Goal: Information Seeking & Learning: Learn about a topic

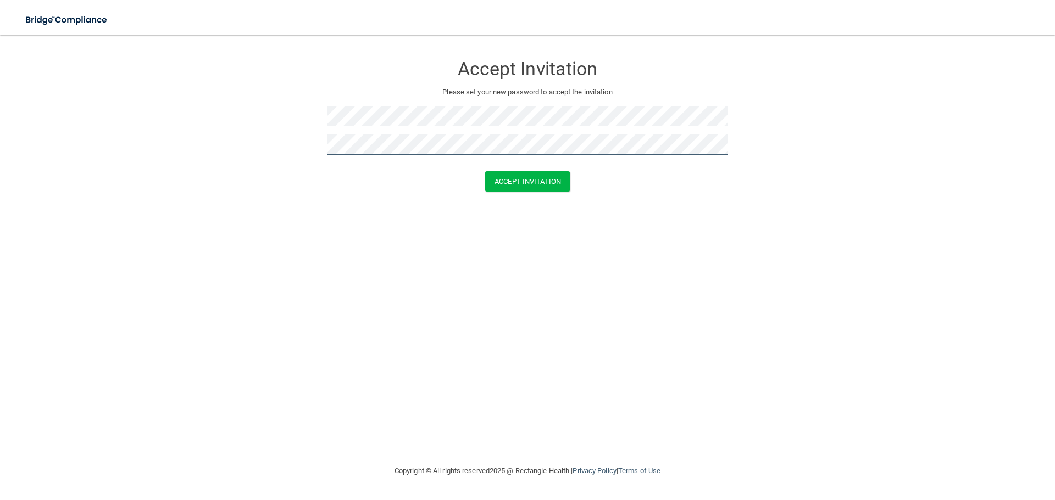
click at [485, 171] on button "Accept Invitation" at bounding box center [527, 181] width 85 height 20
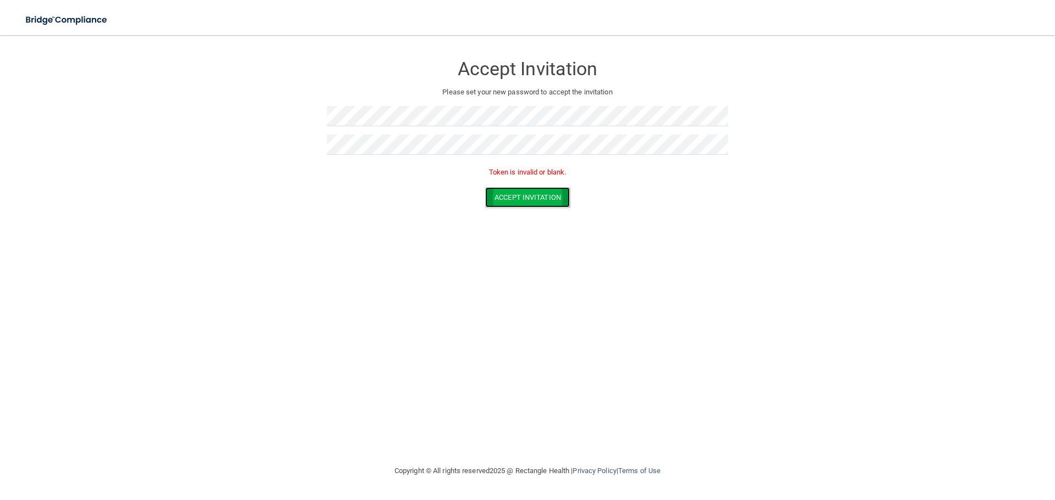
click at [532, 198] on button "Accept Invitation" at bounding box center [527, 197] width 85 height 20
click at [530, 68] on h3 "Accept Invitation" at bounding box center [527, 69] width 401 height 20
click at [485, 187] on button "Accept Invitation" at bounding box center [527, 197] width 85 height 20
click at [536, 194] on button "Accept Invitation" at bounding box center [527, 197] width 85 height 20
click at [432, 287] on div "Accept Invitation Please set your new password to accept the invitation Accept …" at bounding box center [527, 250] width 1011 height 408
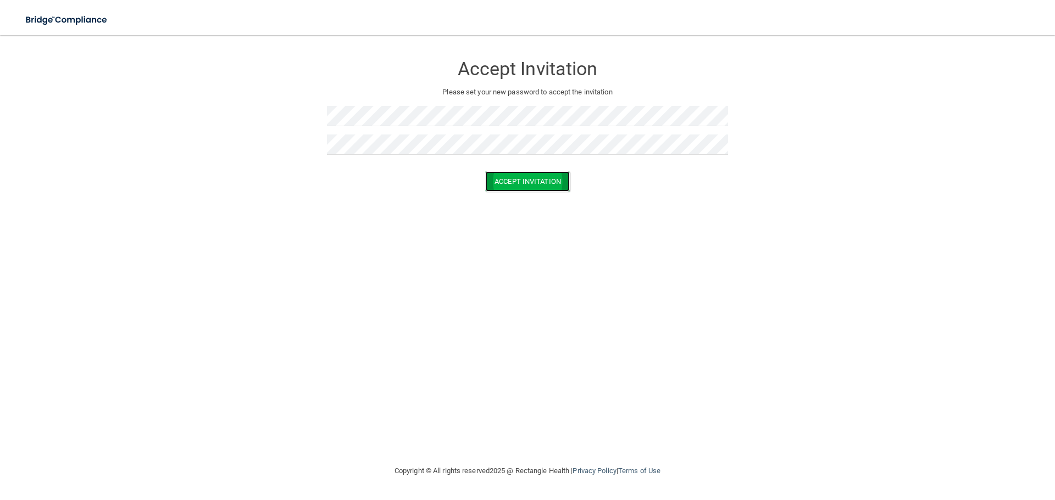
click at [511, 183] on button "Accept Invitation" at bounding box center [527, 181] width 85 height 20
click at [530, 175] on p "Token is invalid or blank." at bounding box center [527, 172] width 401 height 13
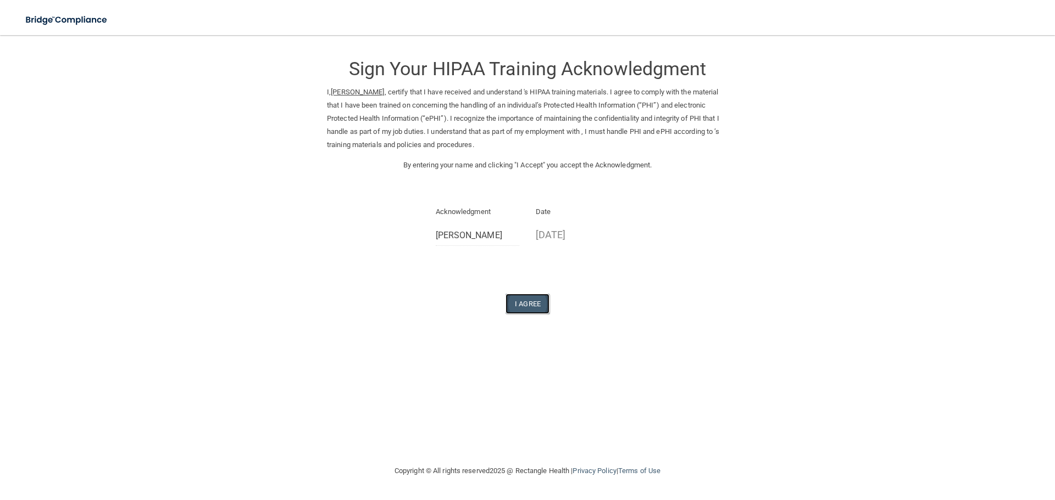
click at [515, 302] on button "I Agree" at bounding box center [527, 304] width 44 height 20
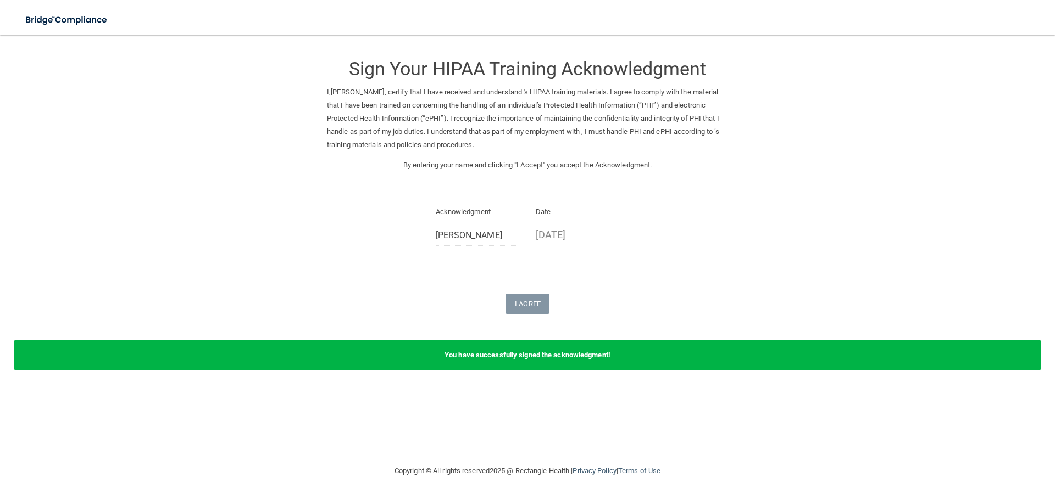
click at [546, 357] on b "You have successfully signed the acknowledgment!" at bounding box center [527, 355] width 166 height 8
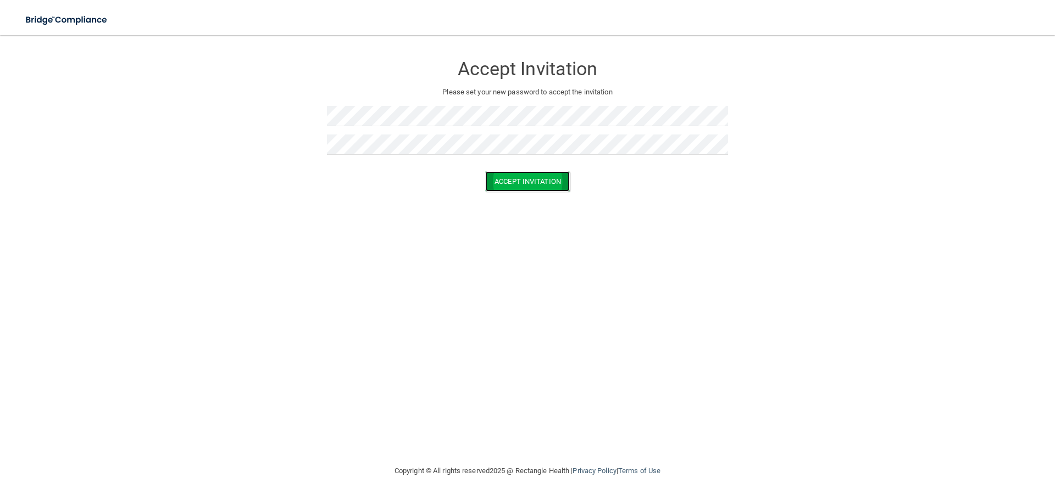
click at [540, 186] on button "Accept Invitation" at bounding box center [527, 181] width 85 height 20
click at [35, 17] on img at bounding box center [66, 20] width 101 height 23
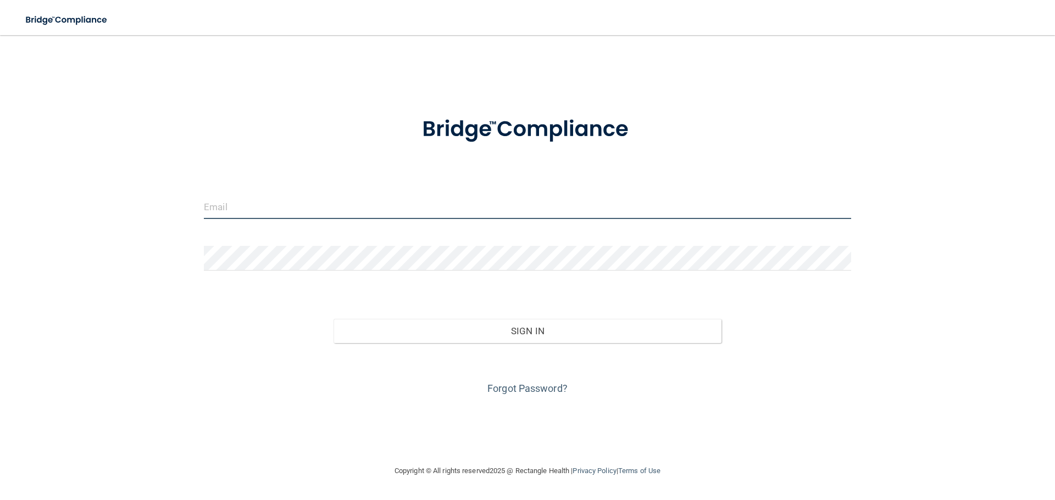
drag, startPoint x: 400, startPoint y: 208, endPoint x: 422, endPoint y: 219, distance: 24.6
click at [400, 208] on input "email" at bounding box center [527, 206] width 647 height 25
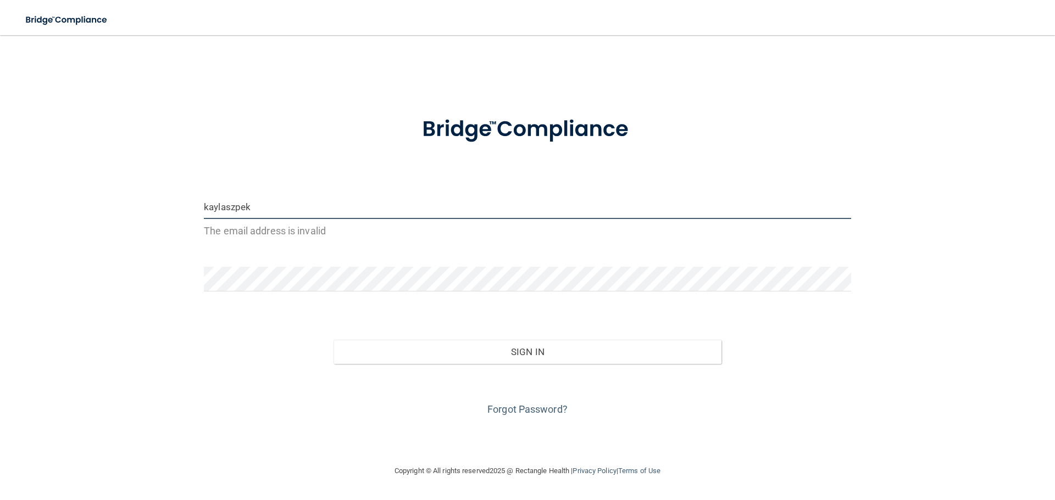
type input "[EMAIL_ADDRESS][DOMAIN_NAME]"
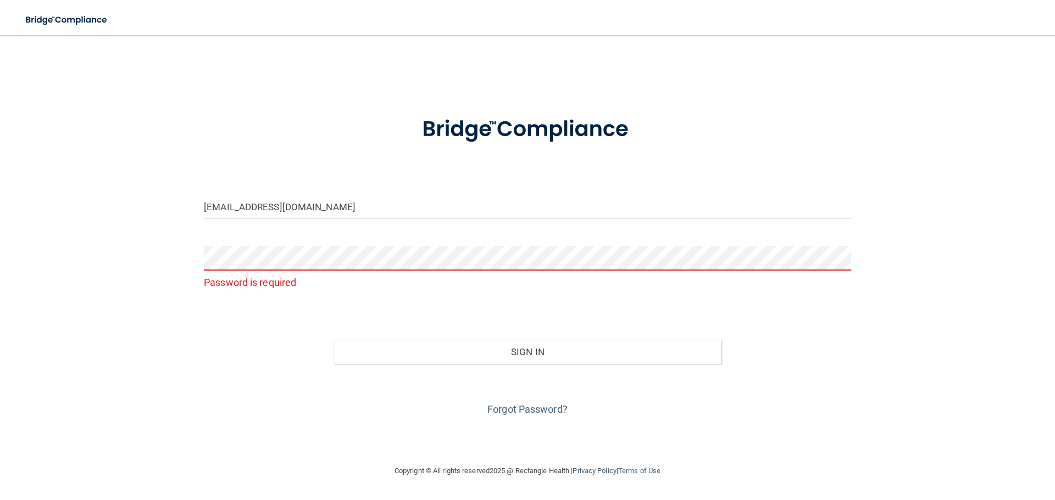
click at [517, 419] on div "kaylaszpek@outlook.com Password is required Invalid email/password. You don't h…" at bounding box center [527, 250] width 1011 height 408
click at [521, 410] on link "Forgot Password?" at bounding box center [527, 410] width 80 height 12
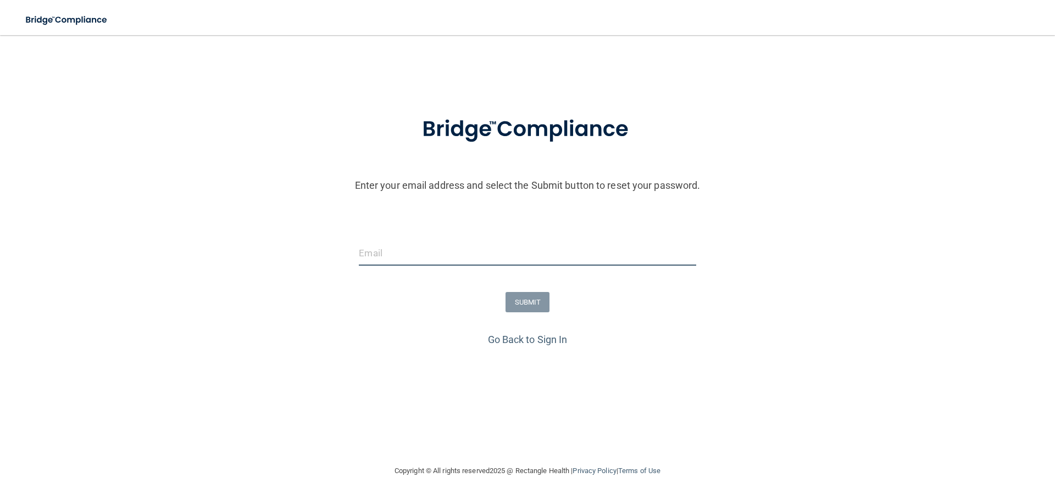
click at [438, 263] on input "email" at bounding box center [527, 253] width 337 height 25
type input "[EMAIL_ADDRESS][DOMAIN_NAME]"
click at [530, 299] on button "SUBMIT" at bounding box center [527, 302] width 44 height 20
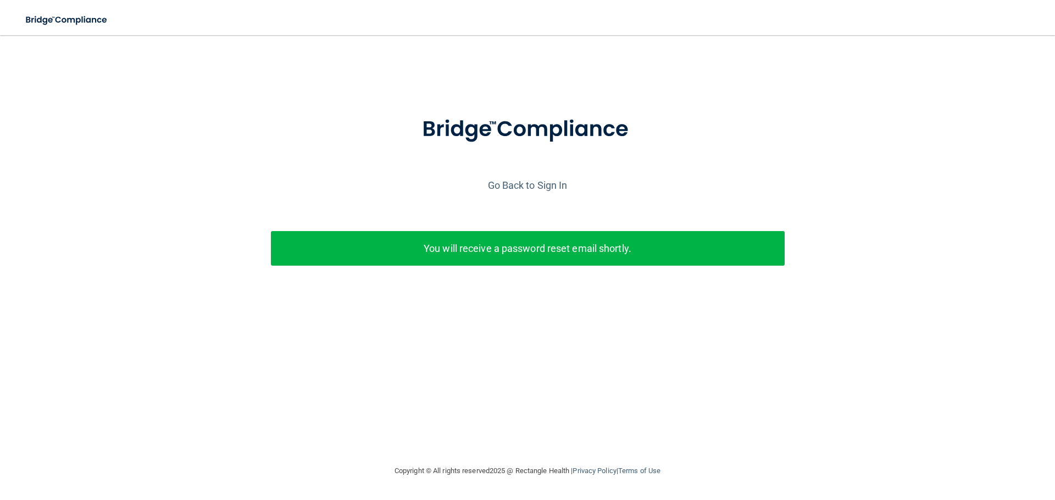
click at [583, 253] on p "You will receive a password reset email shortly." at bounding box center [527, 249] width 497 height 18
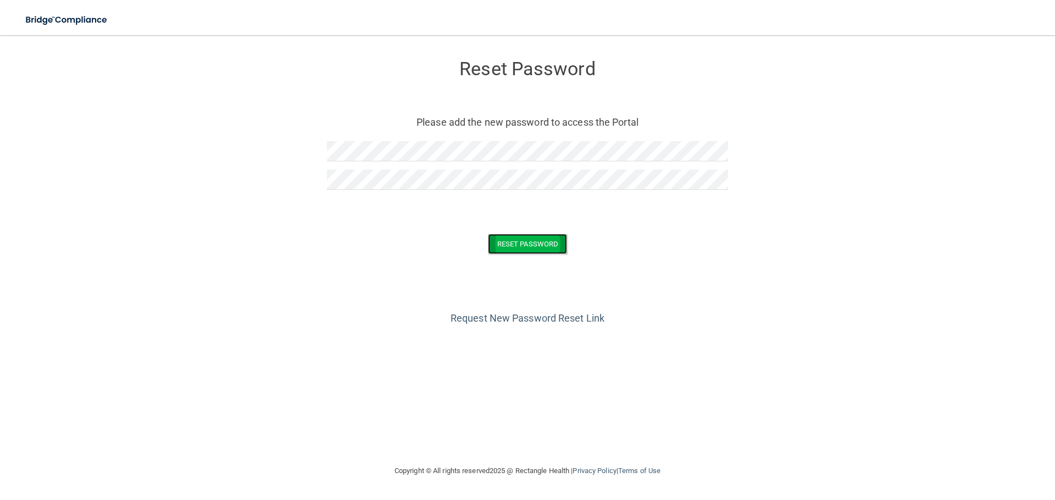
click at [536, 235] on button "Reset Password" at bounding box center [527, 244] width 79 height 20
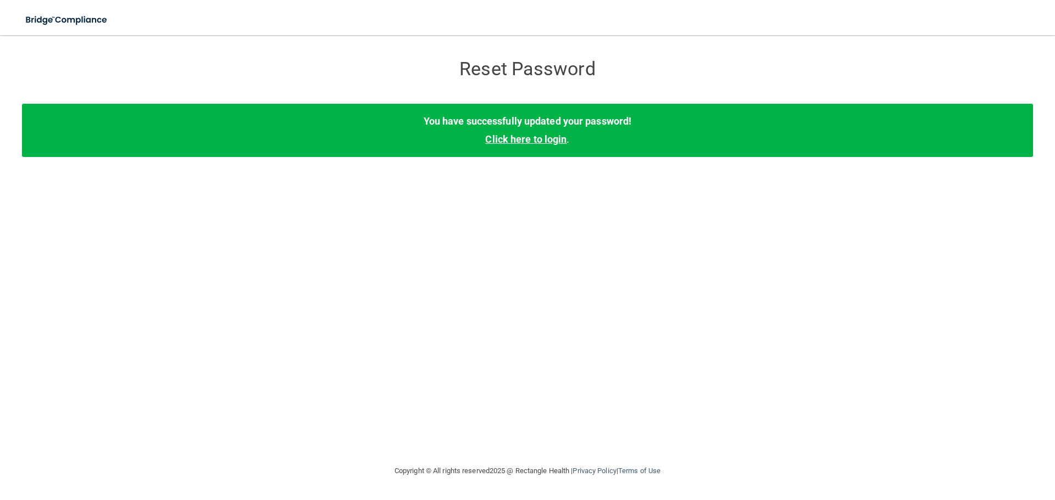
click at [526, 139] on link "Click here to login" at bounding box center [525, 139] width 81 height 12
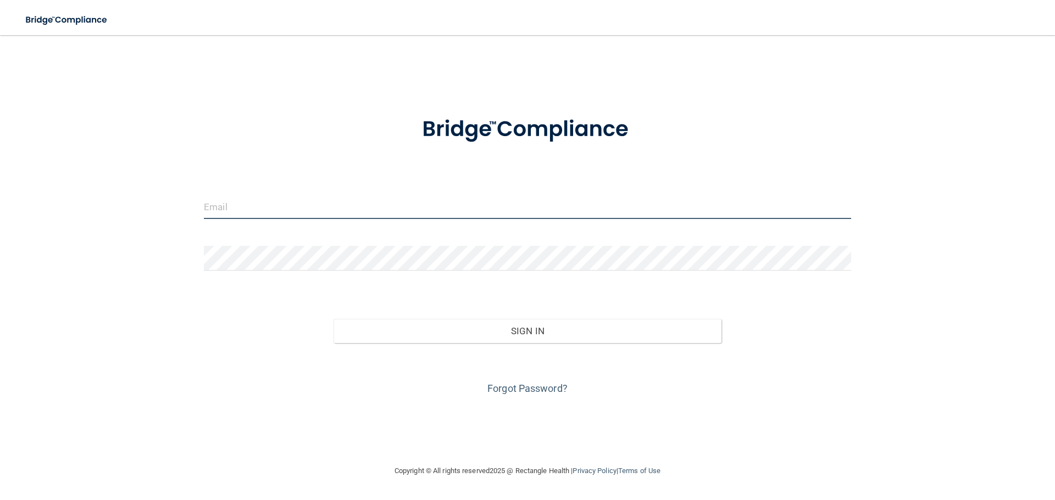
type input "[EMAIL_ADDRESS][DOMAIN_NAME]"
click at [468, 198] on input "[EMAIL_ADDRESS][DOMAIN_NAME]" at bounding box center [527, 206] width 647 height 25
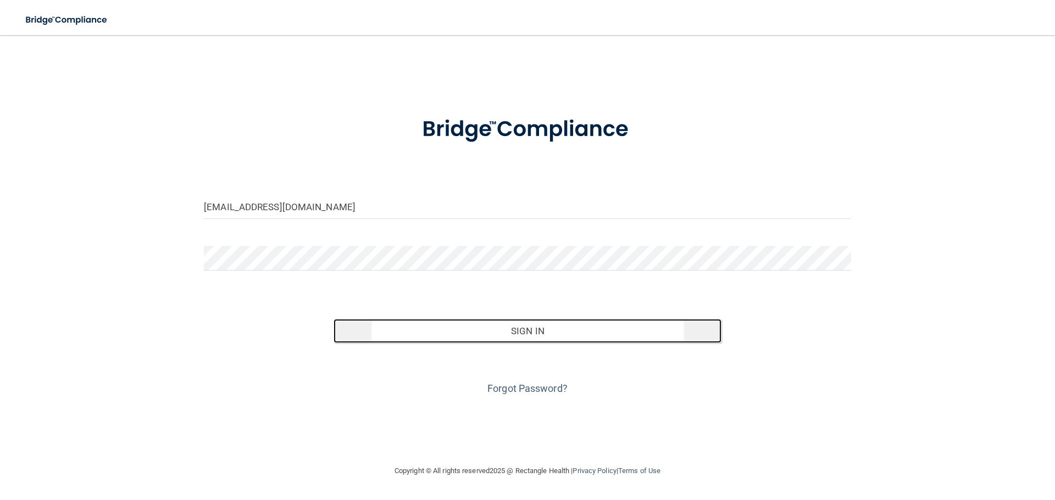
click at [504, 337] on button "Sign In" at bounding box center [527, 331] width 388 height 24
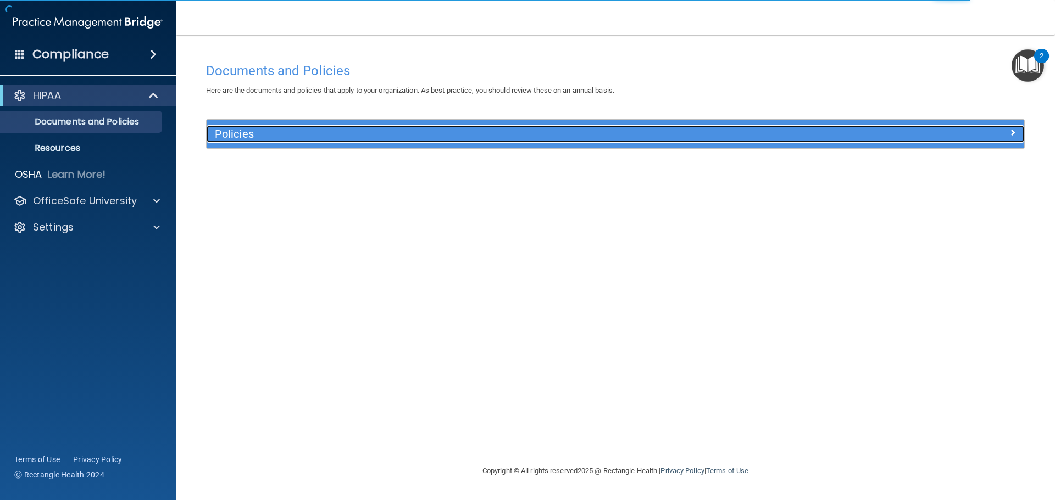
click at [949, 128] on div at bounding box center [922, 131] width 204 height 13
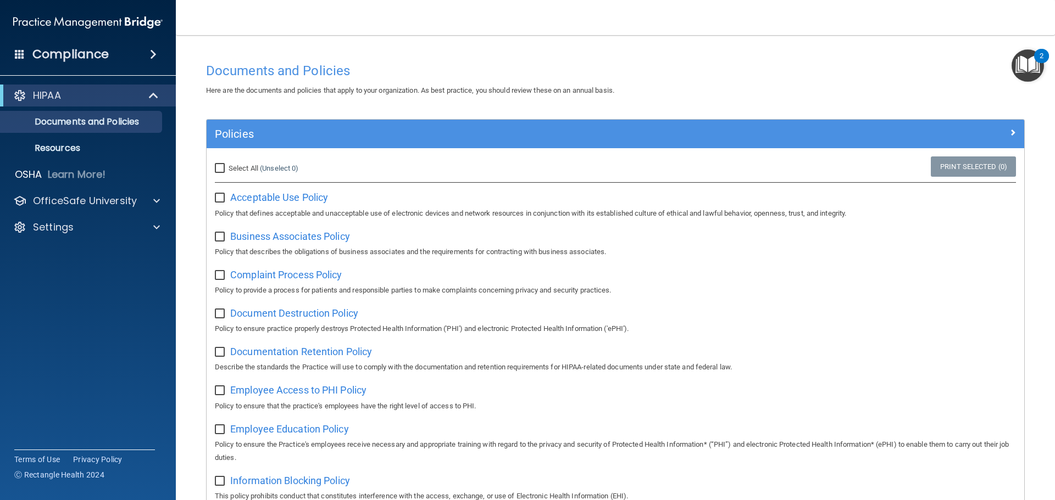
click at [221, 168] on input "Select All (Unselect 0) Unselect All" at bounding box center [221, 168] width 13 height 9
checkbox input "true"
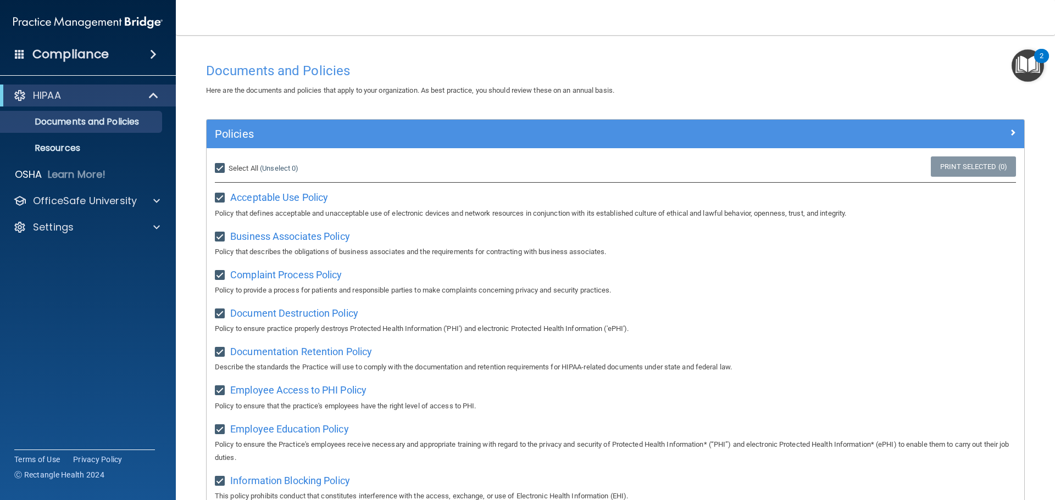
checkbox input "true"
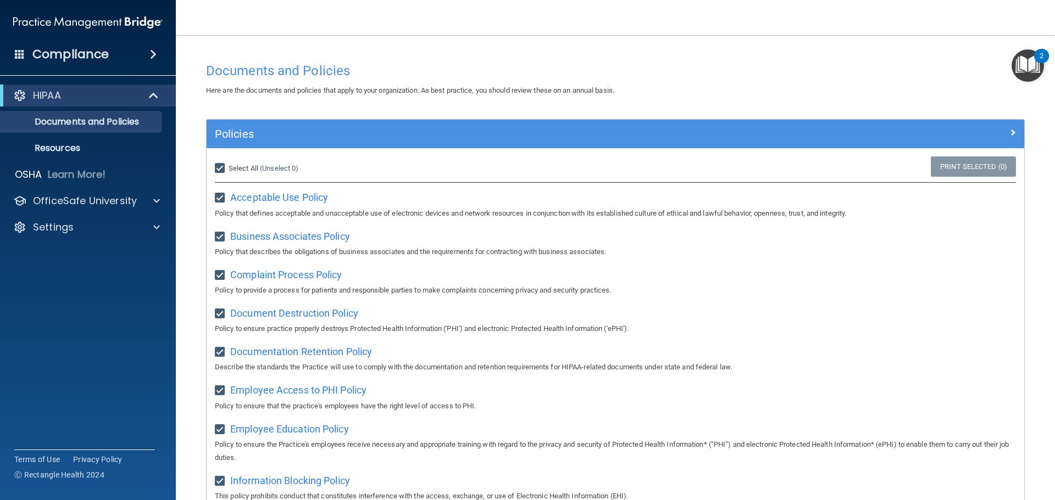
checkbox input "true"
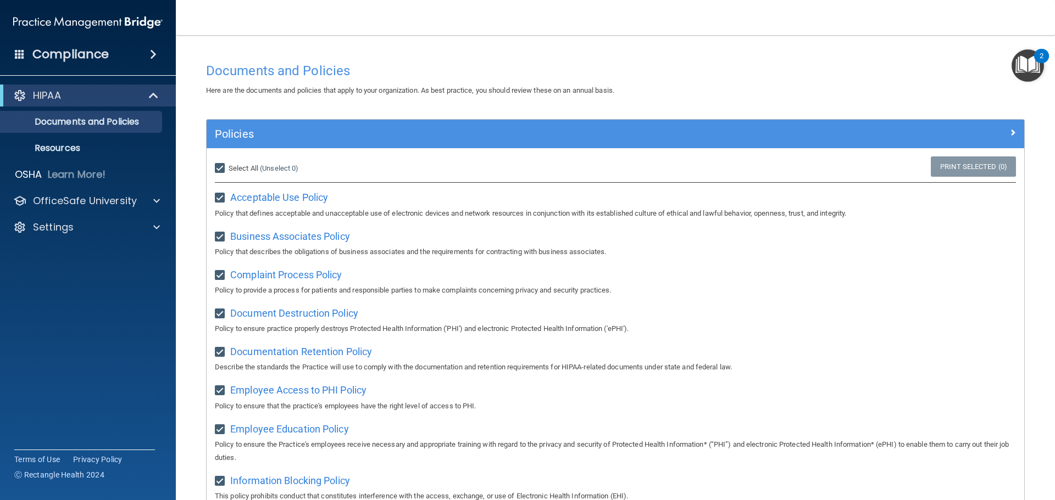
checkbox input "true"
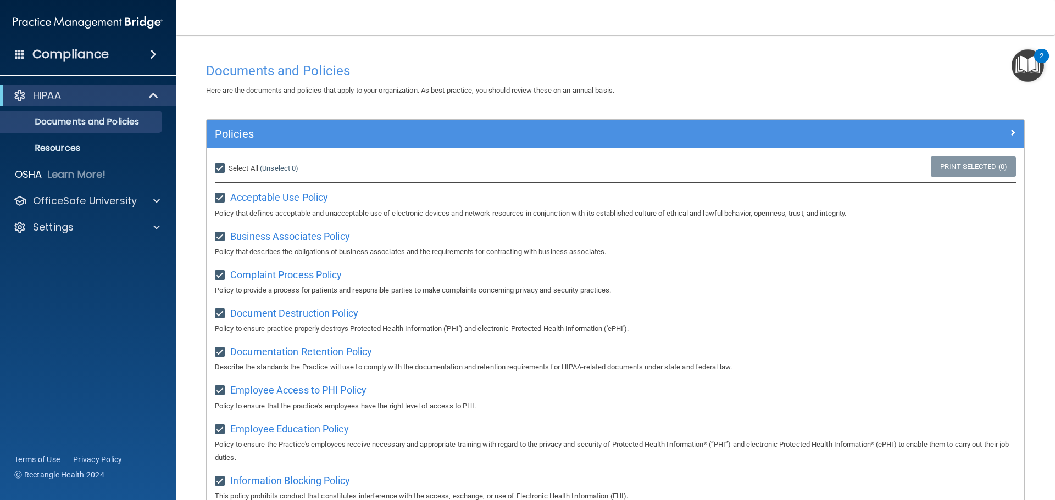
checkbox input "true"
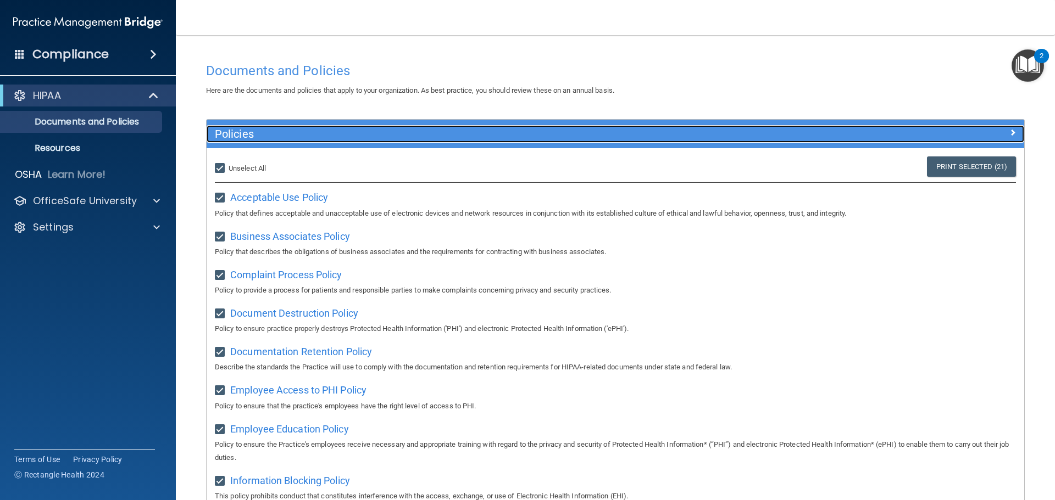
click at [1009, 133] on span at bounding box center [1012, 132] width 7 height 13
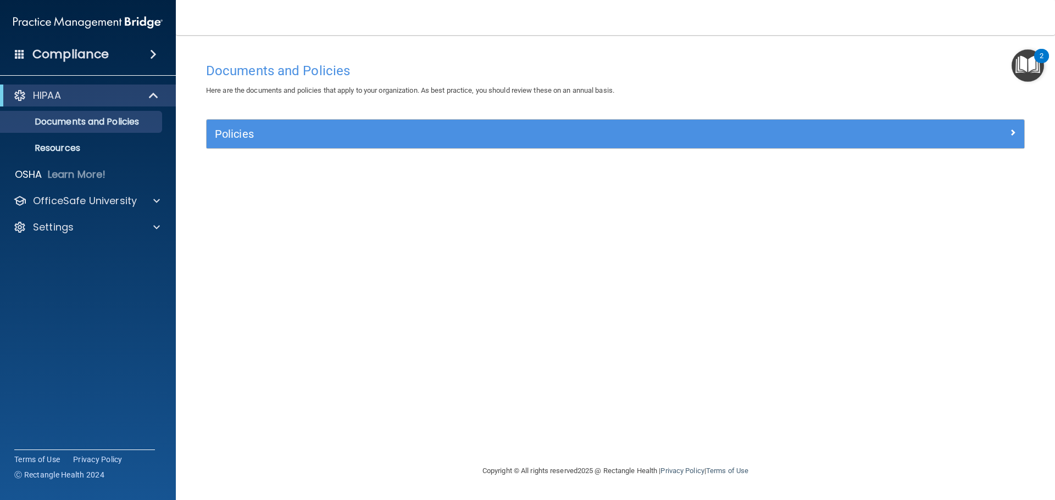
click at [1021, 57] on img "Open Resource Center, 2 new notifications" at bounding box center [1027, 65] width 32 height 32
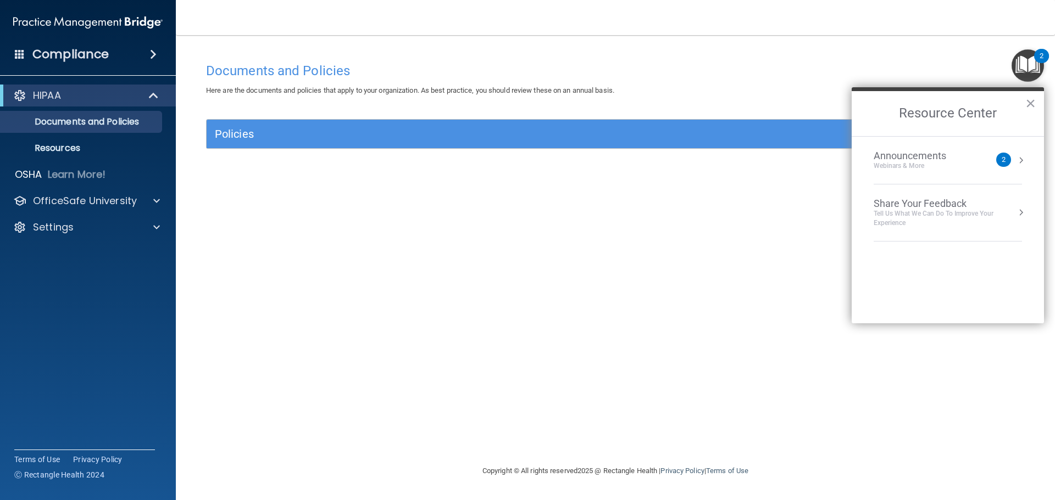
click at [984, 160] on div "Announcements Webinars & More" at bounding box center [931, 160] width 116 height 21
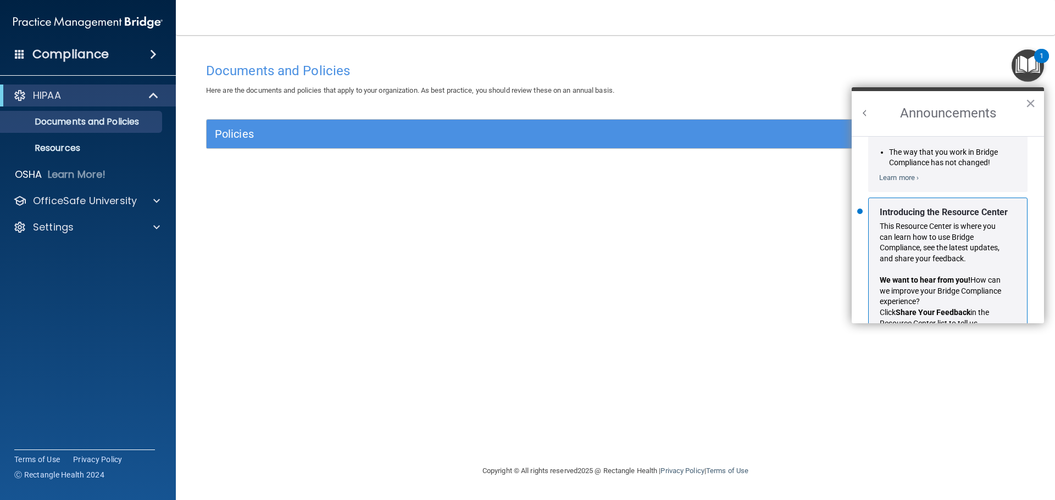
scroll to position [193, 0]
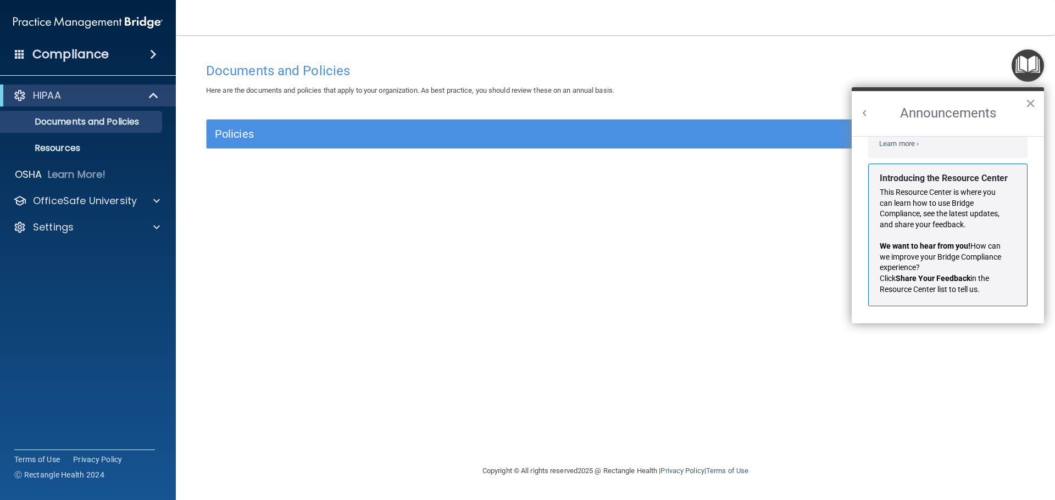
click at [1031, 107] on button "×" at bounding box center [1030, 103] width 10 height 18
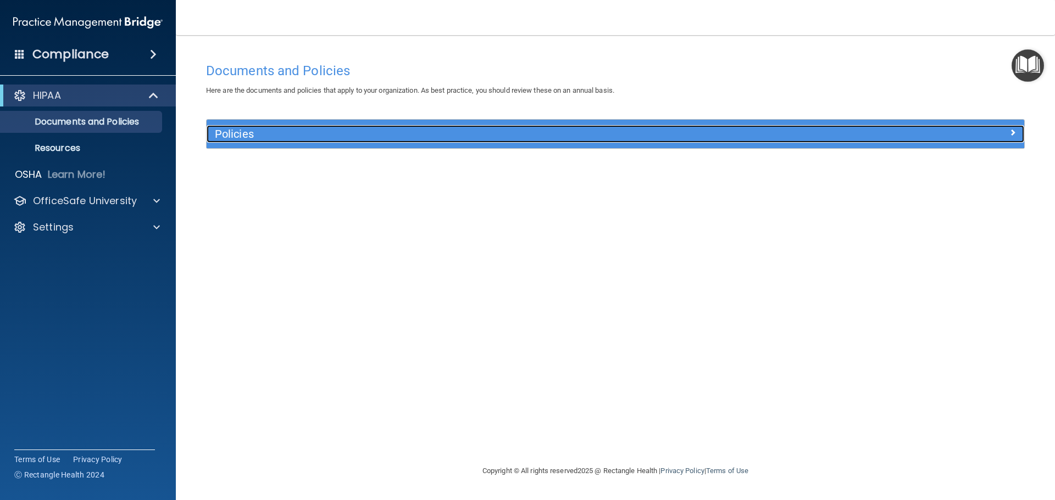
click at [271, 137] on h5 "Policies" at bounding box center [513, 134] width 597 height 12
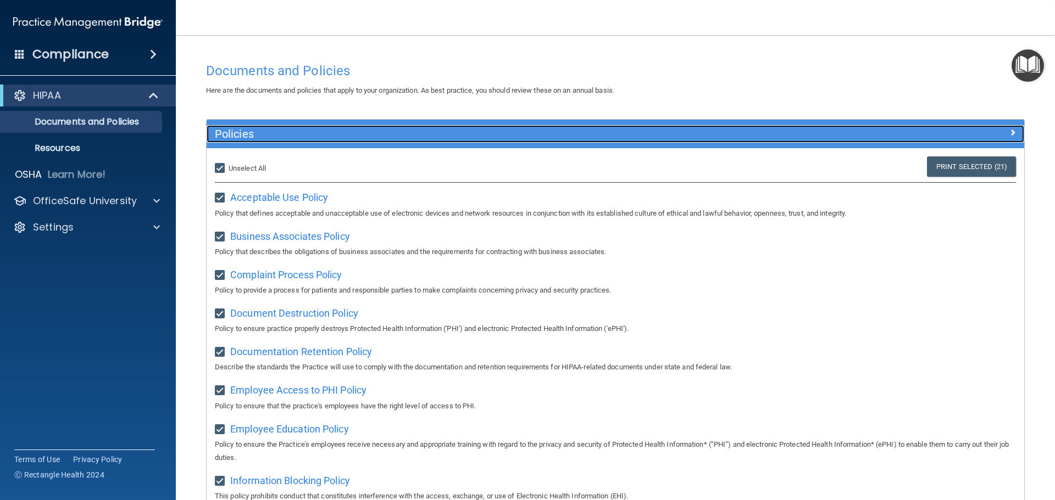
click at [271, 137] on h5 "Policies" at bounding box center [513, 134] width 597 height 12
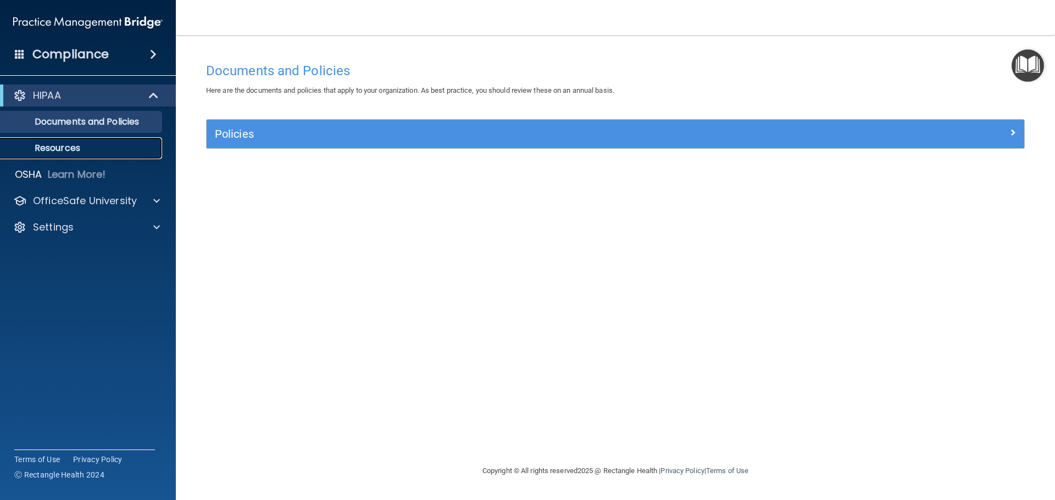
click at [125, 144] on p "Resources" at bounding box center [82, 148] width 150 height 11
click at [53, 96] on p "HIPAA" at bounding box center [47, 95] width 28 height 13
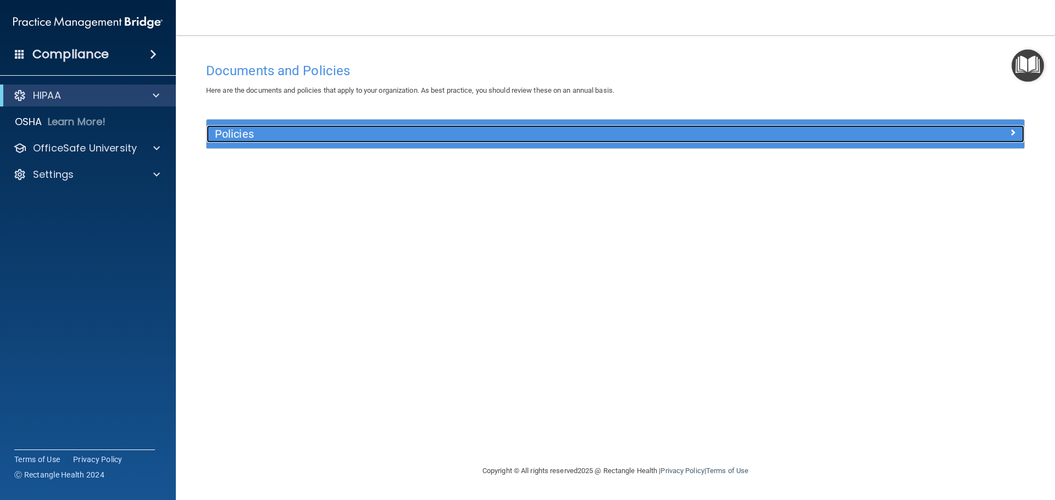
click at [383, 137] on h5 "Policies" at bounding box center [513, 134] width 597 height 12
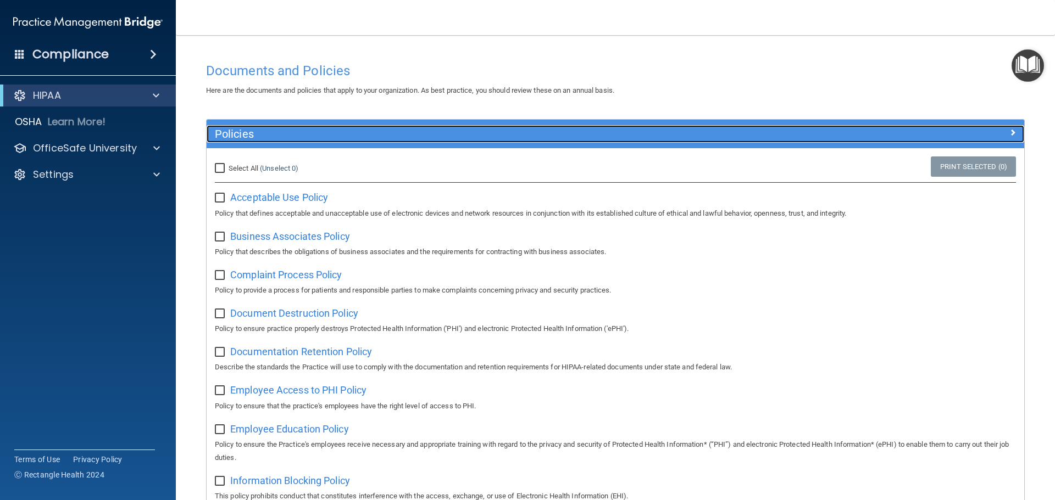
click at [383, 137] on h5 "Policies" at bounding box center [513, 134] width 597 height 12
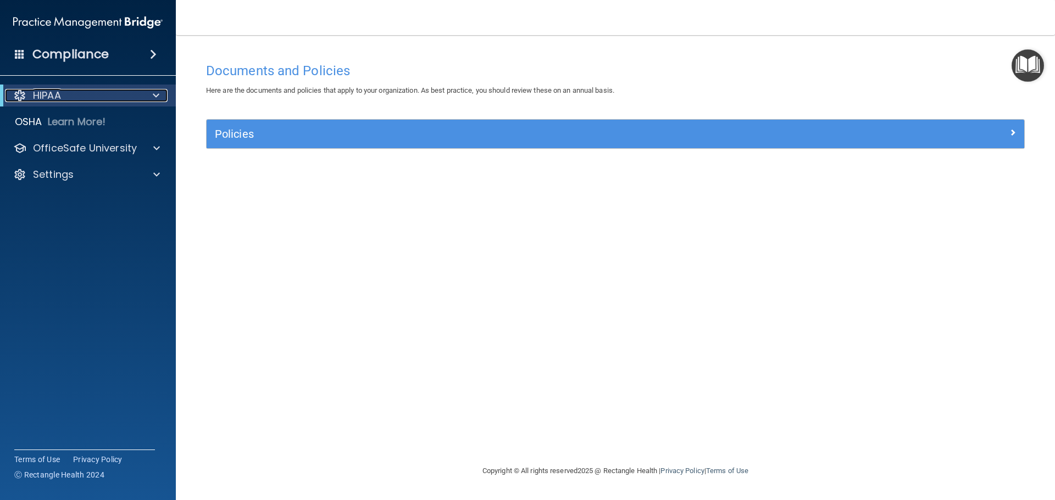
click at [61, 98] on p "HIPAA" at bounding box center [47, 95] width 28 height 13
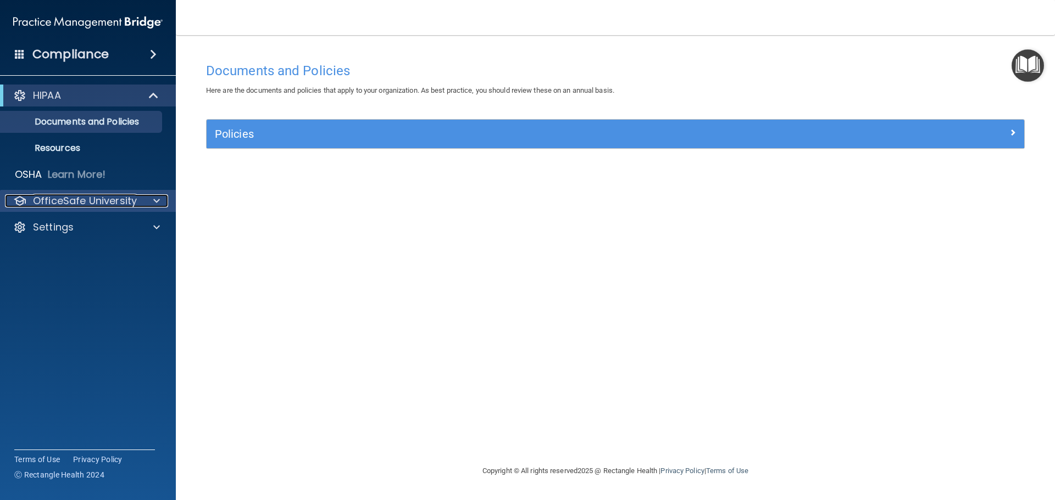
click at [83, 196] on p "OfficeSafe University" at bounding box center [85, 200] width 104 height 13
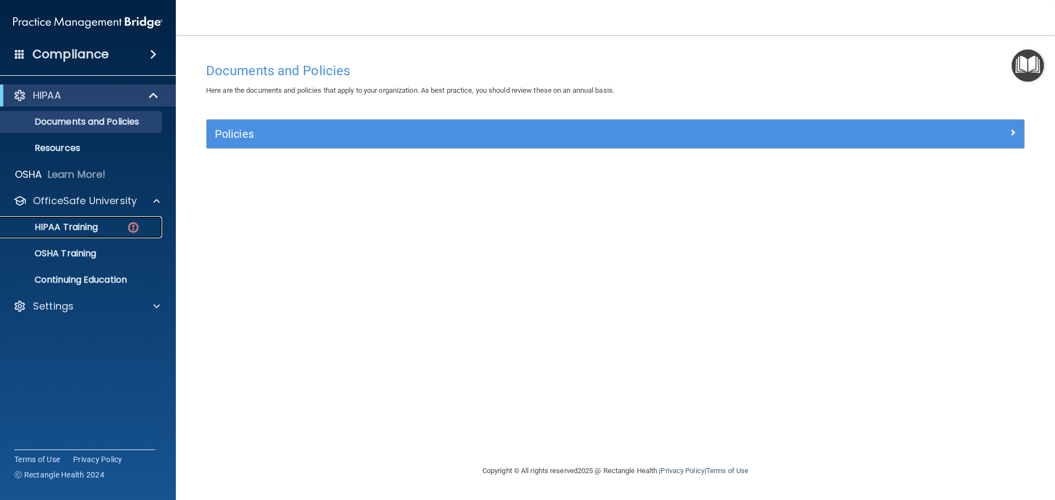
click at [79, 230] on p "HIPAA Training" at bounding box center [52, 227] width 91 height 11
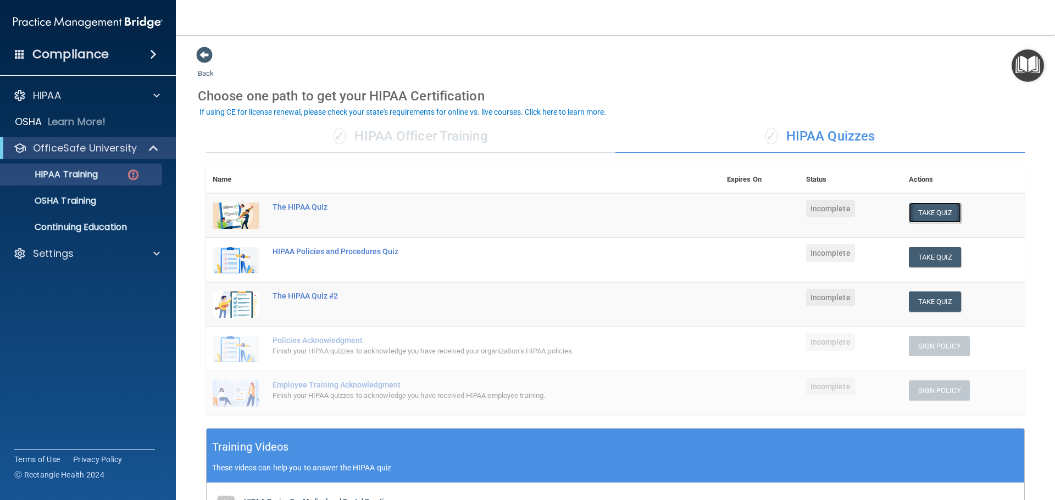
click at [927, 211] on button "Take Quiz" at bounding box center [935, 213] width 53 height 20
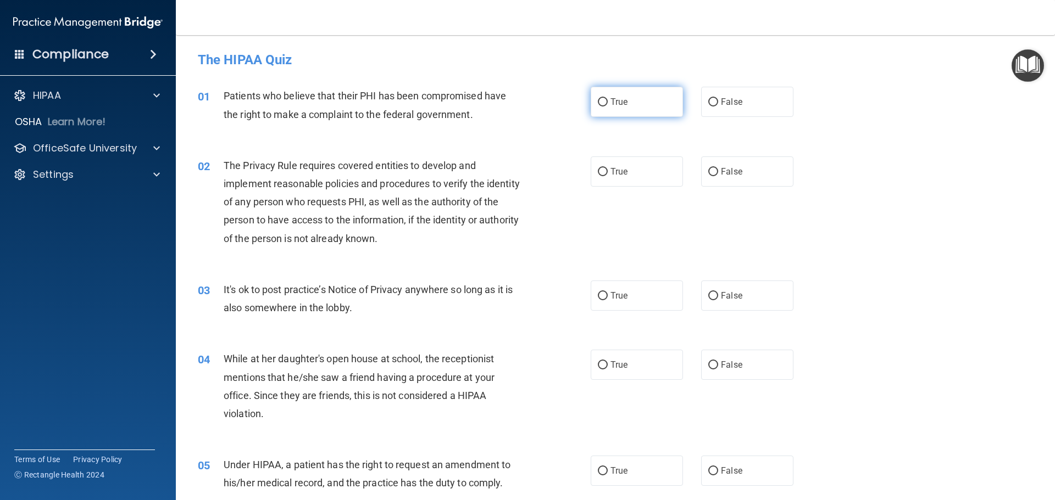
click at [648, 108] on label "True" at bounding box center [637, 102] width 92 height 30
click at [608, 107] on input "True" at bounding box center [603, 102] width 10 height 8
radio input "true"
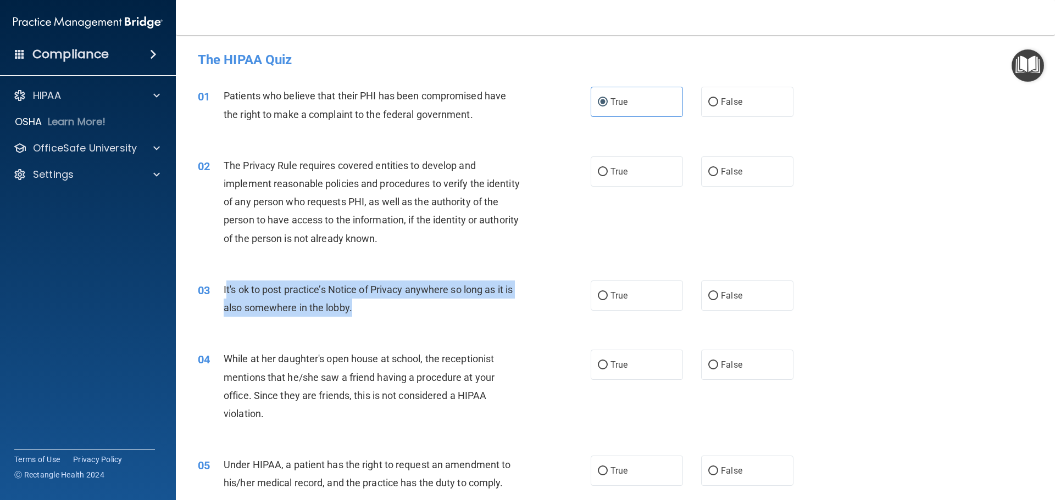
drag, startPoint x: 370, startPoint y: 311, endPoint x: 306, endPoint y: 306, distance: 63.9
click at [228, 288] on div "It's ok to post practice’s Notice of Privacy anywhere so long as it is also som…" at bounding box center [377, 299] width 307 height 36
click at [405, 308] on div "It's ok to post practice’s Notice of Privacy anywhere so long as it is also som…" at bounding box center [377, 299] width 307 height 36
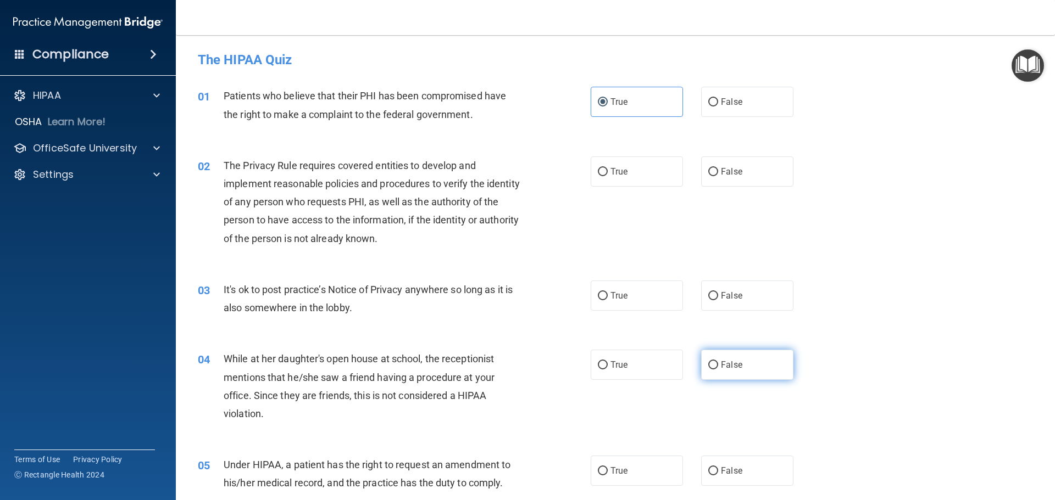
click at [753, 363] on label "False" at bounding box center [747, 365] width 92 height 30
click at [718, 363] on input "False" at bounding box center [713, 365] width 10 height 8
radio input "true"
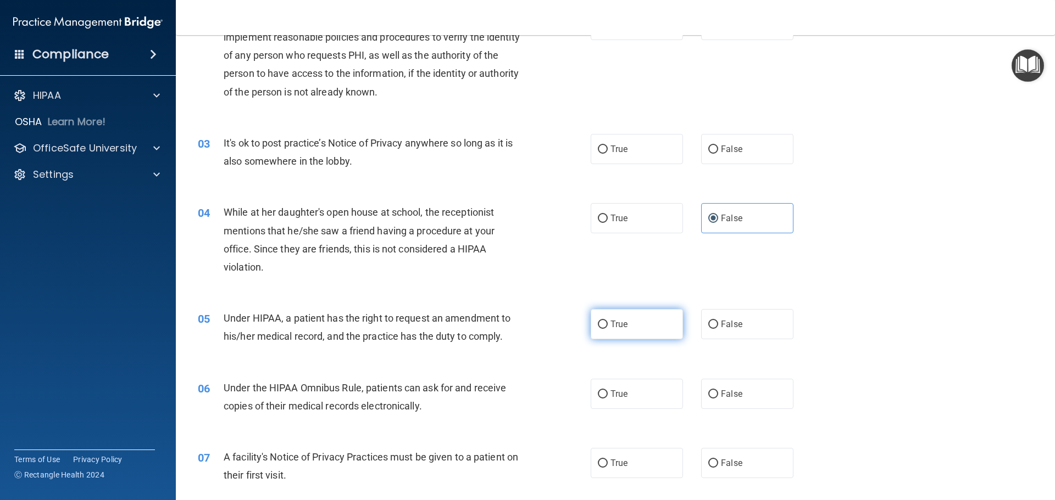
click at [622, 334] on label "True" at bounding box center [637, 324] width 92 height 30
click at [608, 329] on input "True" at bounding box center [603, 325] width 10 height 8
radio input "true"
click at [614, 400] on label "True" at bounding box center [637, 394] width 92 height 30
click at [608, 399] on input "True" at bounding box center [603, 395] width 10 height 8
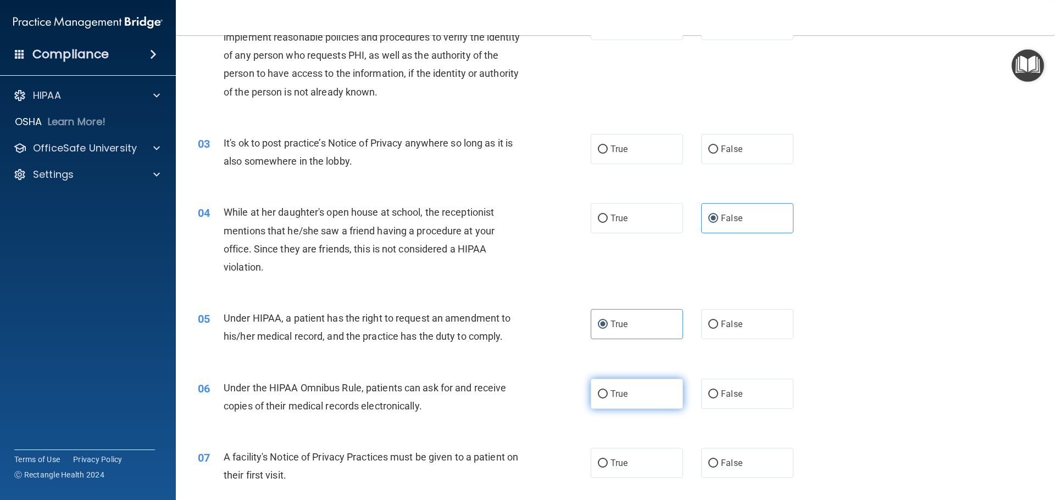
radio input "true"
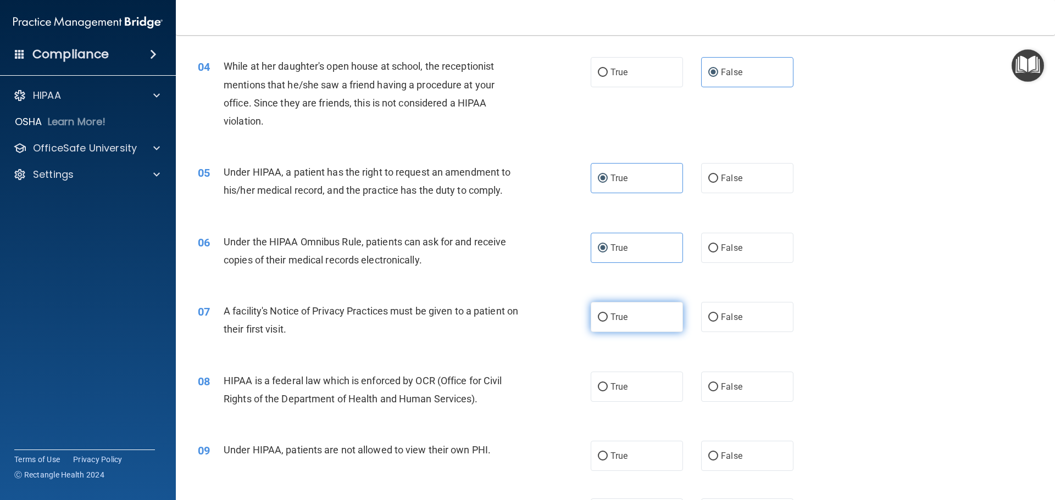
click at [610, 318] on span "True" at bounding box center [618, 317] width 17 height 10
click at [608, 318] on input "True" at bounding box center [603, 318] width 10 height 8
radio input "true"
click at [598, 387] on input "True" at bounding box center [603, 387] width 10 height 8
radio input "true"
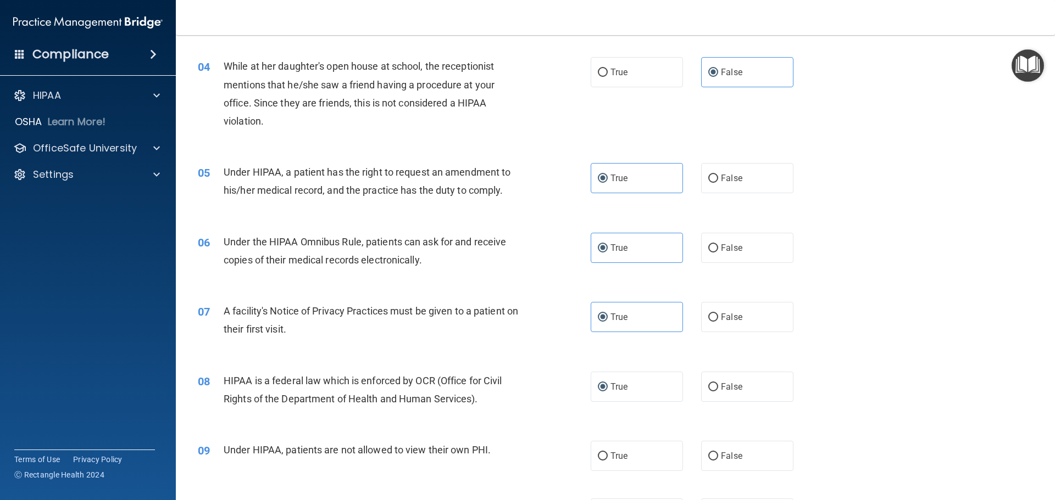
scroll to position [439, 0]
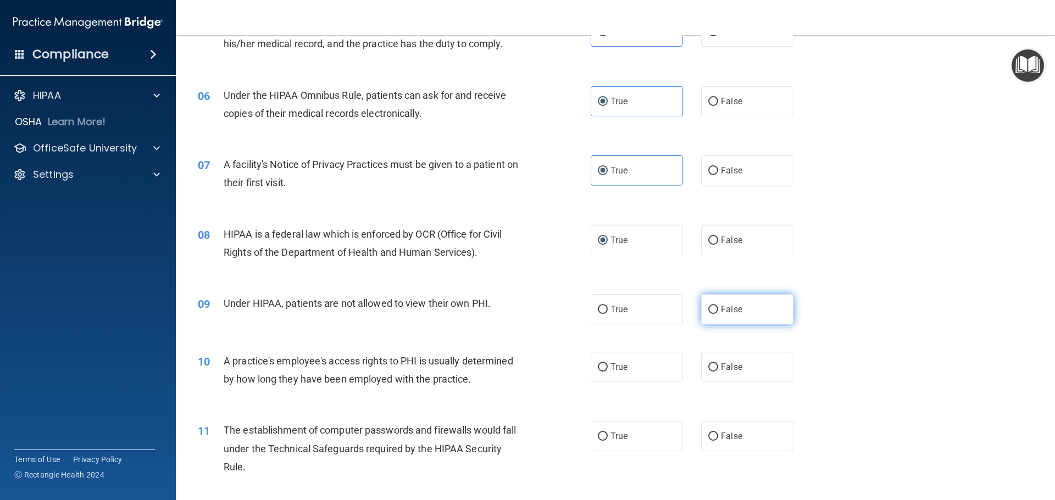
click at [733, 307] on span "False" at bounding box center [731, 309] width 21 height 10
click at [718, 307] on input "False" at bounding box center [713, 310] width 10 height 8
radio input "true"
click at [724, 365] on span "False" at bounding box center [731, 367] width 21 height 10
click at [718, 365] on input "False" at bounding box center [713, 368] width 10 height 8
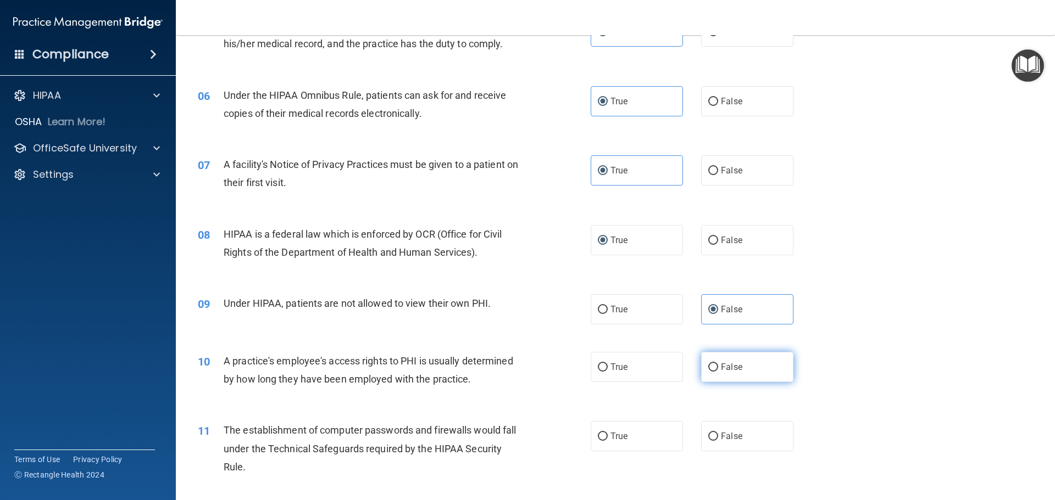
radio input "true"
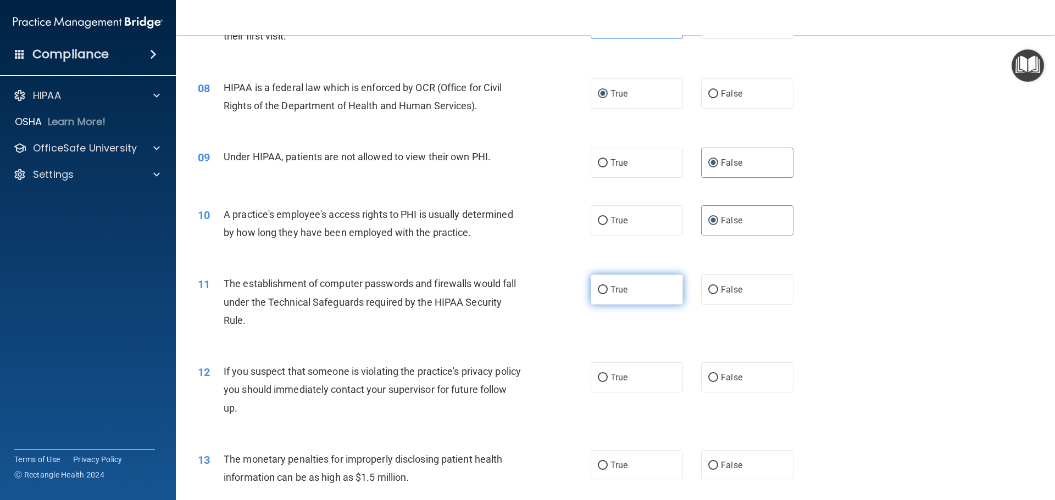
click at [658, 299] on label "True" at bounding box center [637, 290] width 92 height 30
click at [608, 294] on input "True" at bounding box center [603, 290] width 10 height 8
radio input "true"
click at [599, 381] on input "True" at bounding box center [603, 378] width 10 height 8
radio input "true"
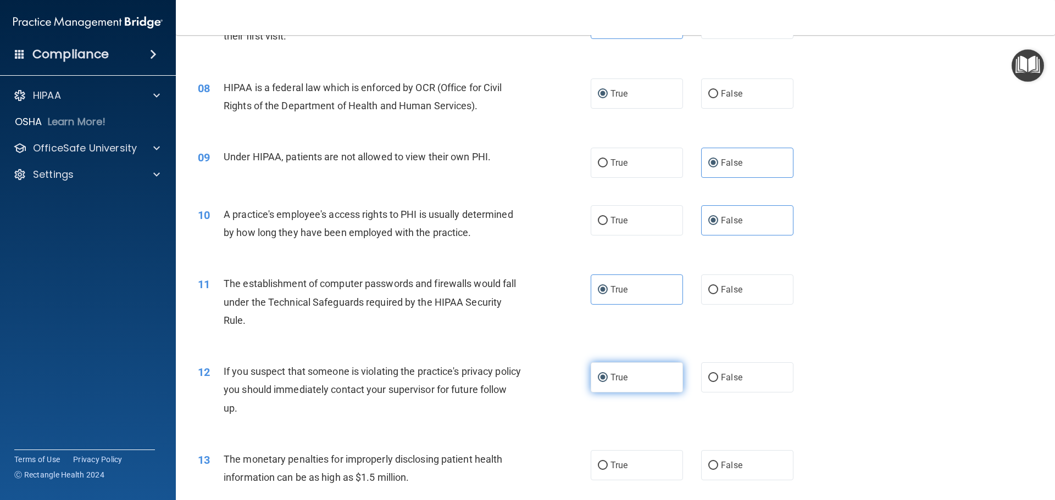
scroll to position [732, 0]
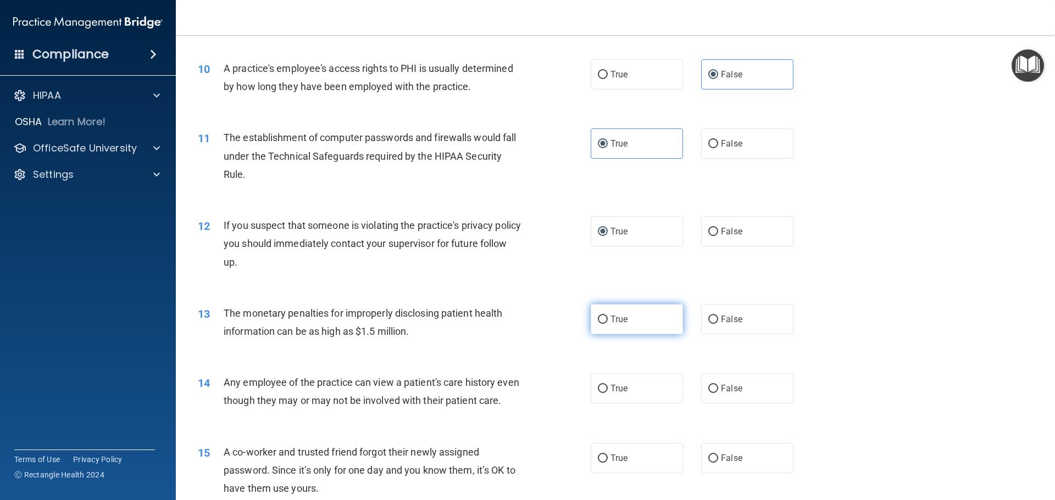
click at [600, 320] on input "True" at bounding box center [603, 320] width 10 height 8
radio input "true"
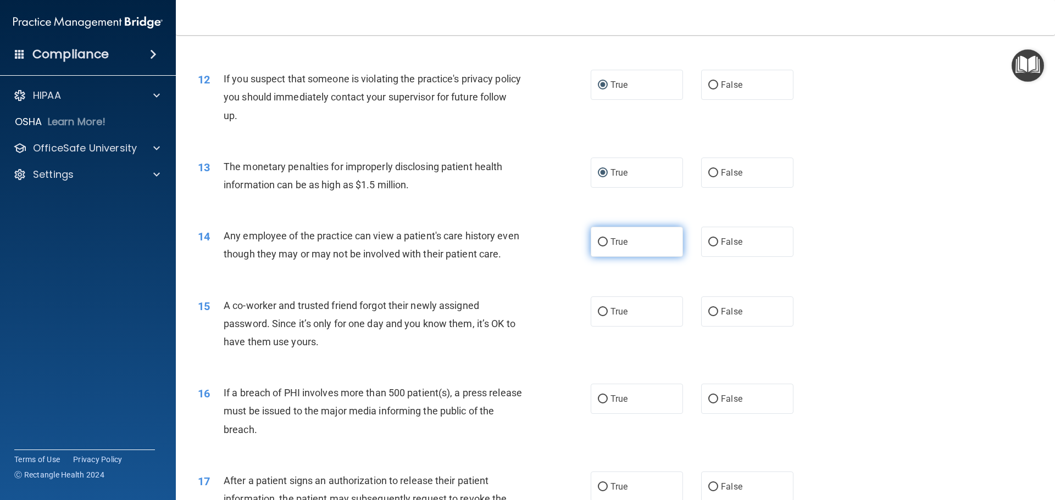
click at [599, 238] on input "True" at bounding box center [603, 242] width 10 height 8
radio input "true"
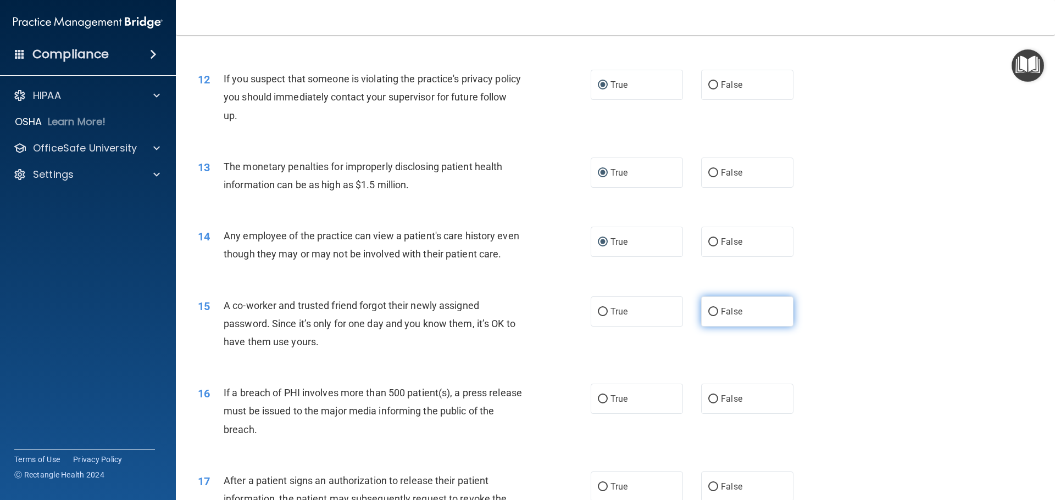
click at [722, 317] on span "False" at bounding box center [731, 312] width 21 height 10
click at [718, 316] on input "False" at bounding box center [713, 312] width 10 height 8
radio input "true"
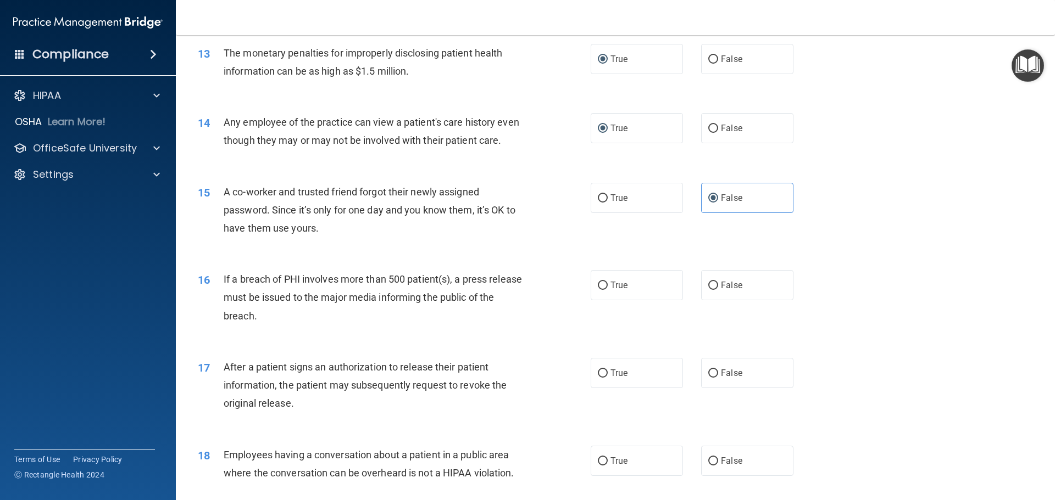
scroll to position [1026, 0]
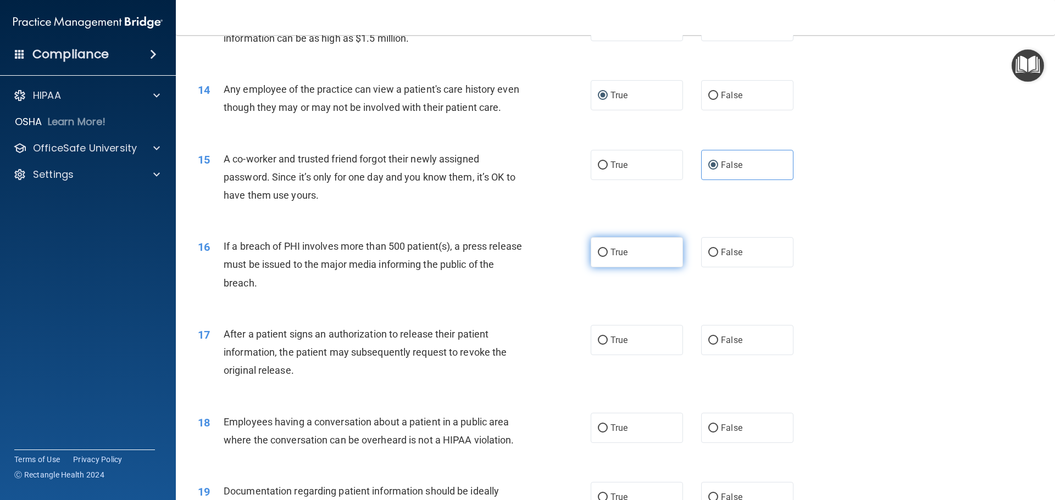
click at [603, 265] on label "True" at bounding box center [637, 252] width 92 height 30
click at [603, 257] on input "True" at bounding box center [603, 253] width 10 height 8
radio input "true"
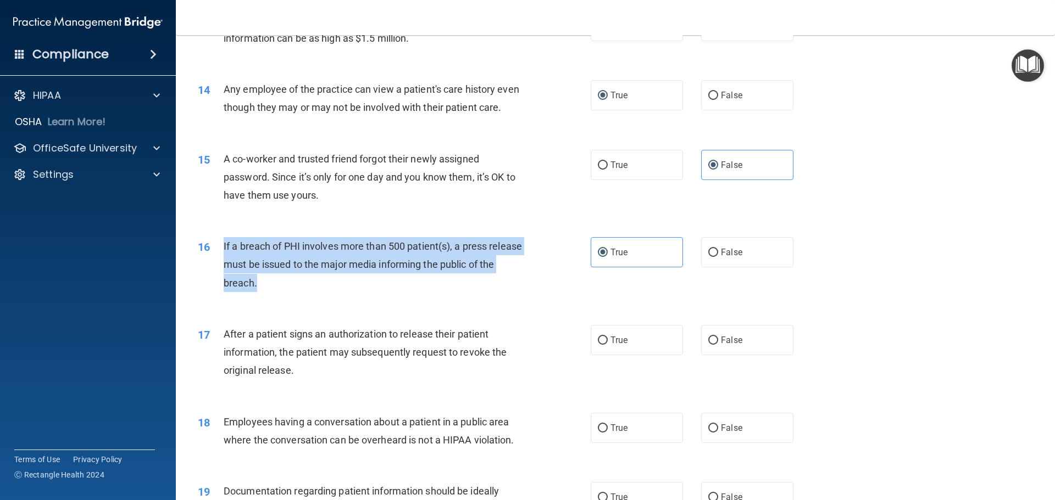
drag, startPoint x: 295, startPoint y: 300, endPoint x: 222, endPoint y: 266, distance: 80.6
click at [222, 266] on div "16 If a breach of PHI involves more than 500 patient(s), a press release must b…" at bounding box center [394, 267] width 426 height 60
copy div "If a breach of PHI involves more than 500 patient(s), a press release must be i…"
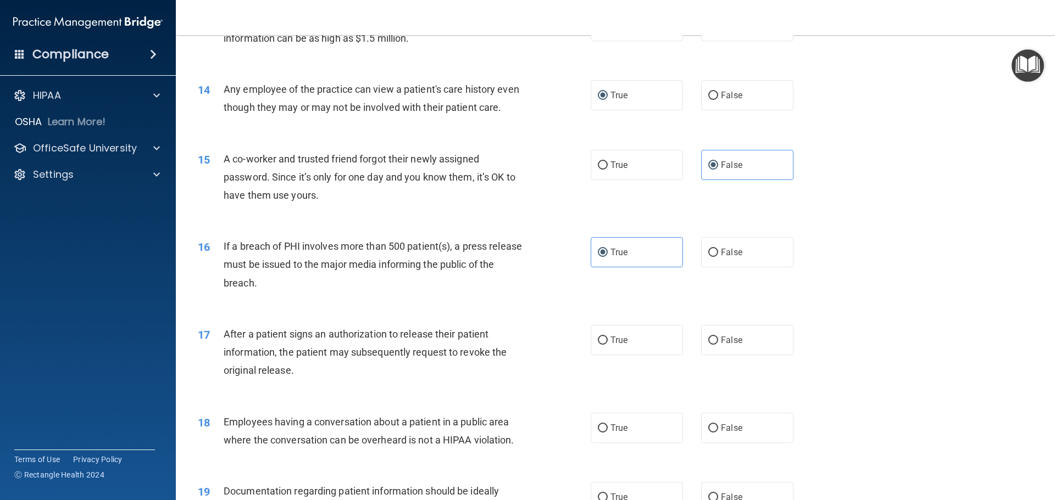
click at [525, 224] on div "15 A co-worker and trusted friend forgot their newly assigned password. Since i…" at bounding box center [615, 180] width 851 height 88
click at [666, 355] on label "True" at bounding box center [637, 340] width 92 height 30
click at [608, 345] on input "True" at bounding box center [603, 341] width 10 height 8
radio input "true"
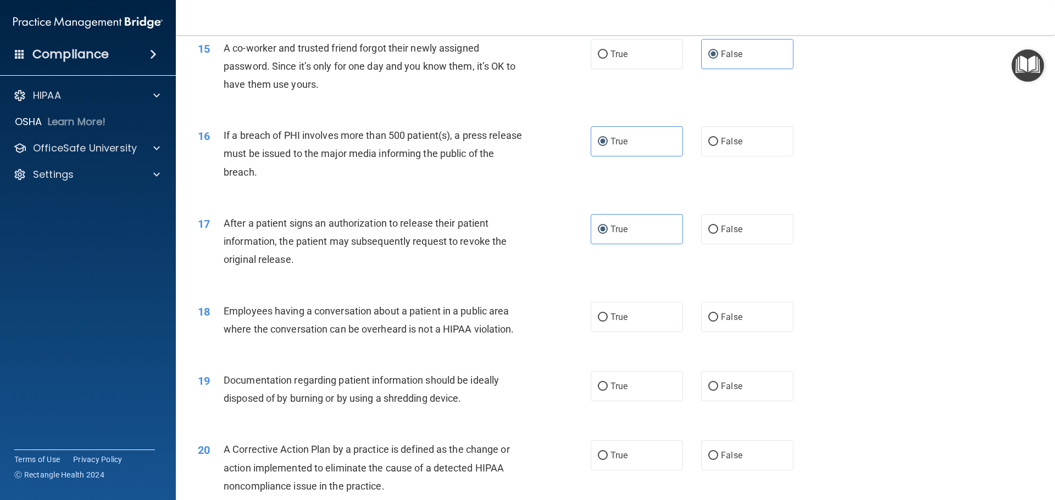
scroll to position [1172, 0]
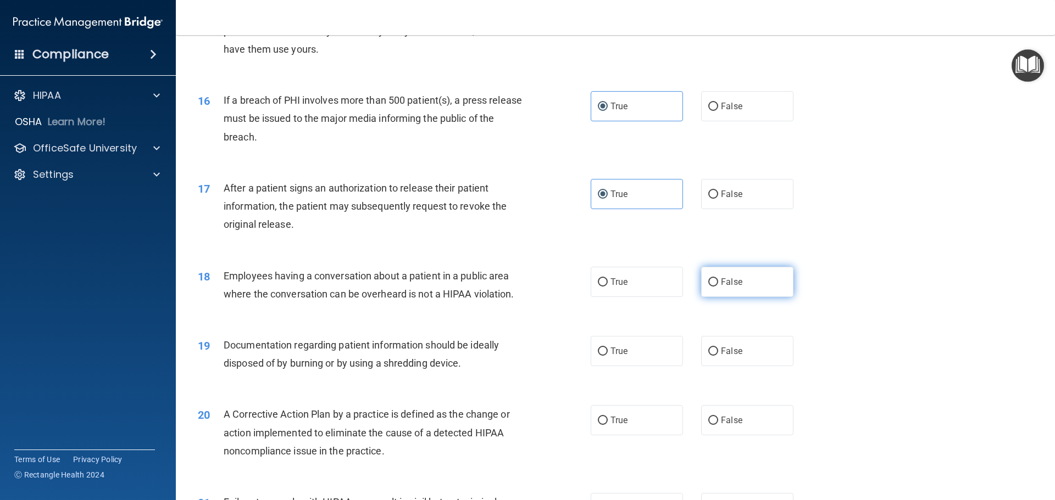
click at [767, 297] on label "False" at bounding box center [747, 282] width 92 height 30
click at [718, 287] on input "False" at bounding box center [713, 283] width 10 height 8
radio input "true"
click at [670, 366] on label "True" at bounding box center [637, 351] width 92 height 30
click at [608, 356] on input "True" at bounding box center [603, 352] width 10 height 8
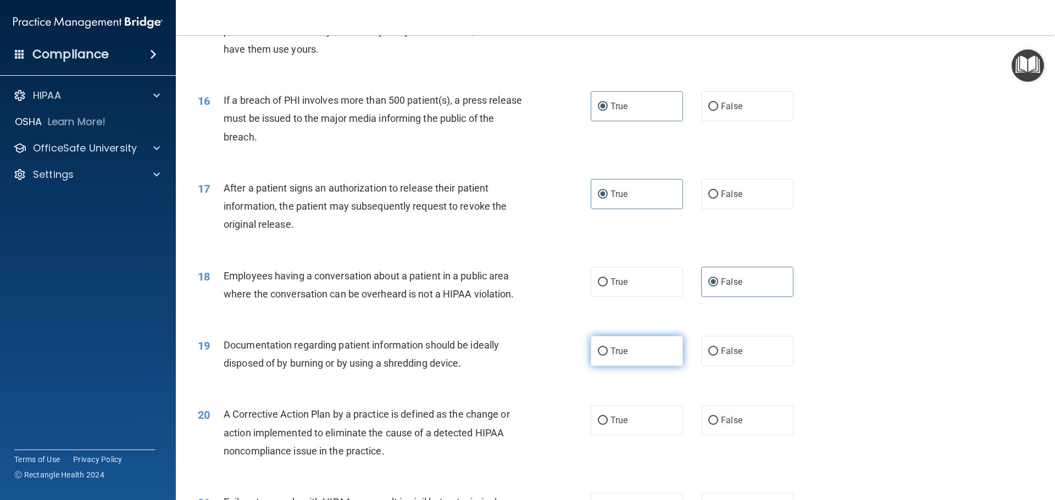
radio input "true"
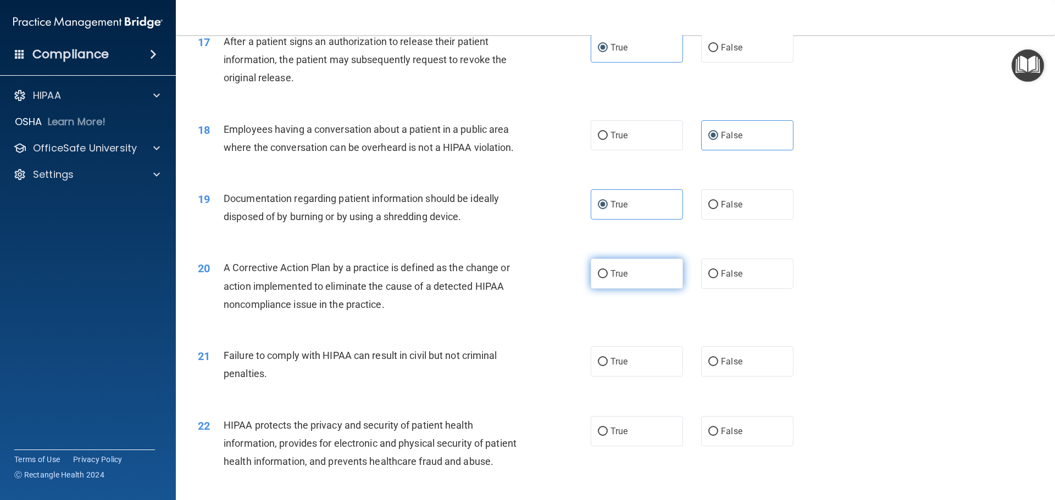
click at [625, 283] on label "True" at bounding box center [637, 274] width 92 height 30
click at [608, 279] on input "True" at bounding box center [603, 274] width 10 height 8
radio input "true"
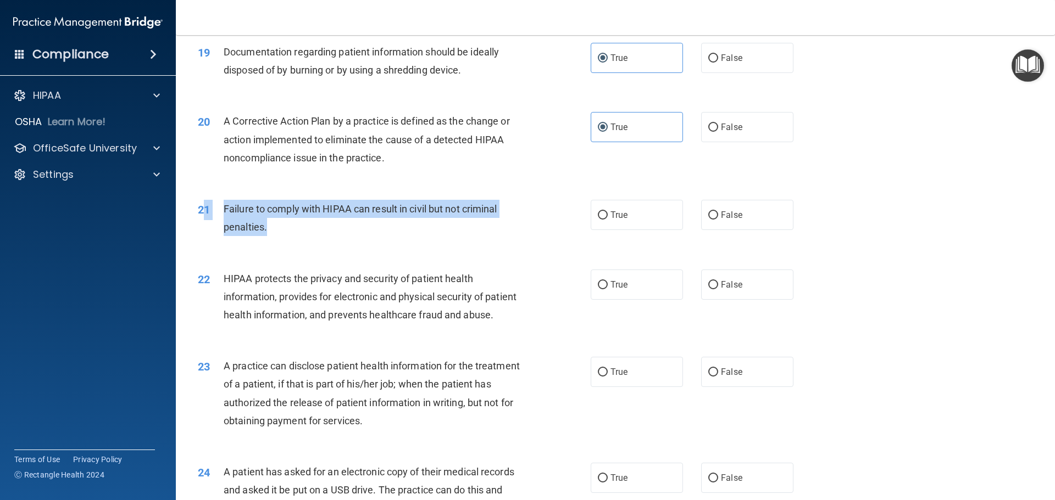
drag, startPoint x: 400, startPoint y: 244, endPoint x: 229, endPoint y: 233, distance: 172.3
click at [209, 233] on div "21 Failure to comply with HIPAA can result in civil but not criminal penalties." at bounding box center [394, 221] width 426 height 42
copy div "Failure to comply with HIPAA can result in civil but not criminal penalties."
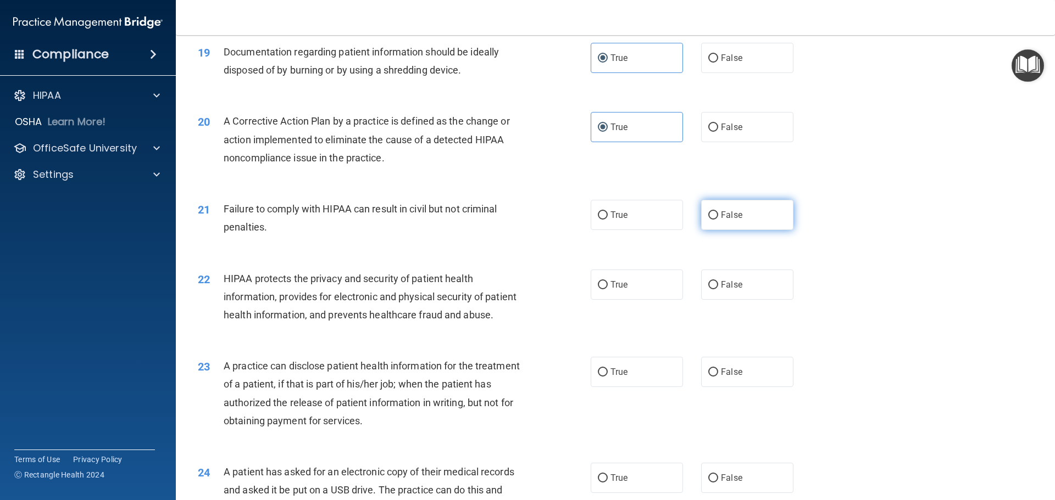
click at [752, 225] on label "False" at bounding box center [747, 215] width 92 height 30
click at [718, 220] on input "False" at bounding box center [713, 215] width 10 height 8
radio input "true"
click at [633, 290] on label "True" at bounding box center [637, 285] width 92 height 30
click at [608, 290] on input "True" at bounding box center [603, 285] width 10 height 8
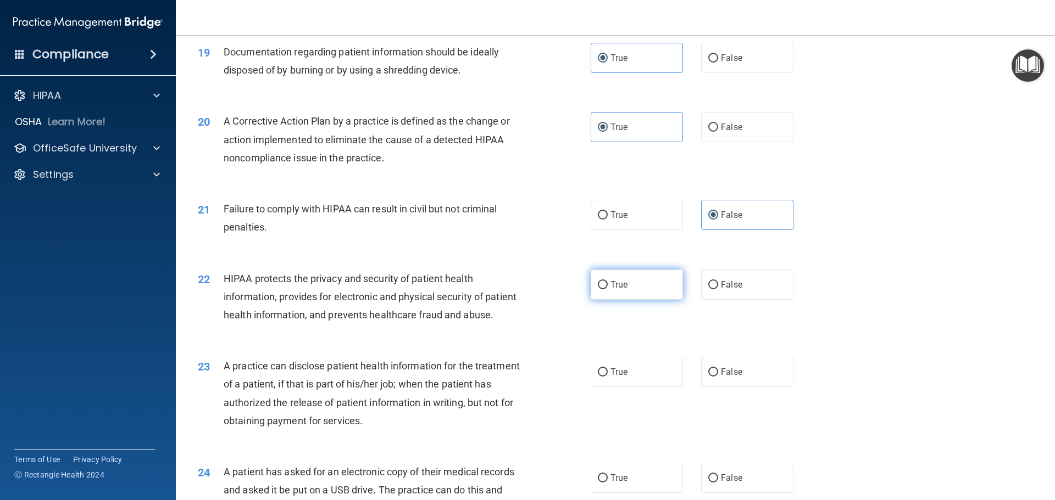
radio input "true"
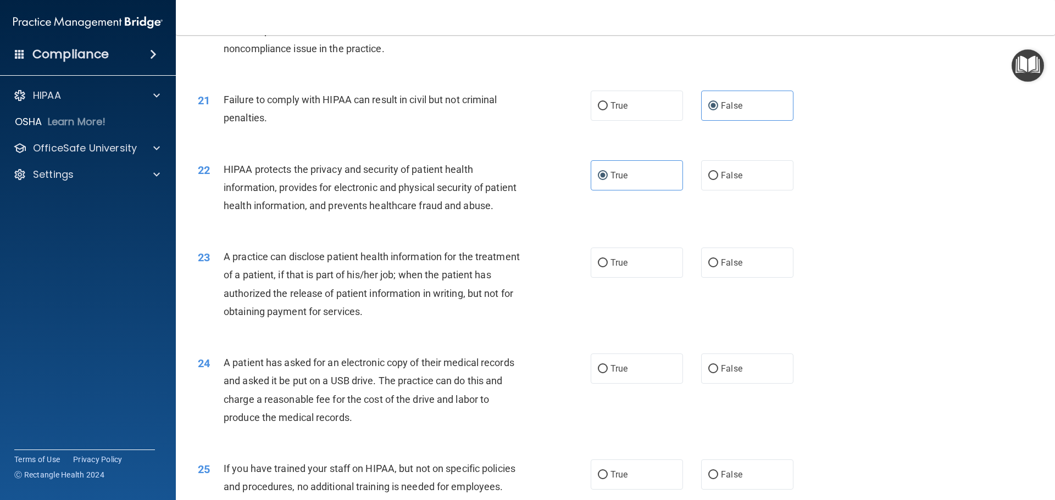
scroll to position [1611, 0]
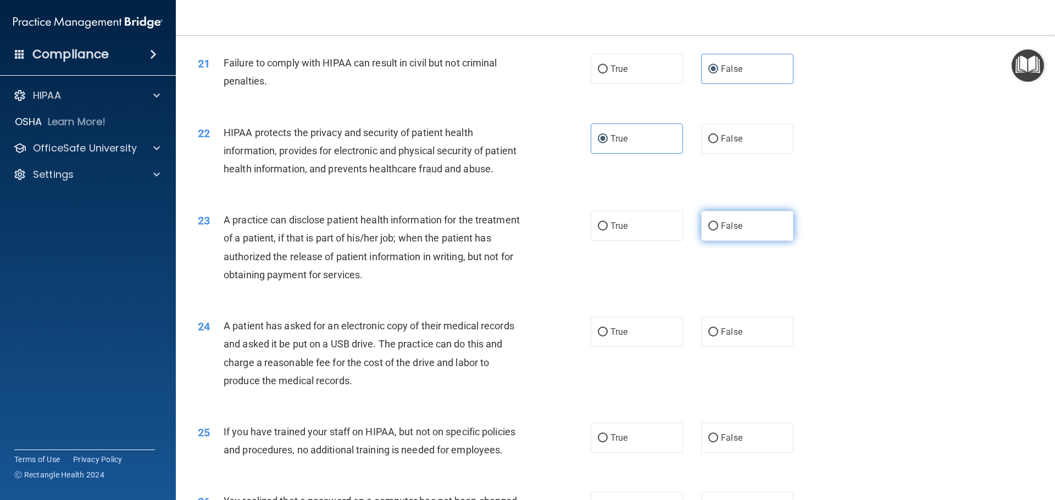
click at [742, 241] on label "False" at bounding box center [747, 226] width 92 height 30
click at [718, 231] on input "False" at bounding box center [713, 226] width 10 height 8
radio input "true"
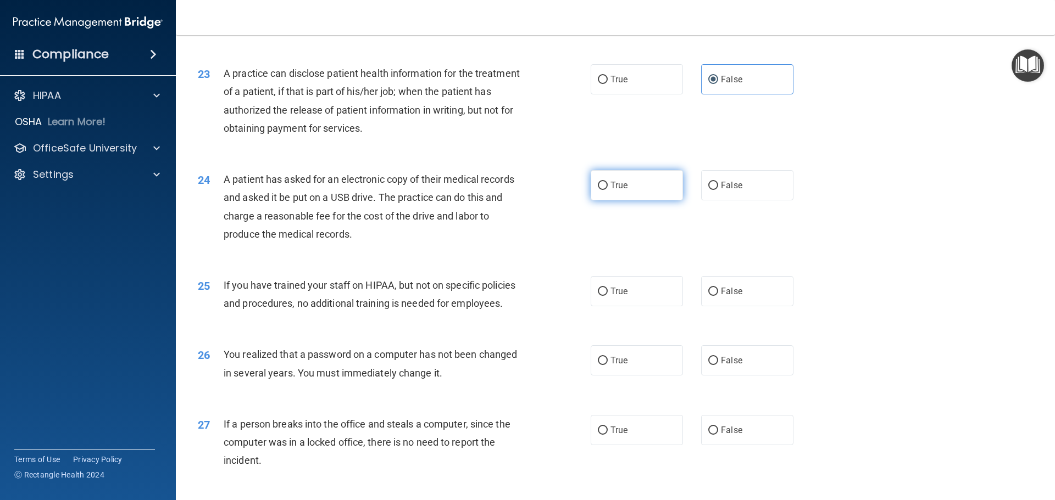
click at [655, 201] on label "True" at bounding box center [637, 185] width 92 height 30
click at [608, 190] on input "True" at bounding box center [603, 186] width 10 height 8
radio input "true"
click at [737, 307] on label "False" at bounding box center [747, 291] width 92 height 30
click at [718, 296] on input "False" at bounding box center [713, 292] width 10 height 8
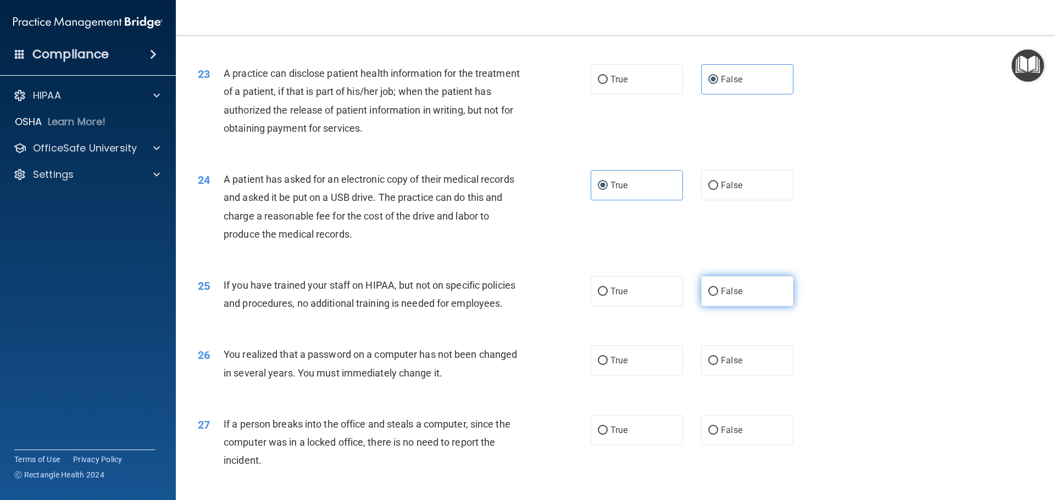
radio input "true"
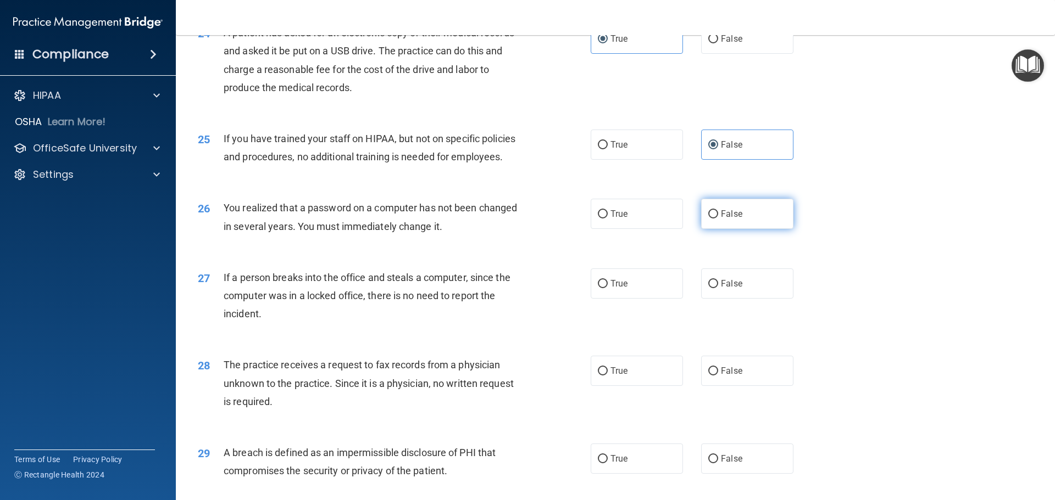
click at [708, 219] on input "False" at bounding box center [713, 214] width 10 height 8
radio input "true"
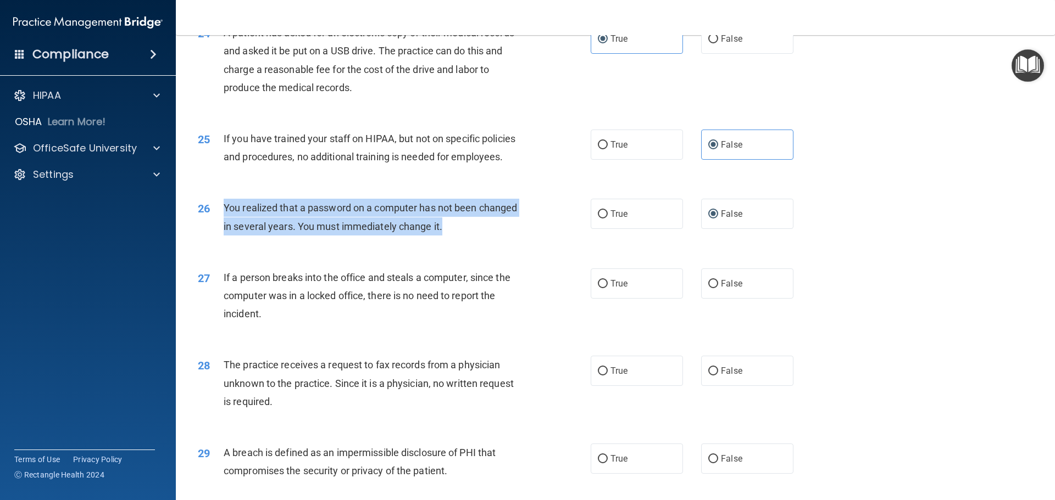
drag, startPoint x: 465, startPoint y: 263, endPoint x: 224, endPoint y: 247, distance: 241.7
click at [224, 235] on div "You realized that a password on a computer has not been changed in several year…" at bounding box center [377, 217] width 307 height 36
copy span "You realized that a password on a computer has not been changed in several year…"
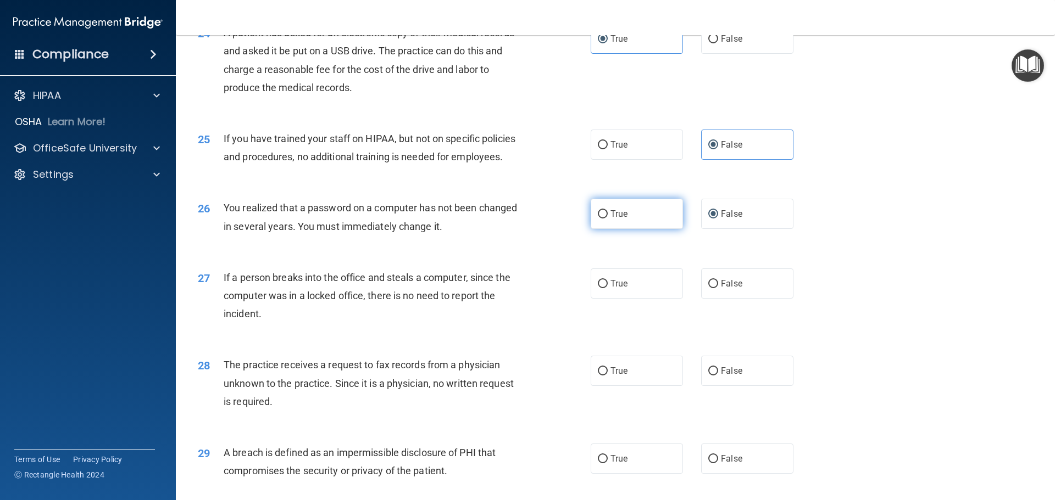
click at [656, 229] on label "True" at bounding box center [637, 214] width 92 height 30
click at [608, 219] on input "True" at bounding box center [603, 214] width 10 height 8
radio input "true"
radio input "false"
click at [638, 336] on div "27 If a person breaks into the office and steals a computer, since the computer…" at bounding box center [615, 299] width 851 height 88
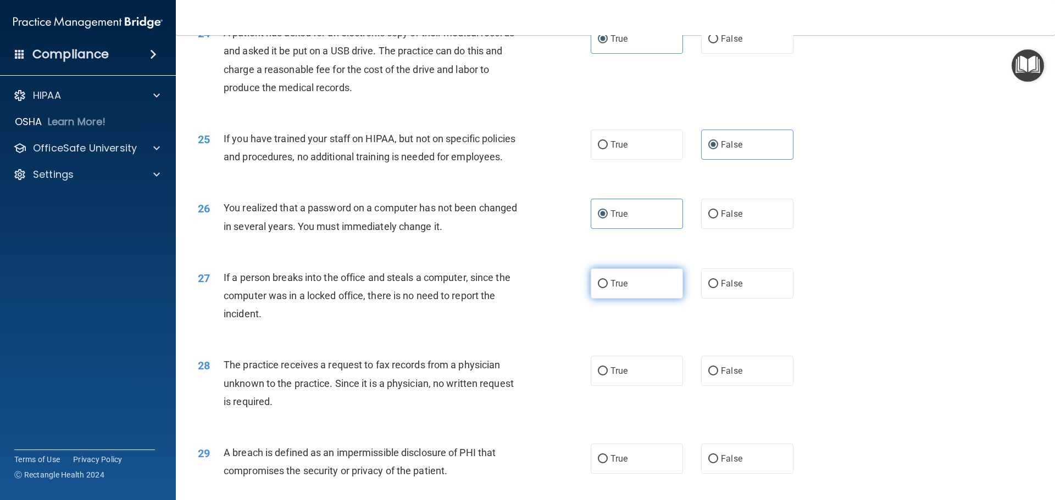
click at [658, 299] on label "True" at bounding box center [637, 284] width 92 height 30
click at [608, 288] on input "True" at bounding box center [603, 284] width 10 height 8
radio input "true"
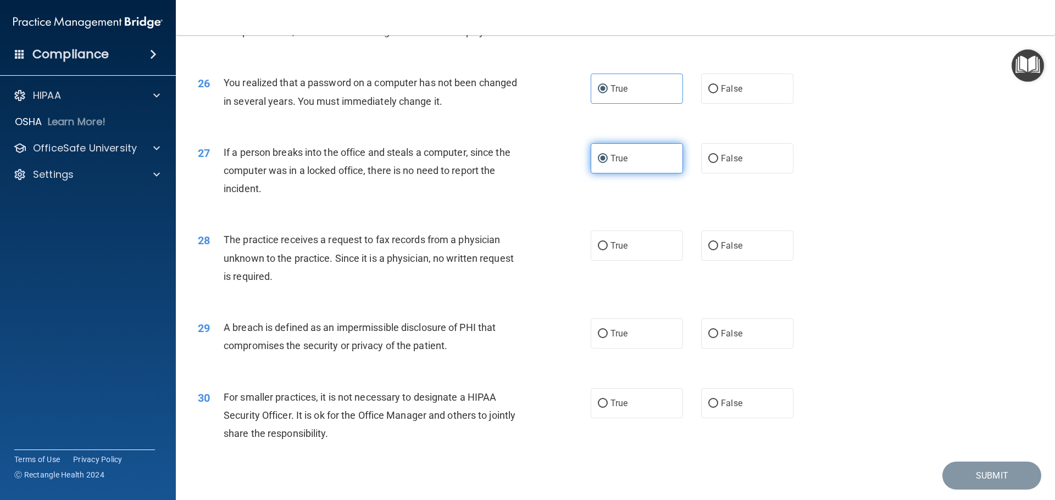
scroll to position [2051, 0]
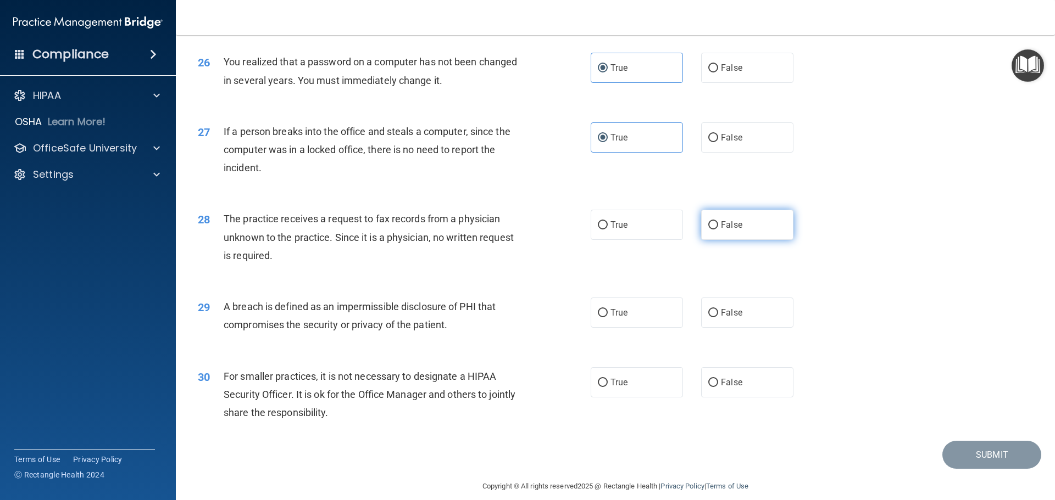
click at [754, 240] on label "False" at bounding box center [747, 225] width 92 height 30
click at [718, 230] on input "False" at bounding box center [713, 225] width 10 height 8
radio input "true"
click at [626, 328] on label "True" at bounding box center [637, 313] width 92 height 30
click at [608, 318] on input "True" at bounding box center [603, 313] width 10 height 8
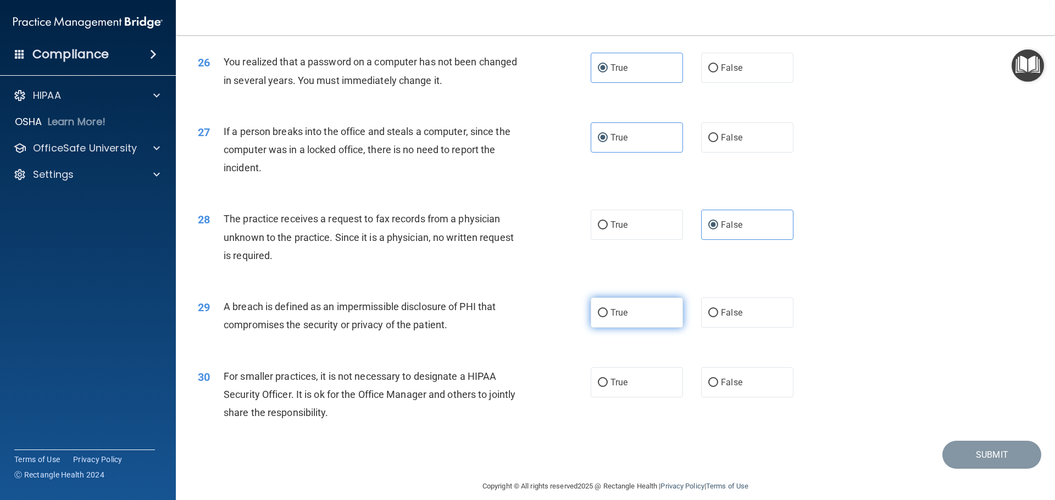
radio input "true"
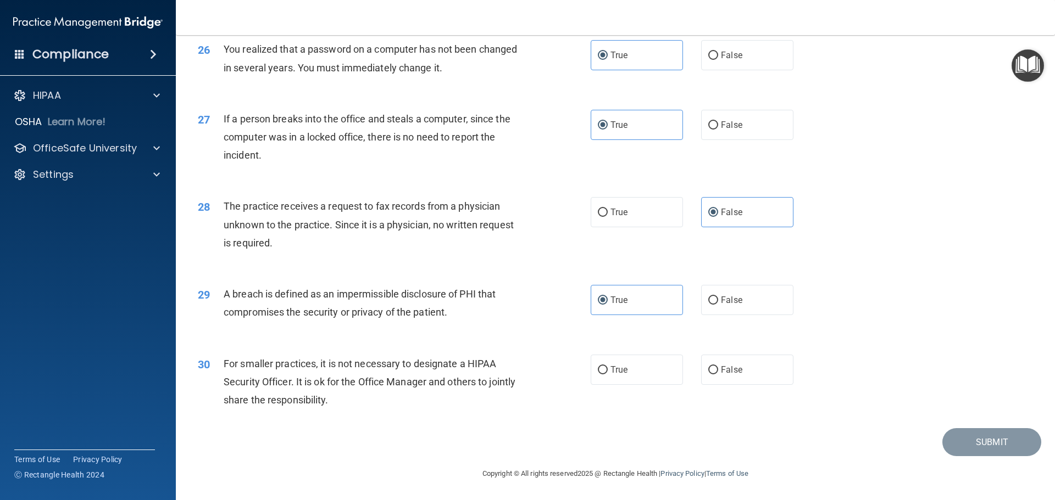
scroll to position [2100, 0]
click at [745, 376] on label "False" at bounding box center [747, 370] width 92 height 30
click at [718, 375] on input "False" at bounding box center [713, 370] width 10 height 8
radio input "true"
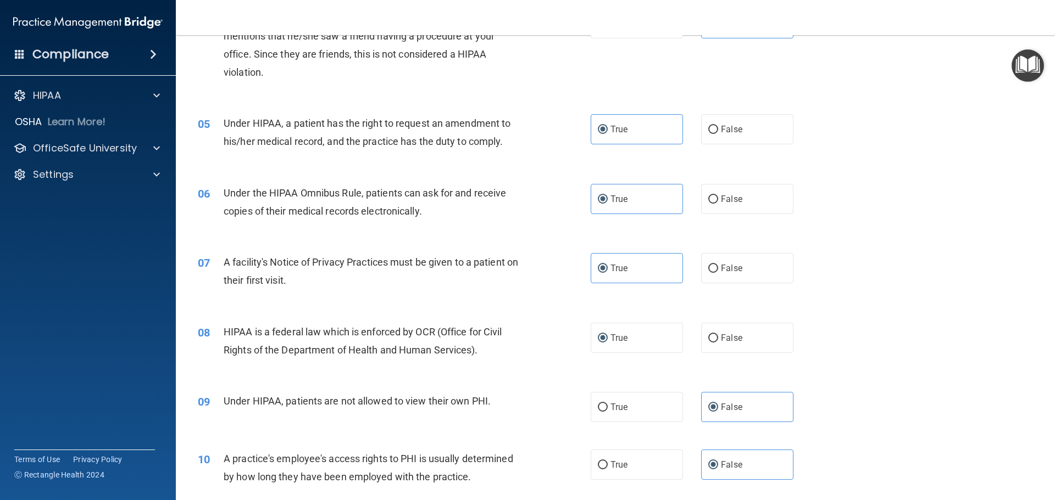
scroll to position [0, 0]
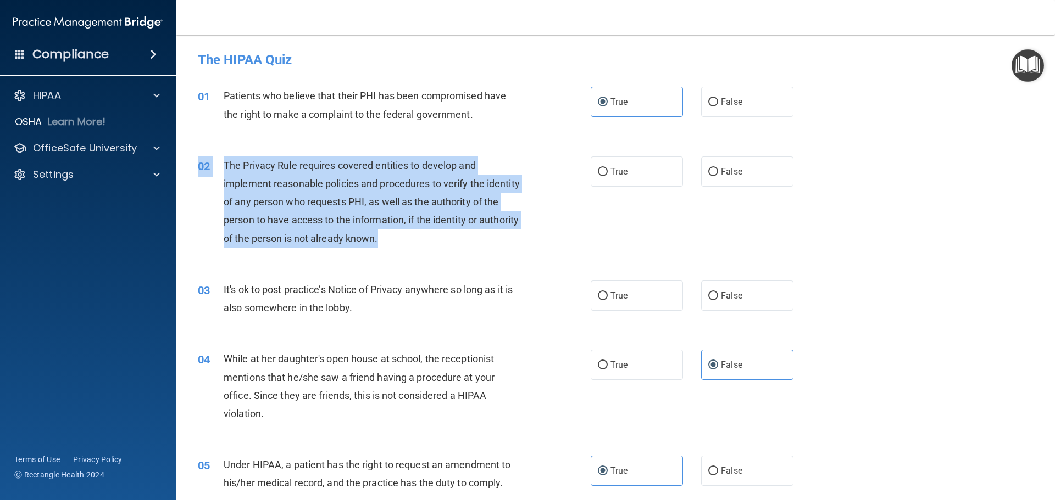
drag, startPoint x: 457, startPoint y: 255, endPoint x: 420, endPoint y: 238, distance: 39.8
click at [420, 238] on div "02 The Privacy Rule requires covered entities to develop and implement reasonab…" at bounding box center [615, 205] width 851 height 124
click at [230, 174] on div "The Privacy Rule requires covered entities to develop and implement reasonable …" at bounding box center [377, 202] width 307 height 91
drag, startPoint x: 222, startPoint y: 165, endPoint x: 396, endPoint y: 234, distance: 187.4
click at [424, 238] on div "02 The Privacy Rule requires covered entities to develop and implement reasonab…" at bounding box center [394, 205] width 426 height 97
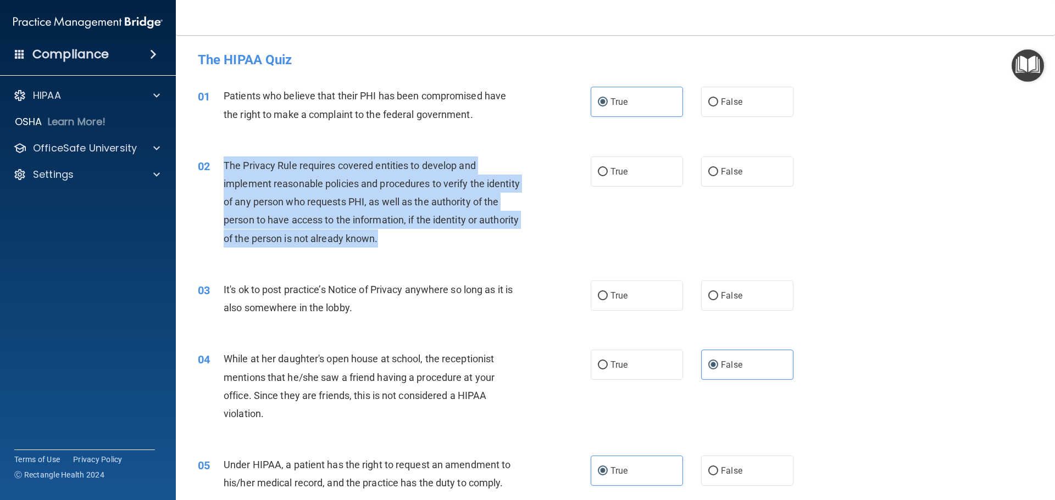
copy div "The Privacy Rule requires covered entities to develop and implement reasonable …"
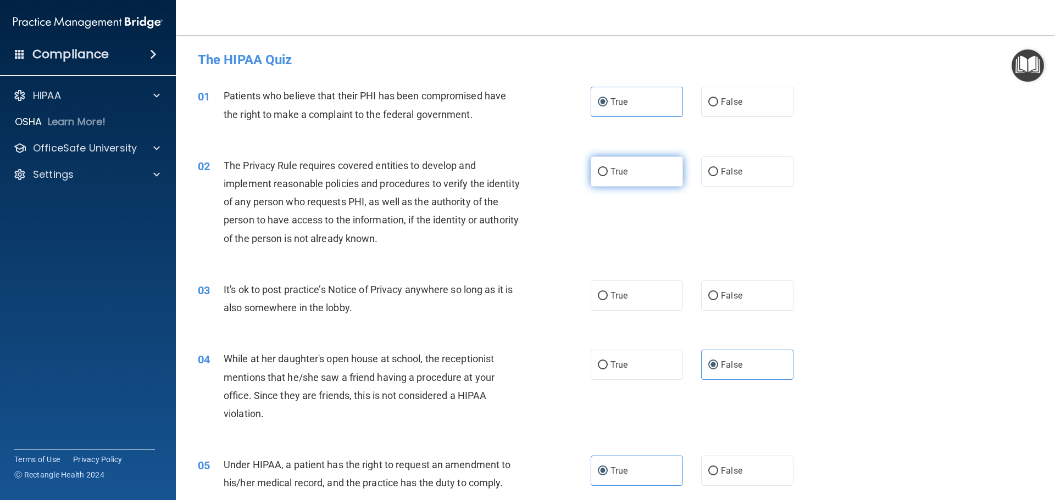
click at [627, 165] on label "True" at bounding box center [637, 172] width 92 height 30
click at [608, 168] on input "True" at bounding box center [603, 172] width 10 height 8
radio input "true"
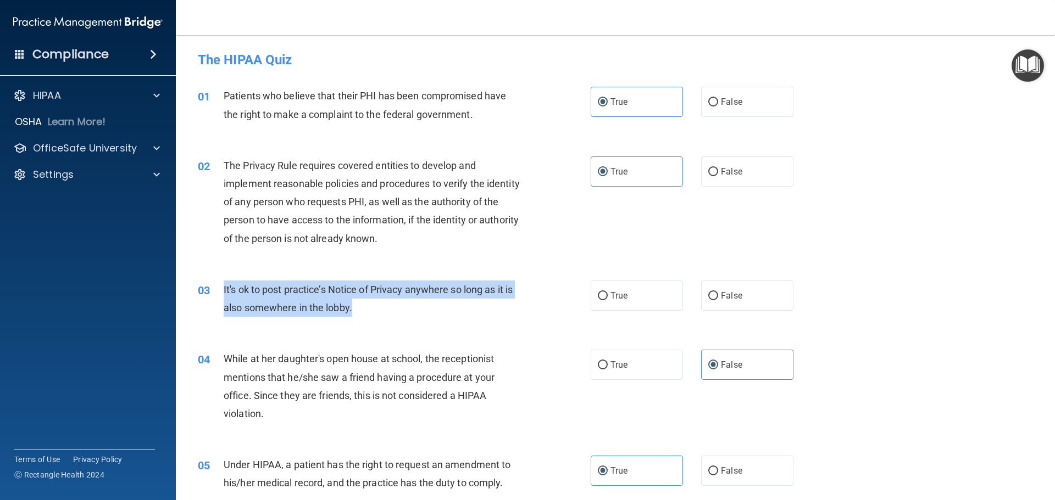
drag, startPoint x: 363, startPoint y: 308, endPoint x: 221, endPoint y: 290, distance: 142.4
click at [221, 290] on div "03 It's ok to post practice’s Notice of Privacy anywhere so long as it is also …" at bounding box center [394, 302] width 426 height 42
copy div "It's ok to post practice’s Notice of Privacy anywhere so long as it is also som…"
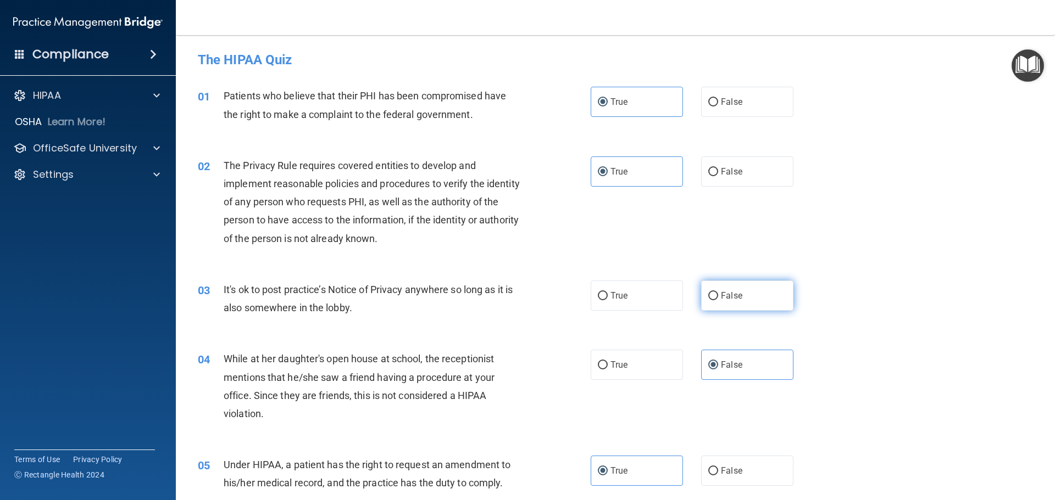
click at [727, 296] on span "False" at bounding box center [731, 296] width 21 height 10
click at [718, 296] on input "False" at bounding box center [713, 296] width 10 height 8
radio input "true"
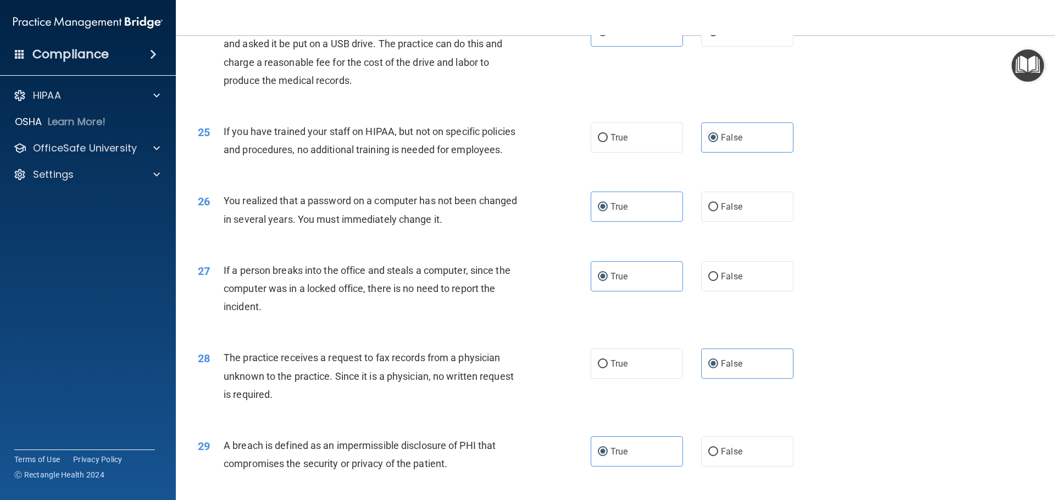
scroll to position [2100, 0]
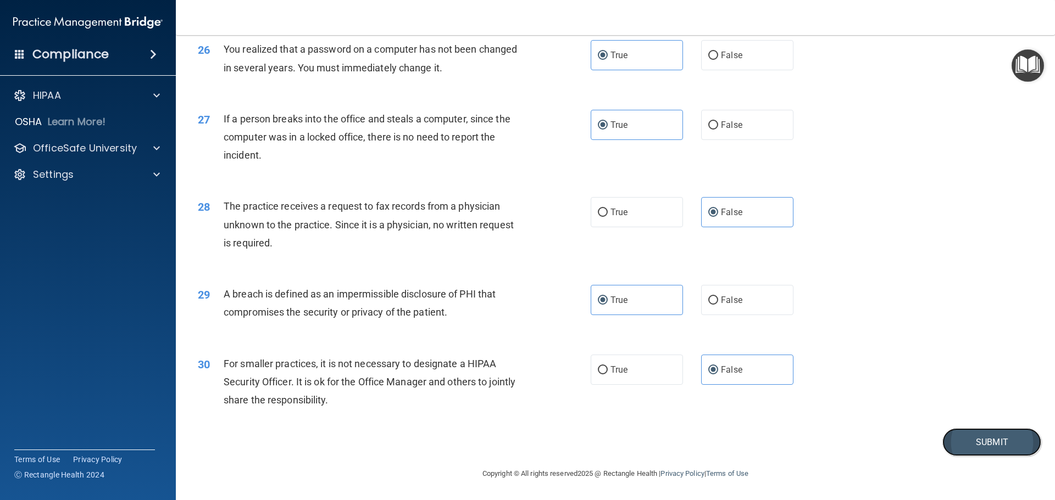
click at [959, 441] on button "Submit" at bounding box center [991, 442] width 99 height 28
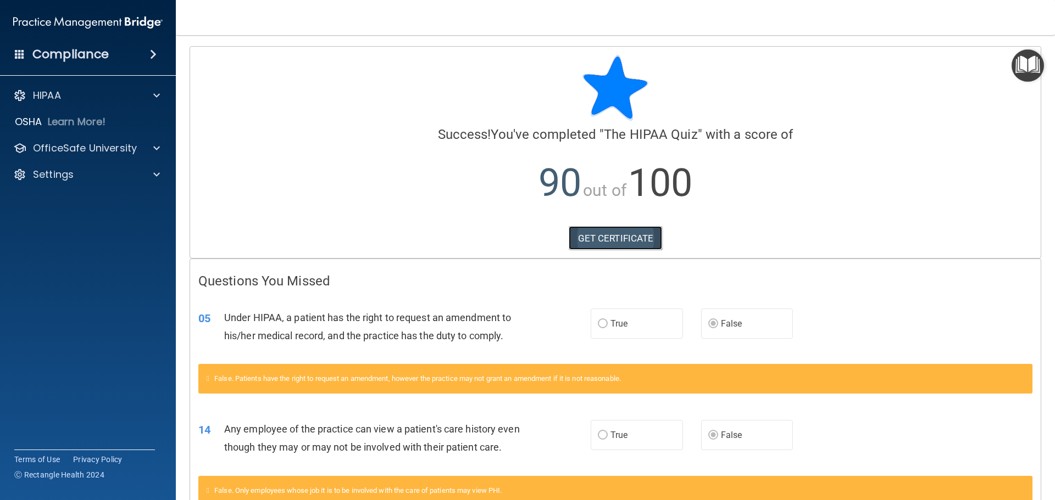
click at [620, 247] on link "GET CERTIFICATE" at bounding box center [616, 238] width 94 height 24
click at [75, 151] on p "OfficeSafe University" at bounding box center [85, 148] width 104 height 13
click at [68, 179] on p "HIPAA Training" at bounding box center [52, 174] width 91 height 11
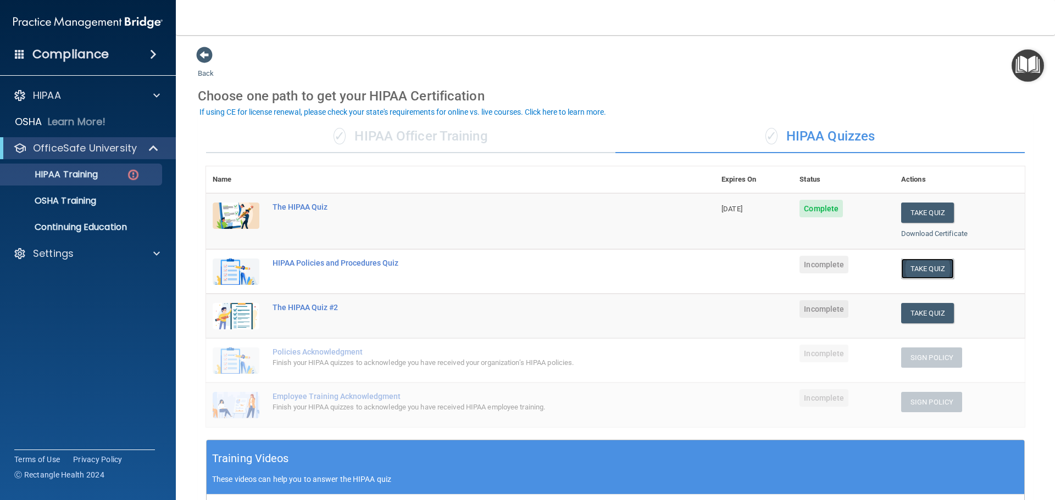
click at [920, 265] on button "Take Quiz" at bounding box center [927, 269] width 53 height 20
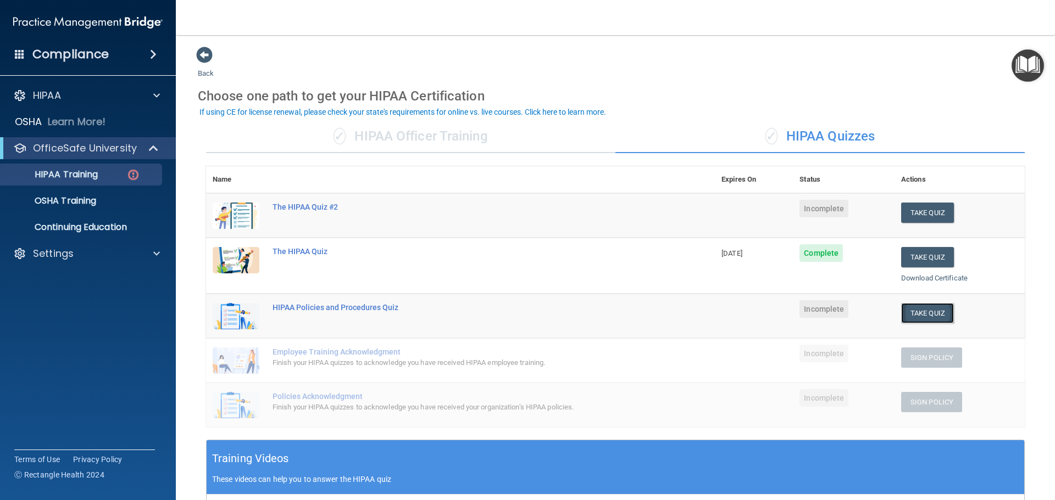
click at [926, 318] on button "Take Quiz" at bounding box center [927, 313] width 53 height 20
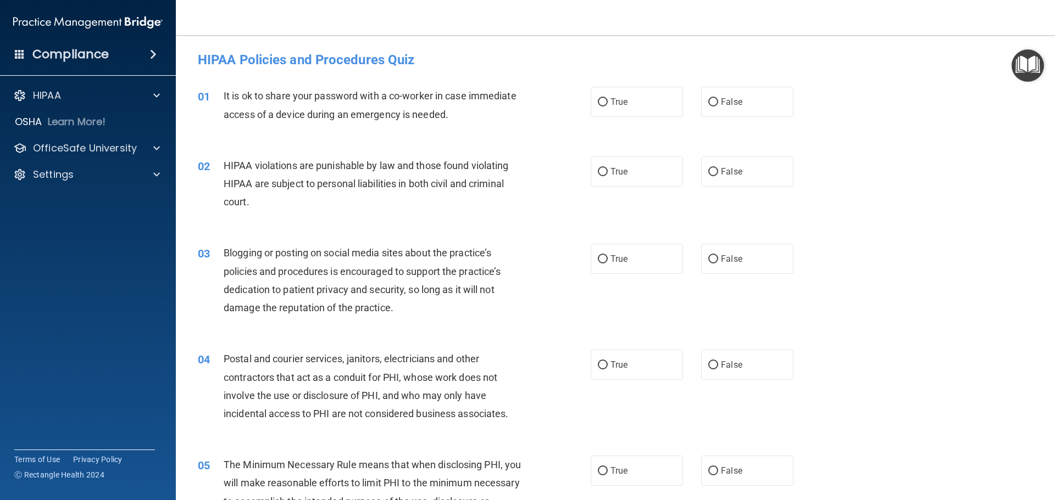
click at [646, 189] on div "02 HIPAA violations are punishable by law and those found violating HIPAA are s…" at bounding box center [615, 187] width 851 height 88
click at [659, 166] on label "True" at bounding box center [637, 172] width 92 height 30
click at [608, 168] on input "True" at bounding box center [603, 172] width 10 height 8
radio input "true"
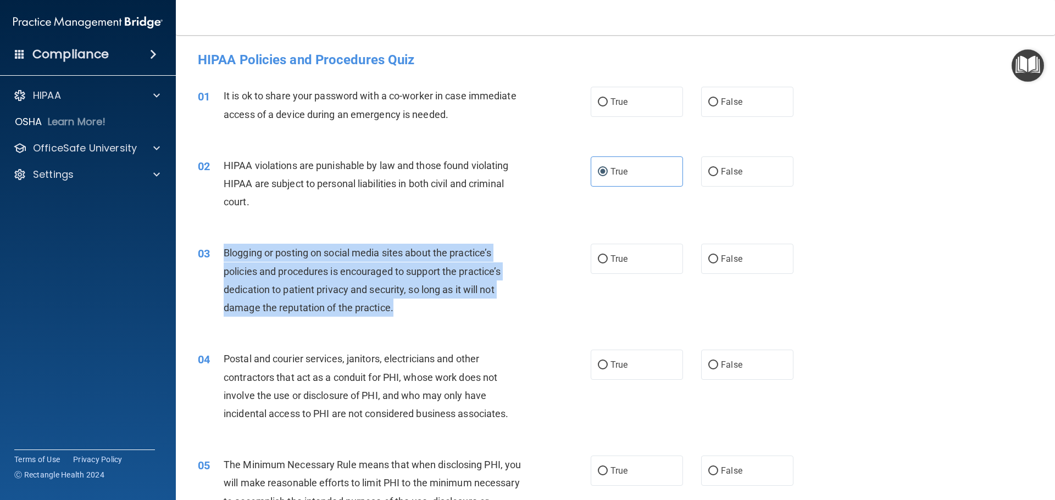
drag, startPoint x: 404, startPoint y: 311, endPoint x: 223, endPoint y: 246, distance: 192.7
click at [224, 246] on div "Blogging or posting on social media sites about the practice’s policies and pro…" at bounding box center [377, 280] width 307 height 73
click at [476, 316] on div "Blogging or posting on social media sites about the practice’s policies and pro…" at bounding box center [377, 280] width 307 height 73
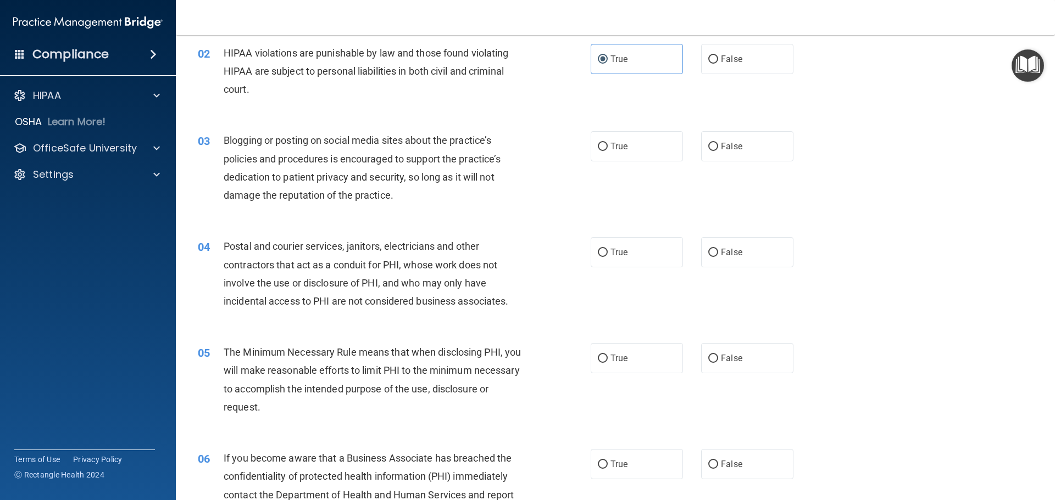
scroll to position [147, 0]
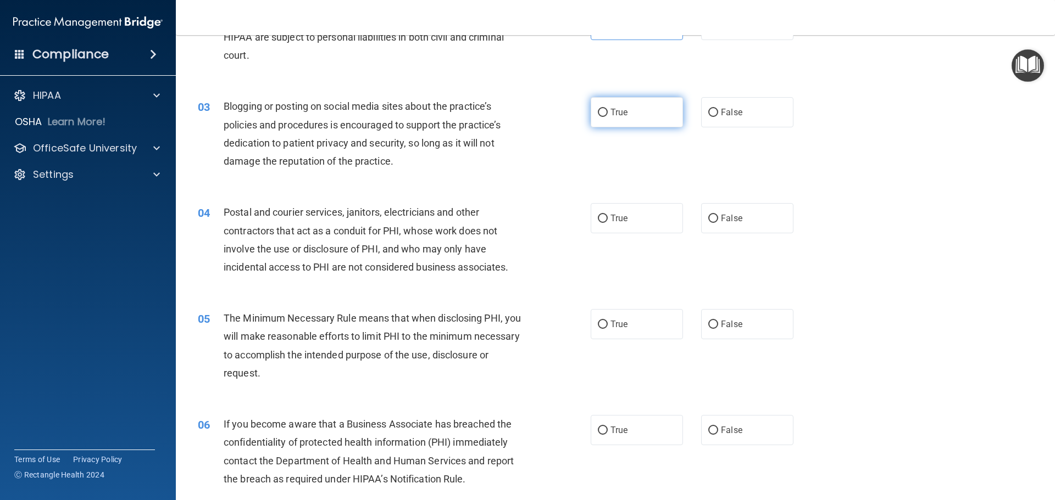
click at [650, 115] on label "True" at bounding box center [637, 112] width 92 height 30
click at [608, 115] on input "True" at bounding box center [603, 113] width 10 height 8
radio input "true"
click at [770, 233] on label "False" at bounding box center [747, 218] width 92 height 30
click at [718, 223] on input "False" at bounding box center [713, 219] width 10 height 8
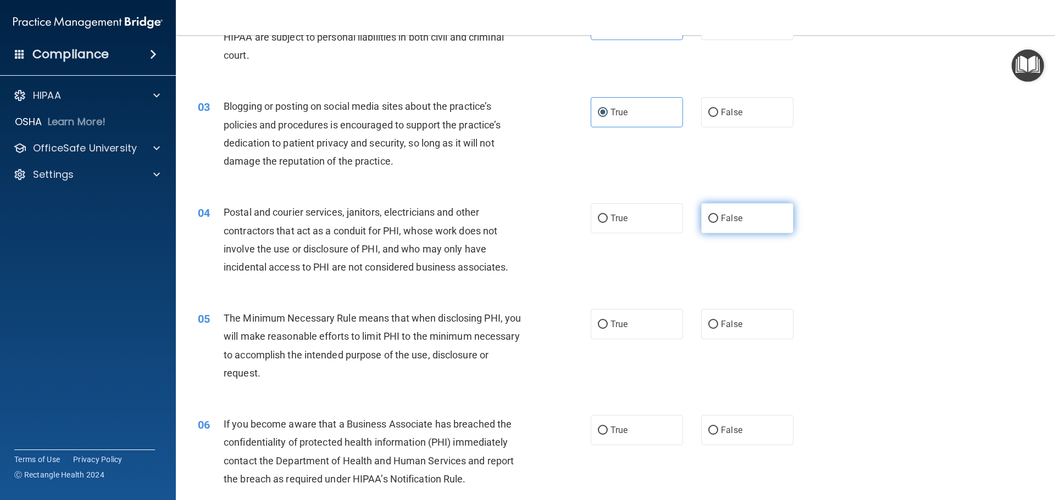
radio input "true"
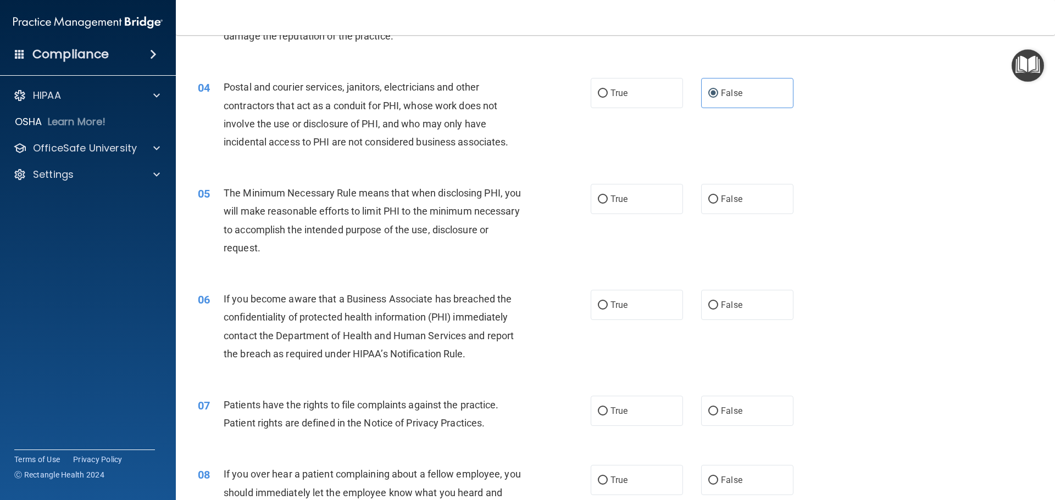
scroll to position [293, 0]
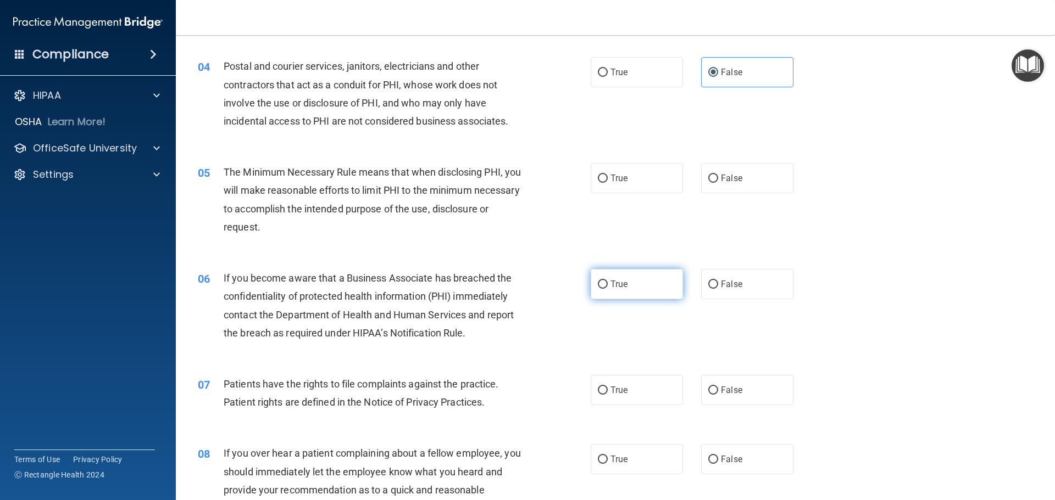
click at [617, 285] on span "True" at bounding box center [618, 284] width 17 height 10
click at [608, 285] on input "True" at bounding box center [603, 285] width 10 height 8
radio input "true"
click at [637, 388] on label "True" at bounding box center [637, 390] width 92 height 30
click at [608, 388] on input "True" at bounding box center [603, 391] width 10 height 8
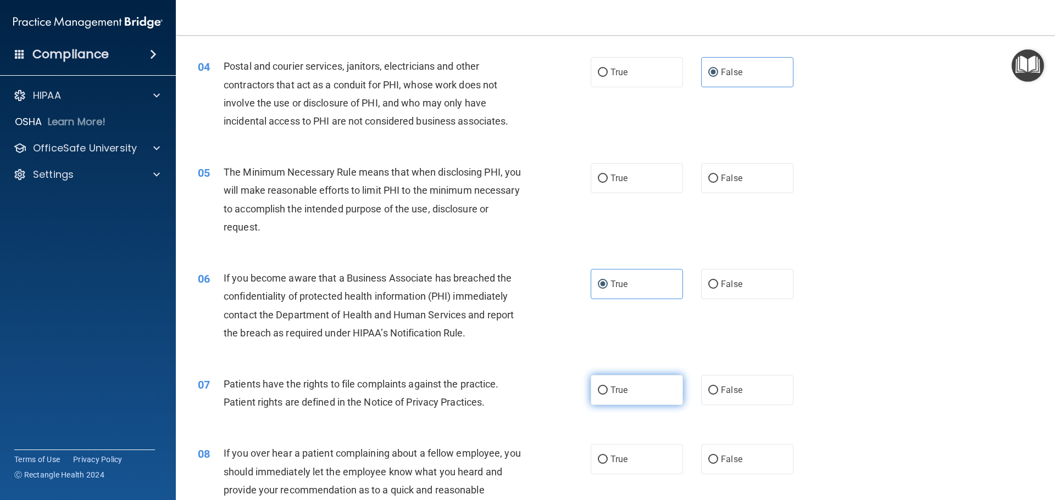
radio input "true"
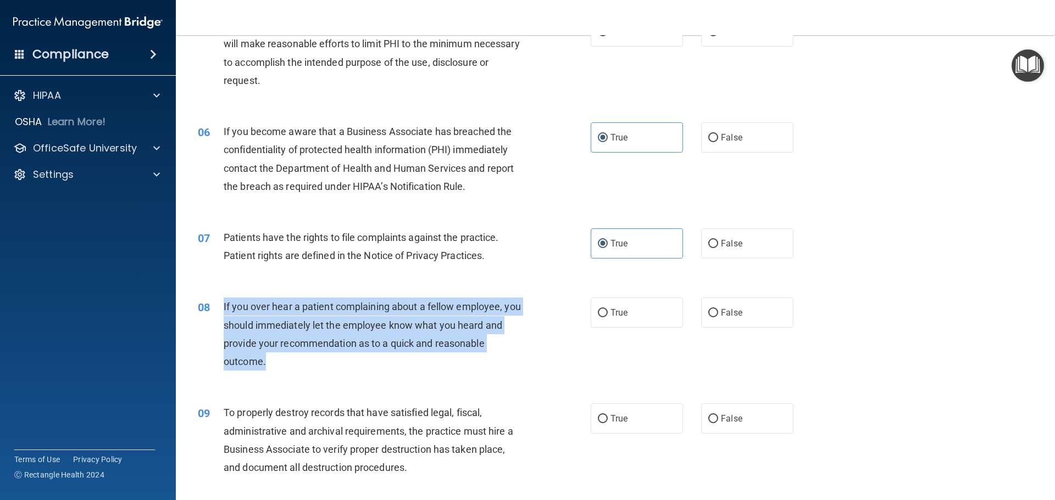
drag, startPoint x: 286, startPoint y: 366, endPoint x: 236, endPoint y: 314, distance: 71.9
click at [224, 313] on div "If you over hear a patient complaining about a fellow employee, you should imme…" at bounding box center [377, 334] width 307 height 73
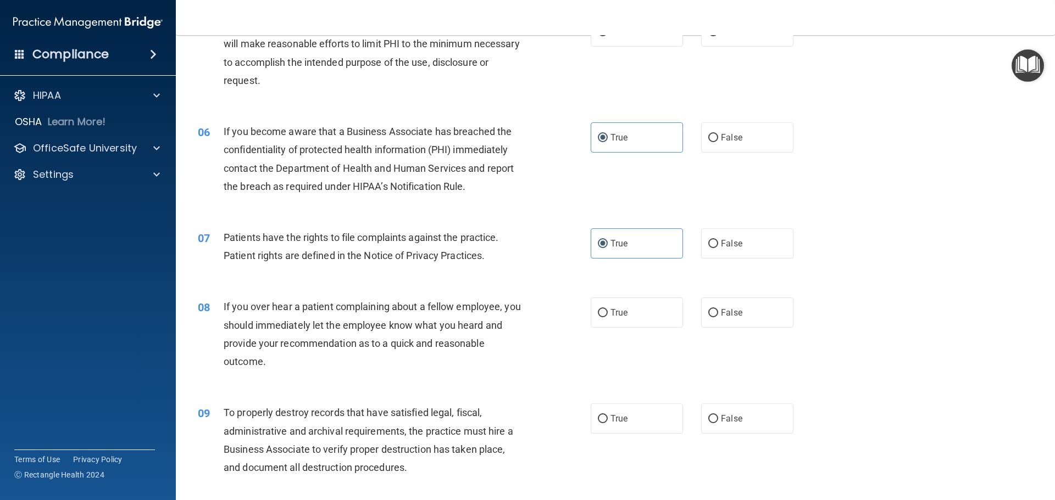
drag, startPoint x: 238, startPoint y: 316, endPoint x: 398, endPoint y: 243, distance: 176.3
click at [398, 243] on span "Patients have the rights to file complaints against the practice. Patient right…" at bounding box center [361, 247] width 275 height 30
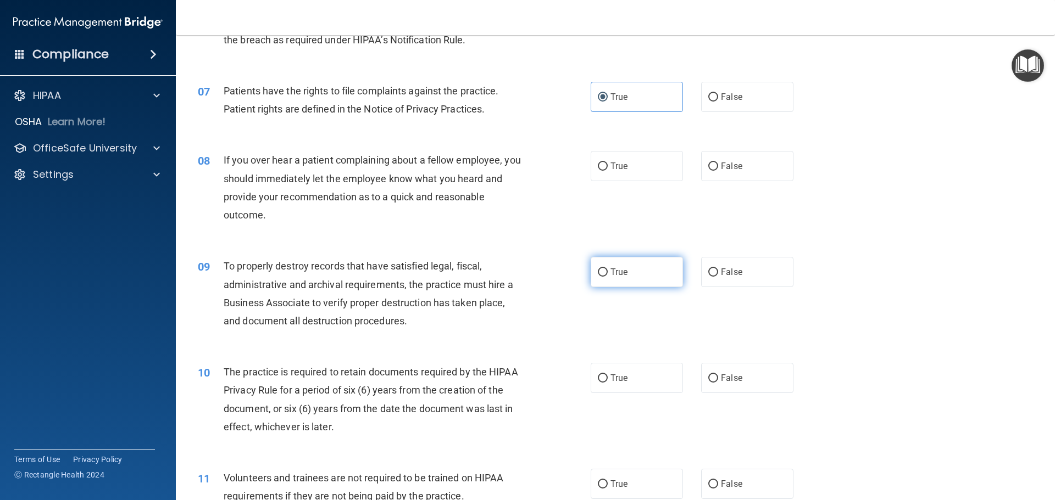
click at [661, 276] on label "True" at bounding box center [637, 272] width 92 height 30
click at [608, 276] on input "True" at bounding box center [603, 273] width 10 height 8
radio input "true"
click at [736, 270] on span "False" at bounding box center [731, 272] width 21 height 10
click at [718, 270] on input "False" at bounding box center [713, 273] width 10 height 8
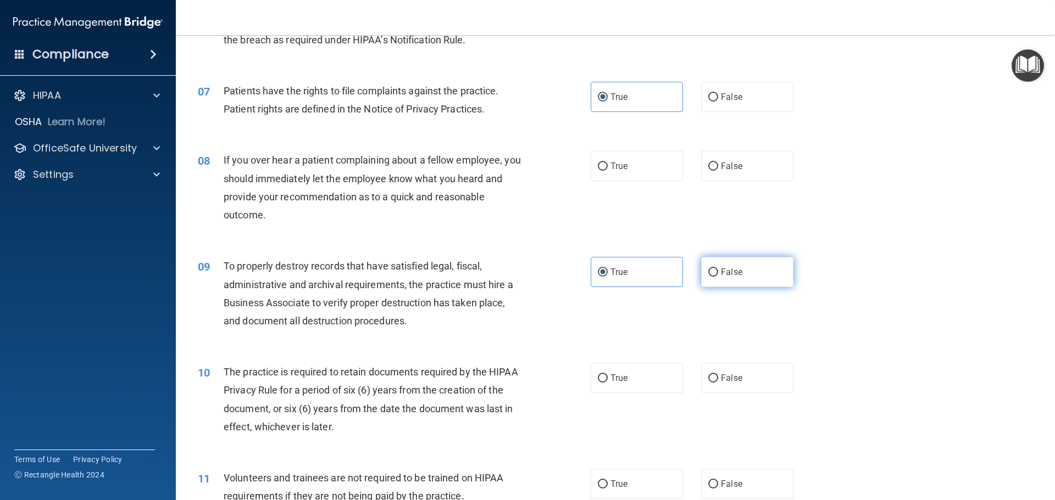
radio input "true"
radio input "false"
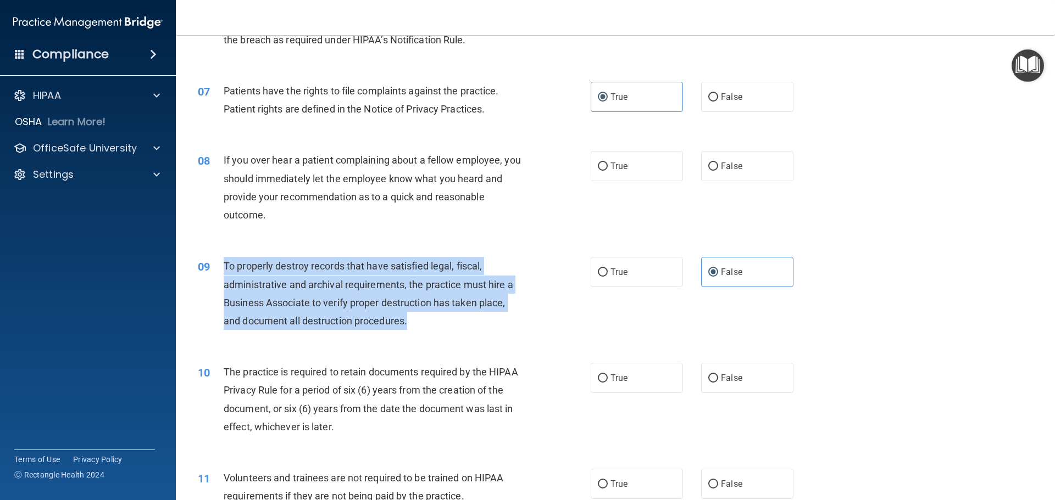
drag, startPoint x: 454, startPoint y: 325, endPoint x: 232, endPoint y: 264, distance: 230.0
click at [225, 260] on div "To properly destroy records that have satisfied legal, fiscal, administrative a…" at bounding box center [377, 293] width 307 height 73
copy span "To properly destroy records that have satisfied legal, fiscal, administrative a…"
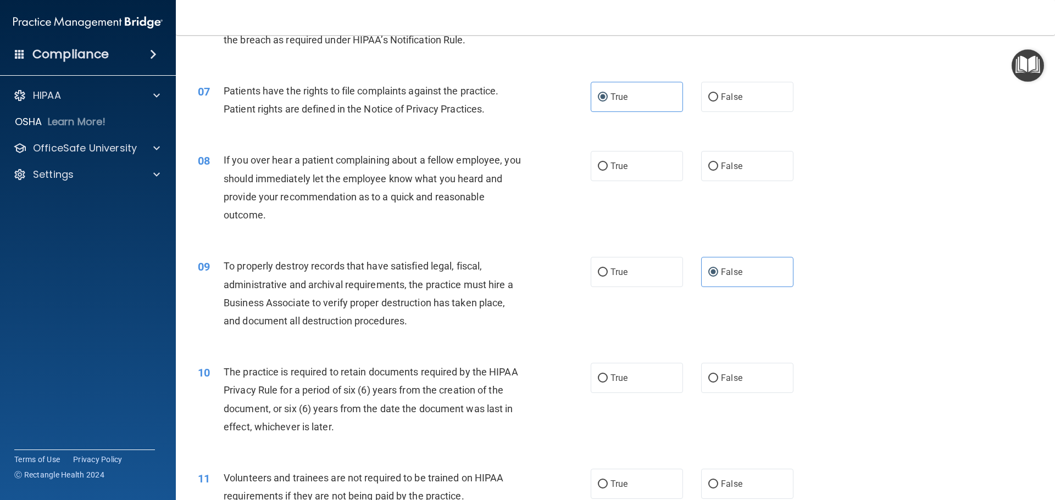
click at [539, 383] on div "10 The practice is required to retain documents required by the HIPAA Privacy R…" at bounding box center [394, 402] width 426 height 79
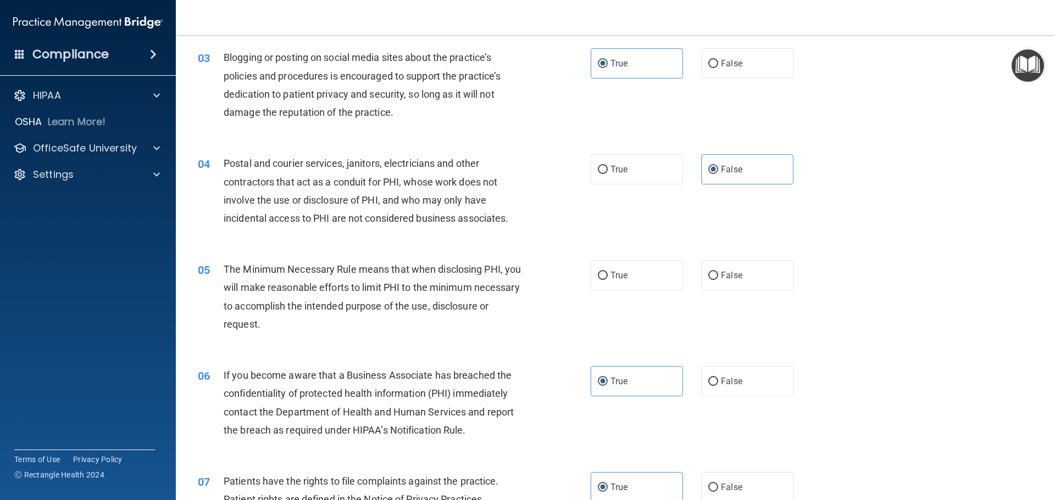
scroll to position [0, 0]
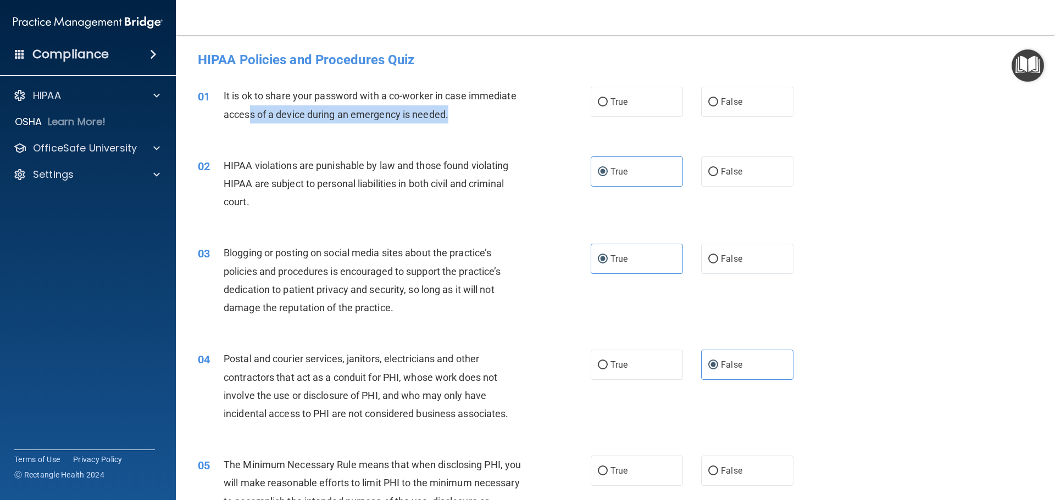
drag, startPoint x: 476, startPoint y: 121, endPoint x: 249, endPoint y: 112, distance: 227.6
click at [249, 112] on div "It is ok to share your password with a co-worker in case immediate access of a …" at bounding box center [377, 105] width 307 height 36
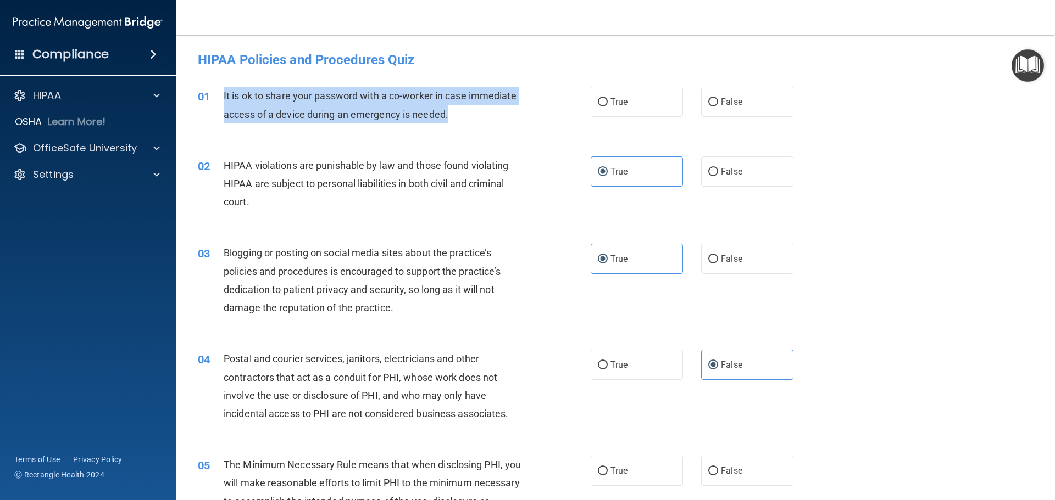
drag, startPoint x: 221, startPoint y: 93, endPoint x: 470, endPoint y: 126, distance: 251.6
click at [470, 126] on div "01 It is ok to share your password with a co-worker in case immediate access of…" at bounding box center [394, 108] width 426 height 42
copy div "It is ok to share your password with a co-worker in case immediate access of a …"
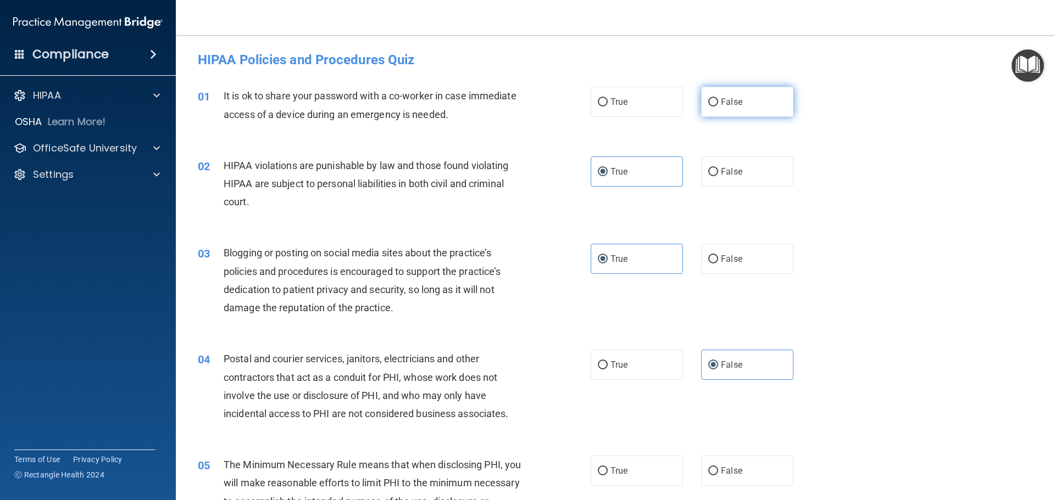
click at [762, 114] on label "False" at bounding box center [747, 102] width 92 height 30
click at [718, 107] on input "False" at bounding box center [713, 102] width 10 height 8
radio input "true"
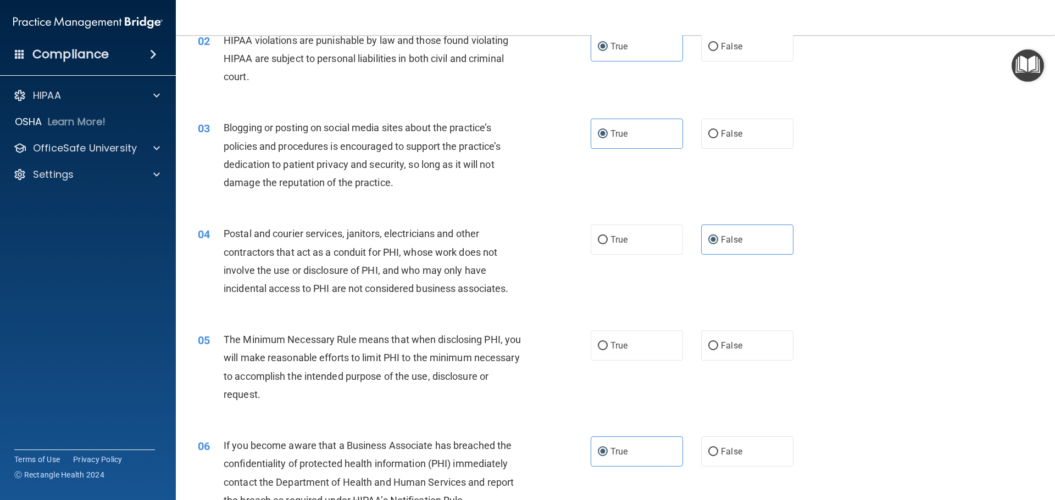
scroll to position [147, 0]
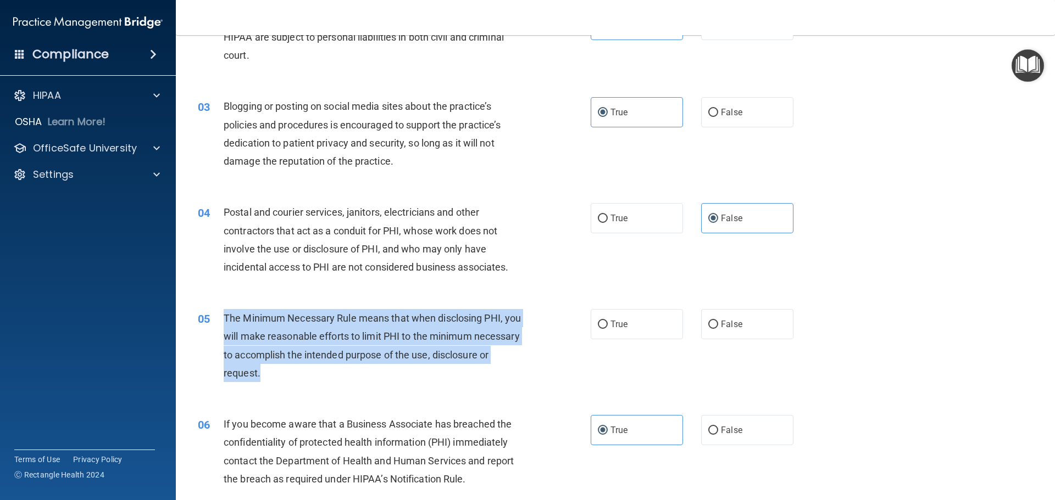
drag, startPoint x: 376, startPoint y: 376, endPoint x: 223, endPoint y: 322, distance: 162.4
click at [224, 322] on div "The Minimum Necessary Rule means that when disclosing PHI, you will make reason…" at bounding box center [377, 345] width 307 height 73
copy span "The Minimum Necessary Rule means that when disclosing PHI, you will make reason…"
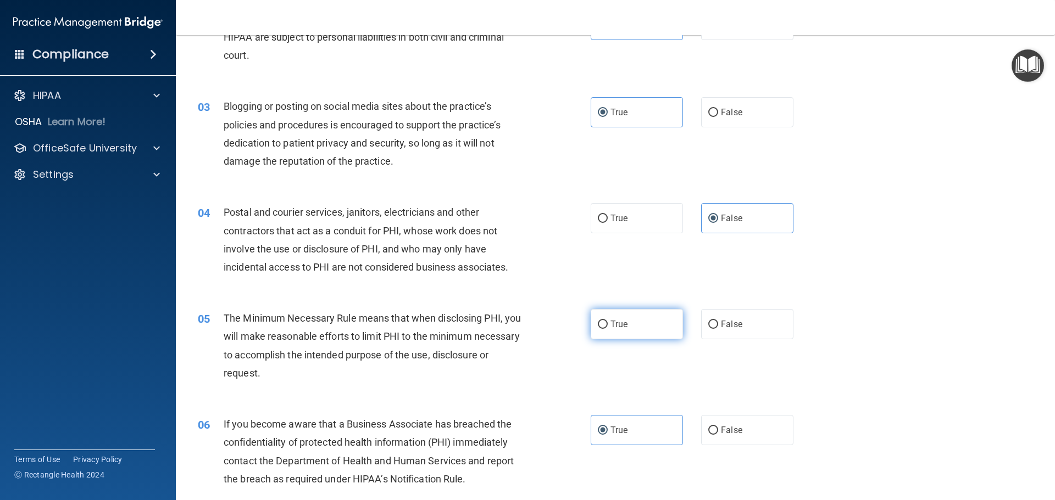
click at [598, 317] on label "True" at bounding box center [637, 324] width 92 height 30
click at [598, 321] on input "True" at bounding box center [603, 325] width 10 height 8
radio input "true"
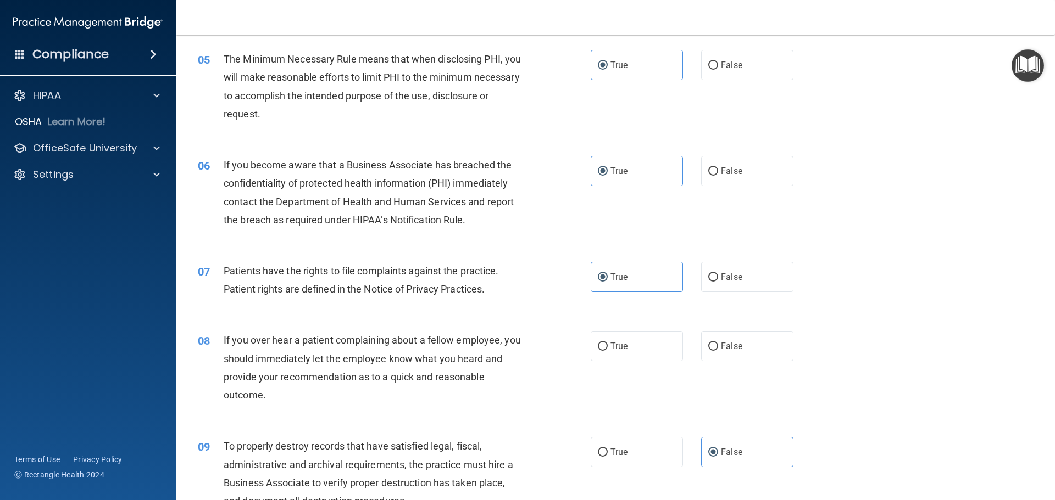
scroll to position [439, 0]
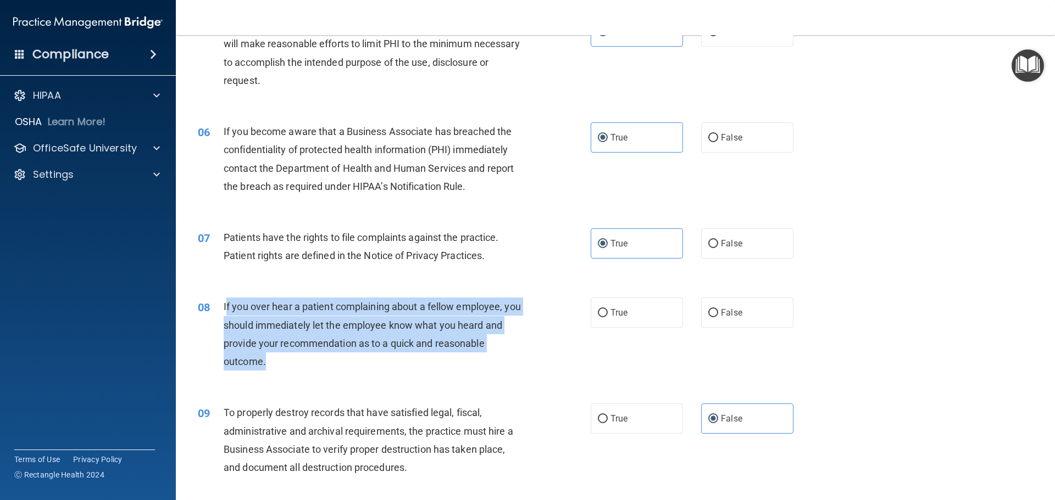
drag, startPoint x: 326, startPoint y: 368, endPoint x: 225, endPoint y: 298, distance: 122.4
click at [225, 298] on div "If you over hear a patient complaining about a fellow employee, you should imme…" at bounding box center [377, 334] width 307 height 73
copy span "f you over hear a patient complaining about a fellow employee, you should immed…"
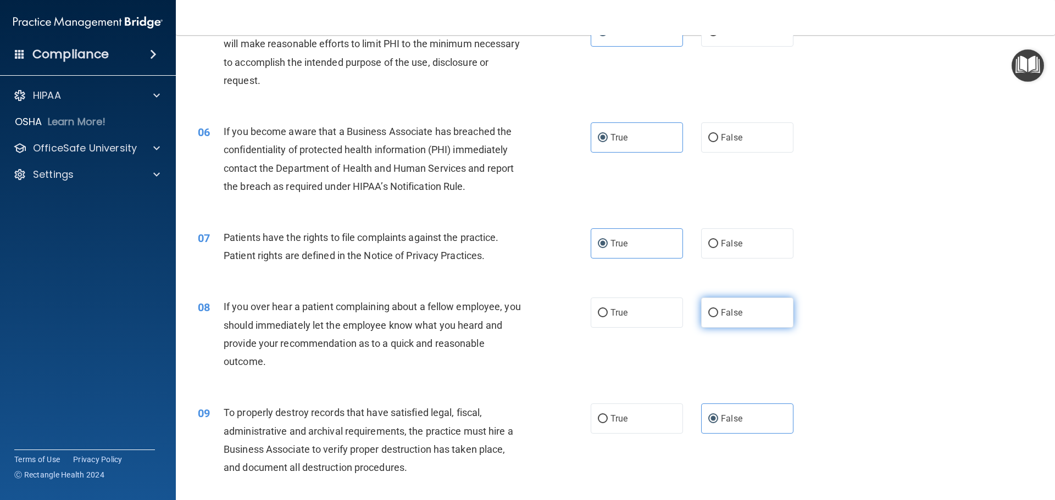
click at [731, 310] on span "False" at bounding box center [731, 313] width 21 height 10
click at [718, 310] on input "False" at bounding box center [713, 313] width 10 height 8
radio input "true"
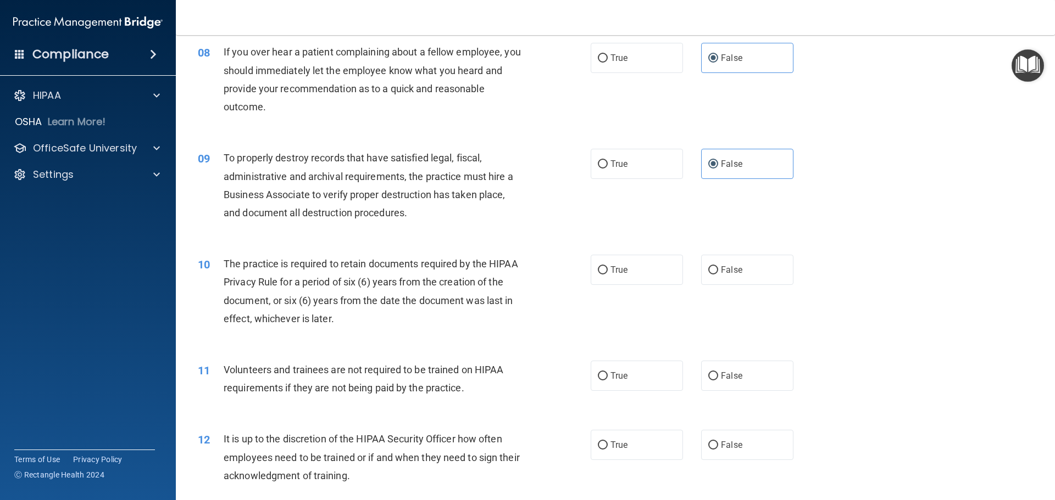
scroll to position [732, 0]
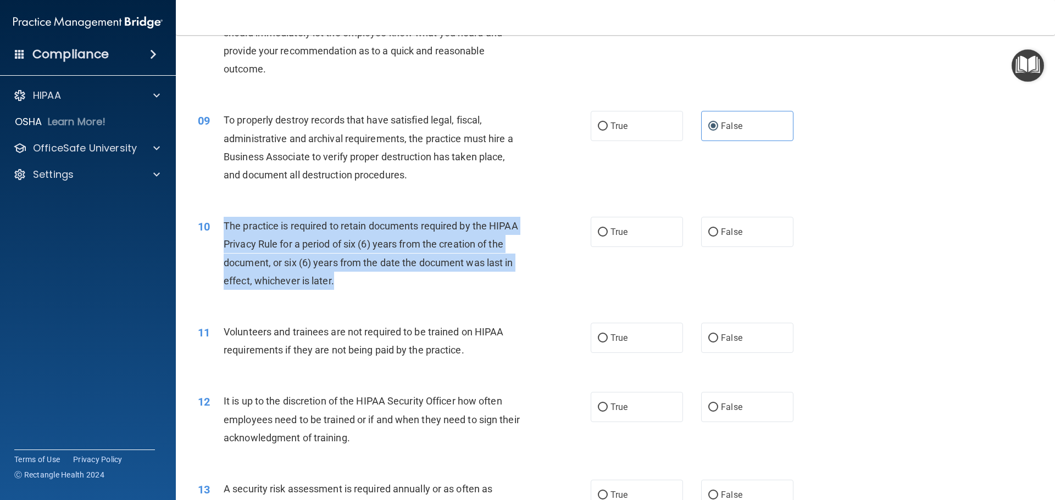
drag, startPoint x: 373, startPoint y: 286, endPoint x: 225, endPoint y: 227, distance: 159.2
click at [225, 227] on div "The practice is required to retain documents required by the HIPAA Privacy Rule…" at bounding box center [377, 253] width 307 height 73
copy span "The practice is required to retain documents required by the HIPAA Privacy Rule…"
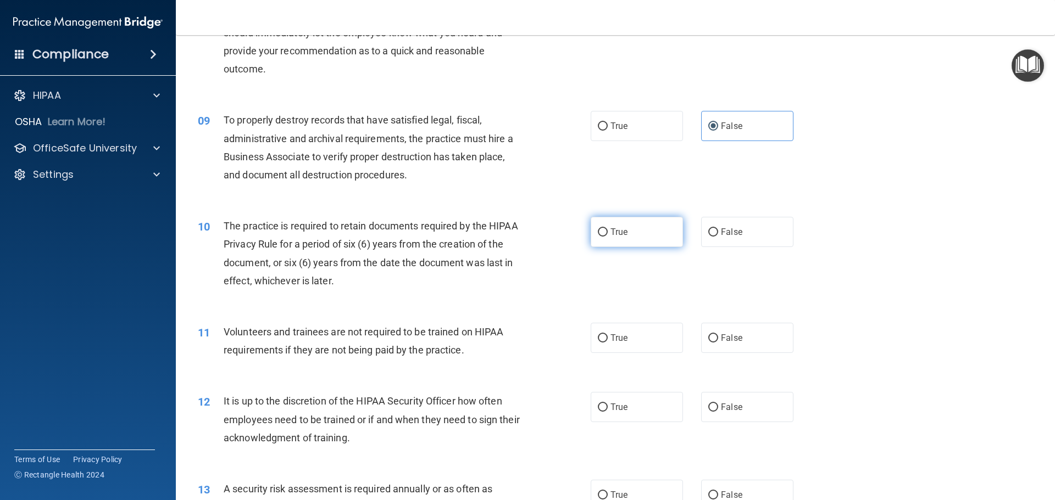
click at [635, 234] on label "True" at bounding box center [637, 232] width 92 height 30
click at [608, 234] on input "True" at bounding box center [603, 233] width 10 height 8
radio input "true"
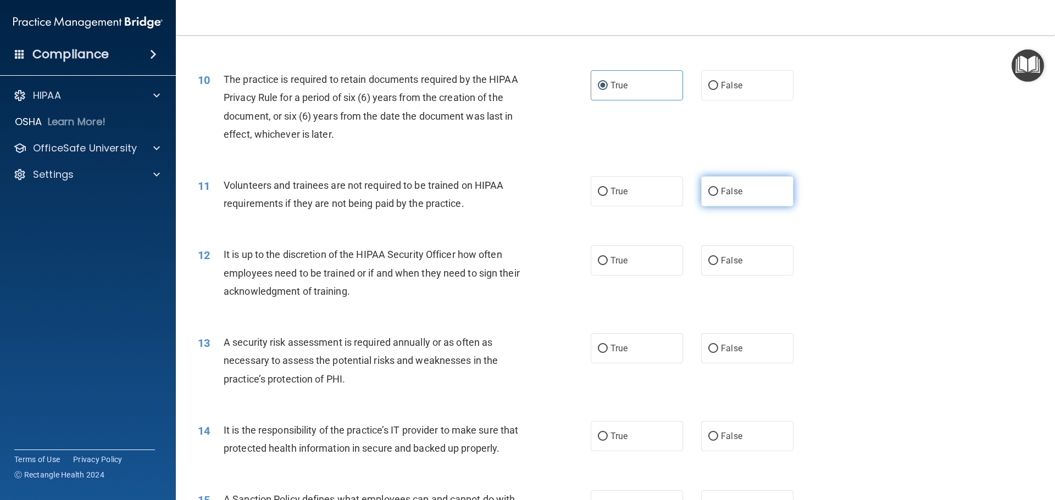
click at [708, 191] on input "False" at bounding box center [713, 192] width 10 height 8
radio input "true"
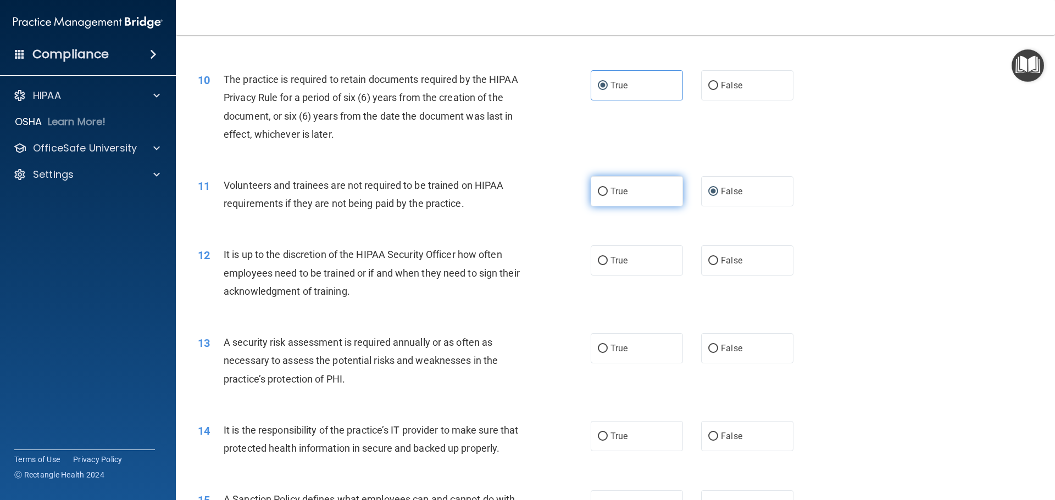
click at [628, 194] on label "True" at bounding box center [637, 191] width 92 height 30
click at [608, 194] on input "True" at bounding box center [603, 192] width 10 height 8
radio input "true"
radio input "false"
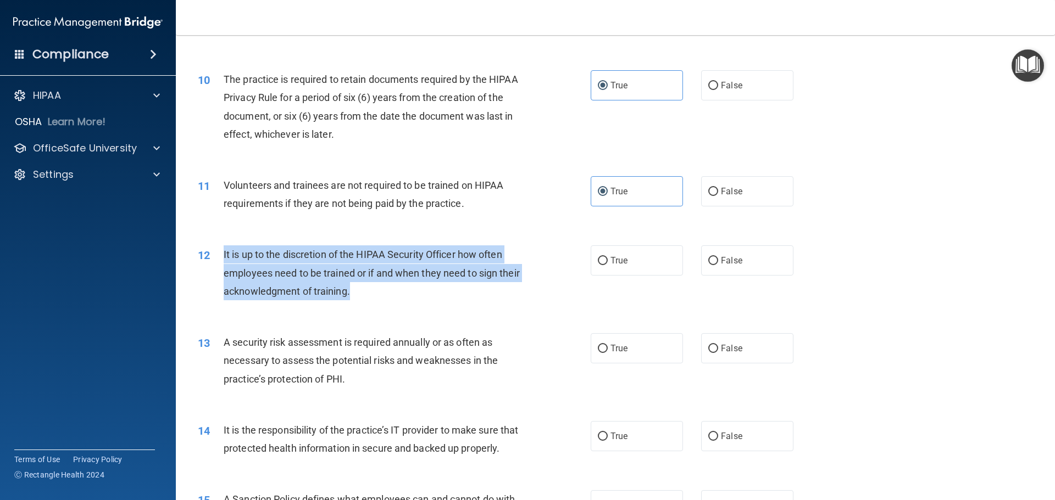
drag, startPoint x: 382, startPoint y: 293, endPoint x: 222, endPoint y: 259, distance: 163.4
click at [222, 259] on div "12 It is up to the discretion of the HIPAA Security Officer how often employees…" at bounding box center [394, 276] width 426 height 60
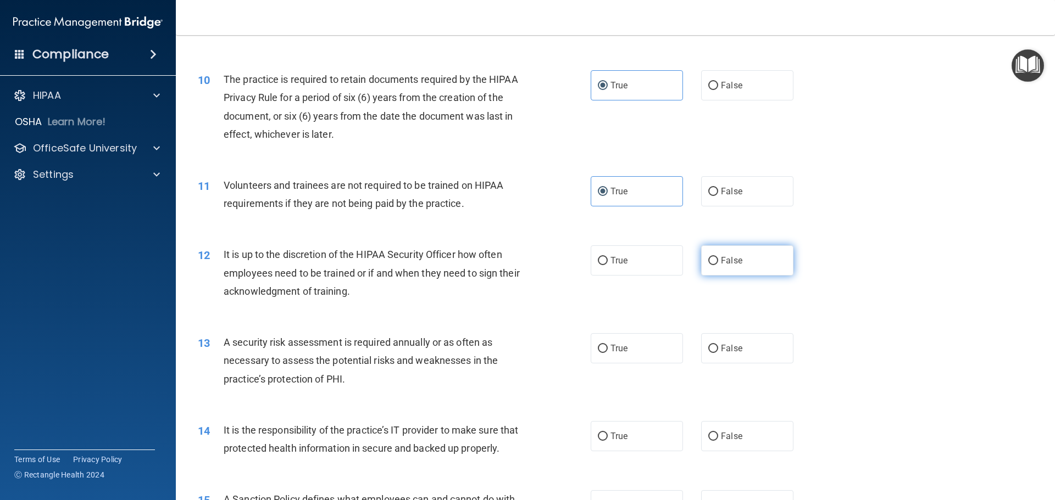
click at [723, 247] on label "False" at bounding box center [747, 261] width 92 height 30
click at [718, 257] on input "False" at bounding box center [713, 261] width 10 height 8
radio input "true"
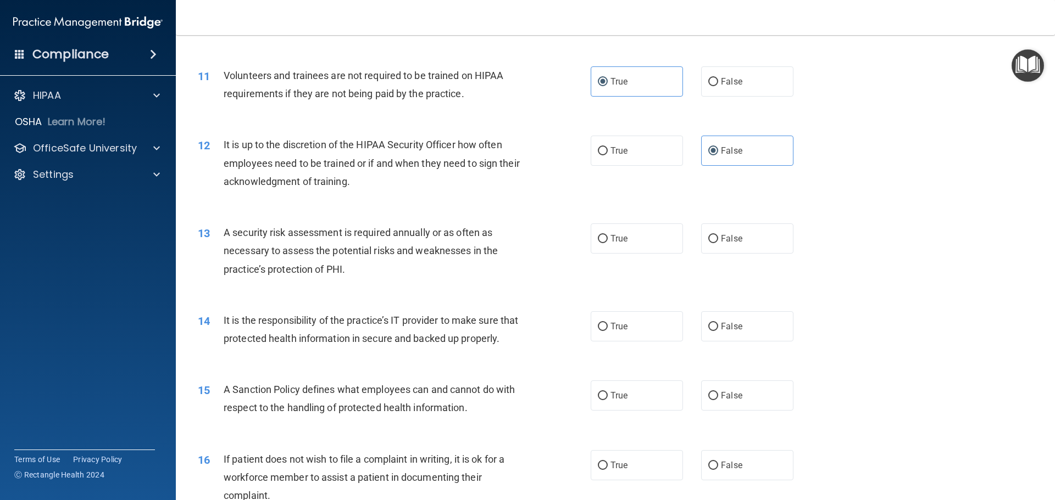
scroll to position [1026, 0]
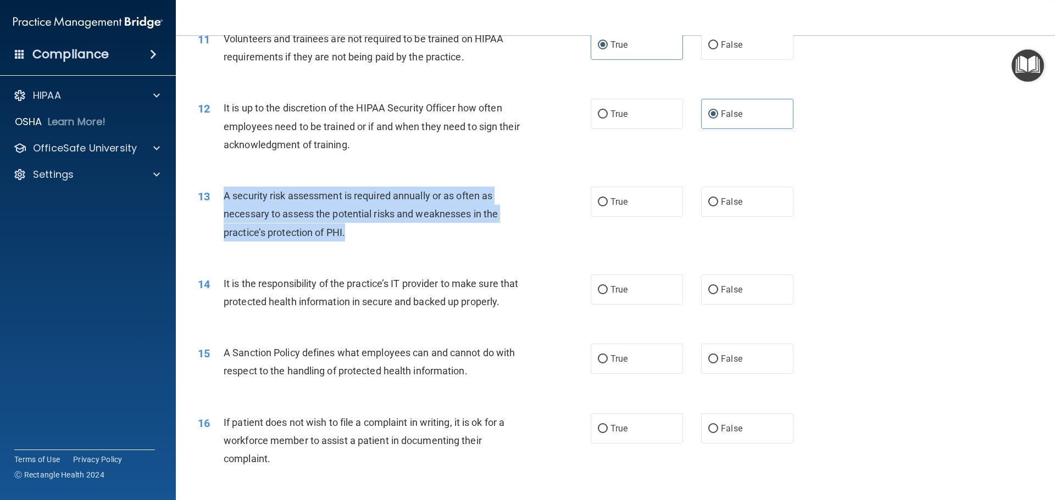
drag, startPoint x: 427, startPoint y: 232, endPoint x: 216, endPoint y: 200, distance: 212.8
click at [216, 200] on div "13 A security risk assessment is required annually or as often as necessary to …" at bounding box center [394, 217] width 426 height 60
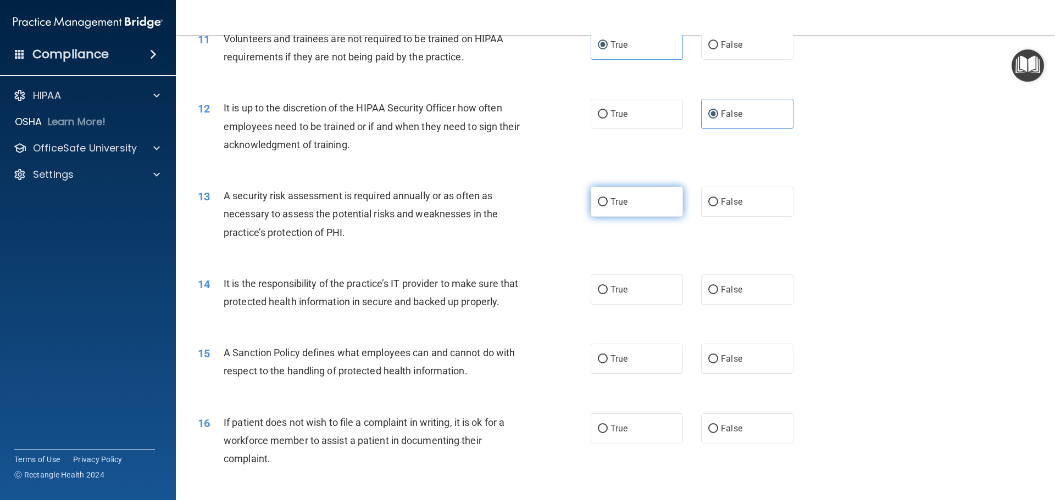
click at [664, 203] on label "True" at bounding box center [637, 202] width 92 height 30
click at [608, 203] on input "True" at bounding box center [603, 202] width 10 height 8
radio input "true"
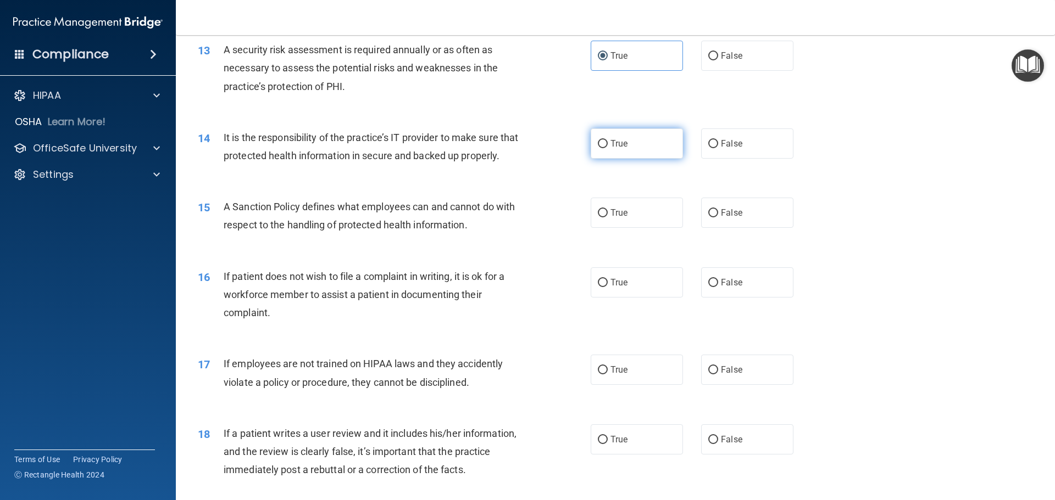
click at [616, 151] on label "True" at bounding box center [637, 144] width 92 height 30
click at [608, 148] on input "True" at bounding box center [603, 144] width 10 height 8
radio input "true"
click at [739, 140] on label "False" at bounding box center [747, 144] width 92 height 30
click at [718, 140] on input "False" at bounding box center [713, 144] width 10 height 8
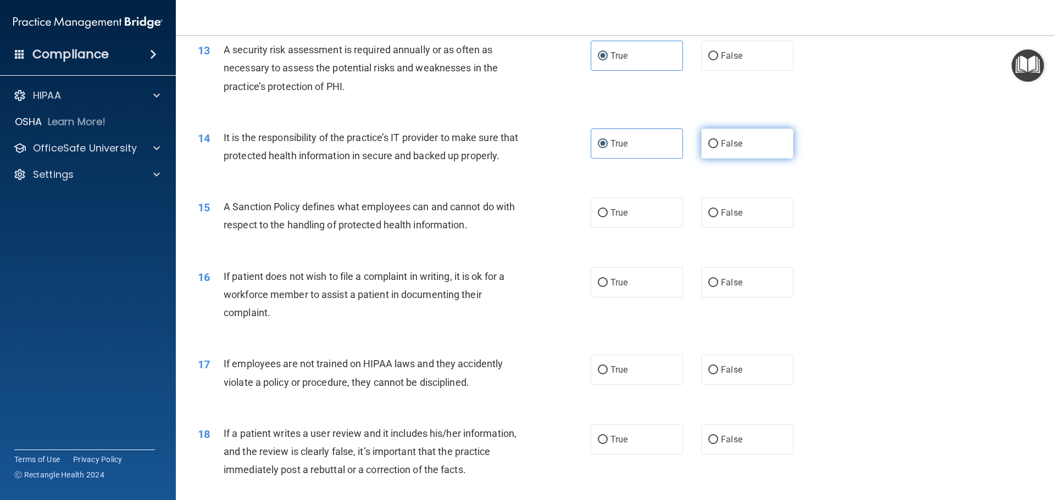
radio input "true"
radio input "false"
click at [641, 298] on label "True" at bounding box center [637, 283] width 92 height 30
click at [608, 287] on input "True" at bounding box center [603, 283] width 10 height 8
radio input "true"
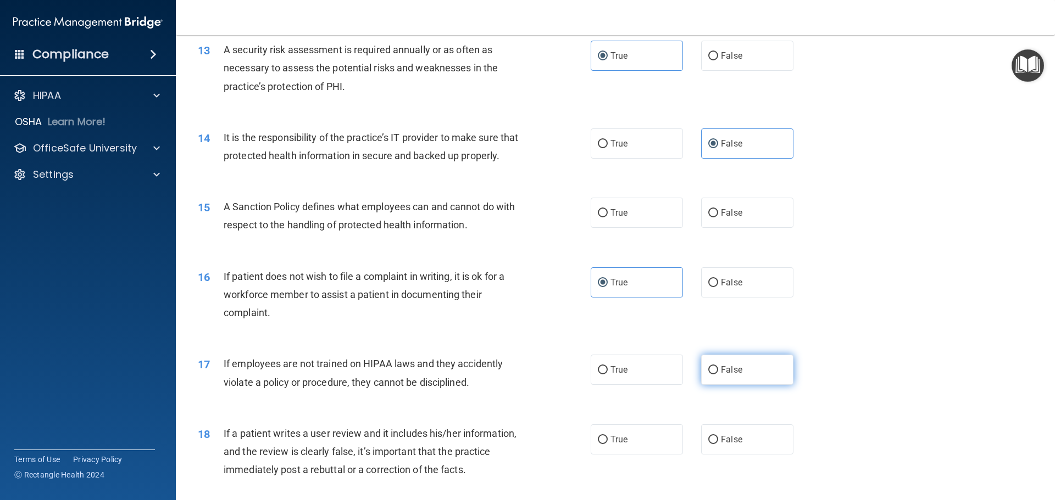
click at [719, 385] on label "False" at bounding box center [747, 370] width 92 height 30
click at [718, 375] on input "False" at bounding box center [713, 370] width 10 height 8
radio input "true"
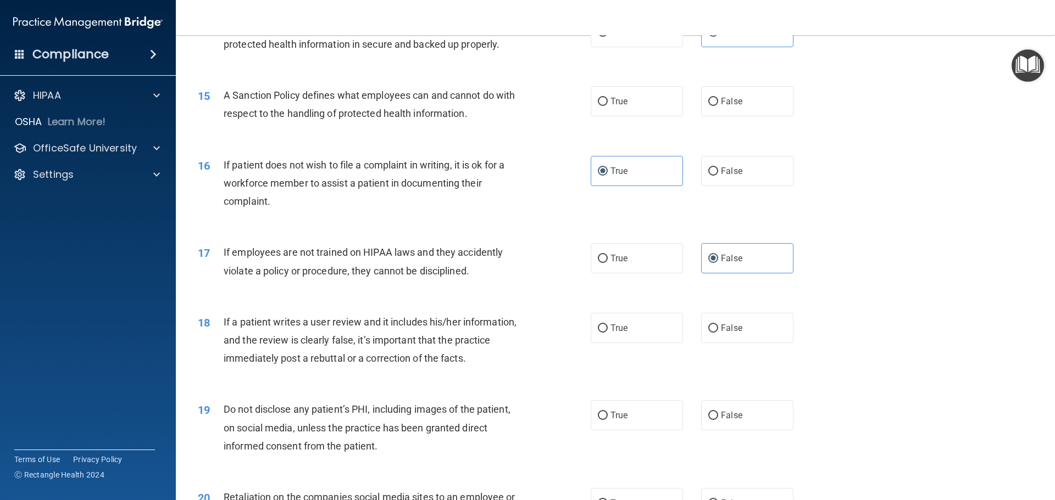
scroll to position [1318, 0]
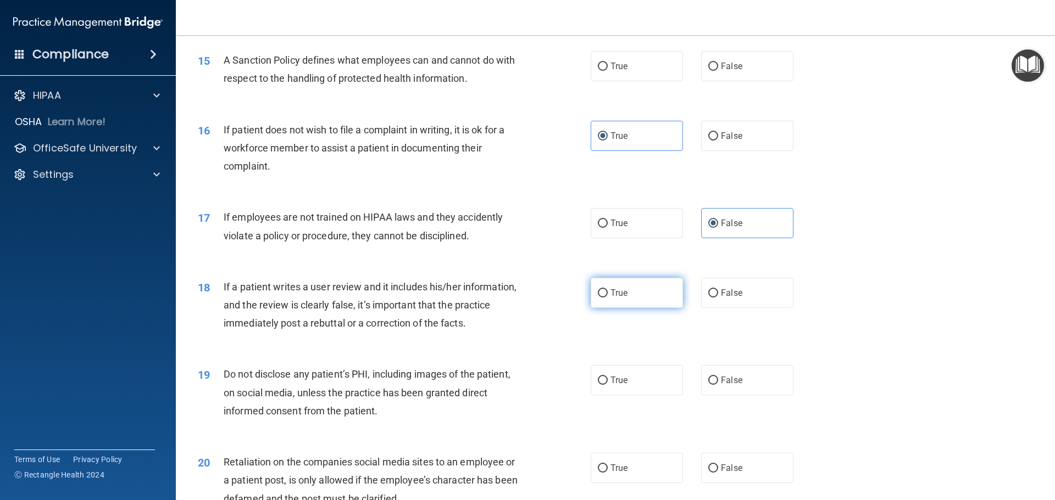
click at [620, 298] on span "True" at bounding box center [618, 293] width 17 height 10
click at [608, 298] on input "True" at bounding box center [603, 294] width 10 height 8
radio input "true"
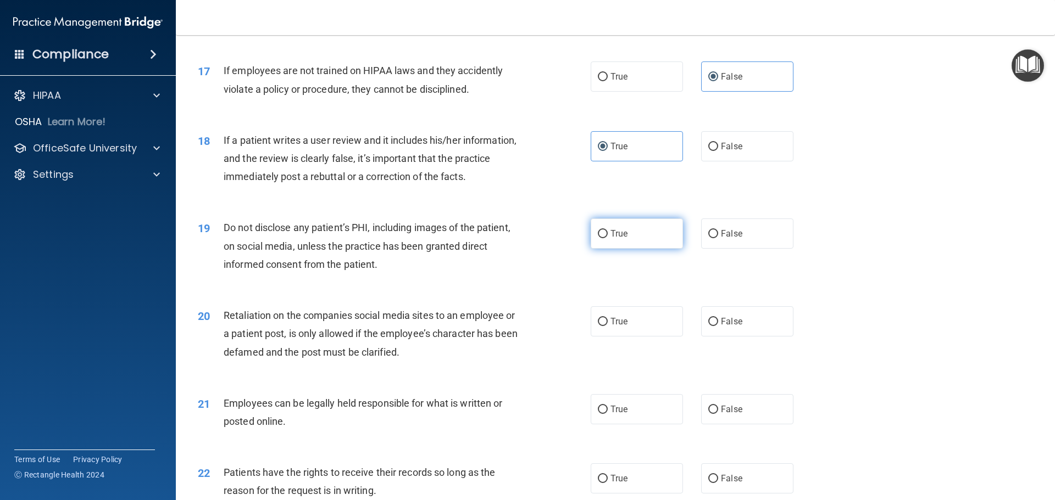
click at [624, 249] on label "True" at bounding box center [637, 234] width 92 height 30
click at [608, 238] on input "True" at bounding box center [603, 234] width 10 height 8
radio input "true"
click at [728, 361] on div "20 Retaliation on the companies social media sites to an employee or a patient …" at bounding box center [615, 337] width 851 height 88
click at [732, 327] on span "False" at bounding box center [731, 321] width 21 height 10
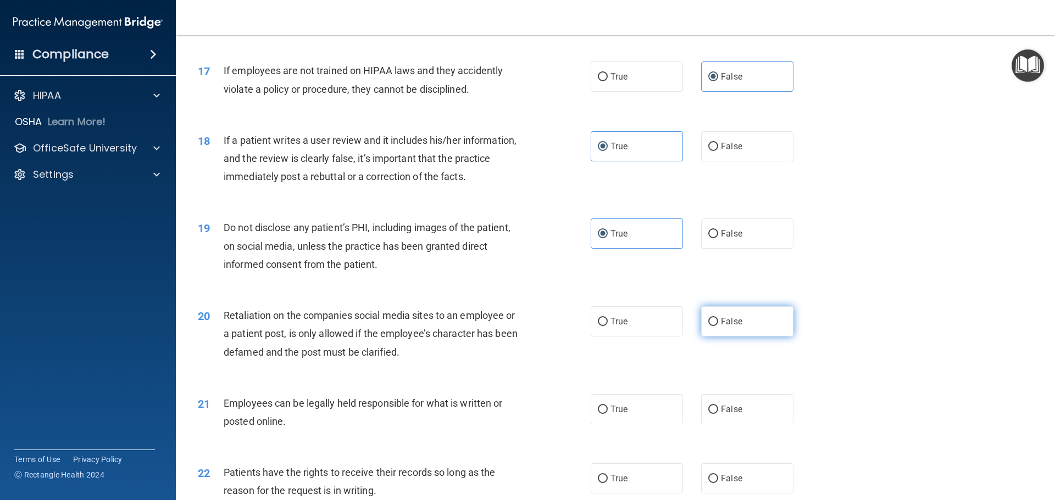
click at [718, 326] on input "False" at bounding box center [713, 322] width 10 height 8
radio input "true"
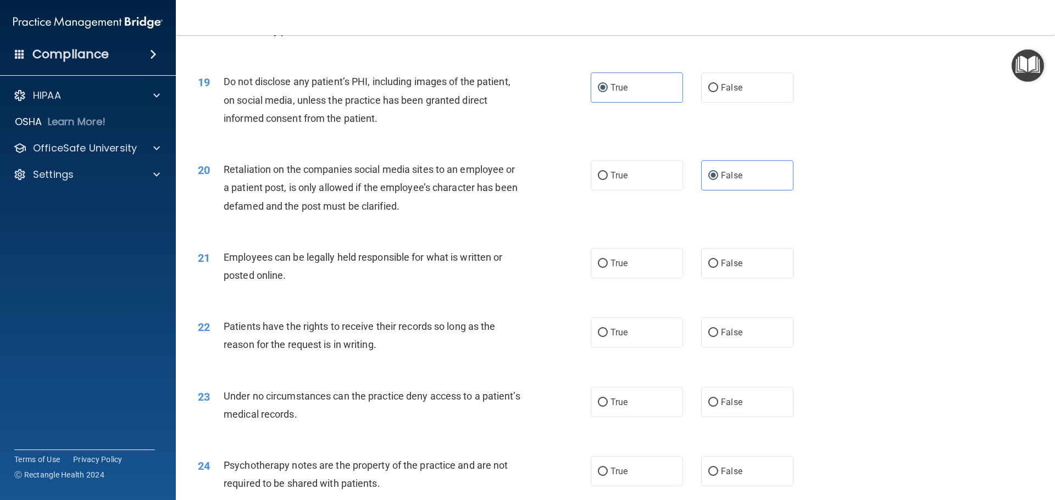
click at [649, 304] on div "21 Employees can be legally held responsible for what is written or posted onli…" at bounding box center [615, 269] width 851 height 69
click at [650, 279] on label "True" at bounding box center [637, 263] width 92 height 30
click at [608, 268] on input "True" at bounding box center [603, 264] width 10 height 8
radio input "true"
drag, startPoint x: 376, startPoint y: 352, endPoint x: 506, endPoint y: 366, distance: 131.5
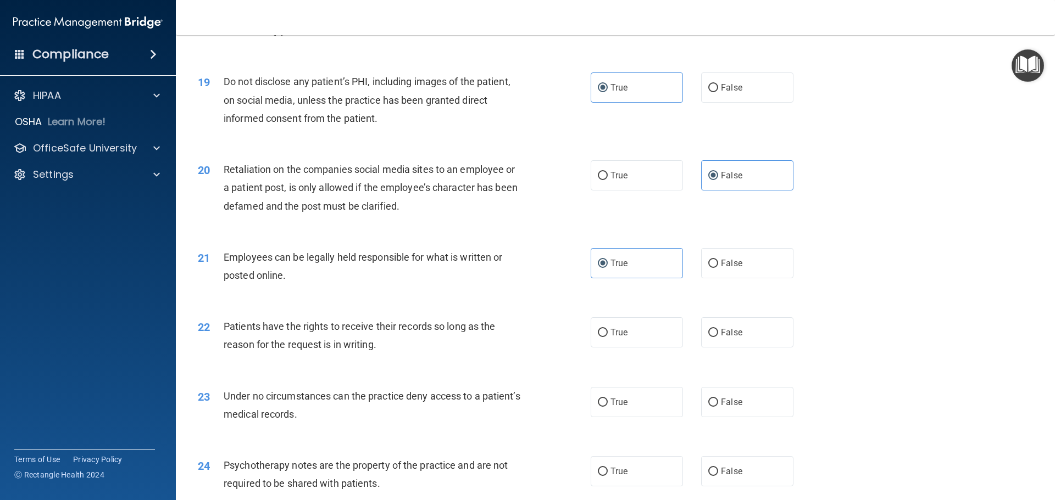
click at [506, 354] on div "Patients have the rights to receive their records so long as the reason for the…" at bounding box center [377, 336] width 307 height 36
click at [620, 338] on span "True" at bounding box center [618, 332] width 17 height 10
click at [608, 337] on input "True" at bounding box center [603, 333] width 10 height 8
radio input "true"
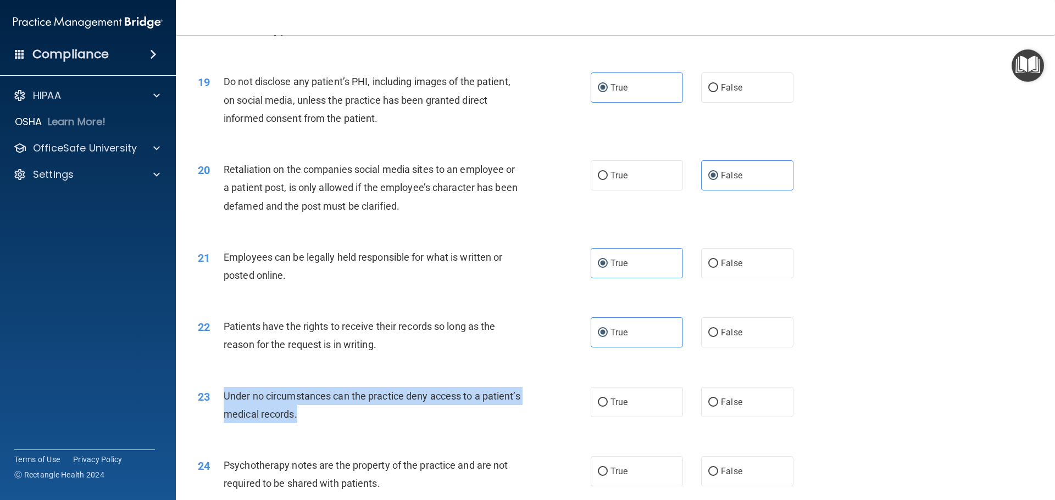
drag, startPoint x: 368, startPoint y: 447, endPoint x: 217, endPoint y: 411, distance: 155.4
click at [217, 411] on div "23 Under no circumstances can the practice deny access to a patient’s medical r…" at bounding box center [394, 408] width 426 height 42
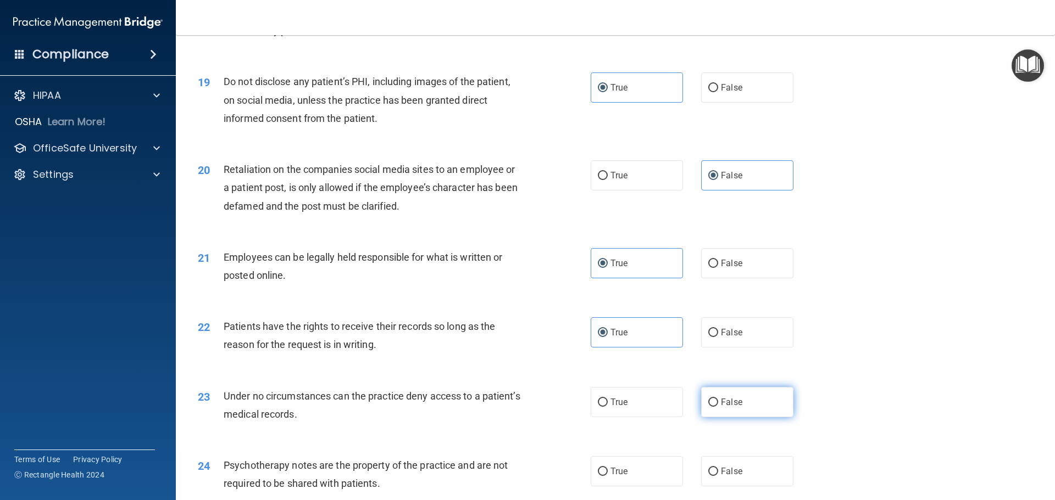
click at [731, 412] on label "False" at bounding box center [747, 402] width 92 height 30
click at [718, 407] on input "False" at bounding box center [713, 403] width 10 height 8
radio input "true"
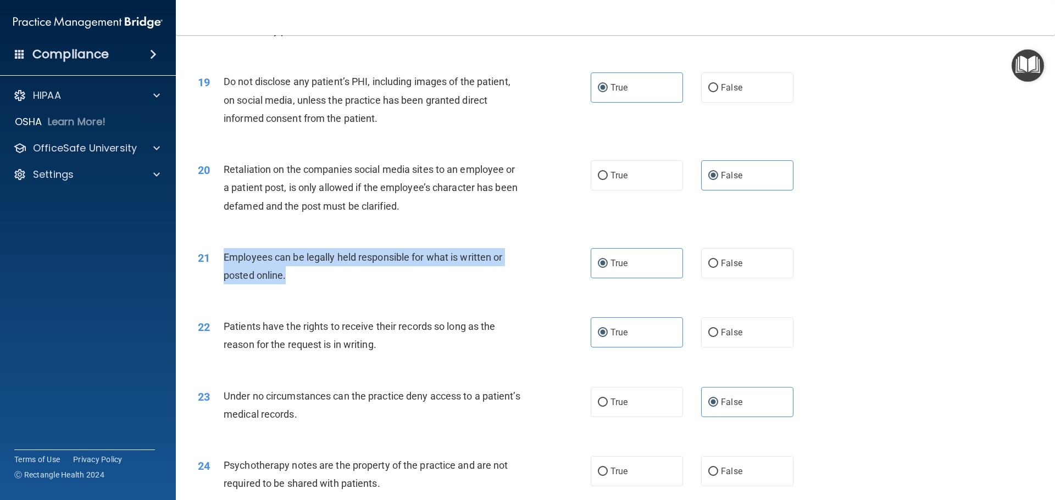
drag, startPoint x: 309, startPoint y: 298, endPoint x: 222, endPoint y: 268, distance: 92.4
click at [222, 268] on div "21 Employees can be legally held responsible for what is written or posted onli…" at bounding box center [394, 269] width 426 height 42
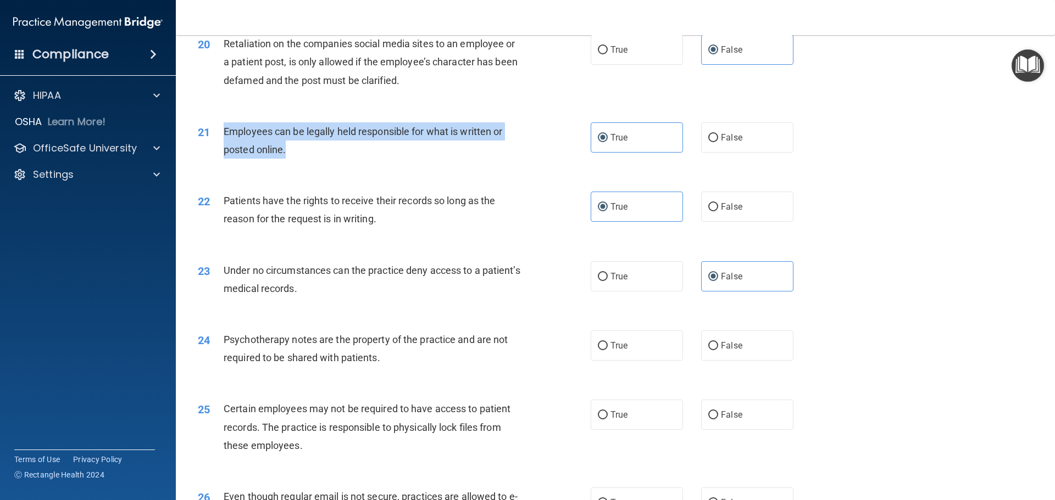
scroll to position [1758, 0]
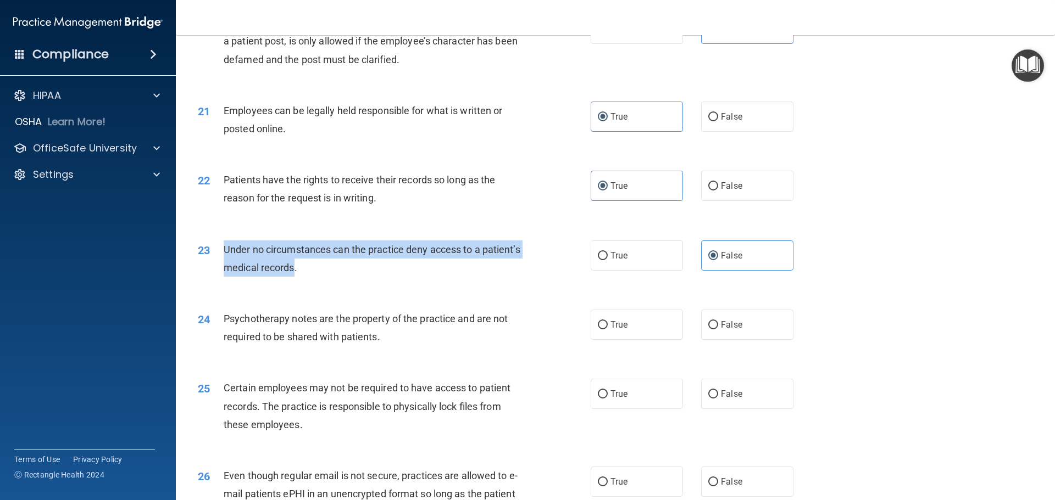
drag, startPoint x: 335, startPoint y: 280, endPoint x: 222, endPoint y: 279, distance: 112.6
click at [222, 279] on div "23 Under no circumstances can the practice deny access to a patient’s medical r…" at bounding box center [394, 262] width 426 height 42
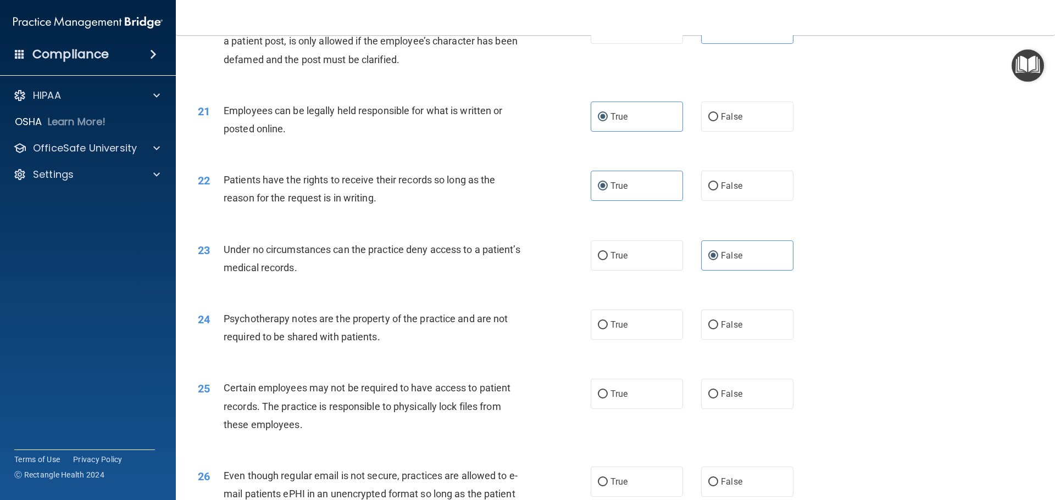
click at [540, 282] on div "23 Under no circumstances can the practice deny access to a patient’s medical r…" at bounding box center [394, 262] width 426 height 42
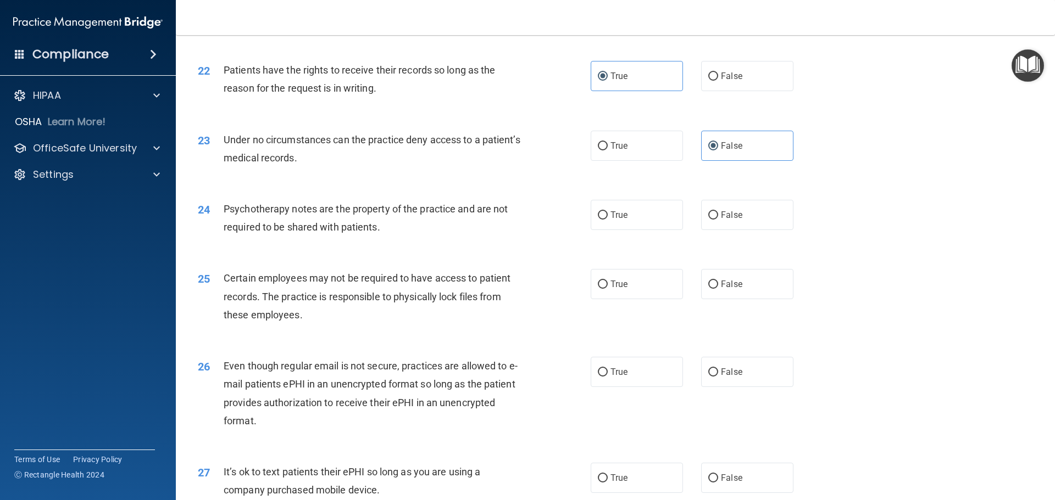
scroll to position [1905, 0]
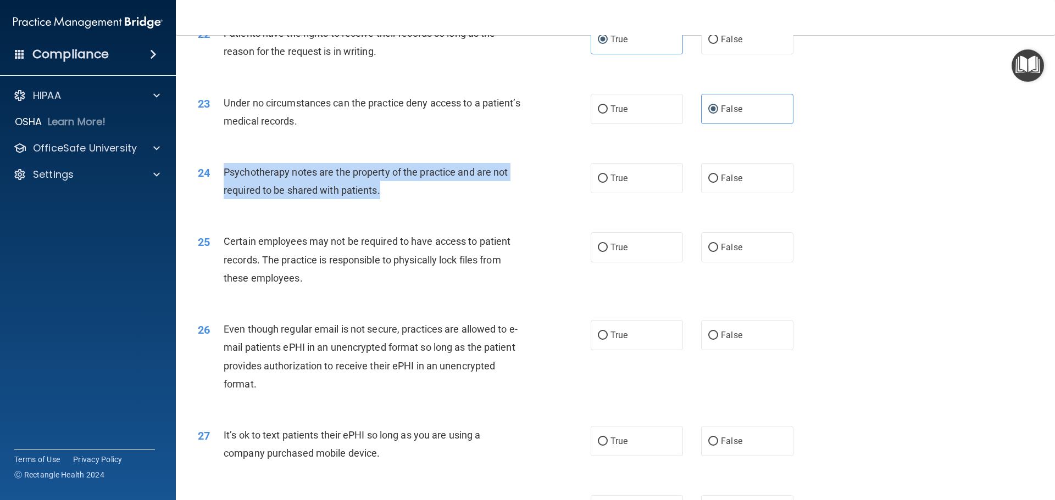
drag, startPoint x: 396, startPoint y: 213, endPoint x: 224, endPoint y: 199, distance: 172.5
click at [224, 199] on div "Psychotherapy notes are the property of the practice and are not required to be…" at bounding box center [377, 181] width 307 height 36
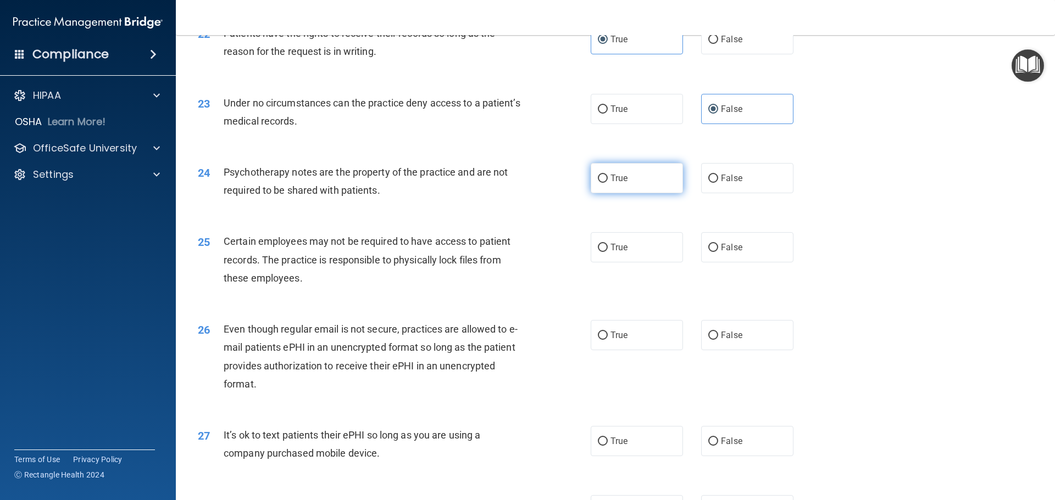
click at [614, 188] on label "True" at bounding box center [637, 178] width 92 height 30
click at [608, 183] on input "True" at bounding box center [603, 179] width 10 height 8
radio input "true"
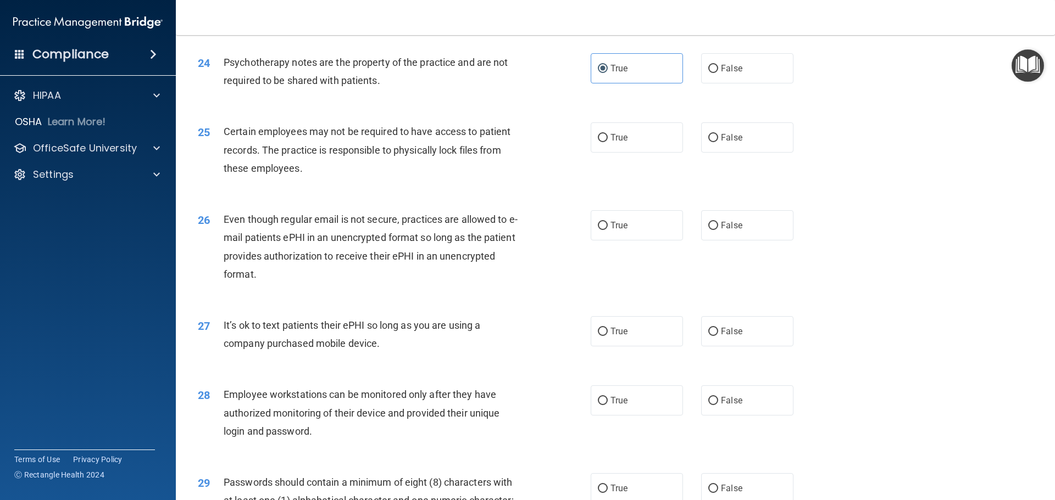
scroll to position [2051, 0]
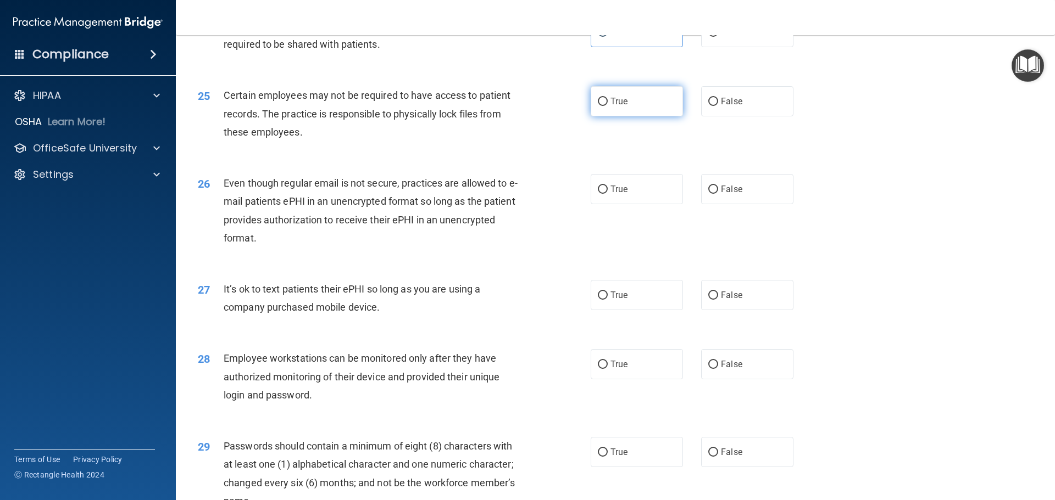
click at [622, 116] on label "True" at bounding box center [637, 101] width 92 height 30
click at [608, 106] on input "True" at bounding box center [603, 102] width 10 height 8
radio input "true"
click at [616, 194] on span "True" at bounding box center [618, 189] width 17 height 10
click at [608, 194] on input "True" at bounding box center [603, 190] width 10 height 8
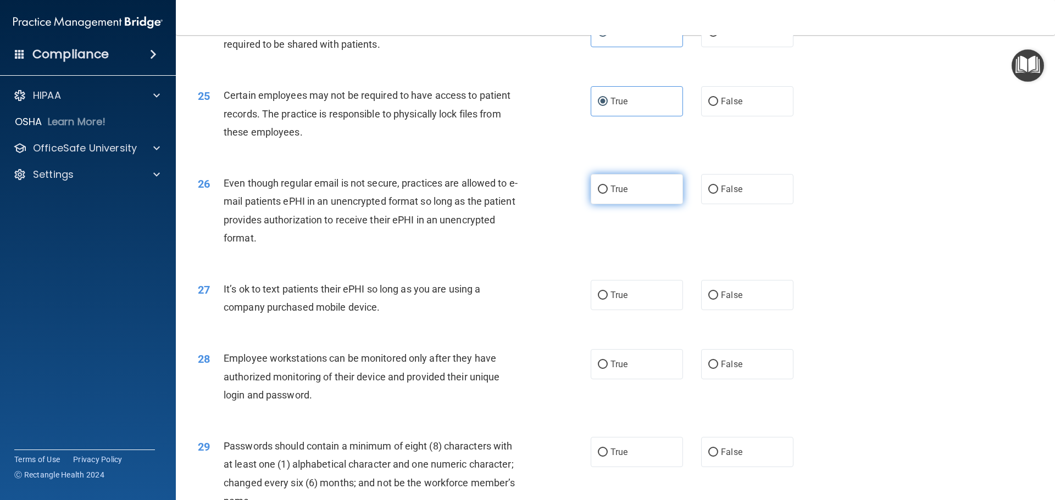
radio input "true"
click at [591, 308] on label "True" at bounding box center [637, 295] width 92 height 30
click at [598, 300] on input "True" at bounding box center [603, 296] width 10 height 8
radio input "true"
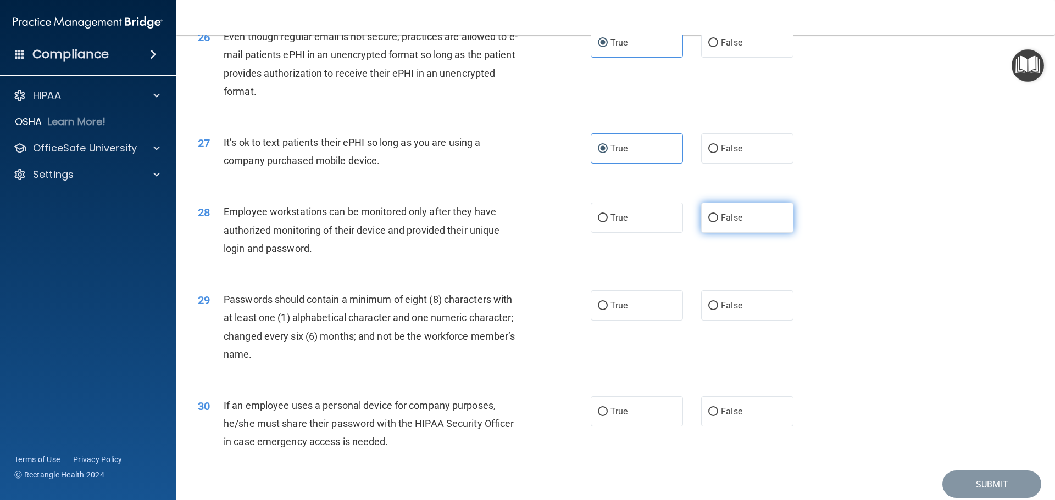
click at [715, 233] on label "False" at bounding box center [747, 218] width 92 height 30
click at [715, 222] on input "False" at bounding box center [713, 218] width 10 height 8
radio input "true"
click at [692, 318] on div "True False" at bounding box center [701, 306] width 221 height 30
click at [641, 321] on label "True" at bounding box center [637, 306] width 92 height 30
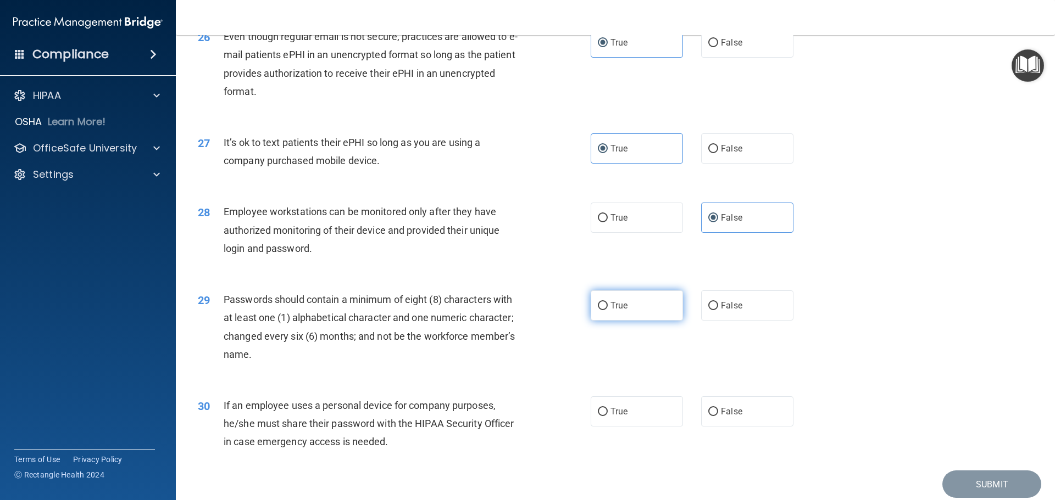
click at [608, 310] on input "True" at bounding box center [603, 306] width 10 height 8
radio input "true"
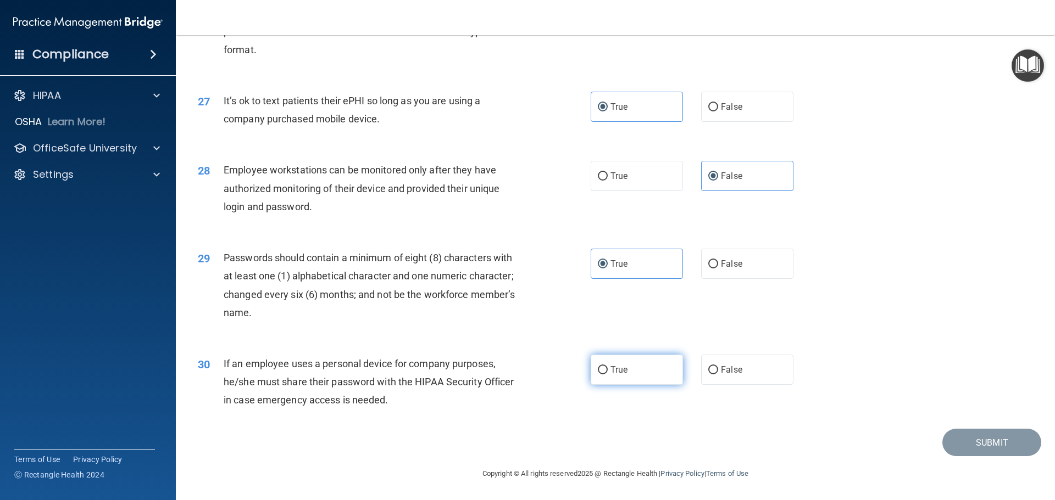
click at [616, 370] on span "True" at bounding box center [618, 370] width 17 height 10
click at [608, 370] on input "True" at bounding box center [603, 370] width 10 height 8
radio input "true"
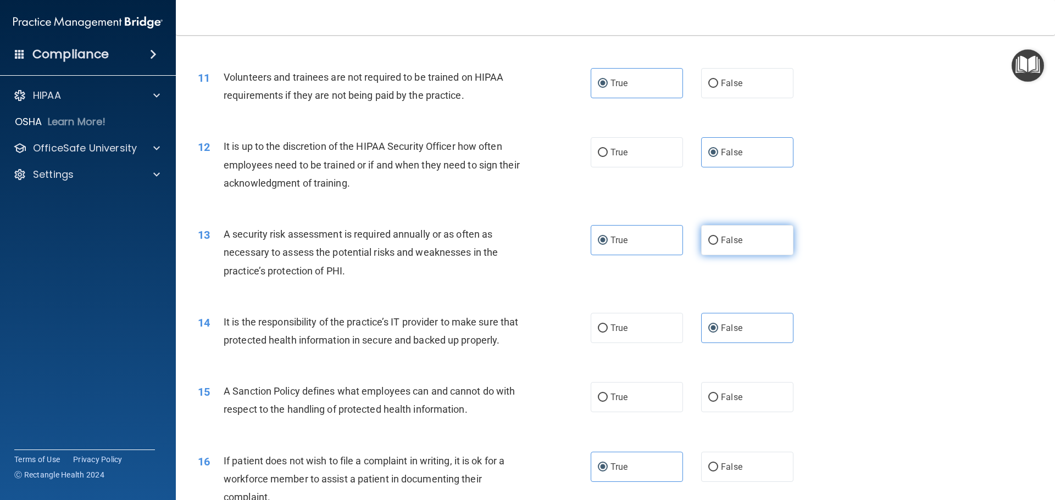
scroll to position [1026, 0]
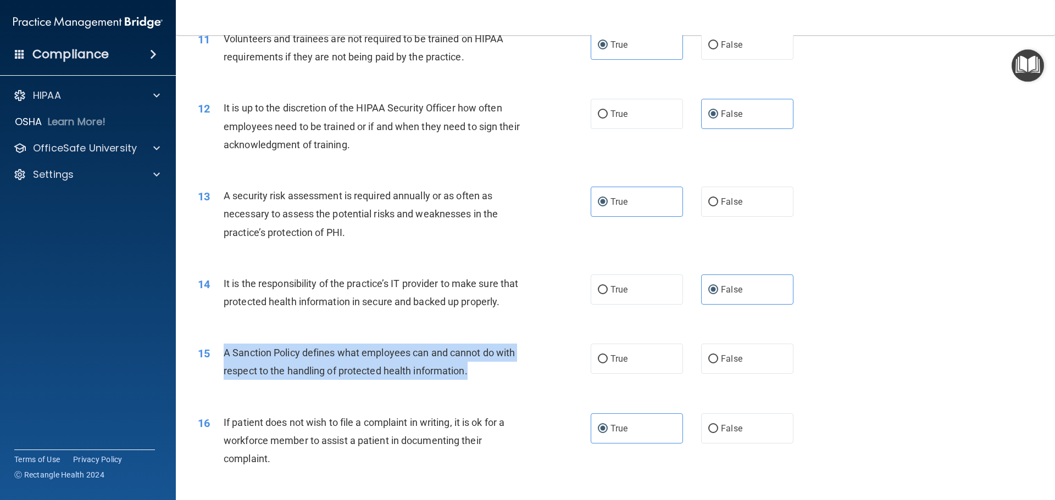
drag, startPoint x: 500, startPoint y: 389, endPoint x: 215, endPoint y: 380, distance: 284.7
click at [215, 380] on div "15 A Sanction Policy defines what employees can and cannot do with respect to t…" at bounding box center [394, 365] width 426 height 42
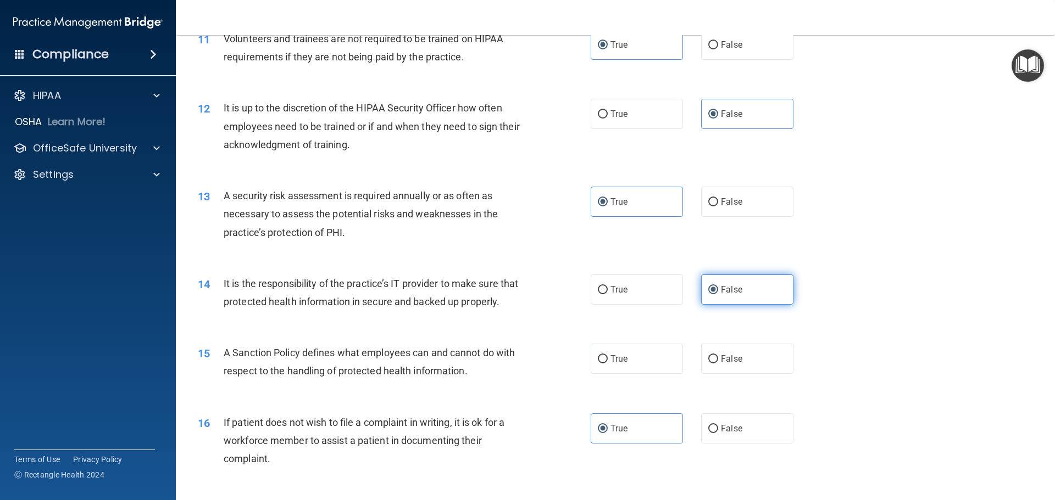
click at [730, 292] on span "False" at bounding box center [731, 290] width 21 height 10
click at [718, 292] on input "False" at bounding box center [713, 290] width 10 height 8
click at [732, 369] on label "False" at bounding box center [747, 359] width 92 height 30
click at [718, 364] on input "False" at bounding box center [713, 359] width 10 height 8
radio input "true"
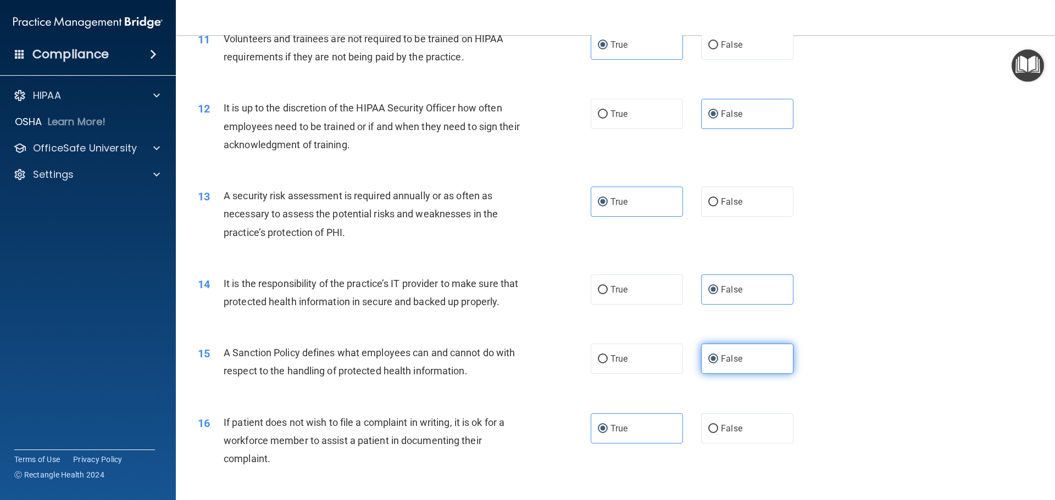
scroll to position [2257, 0]
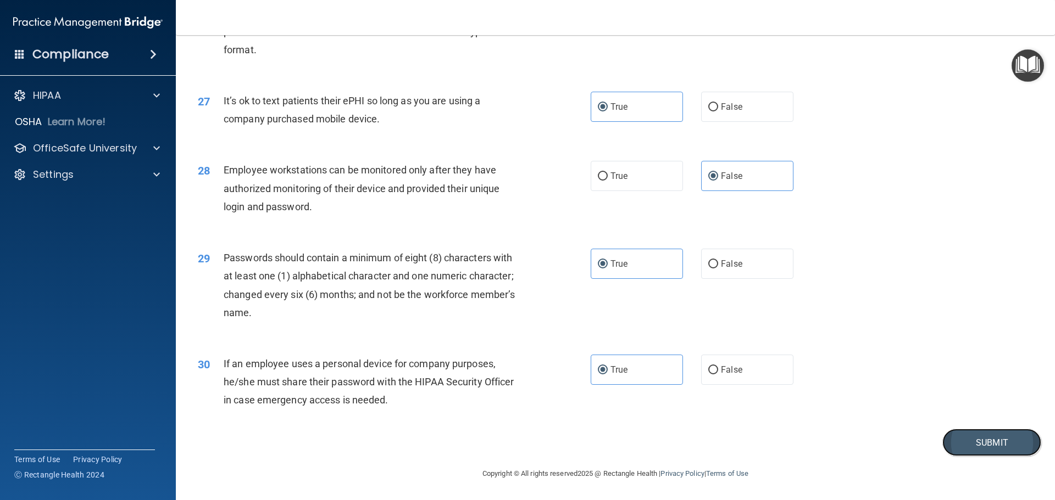
click at [949, 452] on button "Submit" at bounding box center [991, 443] width 99 height 28
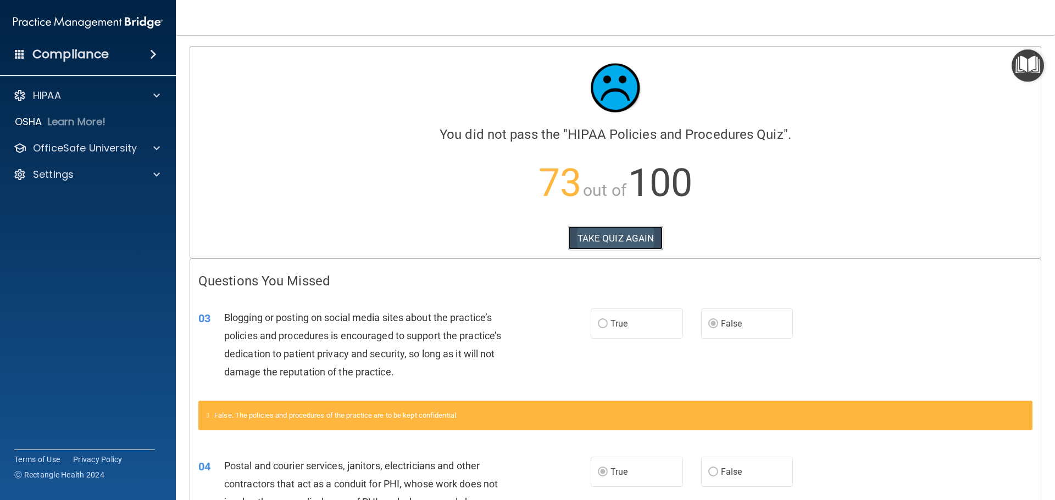
click at [615, 243] on button "TAKE QUIZ AGAIN" at bounding box center [615, 238] width 95 height 24
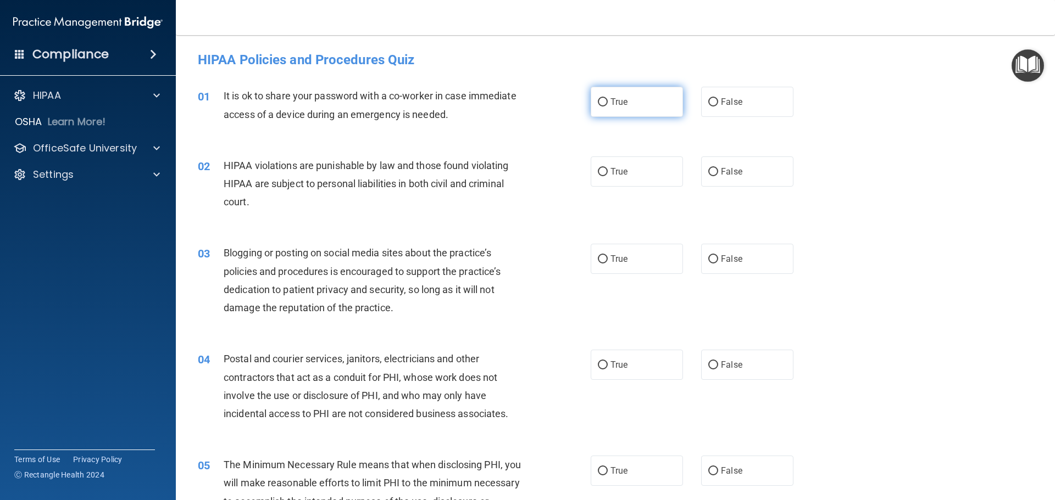
click at [638, 99] on label "True" at bounding box center [637, 102] width 92 height 30
click at [608, 99] on input "True" at bounding box center [603, 102] width 10 height 8
radio input "true"
click at [620, 166] on label "True" at bounding box center [637, 172] width 92 height 30
click at [608, 168] on input "True" at bounding box center [603, 172] width 10 height 8
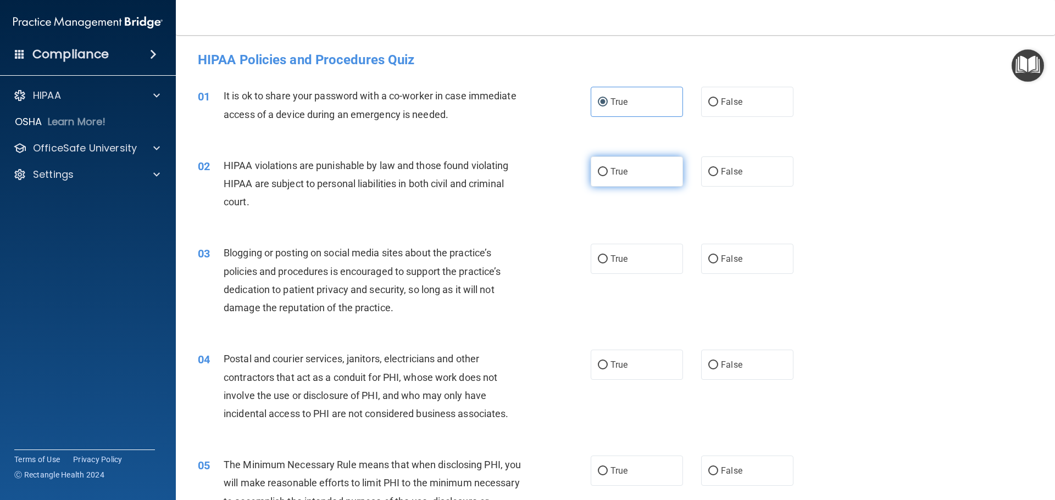
radio input "true"
click at [664, 269] on label "True" at bounding box center [637, 259] width 92 height 30
click at [608, 264] on input "True" at bounding box center [603, 259] width 10 height 8
radio input "true"
click at [641, 373] on label "True" at bounding box center [637, 365] width 92 height 30
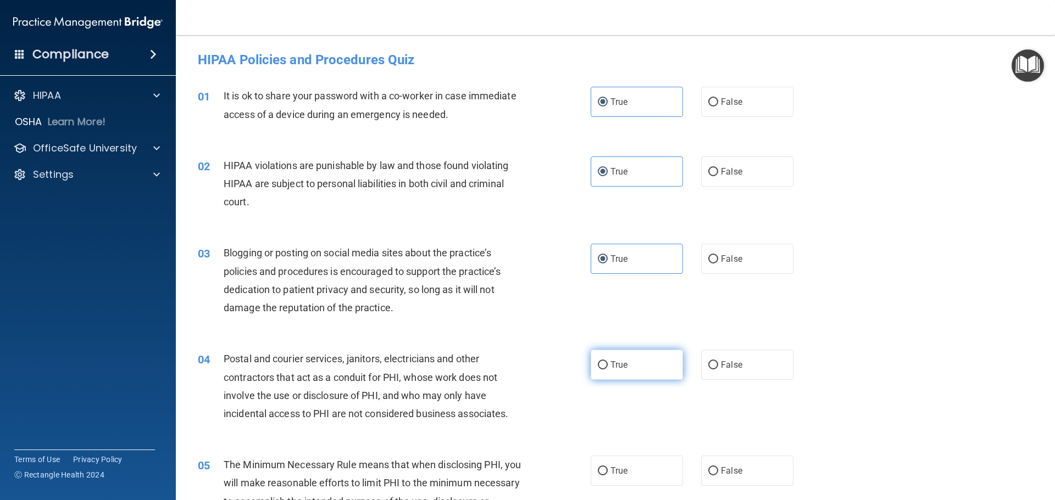
click at [608, 370] on input "True" at bounding box center [603, 365] width 10 height 8
radio input "true"
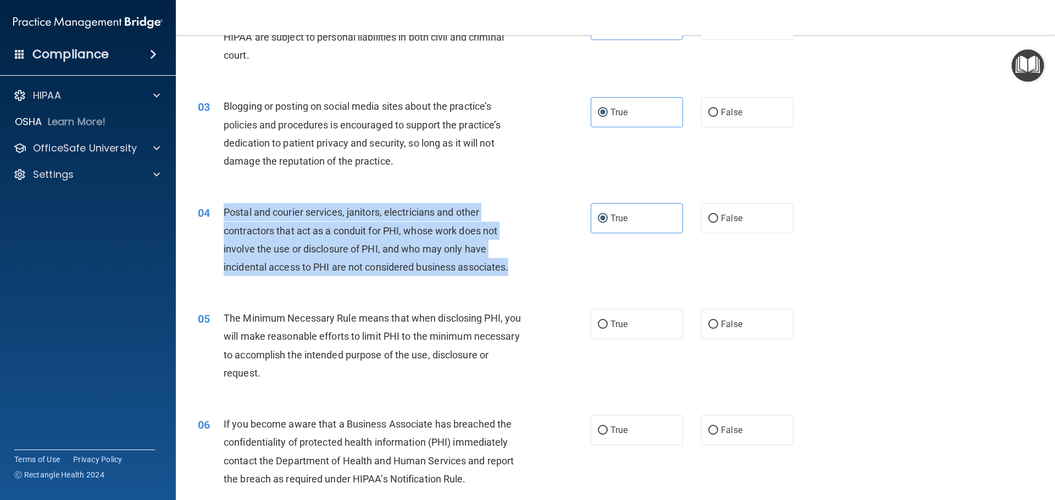
drag, startPoint x: 215, startPoint y: 210, endPoint x: 520, endPoint y: 269, distance: 310.0
click at [520, 269] on div "04 Postal and courier services, janitors, electricians and other contractors th…" at bounding box center [394, 242] width 426 height 79
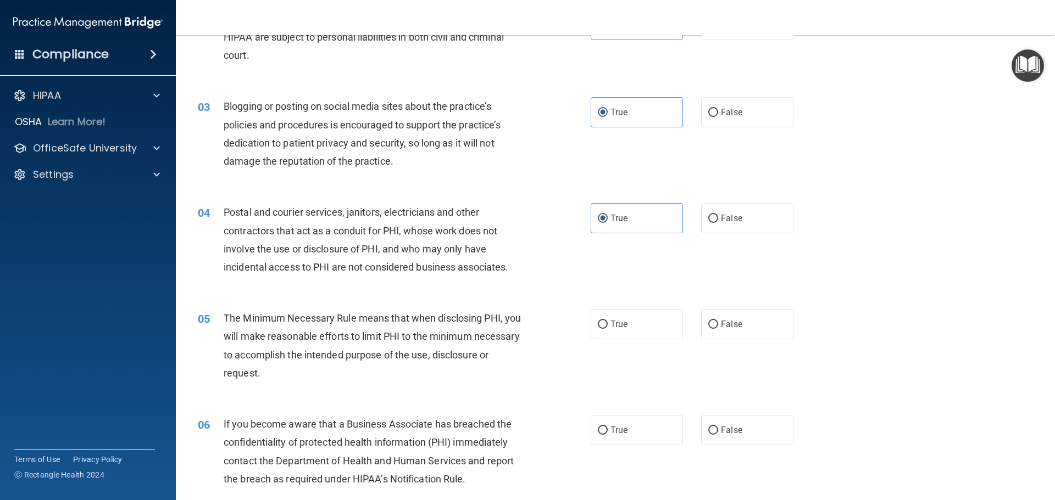
click at [477, 311] on div "The Minimum Necessary Rule means that when disclosing PHI, you will make reason…" at bounding box center [377, 345] width 307 height 73
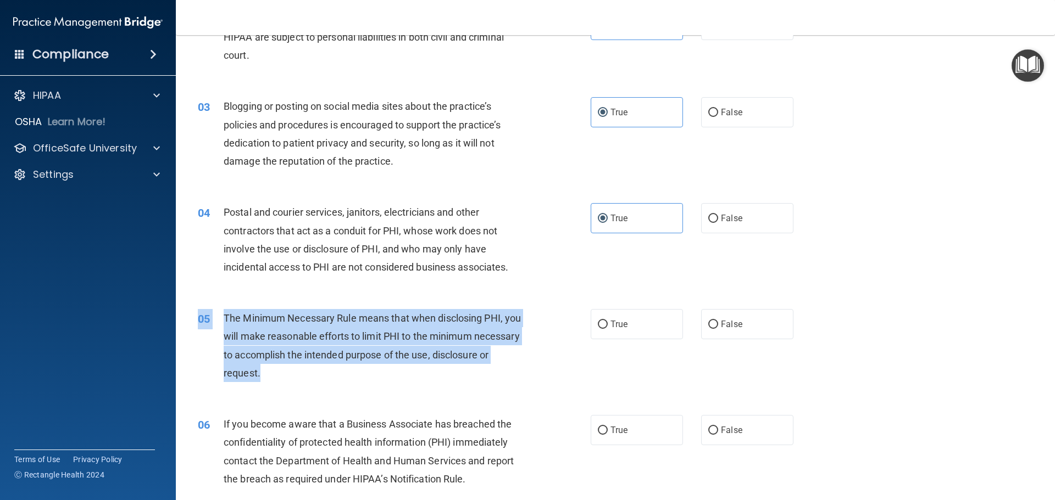
drag, startPoint x: 342, startPoint y: 397, endPoint x: 332, endPoint y: 376, distance: 23.1
click at [332, 376] on div "05 The Minimum Necessary Rule means that when disclosing PHI, you will make rea…" at bounding box center [615, 349] width 851 height 106
click at [436, 387] on div "05 The Minimum Necessary Rule means that when disclosing PHI, you will make rea…" at bounding box center [394, 348] width 426 height 79
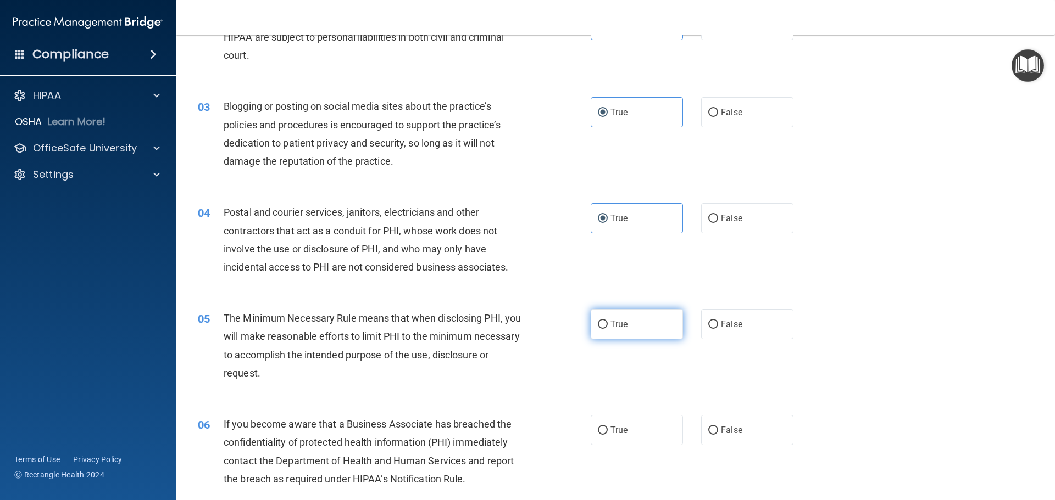
click at [626, 321] on label "True" at bounding box center [637, 324] width 92 height 30
click at [608, 321] on input "True" at bounding box center [603, 325] width 10 height 8
radio input "true"
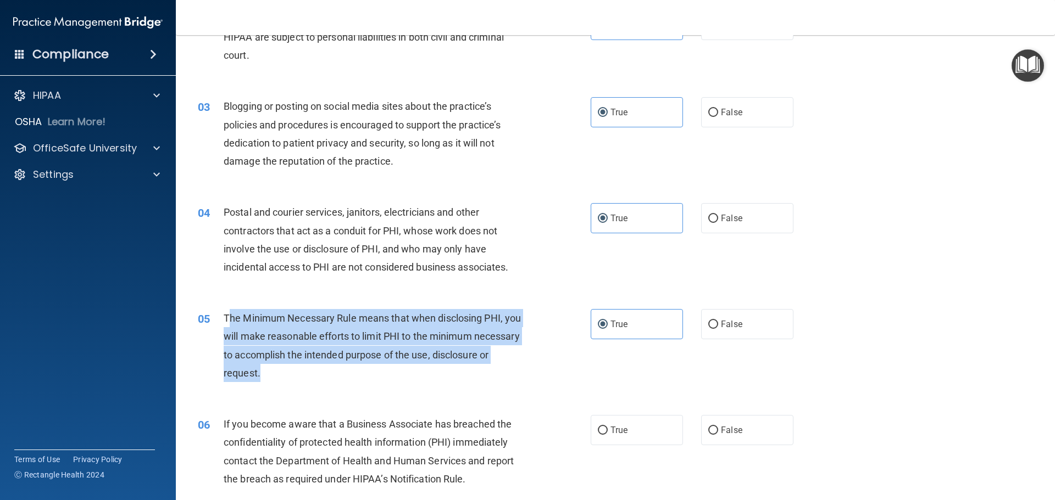
drag, startPoint x: 229, startPoint y: 313, endPoint x: 280, endPoint y: 351, distance: 64.4
click at [355, 379] on div "The Minimum Necessary Rule means that when disclosing PHI, you will make reason…" at bounding box center [377, 345] width 307 height 73
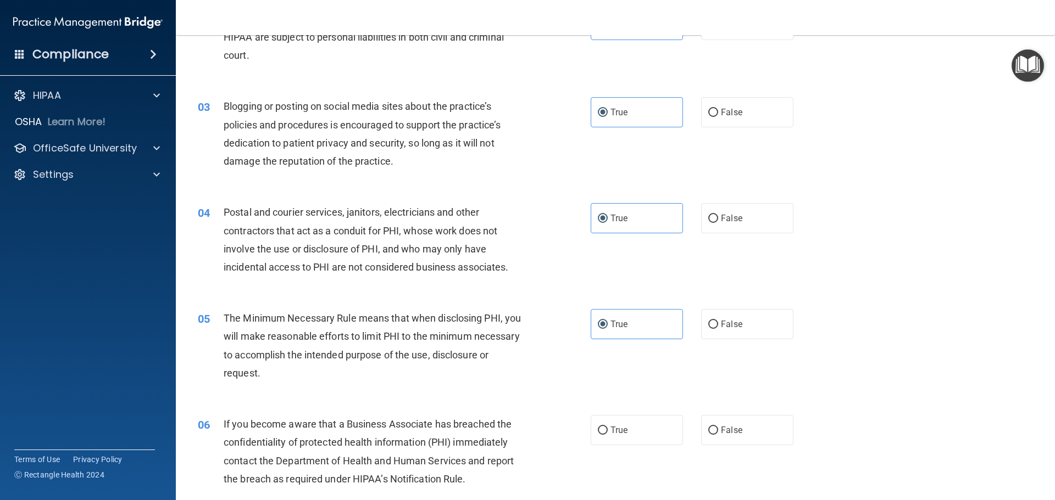
click at [225, 321] on span "The Minimum Necessary Rule means that when disclosing PHI, you will make reason…" at bounding box center [372, 346] width 297 height 66
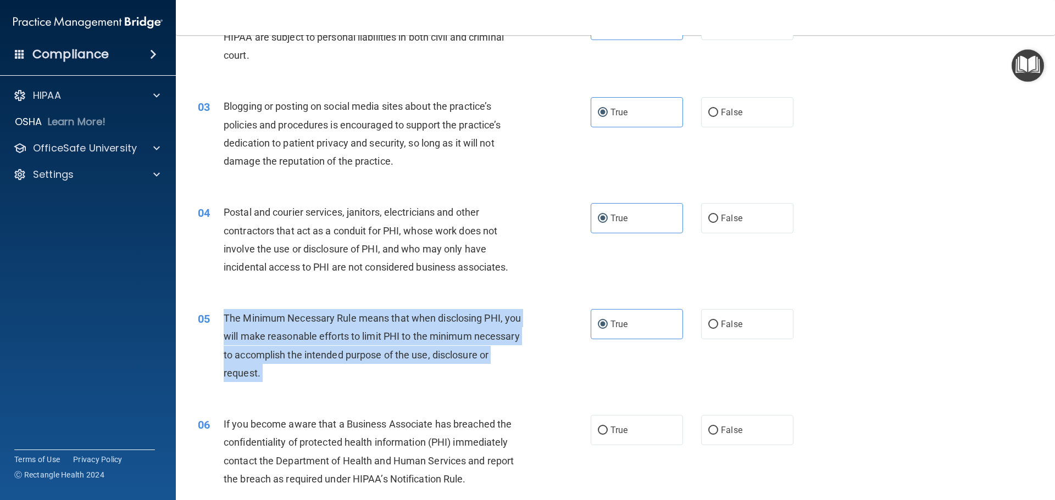
click at [225, 321] on span "The Minimum Necessary Rule means that when disclosing PHI, you will make reason…" at bounding box center [372, 346] width 297 height 66
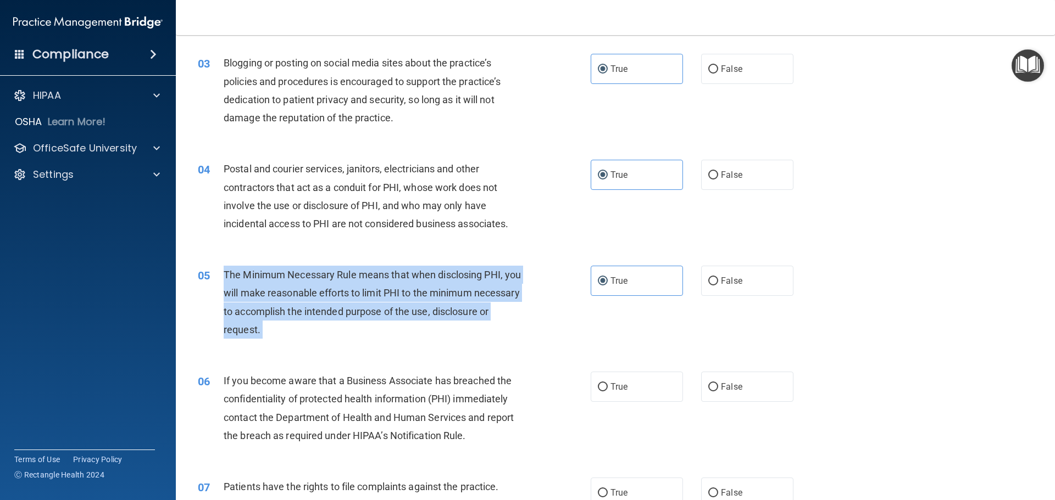
scroll to position [293, 0]
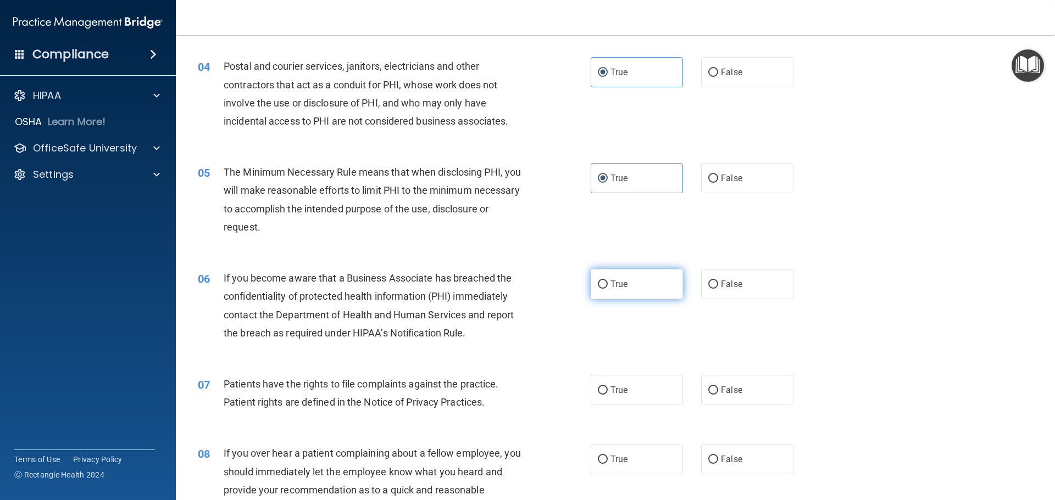
click at [641, 293] on label "True" at bounding box center [637, 284] width 92 height 30
click at [608, 289] on input "True" at bounding box center [603, 285] width 10 height 8
radio input "true"
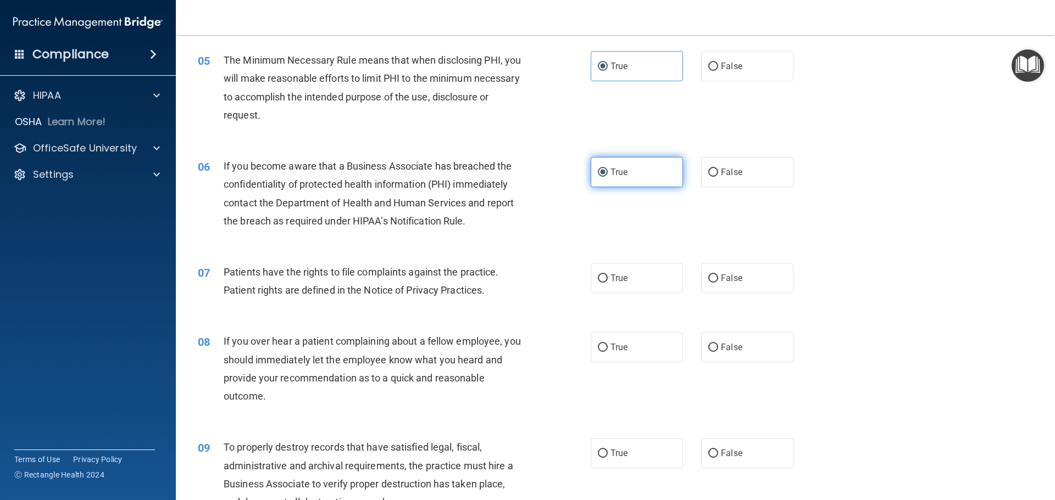
scroll to position [439, 0]
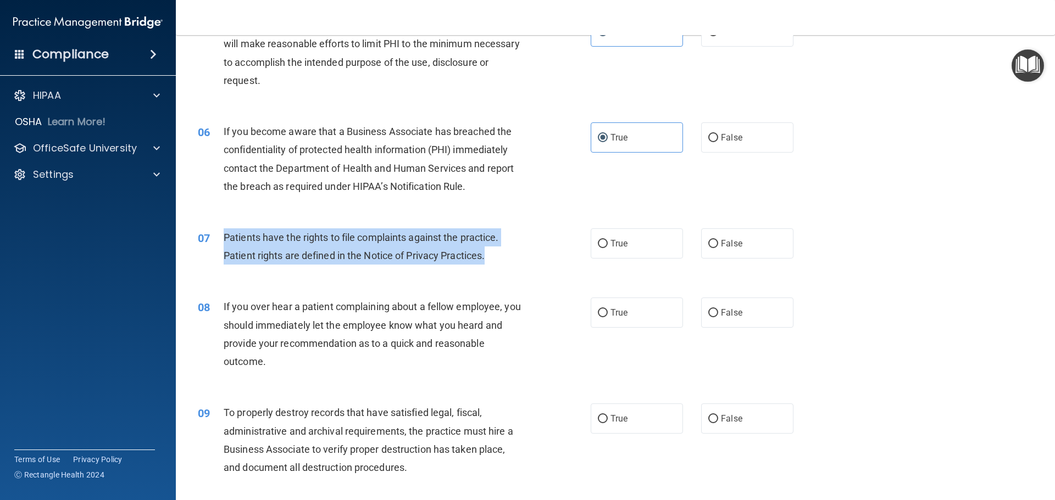
drag, startPoint x: 223, startPoint y: 239, endPoint x: 491, endPoint y: 258, distance: 268.2
click at [491, 258] on div "Patients have the rights to file complaints against the practice. Patient right…" at bounding box center [377, 247] width 307 height 36
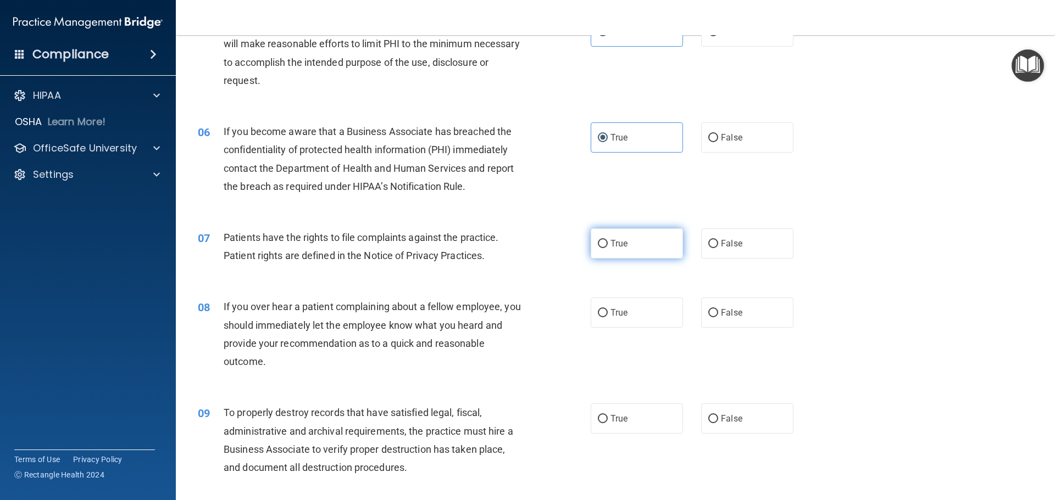
click at [669, 257] on label "True" at bounding box center [637, 244] width 92 height 30
click at [608, 248] on input "True" at bounding box center [603, 244] width 10 height 8
radio input "true"
click at [798, 329] on div "08 If you over hear a patient complaining about a fellow employee, you should i…" at bounding box center [615, 337] width 851 height 106
click at [771, 322] on label "False" at bounding box center [747, 313] width 92 height 30
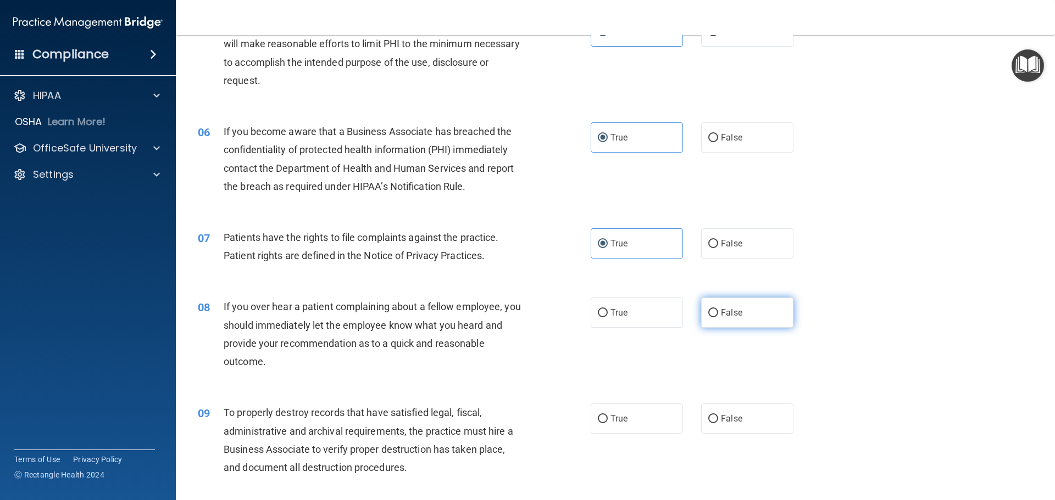
click at [718, 318] on input "False" at bounding box center [713, 313] width 10 height 8
radio input "true"
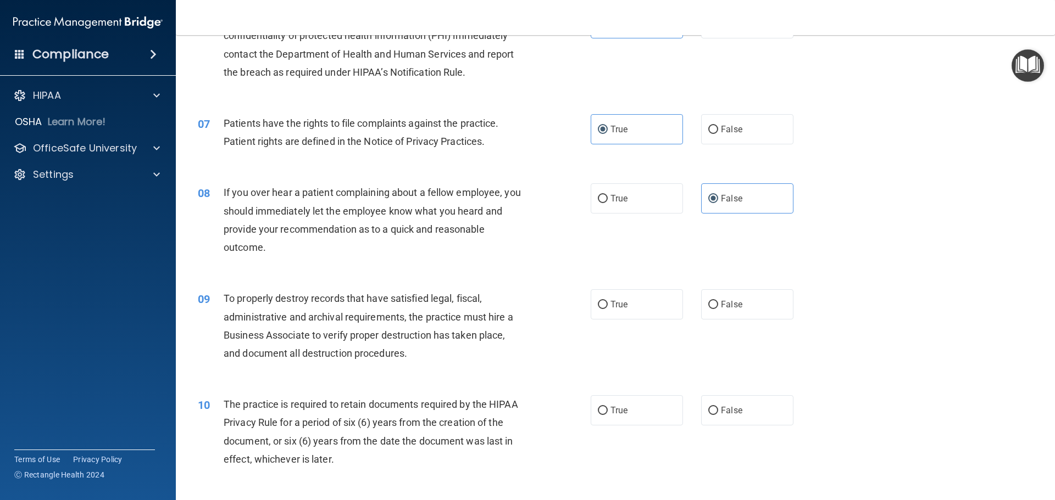
scroll to position [586, 0]
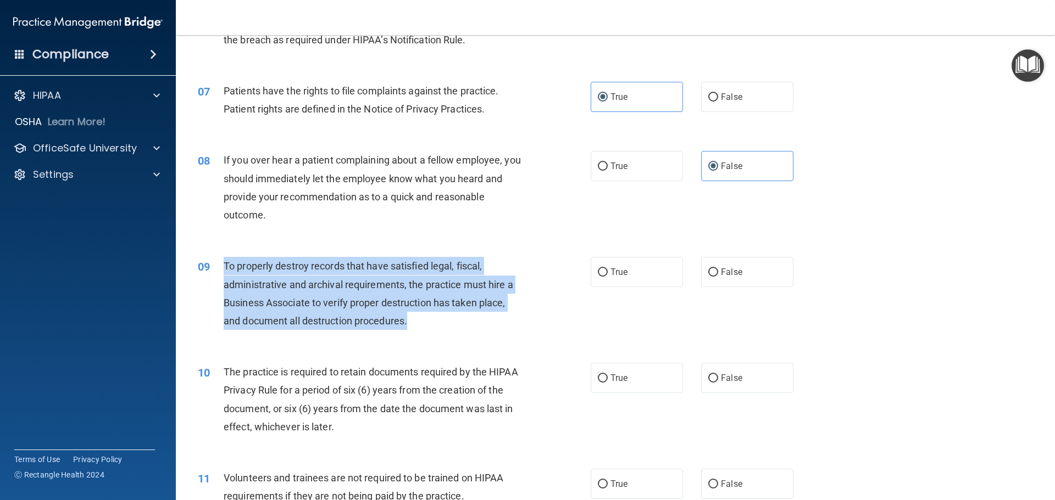
drag, startPoint x: 225, startPoint y: 268, endPoint x: 408, endPoint y: 330, distance: 193.5
click at [408, 330] on div "To properly destroy records that have satisfied legal, fiscal, administrative a…" at bounding box center [377, 293] width 307 height 73
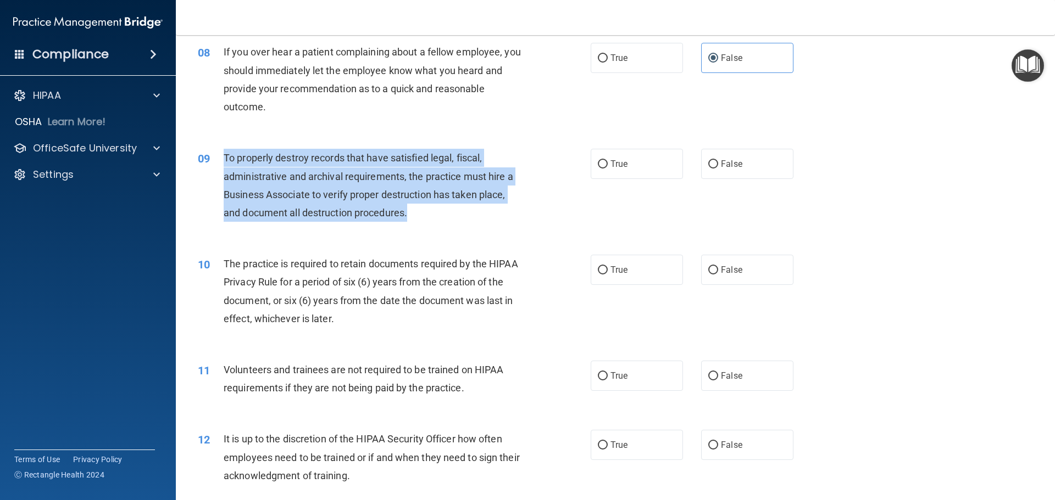
scroll to position [732, 0]
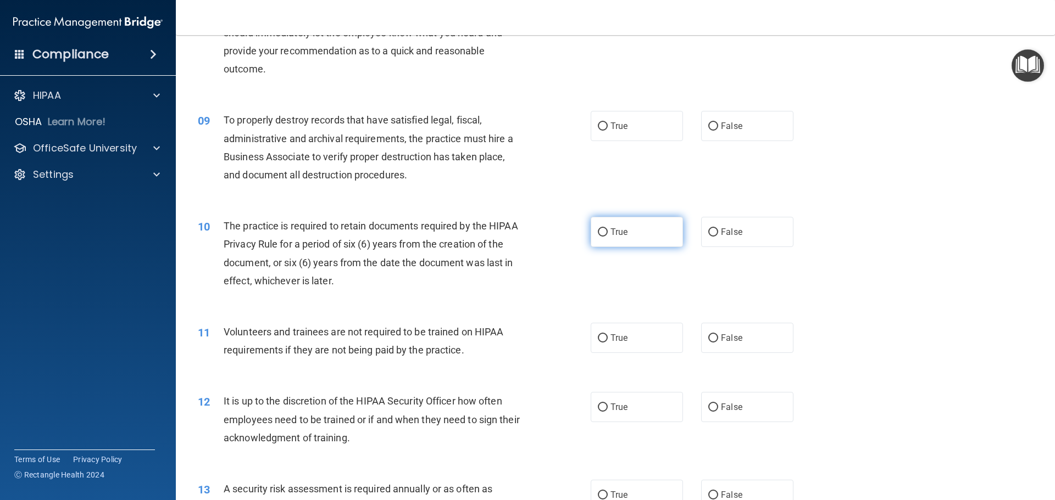
click at [645, 237] on label "True" at bounding box center [637, 232] width 92 height 30
click at [608, 237] on input "True" at bounding box center [603, 233] width 10 height 8
radio input "true"
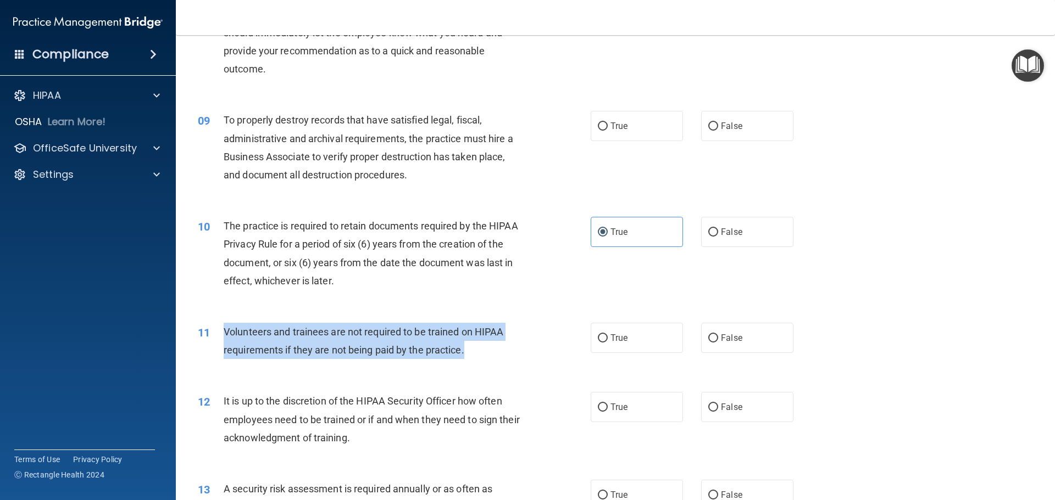
drag, startPoint x: 429, startPoint y: 353, endPoint x: 250, endPoint y: 337, distance: 179.8
click at [221, 339] on div "11 Volunteers and trainees are not required to be trained on HIPAA requirements…" at bounding box center [394, 344] width 426 height 42
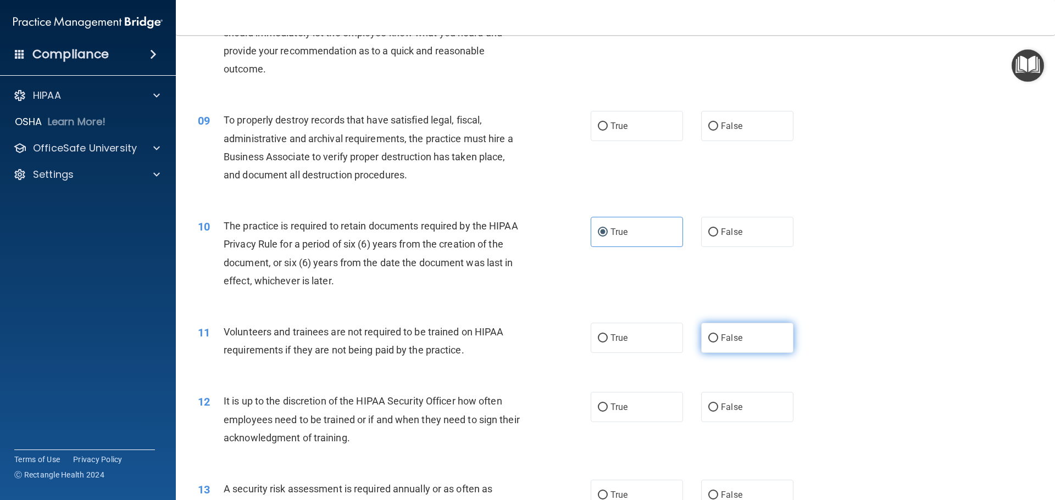
click at [777, 332] on label "False" at bounding box center [747, 338] width 92 height 30
click at [718, 335] on input "False" at bounding box center [713, 339] width 10 height 8
radio input "true"
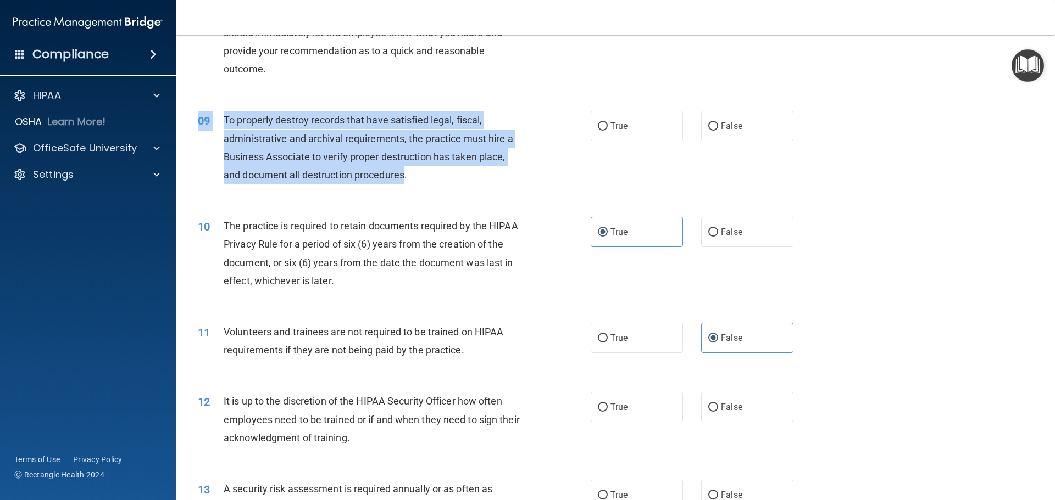
drag, startPoint x: 316, startPoint y: 141, endPoint x: 405, endPoint y: 181, distance: 98.1
click at [405, 181] on div "09 To properly destroy records that have satisfied legal, fiscal, administrativ…" at bounding box center [615, 150] width 851 height 106
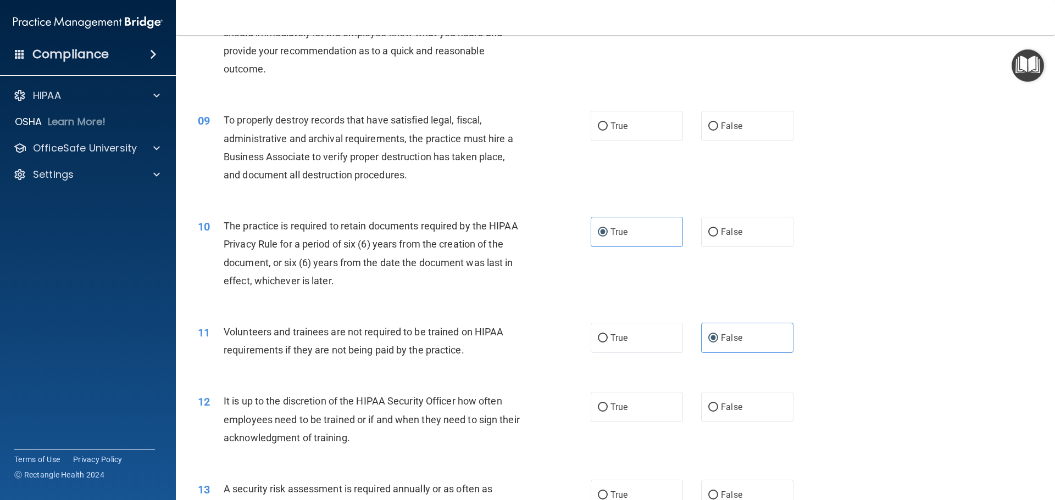
click at [449, 172] on div "To properly destroy records that have satisfied legal, fiscal, administrative a…" at bounding box center [377, 147] width 307 height 73
click at [772, 126] on label "False" at bounding box center [747, 126] width 92 height 30
click at [718, 126] on input "False" at bounding box center [713, 127] width 10 height 8
radio input "true"
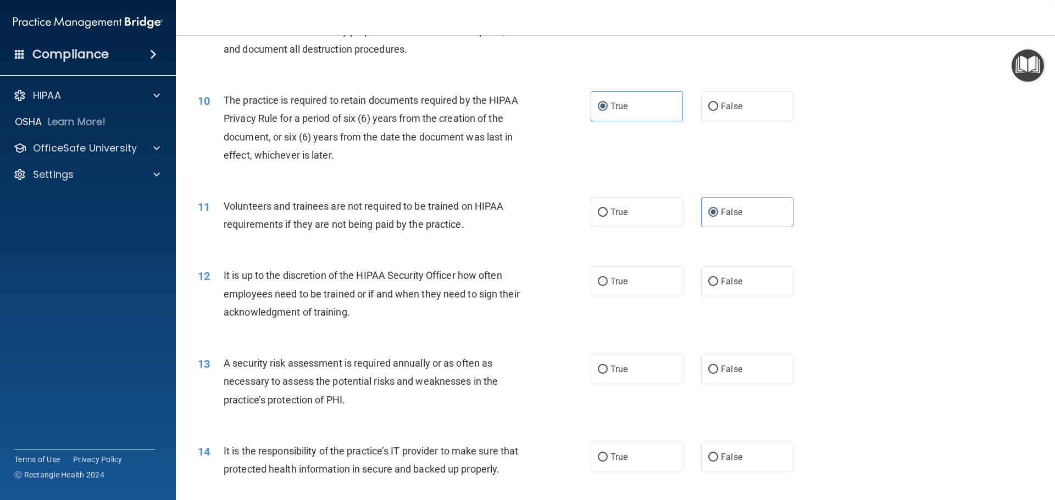
scroll to position [879, 0]
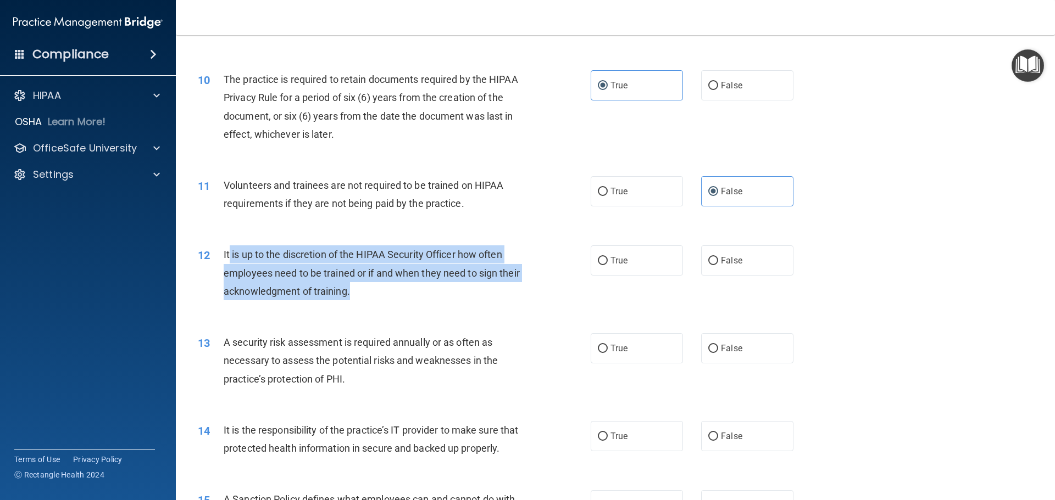
drag, startPoint x: 229, startPoint y: 256, endPoint x: 372, endPoint y: 299, distance: 150.2
click at [372, 299] on div "It is up to the discretion of the HIPAA Security Officer how often employees ne…" at bounding box center [377, 273] width 307 height 55
click at [349, 293] on span "It is up to the discretion of the HIPAA Security Officer how often employees ne…" at bounding box center [372, 273] width 296 height 48
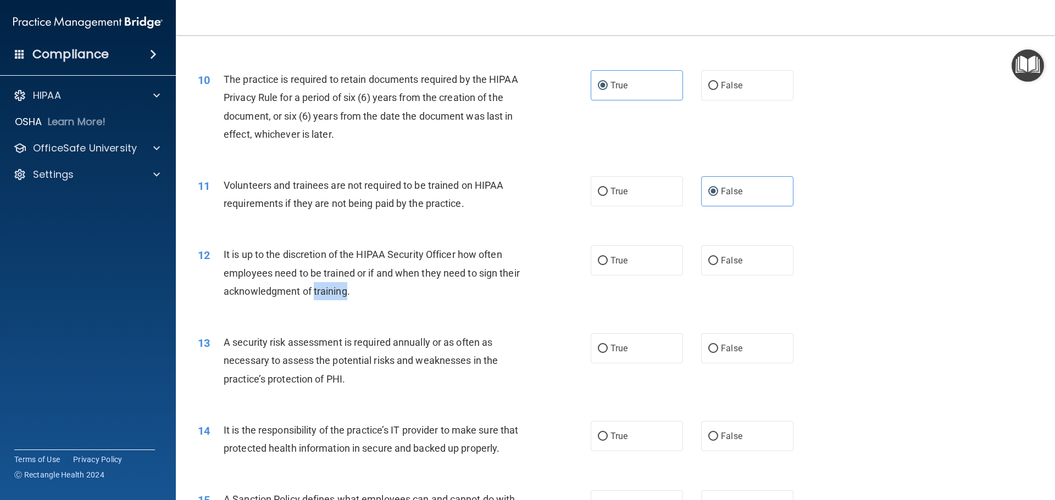
click at [349, 293] on span "It is up to the discretion of the HIPAA Security Officer how often employees ne…" at bounding box center [372, 273] width 296 height 48
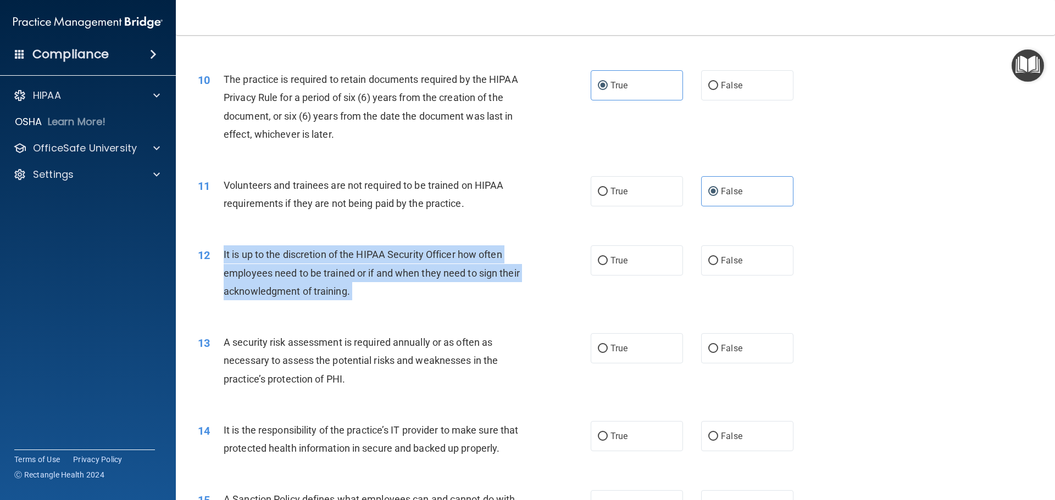
click at [349, 293] on span "It is up to the discretion of the HIPAA Security Officer how often employees ne…" at bounding box center [372, 273] width 296 height 48
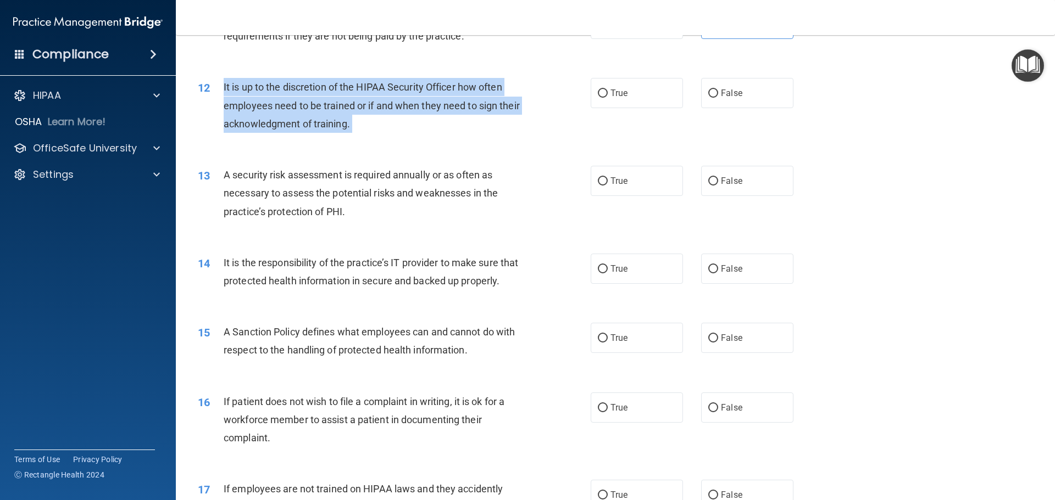
scroll to position [1026, 0]
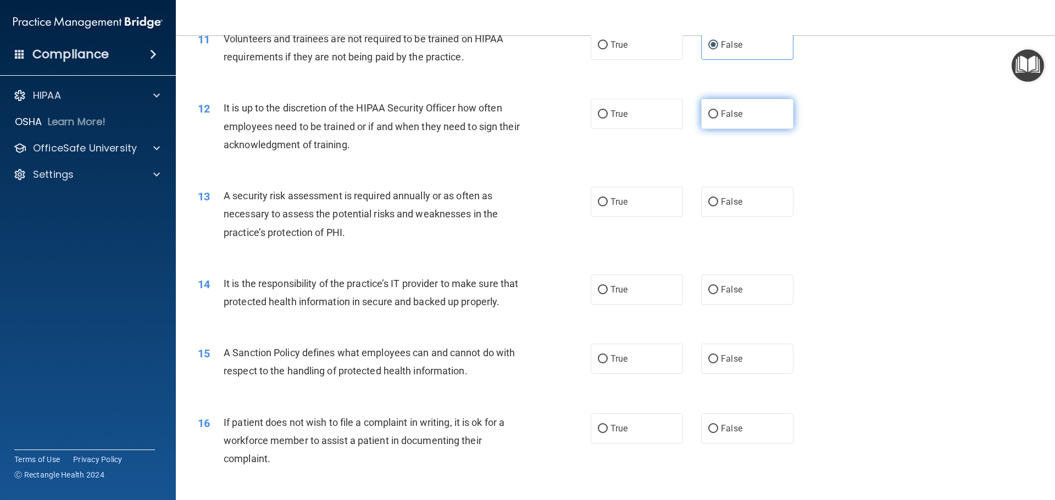
click at [730, 114] on span "False" at bounding box center [731, 114] width 21 height 10
click at [718, 114] on input "False" at bounding box center [713, 114] width 10 height 8
radio input "true"
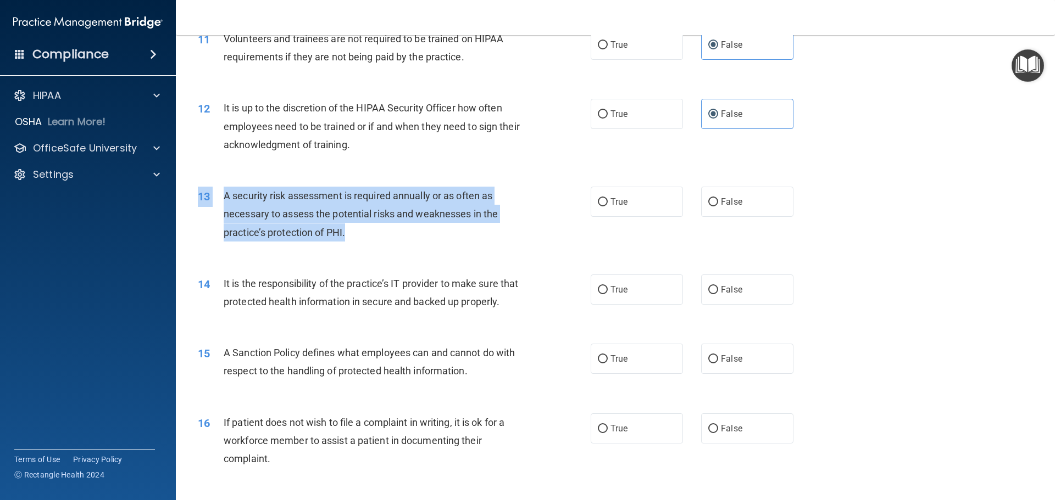
drag, startPoint x: 422, startPoint y: 252, endPoint x: 376, endPoint y: 242, distance: 47.1
click at [376, 242] on div "13 A security risk assessment is required annually or as often as necessary to …" at bounding box center [615, 217] width 851 height 88
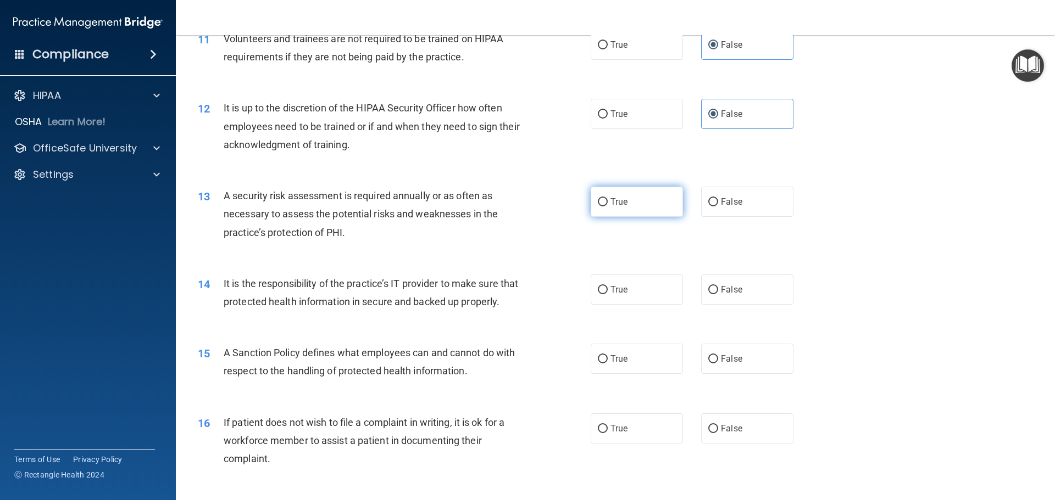
click at [631, 209] on label "True" at bounding box center [637, 202] width 92 height 30
click at [608, 207] on input "True" at bounding box center [603, 202] width 10 height 8
radio input "true"
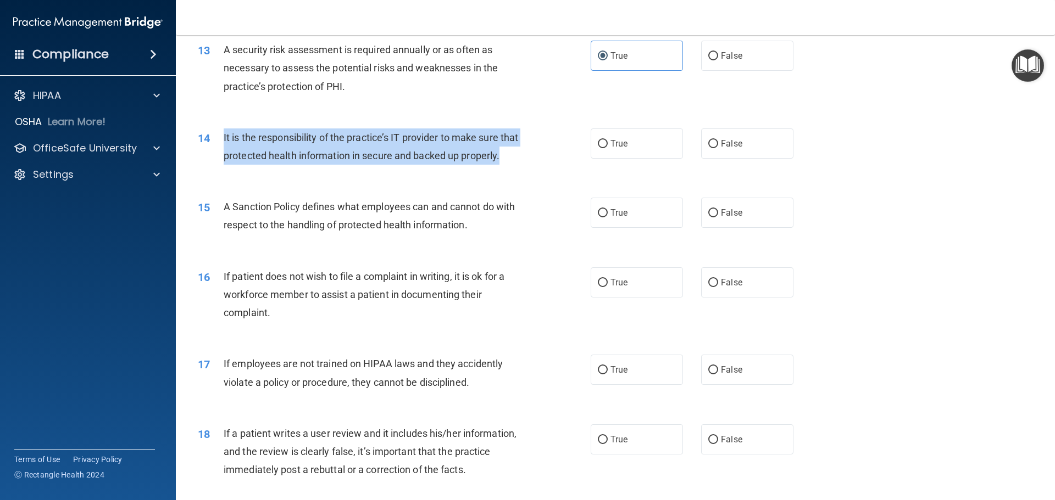
drag, startPoint x: 363, startPoint y: 183, endPoint x: 221, endPoint y: 131, distance: 150.7
click at [221, 131] on div "14 It is the responsibility of the practice’s IT provider to make sure that pro…" at bounding box center [394, 150] width 426 height 42
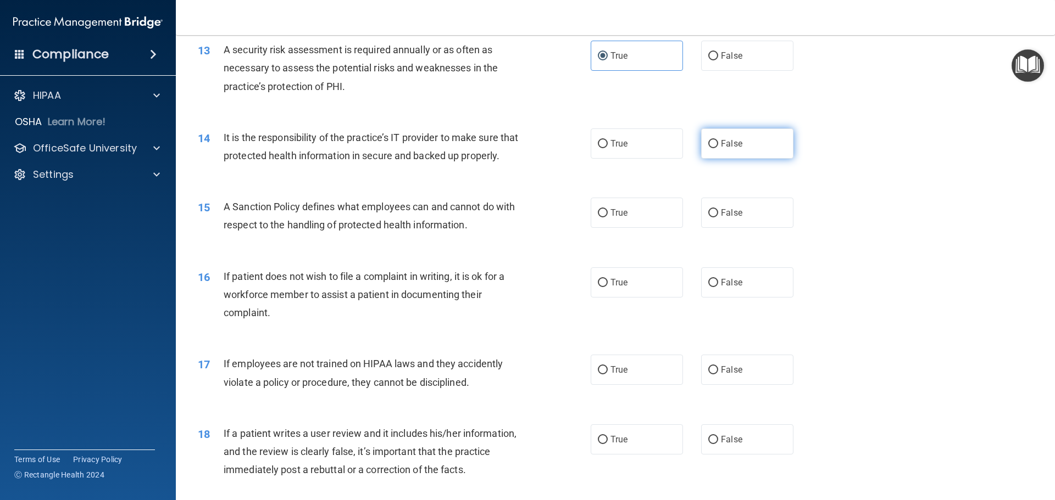
click at [709, 158] on label "False" at bounding box center [747, 144] width 92 height 30
click at [709, 148] on input "False" at bounding box center [713, 144] width 10 height 8
radio input "true"
click at [671, 228] on label "True" at bounding box center [637, 213] width 92 height 30
click at [608, 218] on input "True" at bounding box center [603, 213] width 10 height 8
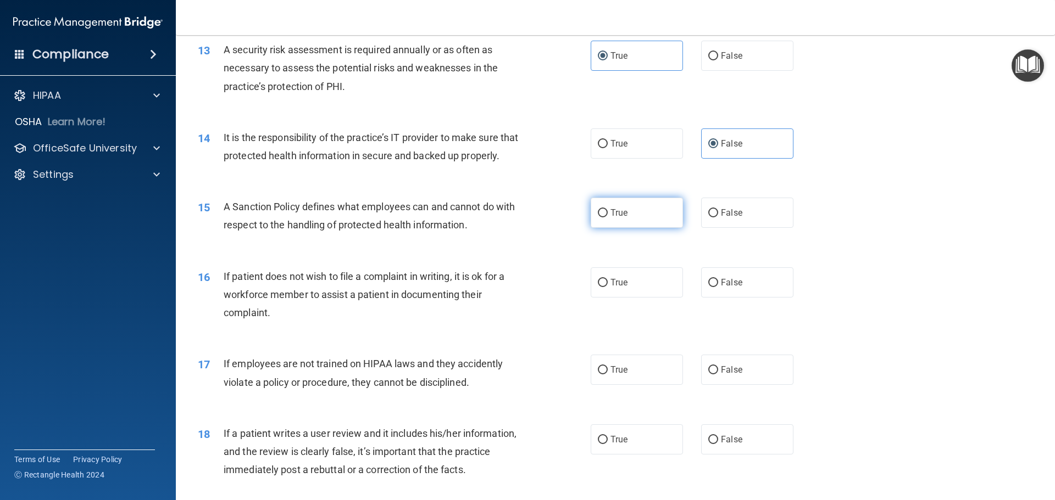
radio input "true"
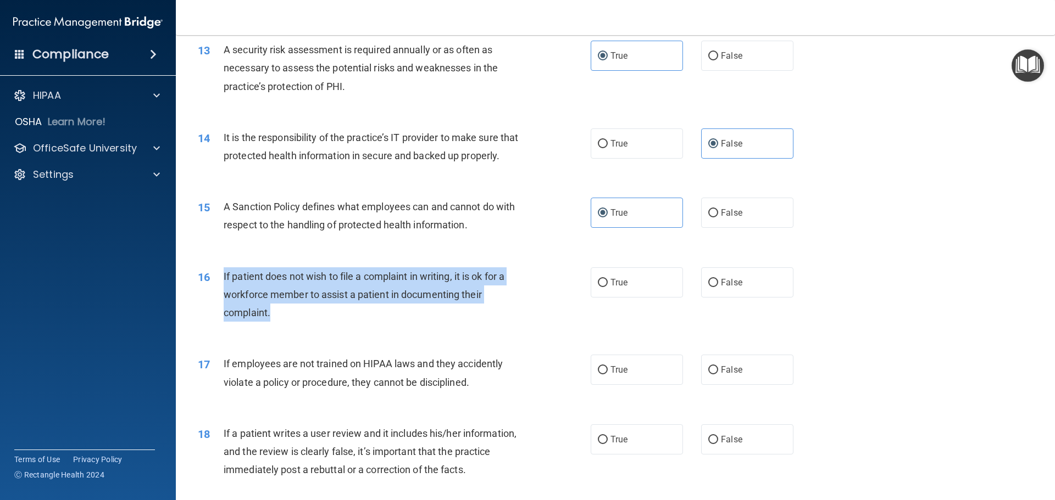
drag, startPoint x: 384, startPoint y: 330, endPoint x: 210, endPoint y: 298, distance: 176.9
click at [210, 298] on div "16 If patient does not wish to file a complaint in writing, it is ok for a work…" at bounding box center [394, 298] width 426 height 60
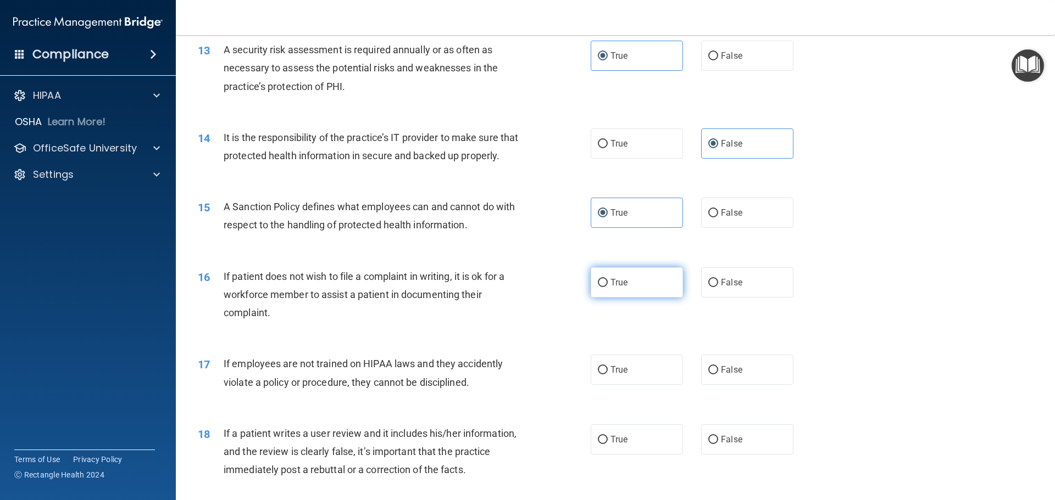
click at [614, 294] on label "True" at bounding box center [637, 283] width 92 height 30
click at [608, 287] on input "True" at bounding box center [603, 283] width 10 height 8
radio input "true"
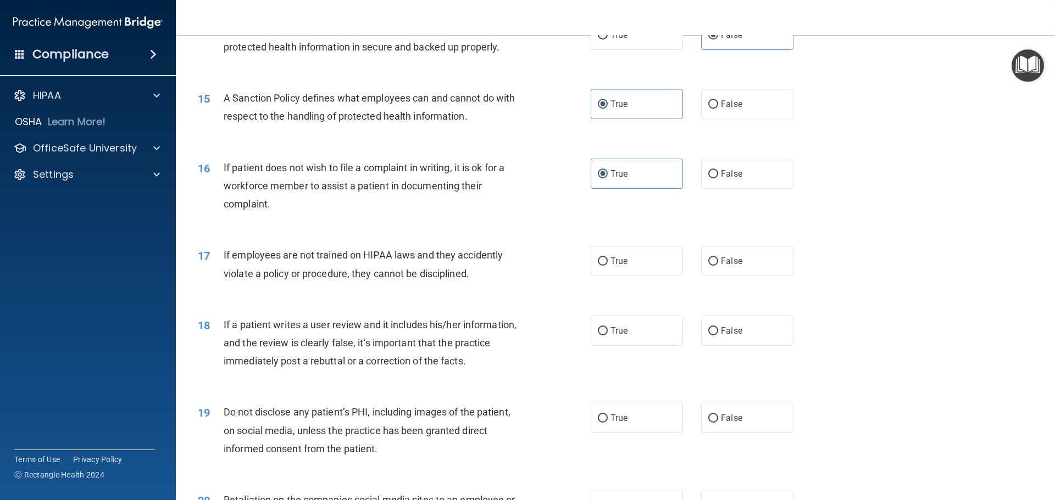
scroll to position [1318, 0]
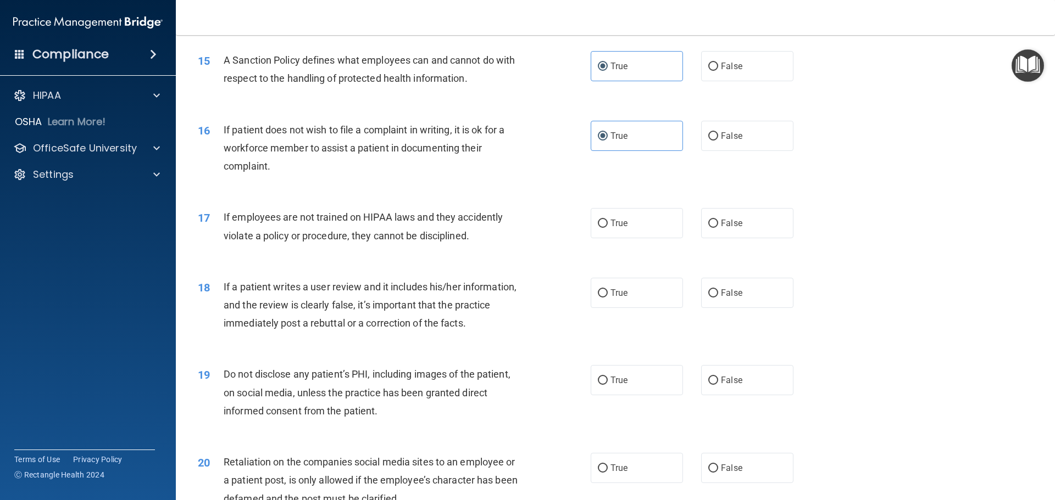
click at [818, 249] on div "17 If employees are not trained on HIPAA laws and they accidently violate a pol…" at bounding box center [615, 228] width 851 height 69
click at [715, 238] on label "False" at bounding box center [747, 223] width 92 height 30
click at [715, 228] on input "False" at bounding box center [713, 224] width 10 height 8
radio input "true"
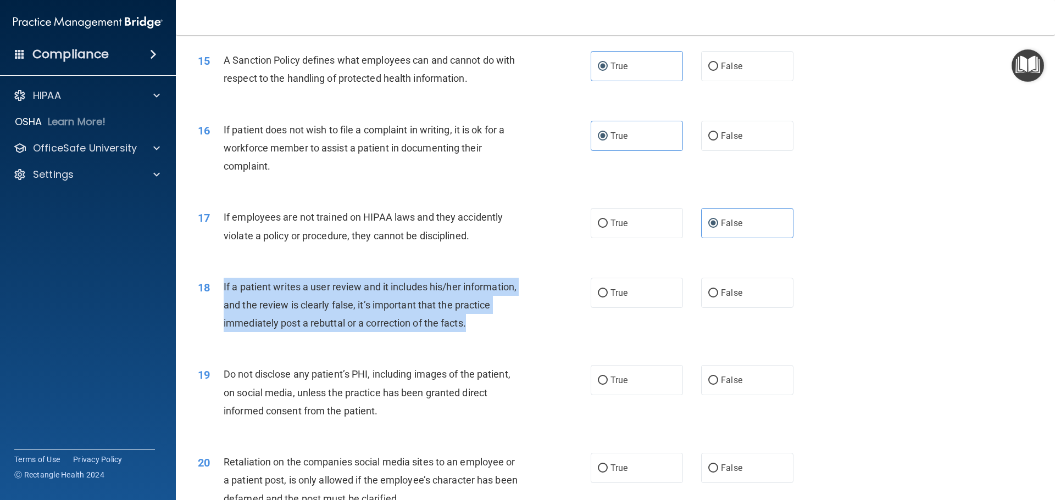
drag, startPoint x: 222, startPoint y: 305, endPoint x: 469, endPoint y: 342, distance: 249.4
click at [469, 338] on div "18 If a patient writes a user review and it includes his/her information, and t…" at bounding box center [394, 308] width 426 height 60
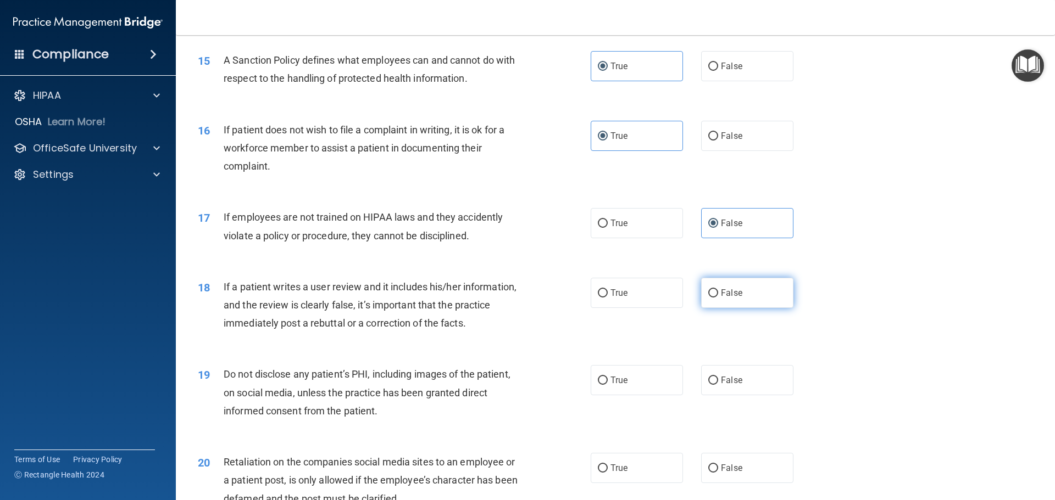
click at [754, 308] on label "False" at bounding box center [747, 293] width 92 height 30
click at [718, 298] on input "False" at bounding box center [713, 294] width 10 height 8
radio input "true"
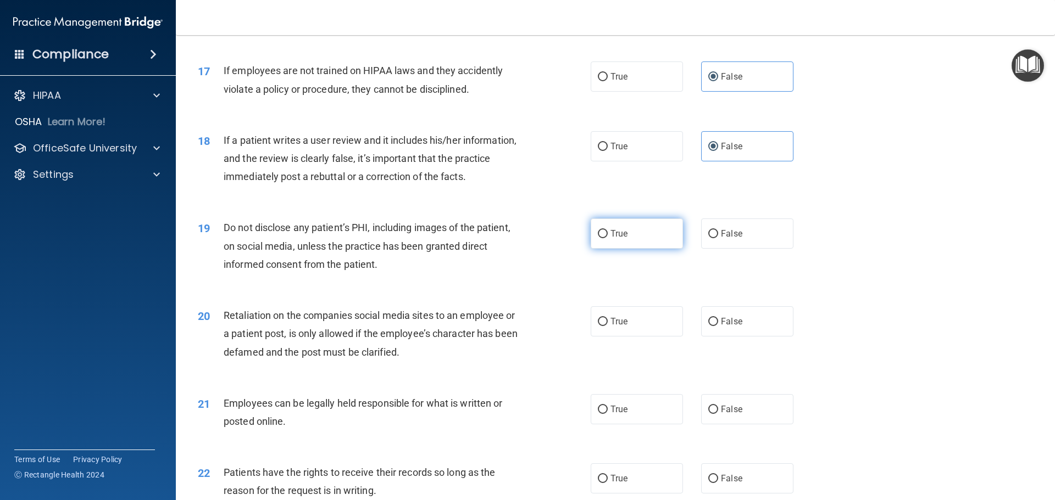
click at [628, 249] on label "True" at bounding box center [637, 234] width 92 height 30
click at [608, 238] on input "True" at bounding box center [603, 234] width 10 height 8
radio input "true"
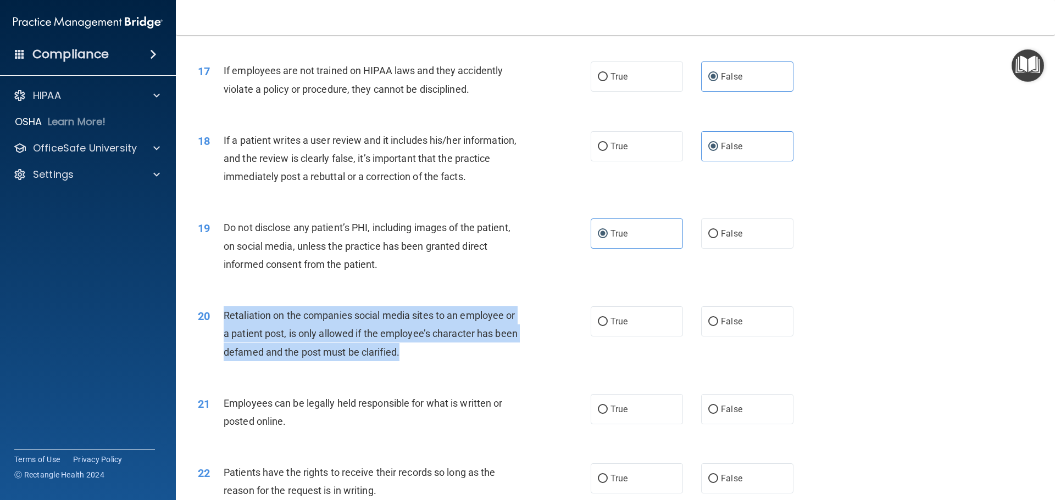
drag, startPoint x: 432, startPoint y: 372, endPoint x: 220, endPoint y: 335, distance: 215.4
click at [220, 335] on div "20 Retaliation on the companies social media sites to an employee or a patient …" at bounding box center [394, 337] width 426 height 60
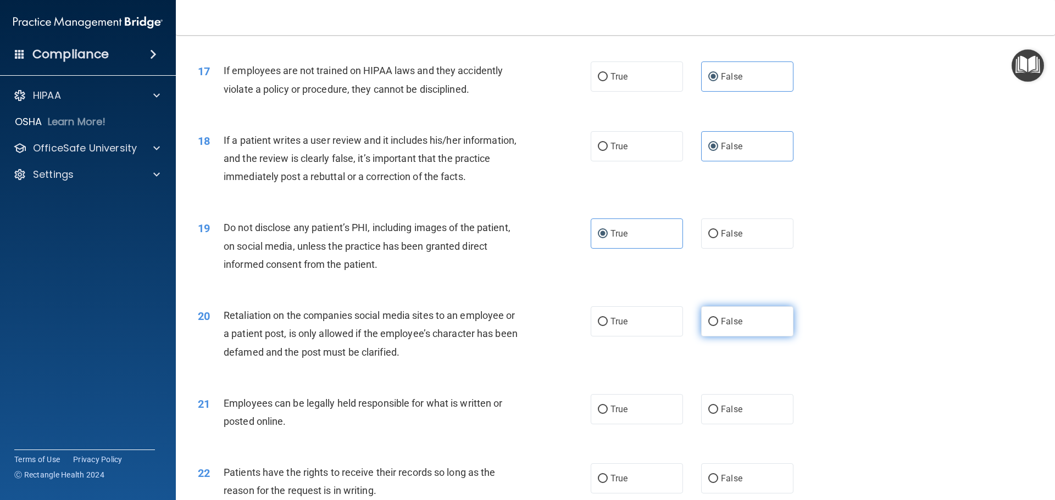
click at [779, 337] on label "False" at bounding box center [747, 322] width 92 height 30
click at [718, 326] on input "False" at bounding box center [713, 322] width 10 height 8
radio input "true"
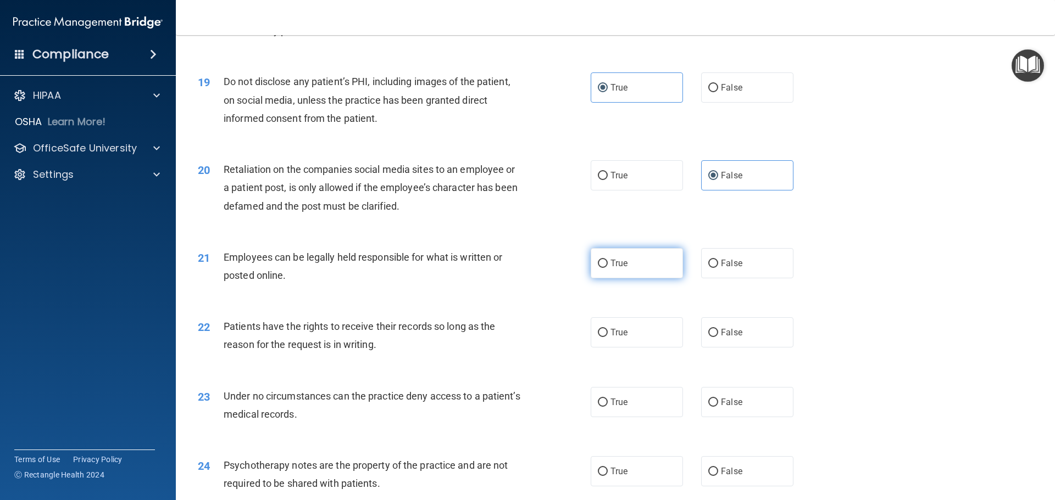
click at [634, 277] on label "True" at bounding box center [637, 263] width 92 height 30
click at [608, 268] on input "True" at bounding box center [603, 264] width 10 height 8
radio input "true"
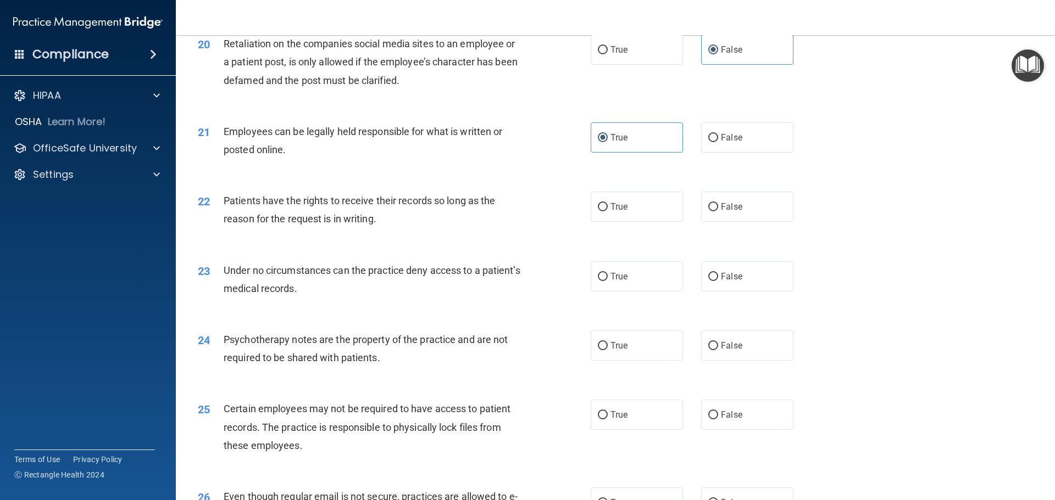
scroll to position [1758, 0]
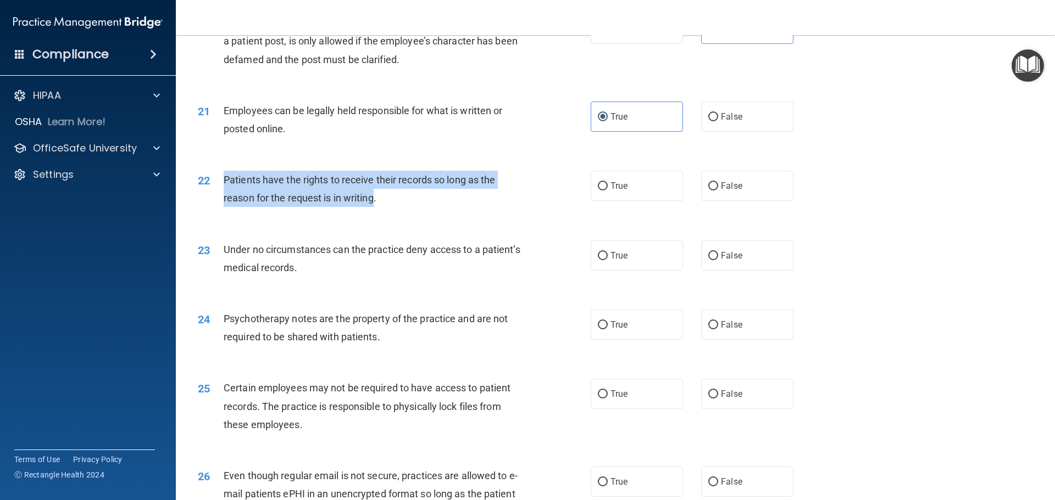
drag, startPoint x: 374, startPoint y: 219, endPoint x: 220, endPoint y: 191, distance: 155.8
click at [220, 191] on div "22 Patients have the rights to receive their records so long as the reason for …" at bounding box center [394, 192] width 426 height 42
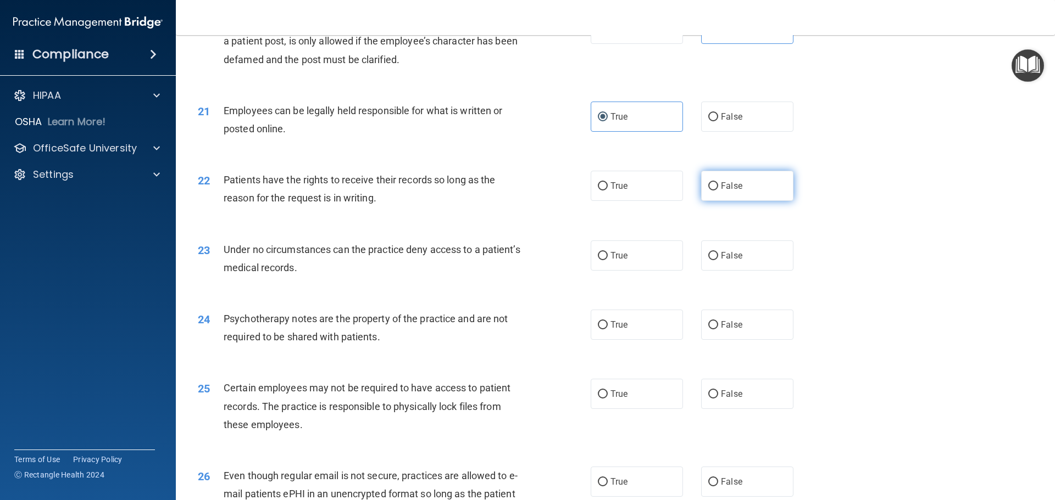
click at [733, 201] on label "False" at bounding box center [747, 186] width 92 height 30
click at [718, 191] on input "False" at bounding box center [713, 186] width 10 height 8
radio input "true"
click at [664, 271] on label "True" at bounding box center [637, 256] width 92 height 30
click at [608, 260] on input "True" at bounding box center [603, 256] width 10 height 8
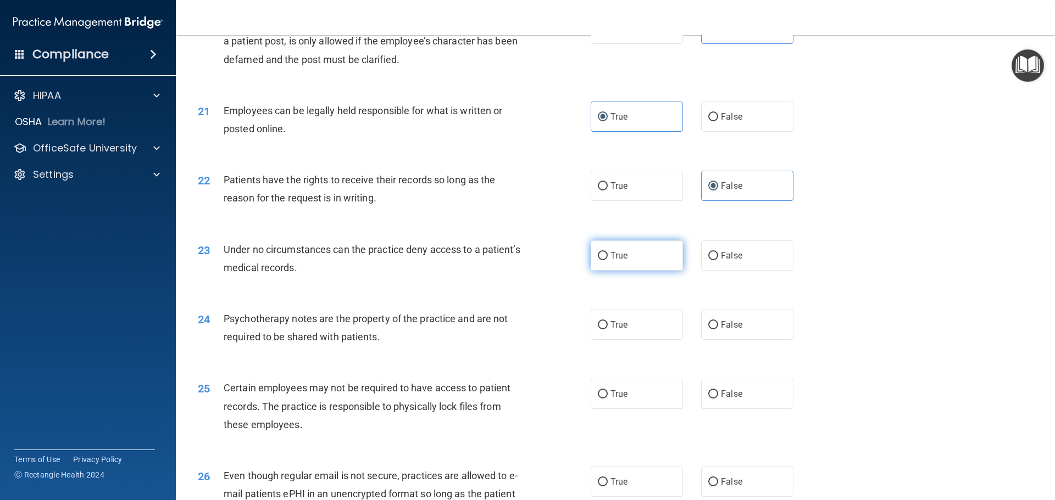
radio input "true"
click at [664, 271] on label "True" at bounding box center [637, 256] width 92 height 30
click at [608, 260] on input "True" at bounding box center [603, 256] width 10 height 8
click at [728, 261] on span "False" at bounding box center [731, 255] width 21 height 10
click at [718, 260] on input "False" at bounding box center [713, 256] width 10 height 8
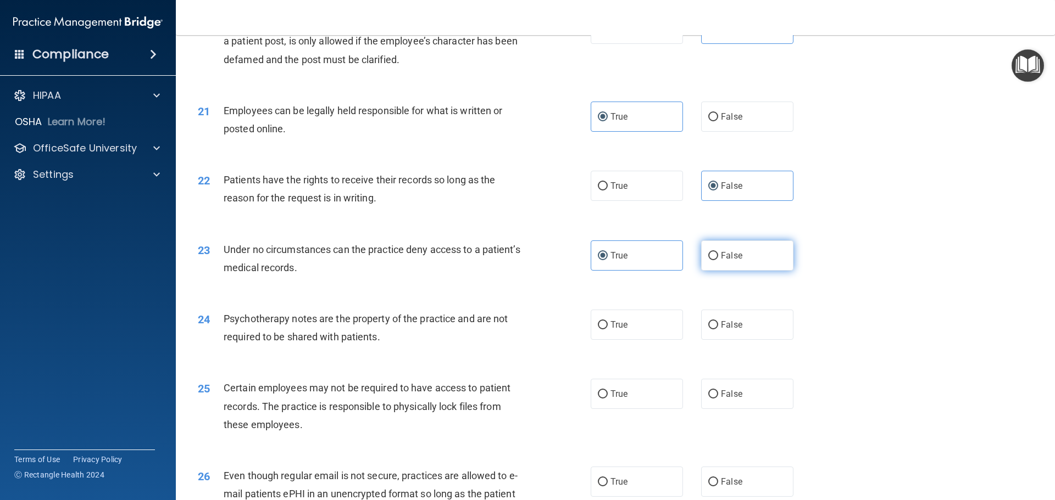
radio input "true"
radio input "false"
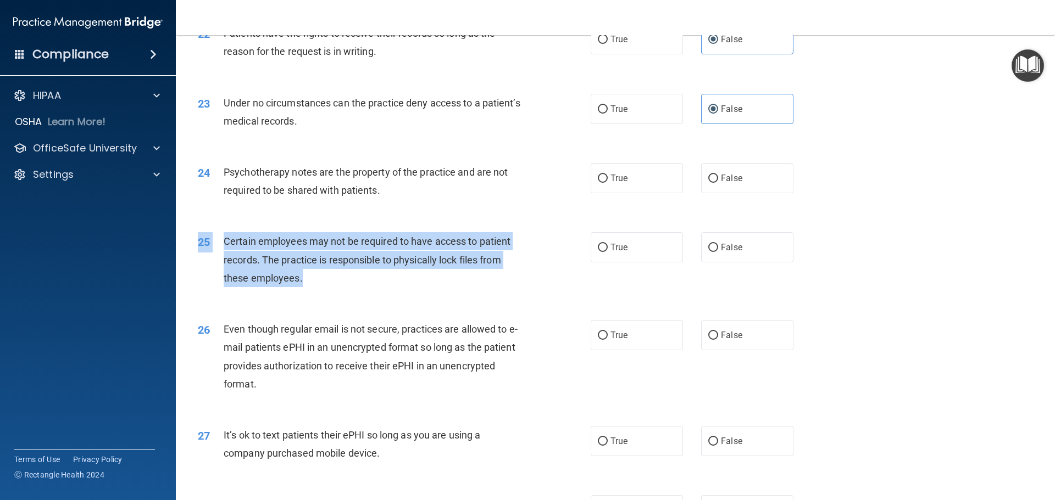
drag, startPoint x: 216, startPoint y: 248, endPoint x: 313, endPoint y: 294, distance: 106.6
click at [313, 294] on div "25 Certain employees may not be required to have access to patient records. The…" at bounding box center [615, 263] width 851 height 88
click at [356, 287] on div "Certain employees may not be required to have access to patient records. The pr…" at bounding box center [377, 259] width 307 height 55
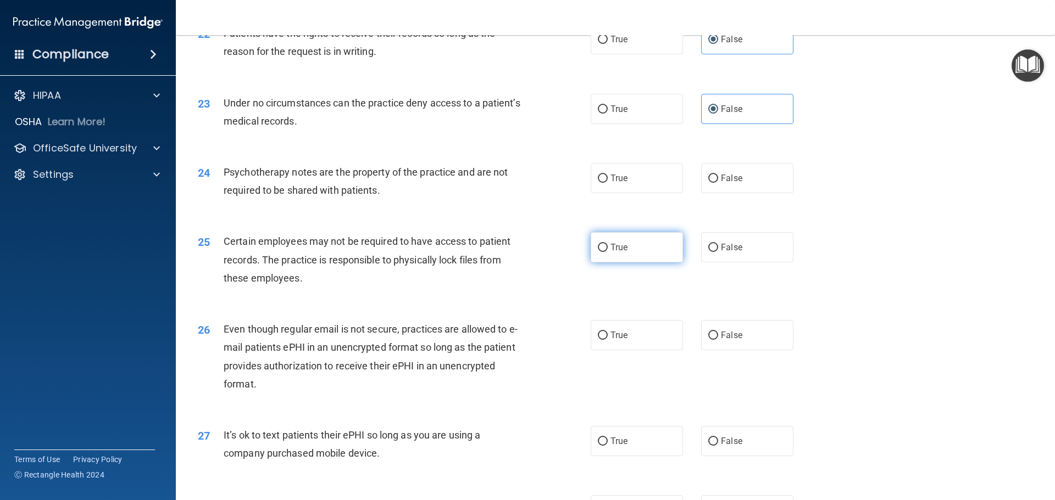
click at [619, 263] on label "True" at bounding box center [637, 247] width 92 height 30
click at [608, 252] on input "True" at bounding box center [603, 248] width 10 height 8
radio input "true"
click at [732, 193] on label "False" at bounding box center [747, 178] width 92 height 30
click at [718, 183] on input "False" at bounding box center [713, 179] width 10 height 8
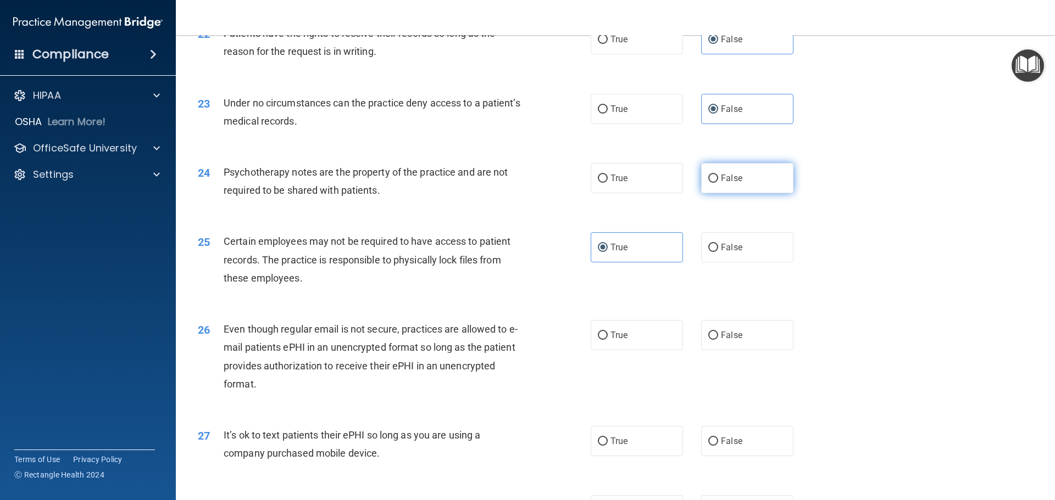
radio input "true"
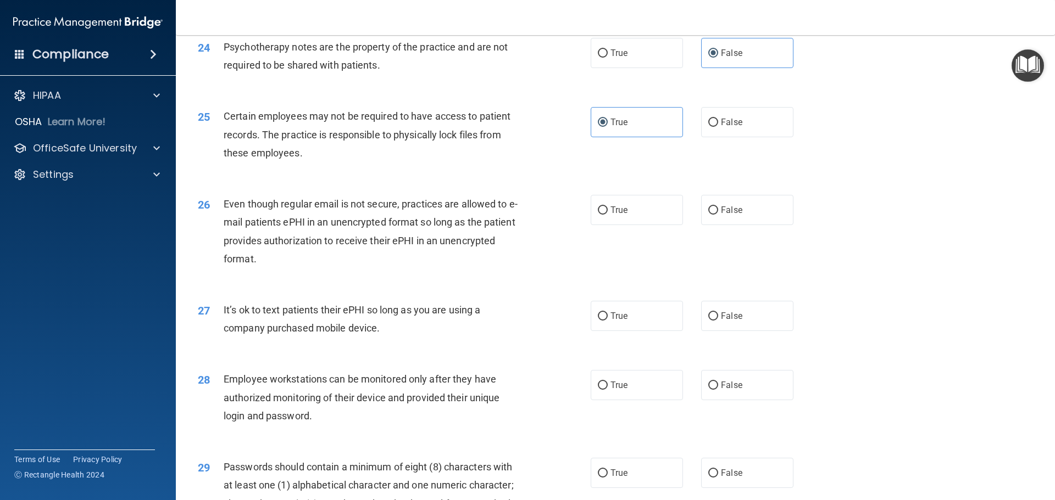
scroll to position [2051, 0]
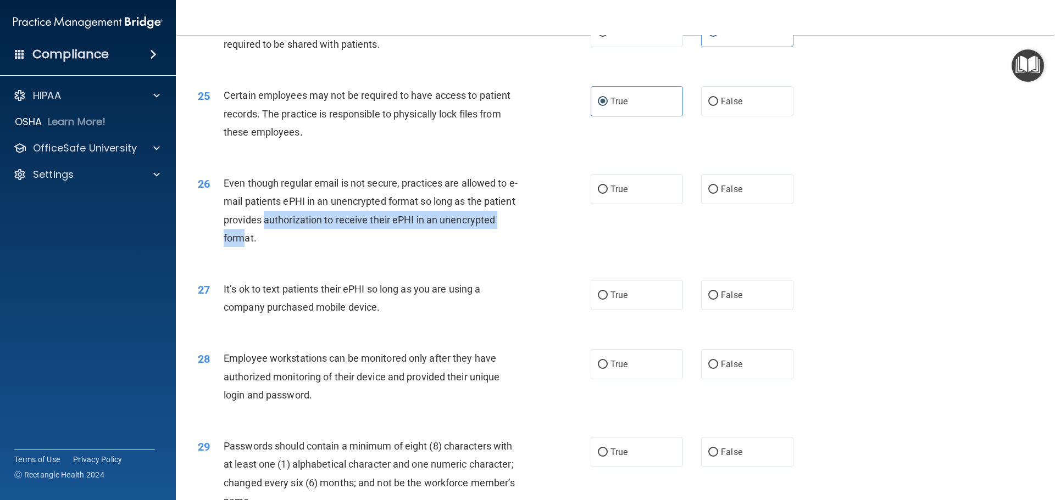
drag, startPoint x: 244, startPoint y: 249, endPoint x: 266, endPoint y: 231, distance: 27.7
click at [266, 231] on div "Even though regular email is not secure, practices are allowed to e-mail patien…" at bounding box center [377, 210] width 307 height 73
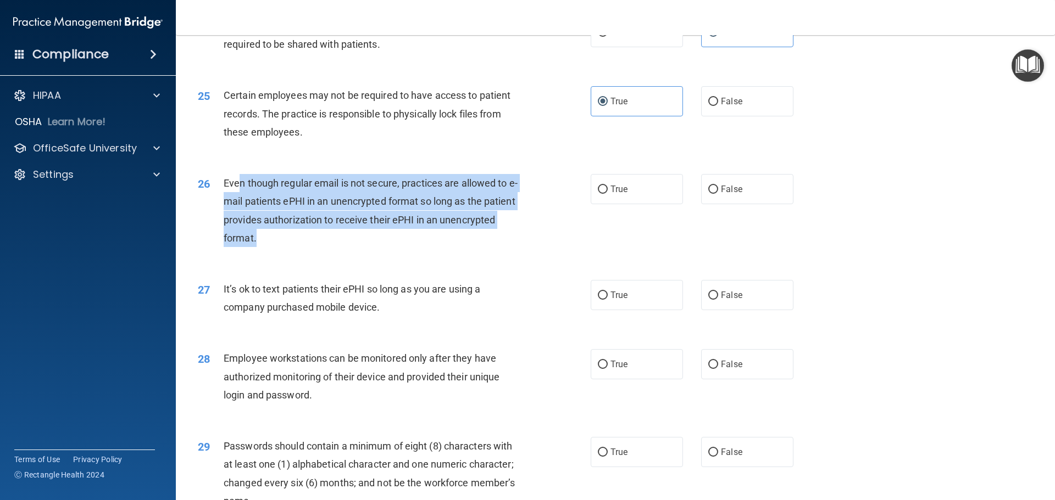
drag, startPoint x: 275, startPoint y: 268, endPoint x: 240, endPoint y: 196, distance: 80.1
click at [240, 196] on div "26 Even though regular email is not secure, practices are allowed to e-mail pat…" at bounding box center [394, 213] width 426 height 79
click at [229, 221] on span "Even though regular email is not secure, practices are allowed to e-mail patien…" at bounding box center [371, 210] width 294 height 66
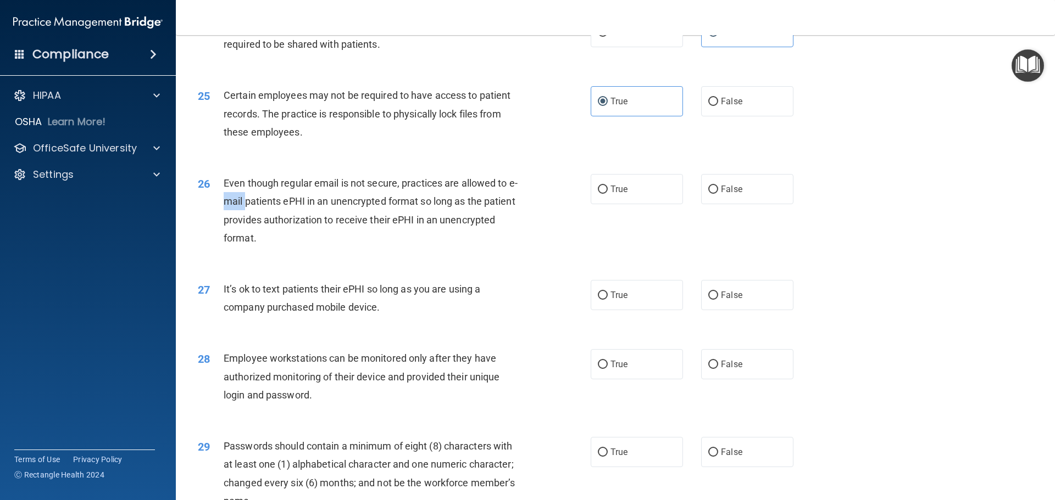
click at [229, 221] on span "Even though regular email is not secure, practices are allowed to e-mail patien…" at bounding box center [371, 210] width 294 height 66
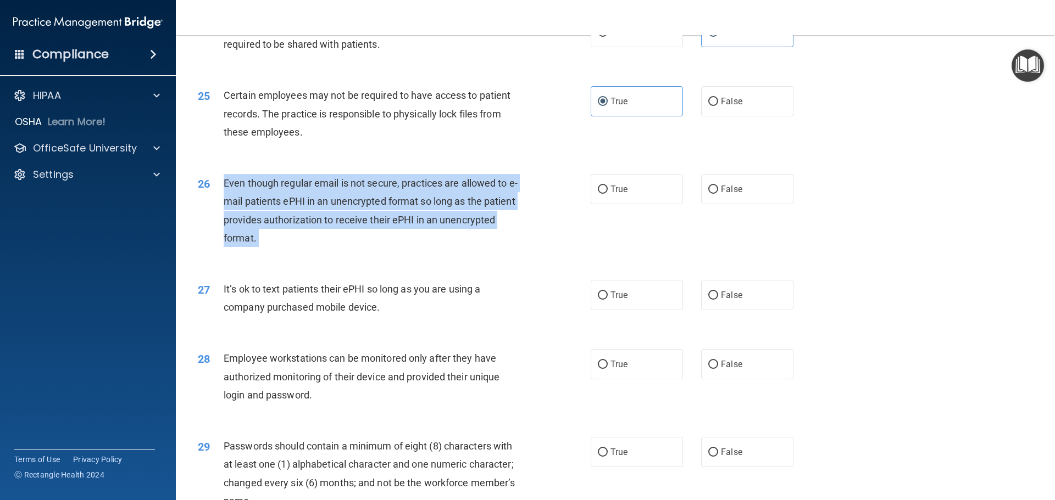
click at [229, 221] on span "Even though regular email is not secure, practices are allowed to e-mail patien…" at bounding box center [371, 210] width 294 height 66
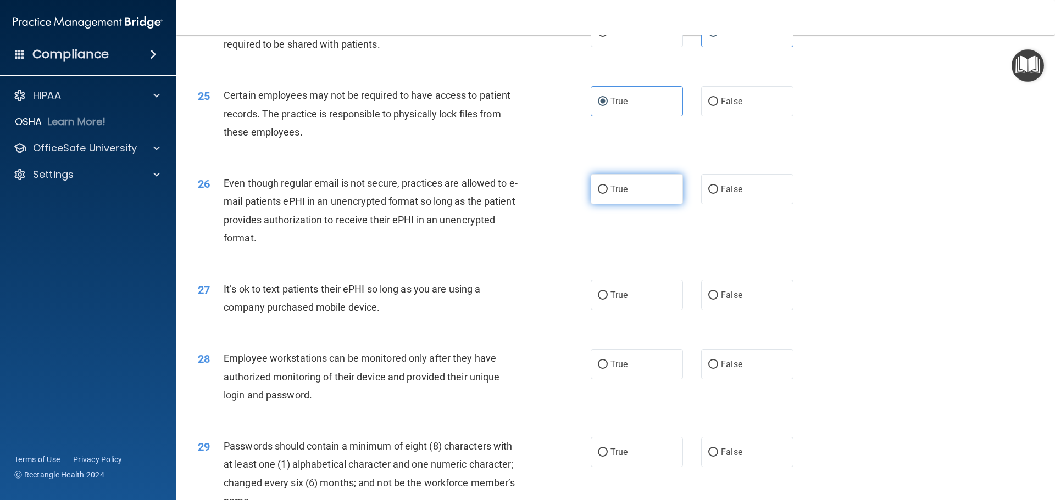
click at [639, 204] on label "True" at bounding box center [637, 189] width 92 height 30
click at [608, 194] on input "True" at bounding box center [603, 190] width 10 height 8
radio input "true"
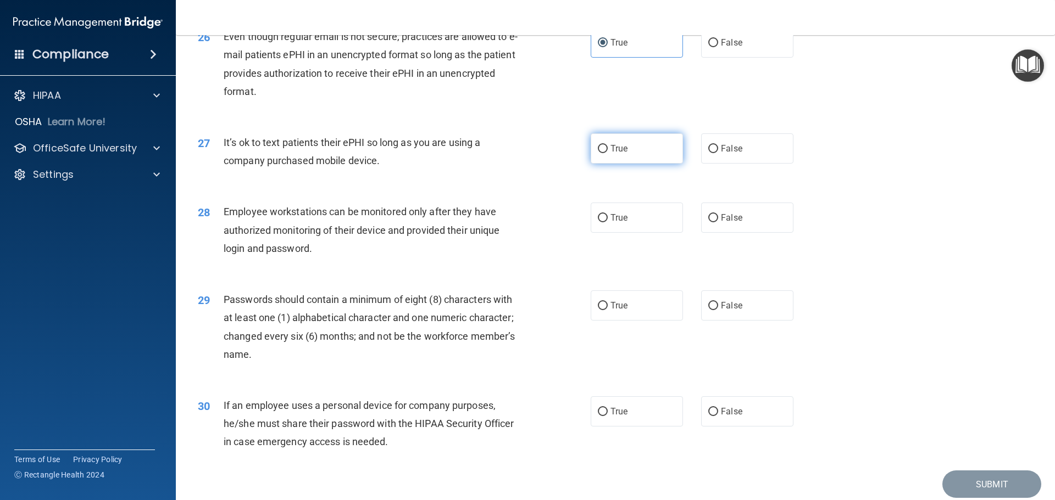
click at [605, 164] on label "True" at bounding box center [637, 148] width 92 height 30
click at [605, 153] on input "True" at bounding box center [603, 149] width 10 height 8
radio input "true"
click at [781, 233] on label "False" at bounding box center [747, 218] width 92 height 30
click at [718, 222] on input "False" at bounding box center [713, 218] width 10 height 8
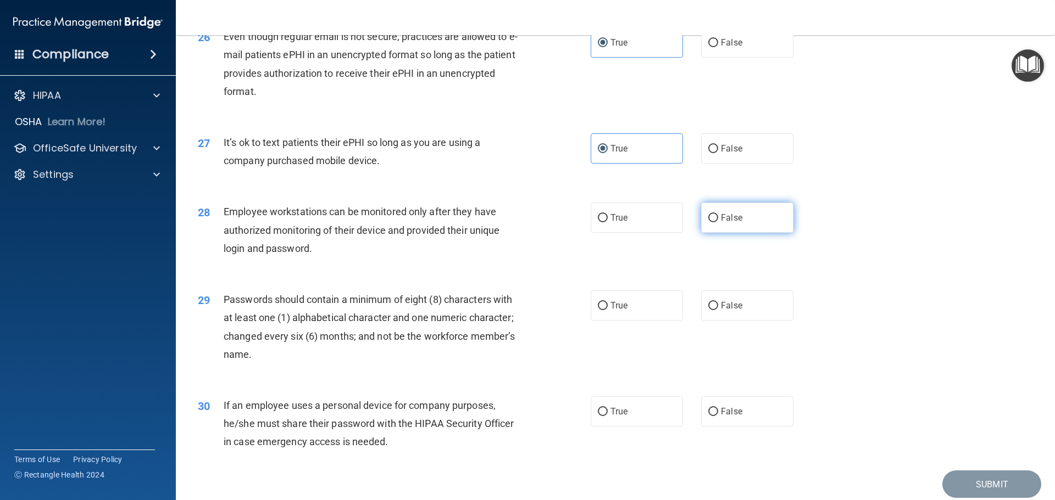
radio input "true"
click at [630, 320] on label "True" at bounding box center [637, 306] width 92 height 30
click at [608, 310] on input "True" at bounding box center [603, 306] width 10 height 8
radio input "true"
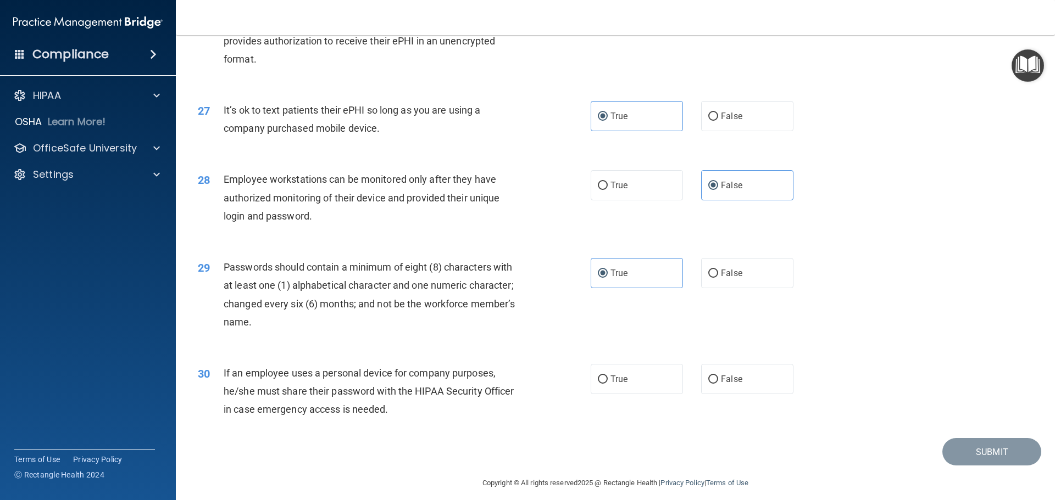
scroll to position [2257, 0]
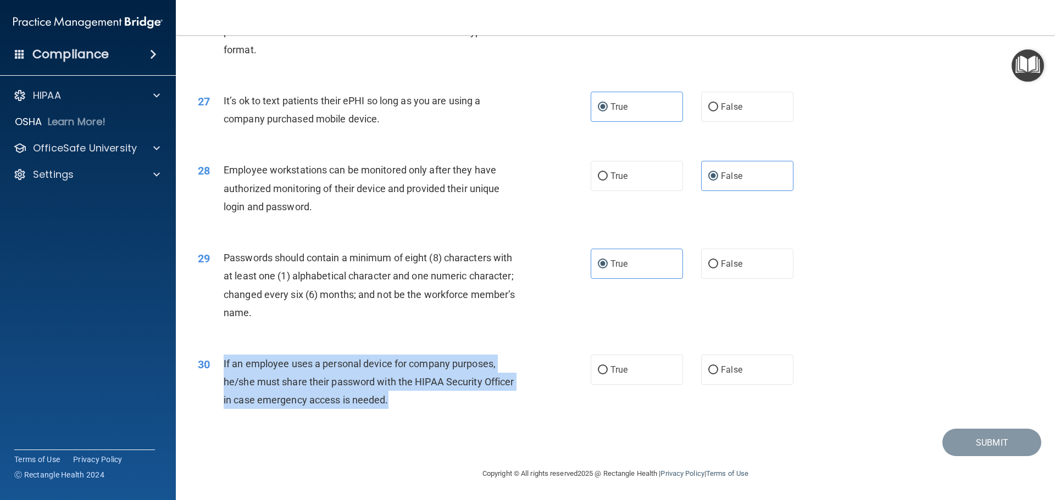
drag, startPoint x: 388, startPoint y: 403, endPoint x: 216, endPoint y: 373, distance: 174.5
click at [216, 373] on div "30 If an employee uses a personal device for company purposes, he/she must shar…" at bounding box center [394, 385] width 426 height 60
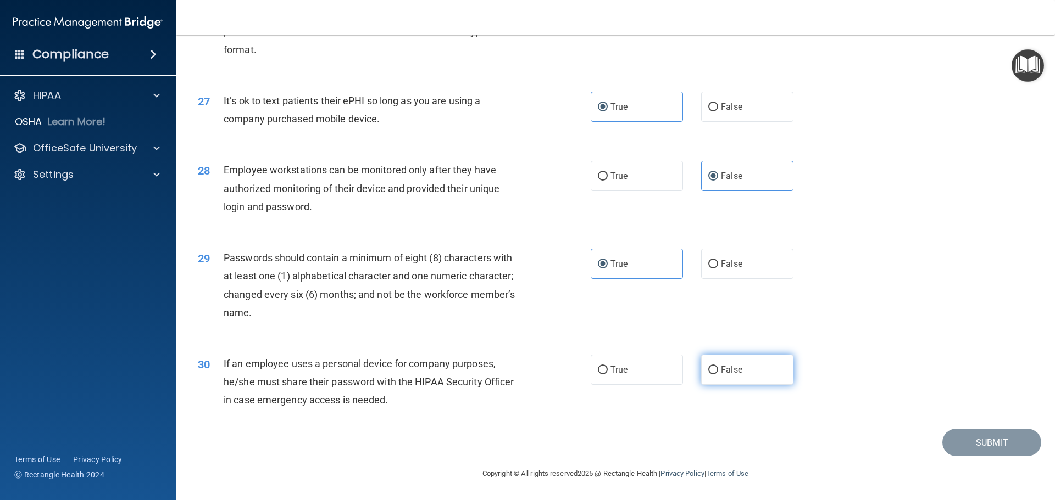
click at [761, 371] on label "False" at bounding box center [747, 370] width 92 height 30
click at [718, 371] on input "False" at bounding box center [713, 370] width 10 height 8
radio input "true"
click at [998, 446] on button "Submit" at bounding box center [991, 443] width 99 height 28
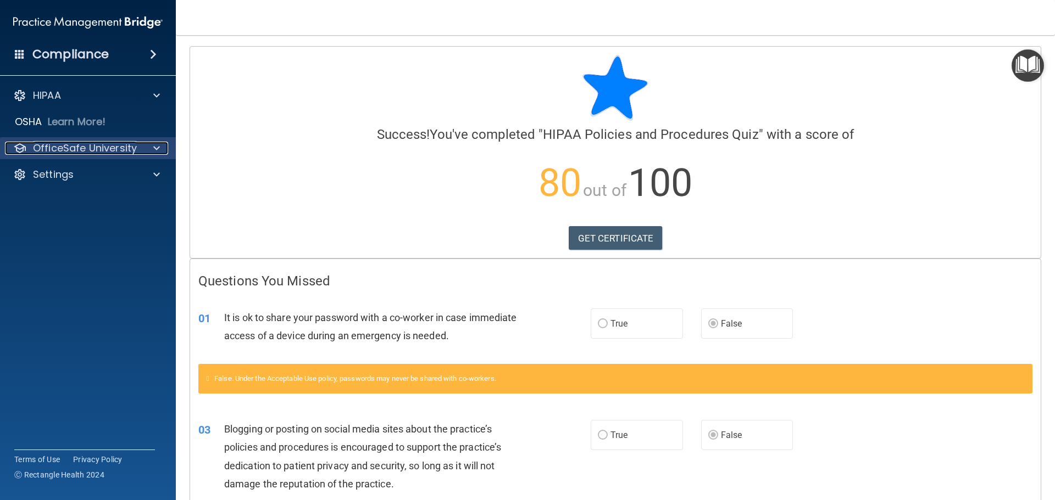
click at [88, 142] on p "OfficeSafe University" at bounding box center [85, 148] width 104 height 13
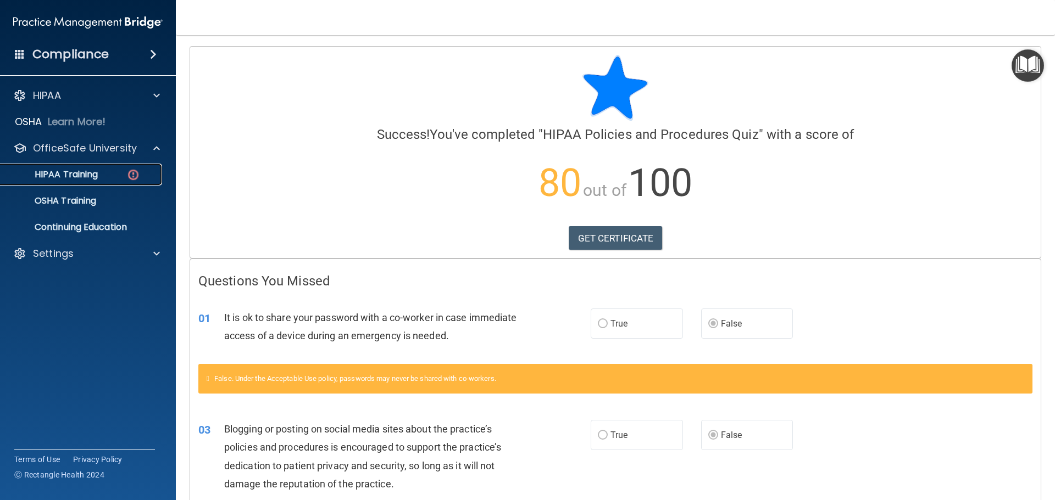
click at [70, 172] on p "HIPAA Training" at bounding box center [52, 174] width 91 height 11
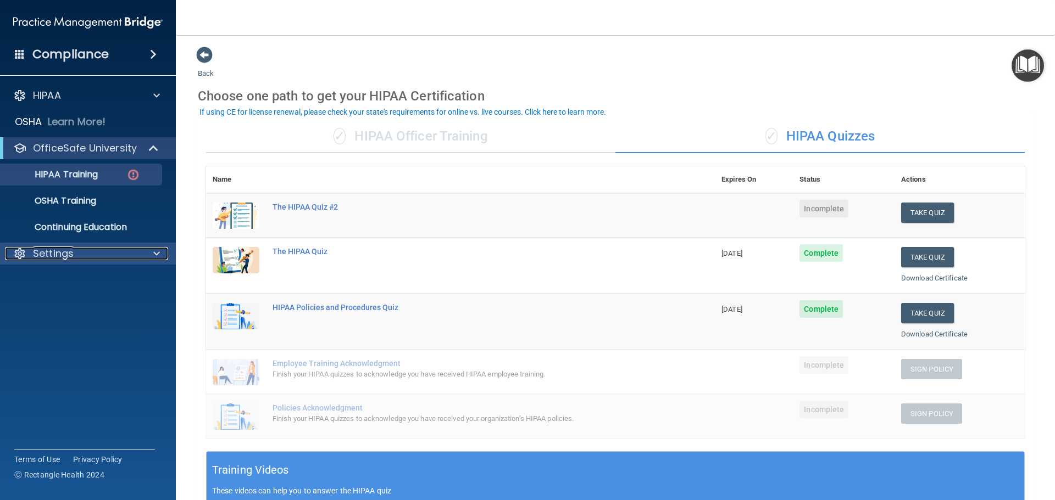
click at [89, 259] on div "Settings" at bounding box center [73, 253] width 136 height 13
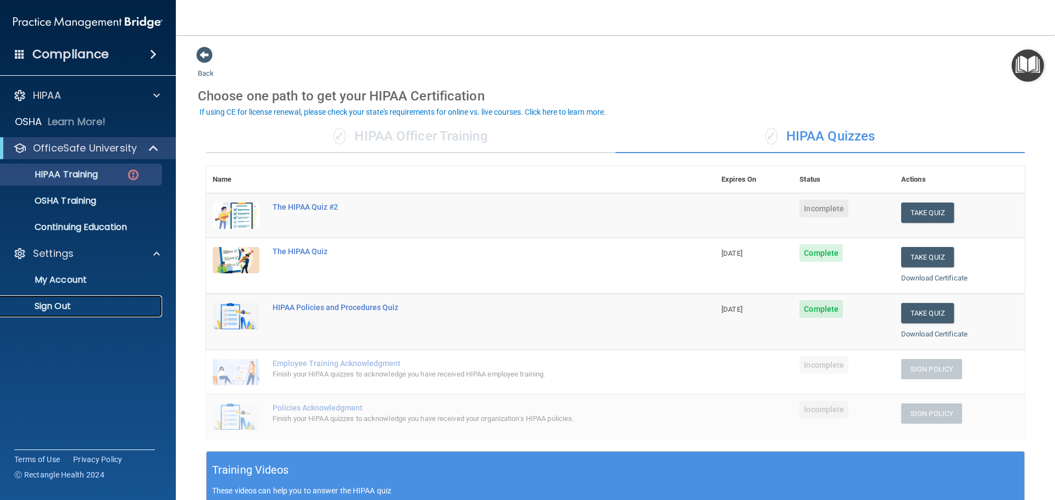
click at [63, 303] on p "Sign Out" at bounding box center [82, 306] width 150 height 11
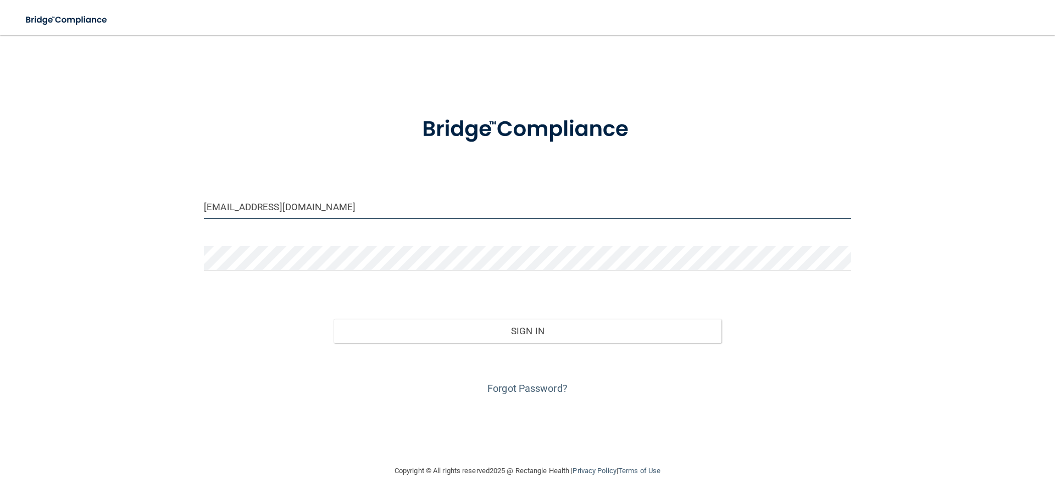
drag, startPoint x: 291, startPoint y: 208, endPoint x: 183, endPoint y: 207, distance: 107.7
click at [183, 207] on div "kaylaszpek@outlook.com Invalid email/password. You don't have permission to acc…" at bounding box center [527, 250] width 1011 height 408
type input "[PERSON_NAME][EMAIL_ADDRESS][DOMAIN_NAME]"
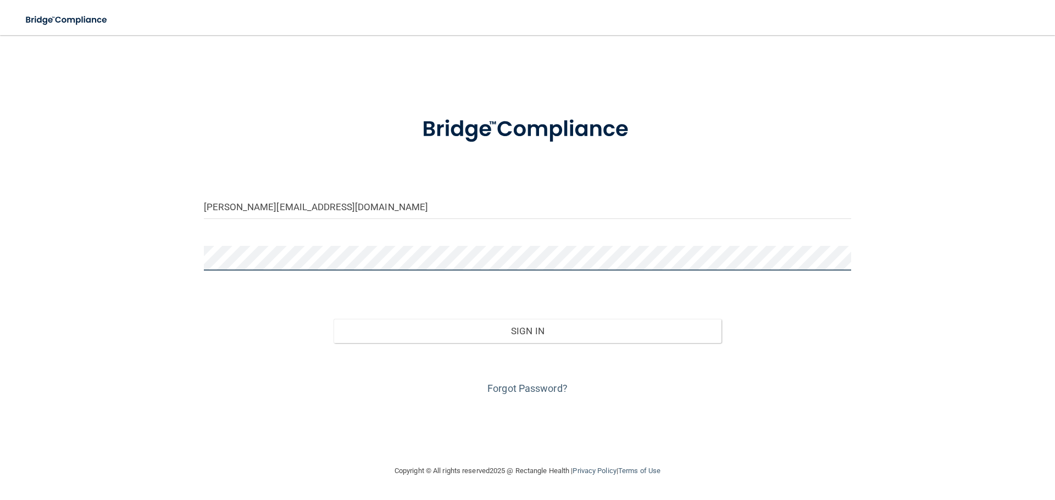
click at [189, 261] on div "elana.snegirev21@gmail.com Invalid email/password. You don't have permission to…" at bounding box center [527, 250] width 1011 height 408
click at [264, 304] on div "Sign In" at bounding box center [528, 320] width 664 height 46
click at [179, 270] on div "elana.snegirev21@gmail.com Invalid email/password. You don't have permission to…" at bounding box center [527, 250] width 1011 height 408
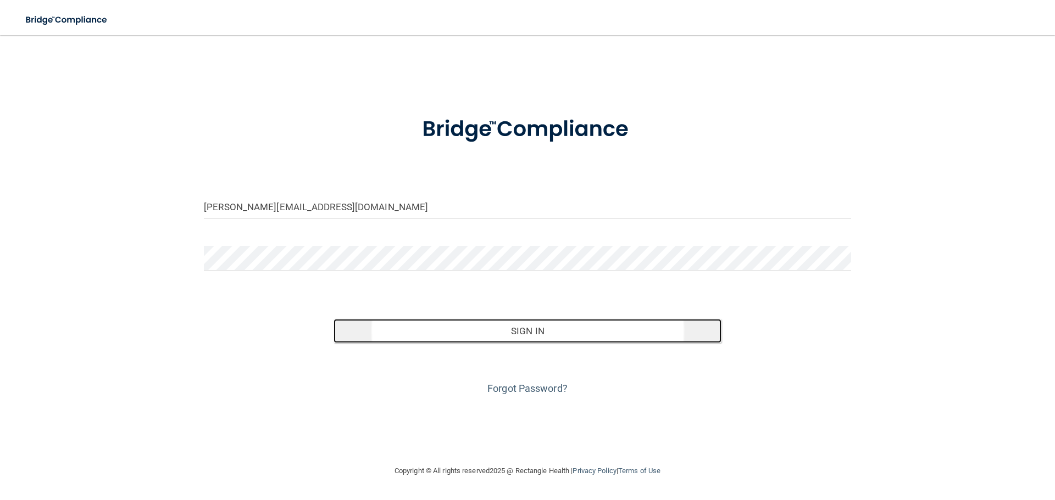
click at [461, 333] on button "Sign In" at bounding box center [527, 331] width 388 height 24
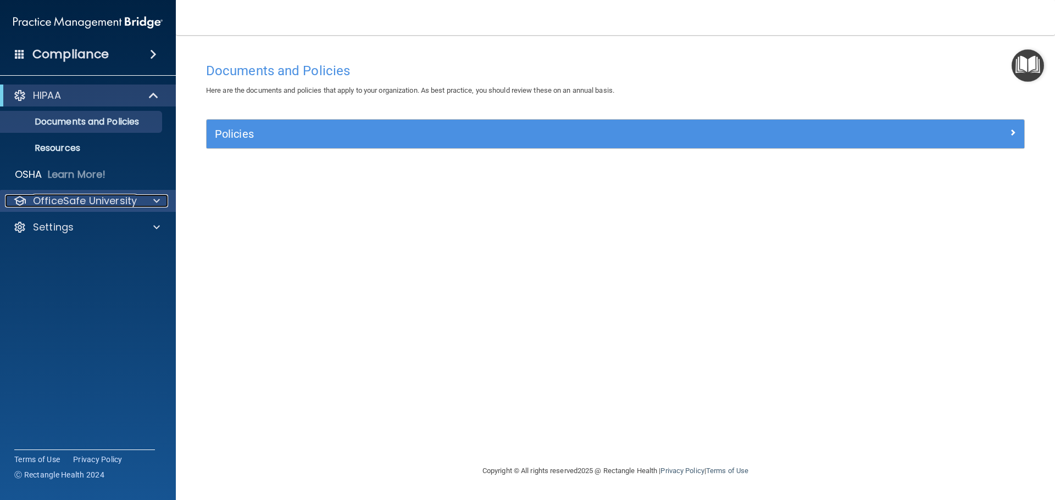
click at [110, 200] on p "OfficeSafe University" at bounding box center [85, 200] width 104 height 13
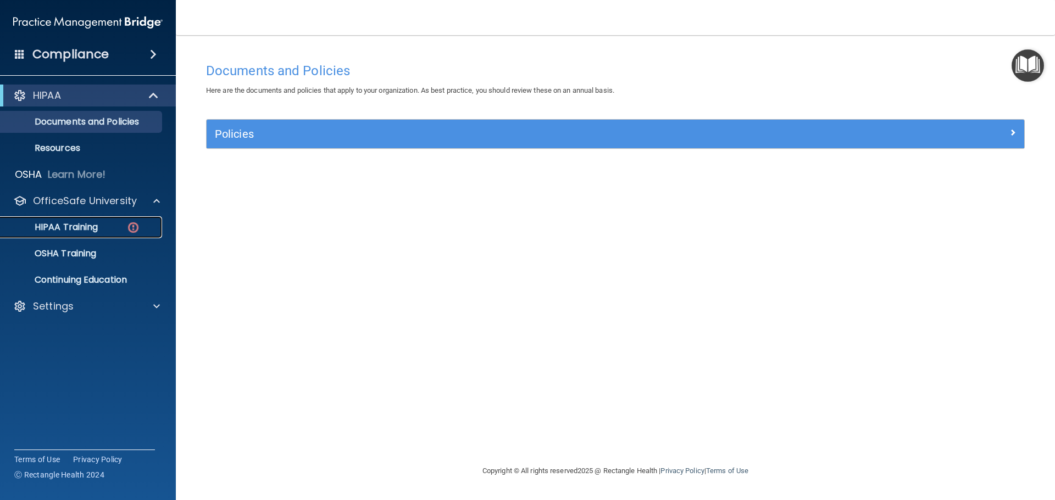
click at [144, 232] on div "HIPAA Training" at bounding box center [82, 227] width 150 height 11
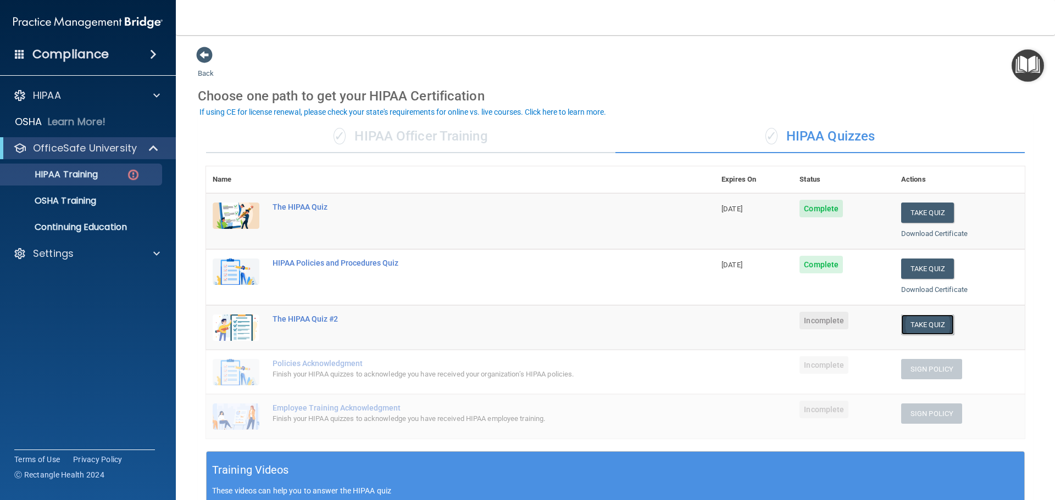
click at [920, 326] on button "Take Quiz" at bounding box center [927, 325] width 53 height 20
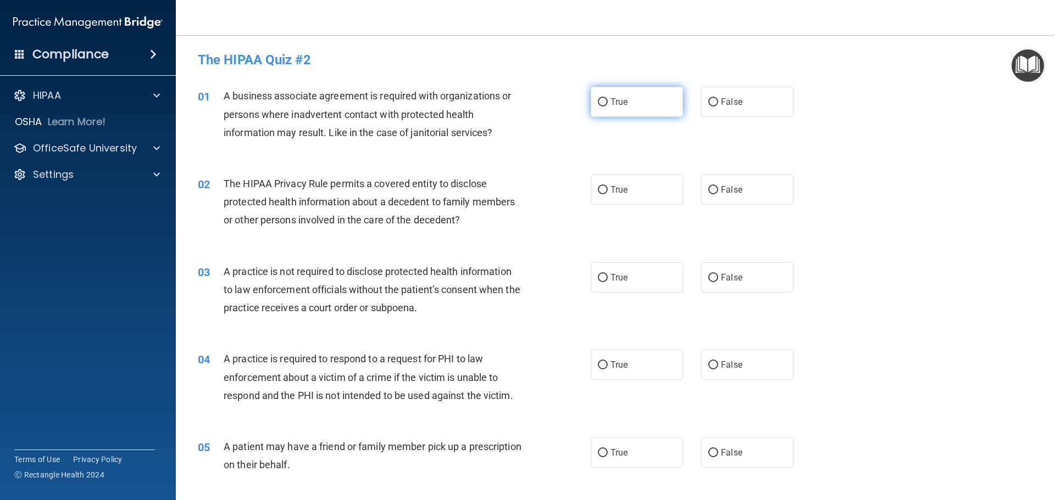
click at [610, 101] on span "True" at bounding box center [618, 102] width 17 height 10
click at [608, 101] on input "True" at bounding box center [603, 102] width 10 height 8
radio input "true"
click at [634, 193] on label "True" at bounding box center [637, 190] width 92 height 30
click at [608, 193] on input "True" at bounding box center [603, 190] width 10 height 8
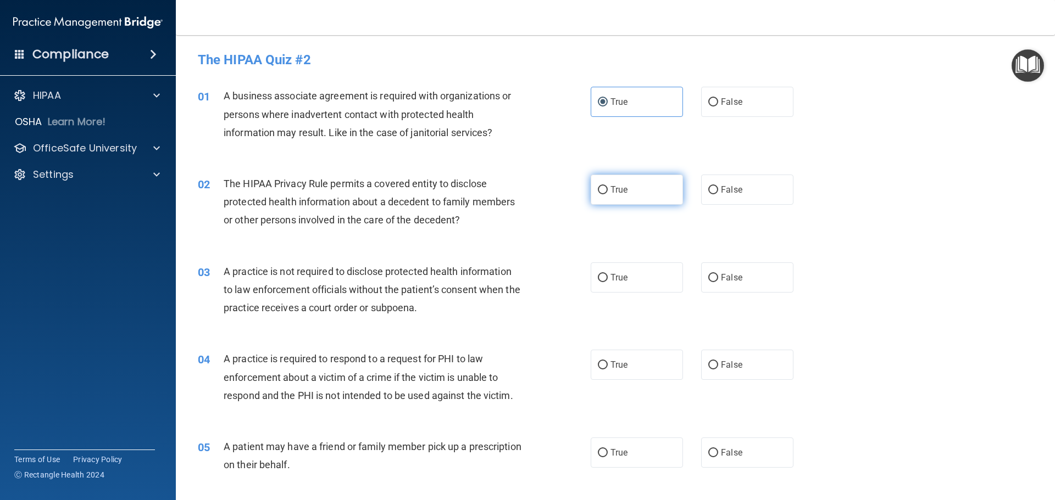
radio input "true"
click at [751, 276] on label "False" at bounding box center [747, 278] width 92 height 30
click at [718, 276] on input "False" at bounding box center [713, 278] width 10 height 8
radio input "true"
click at [623, 279] on span "True" at bounding box center [618, 277] width 17 height 10
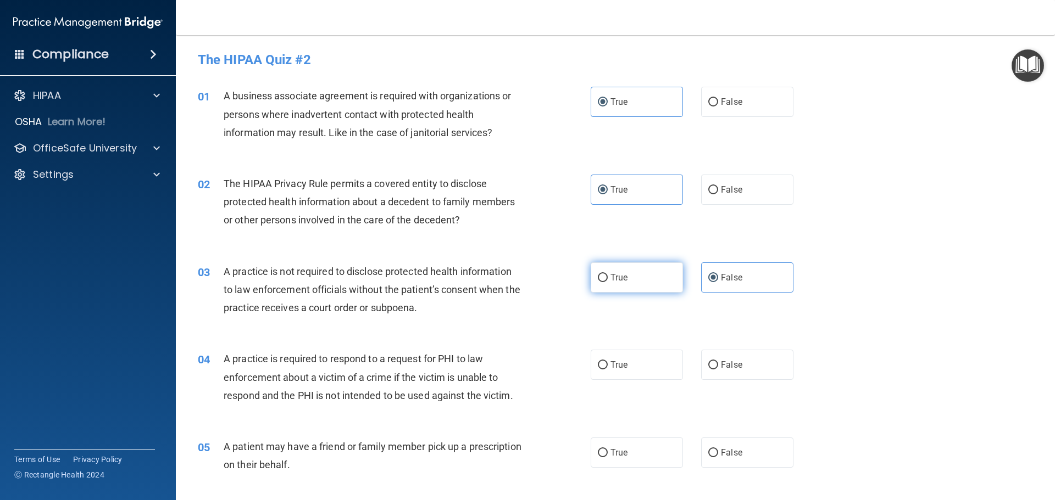
click at [608, 279] on input "True" at bounding box center [603, 278] width 10 height 8
radio input "true"
radio input "false"
click at [629, 369] on label "True" at bounding box center [637, 365] width 92 height 30
click at [608, 369] on input "True" at bounding box center [603, 365] width 10 height 8
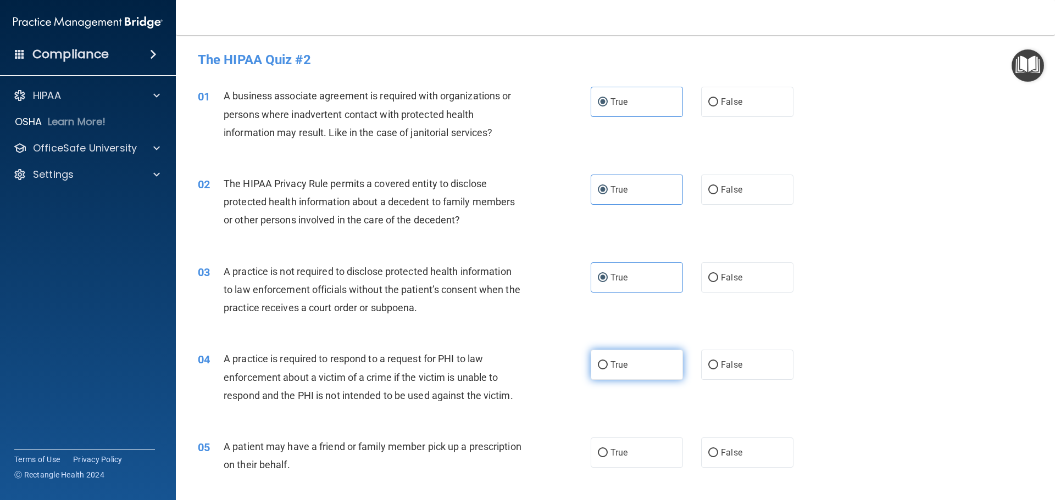
radio input "true"
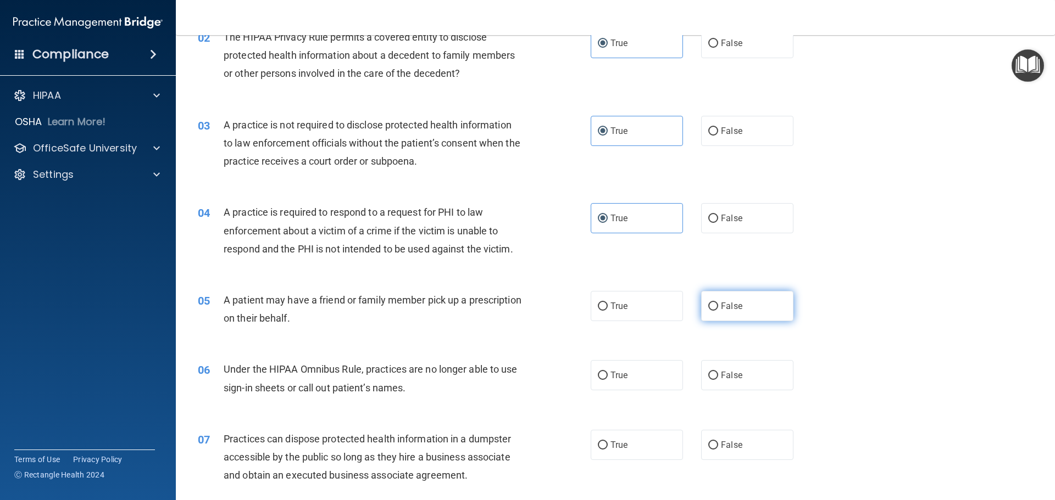
click at [708, 306] on input "False" at bounding box center [713, 307] width 10 height 8
radio input "true"
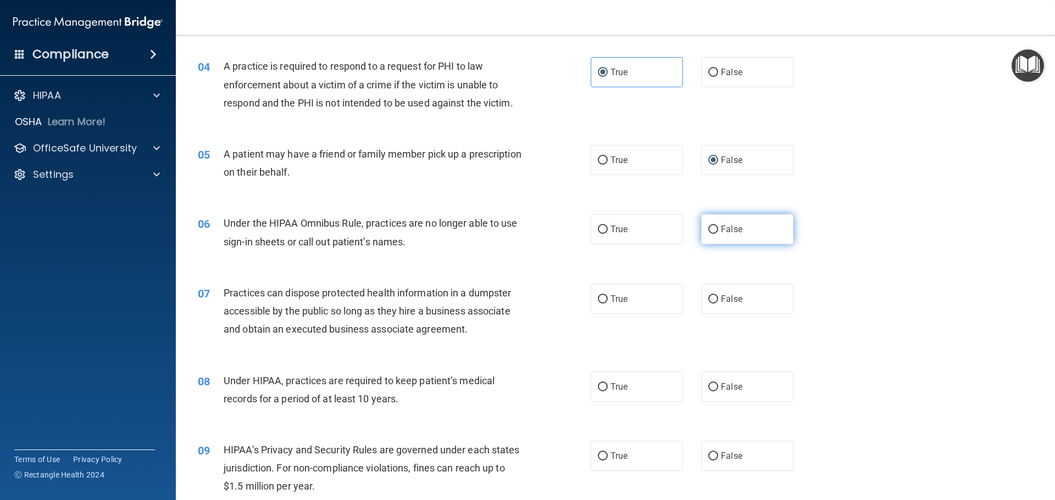
click at [712, 229] on input "False" at bounding box center [713, 230] width 10 height 8
radio input "true"
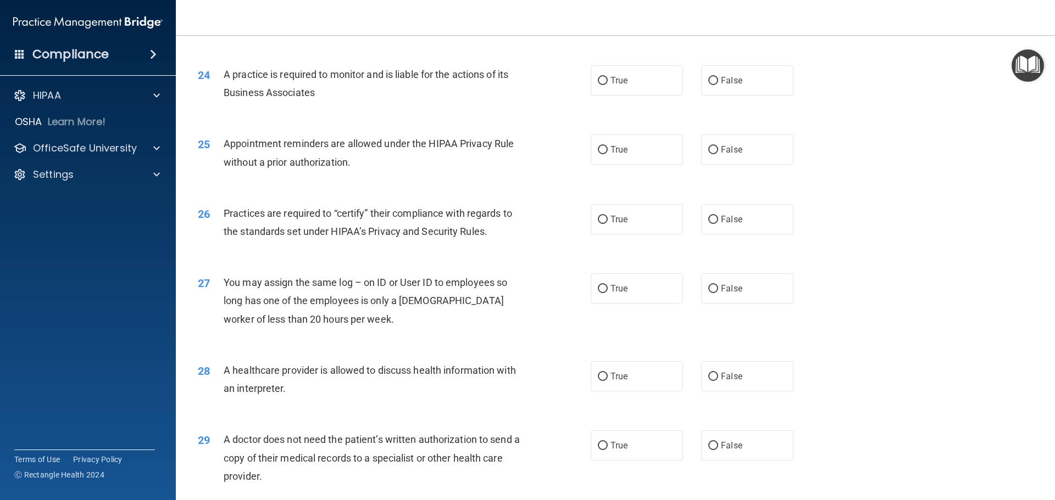
scroll to position [2057, 0]
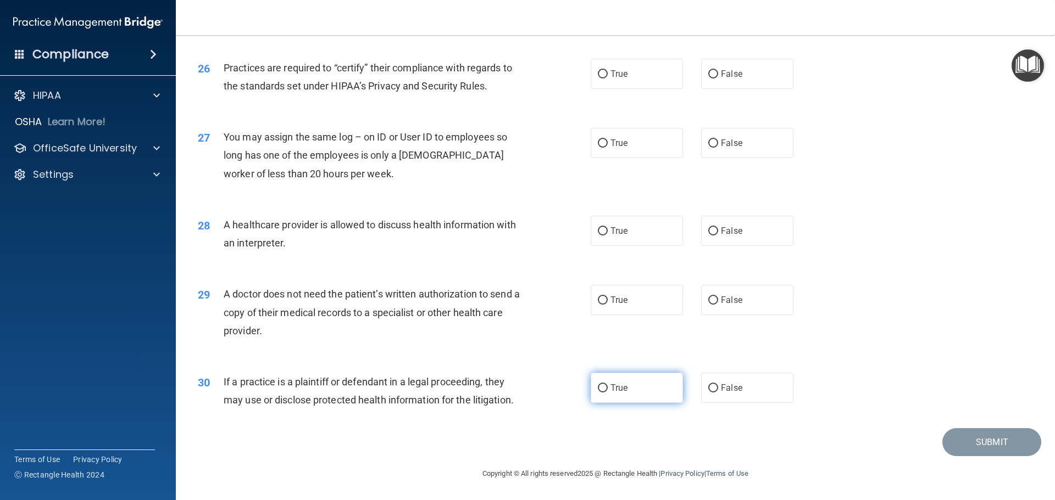
click at [644, 388] on label "True" at bounding box center [637, 388] width 92 height 30
click at [608, 388] on input "True" at bounding box center [603, 389] width 10 height 8
radio input "true"
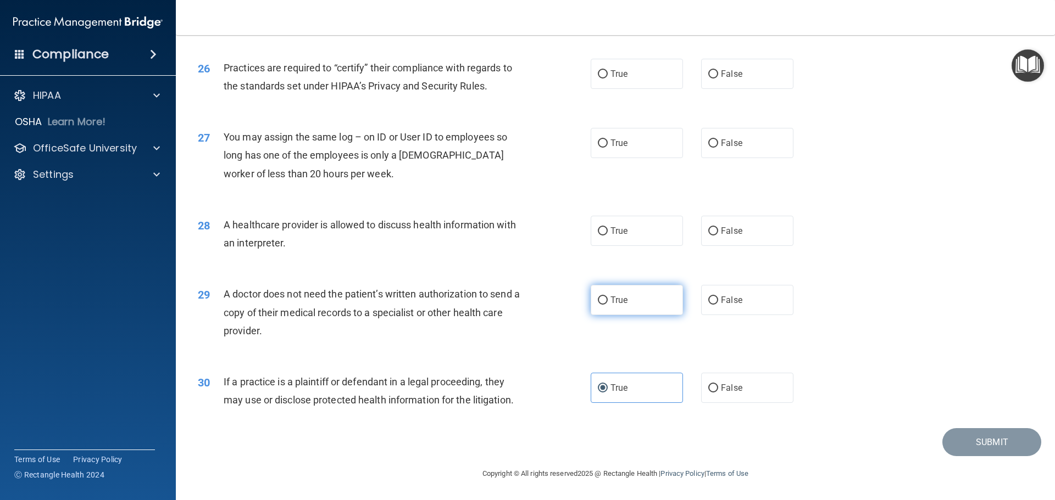
click at [618, 300] on span "True" at bounding box center [618, 300] width 17 height 10
click at [608, 300] on input "True" at bounding box center [603, 301] width 10 height 8
radio input "true"
click at [636, 228] on label "True" at bounding box center [637, 231] width 92 height 30
click at [608, 228] on input "True" at bounding box center [603, 231] width 10 height 8
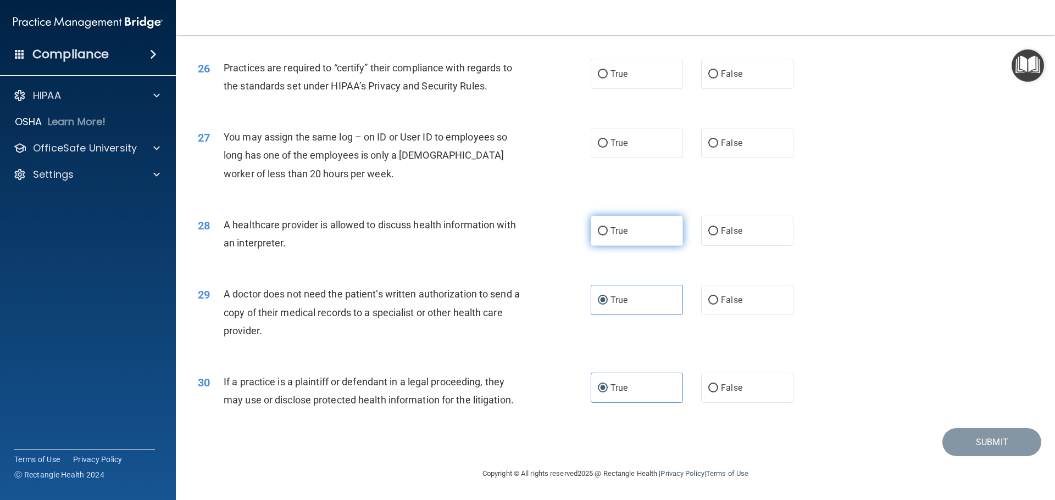
radio input "true"
click at [715, 146] on label "False" at bounding box center [747, 143] width 92 height 30
click at [715, 146] on input "False" at bounding box center [713, 144] width 10 height 8
radio input "true"
click at [645, 76] on label "True" at bounding box center [637, 74] width 92 height 30
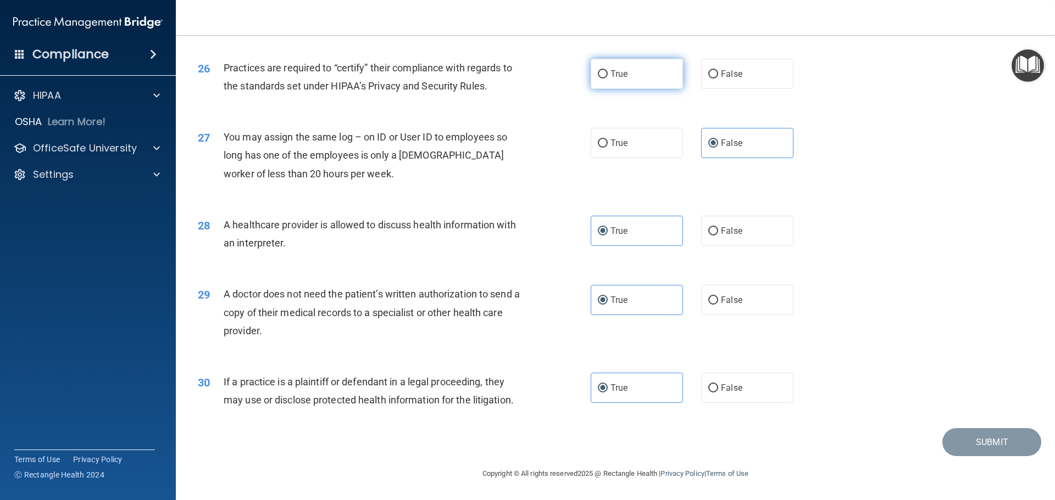
click at [608, 76] on input "True" at bounding box center [603, 74] width 10 height 8
radio input "true"
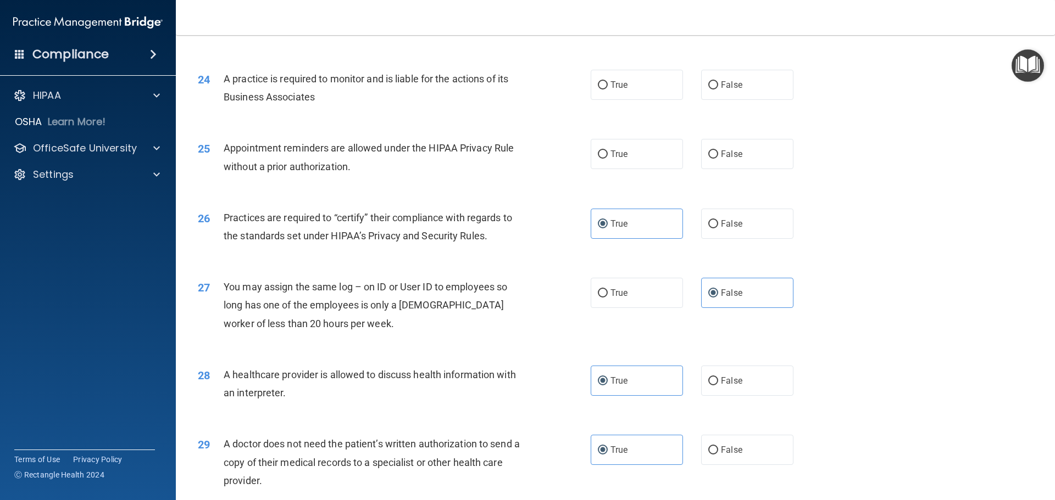
scroll to position [1764, 0]
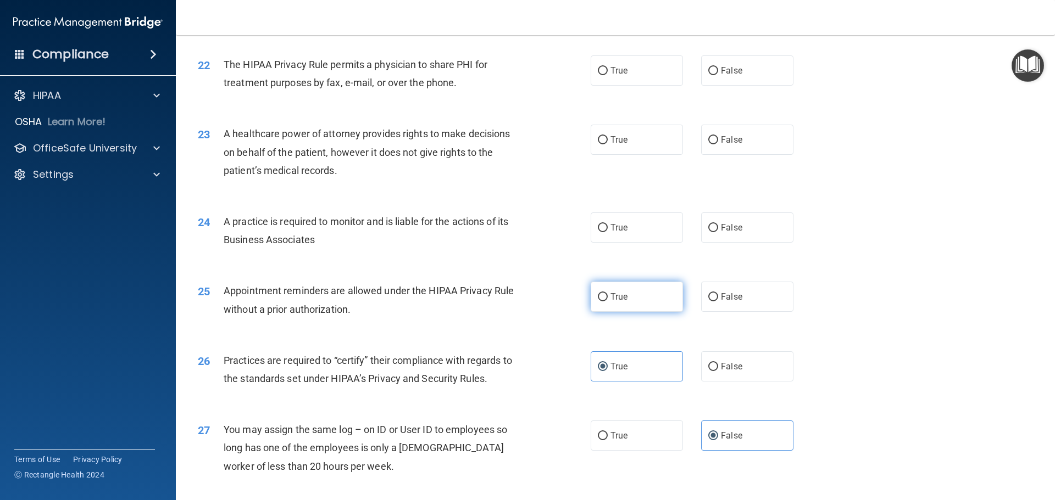
click at [647, 297] on label "True" at bounding box center [637, 297] width 92 height 30
click at [608, 297] on input "True" at bounding box center [603, 297] width 10 height 8
radio input "true"
click at [598, 226] on input "True" at bounding box center [603, 228] width 10 height 8
radio input "true"
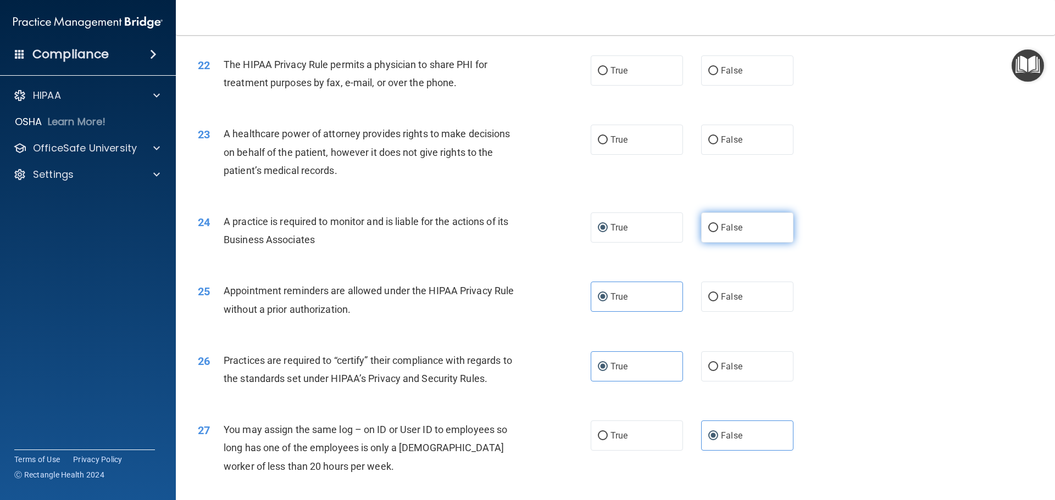
click at [708, 226] on input "False" at bounding box center [713, 228] width 10 height 8
radio input "true"
click at [639, 231] on label "True" at bounding box center [637, 228] width 92 height 30
click at [608, 231] on input "True" at bounding box center [603, 228] width 10 height 8
radio input "true"
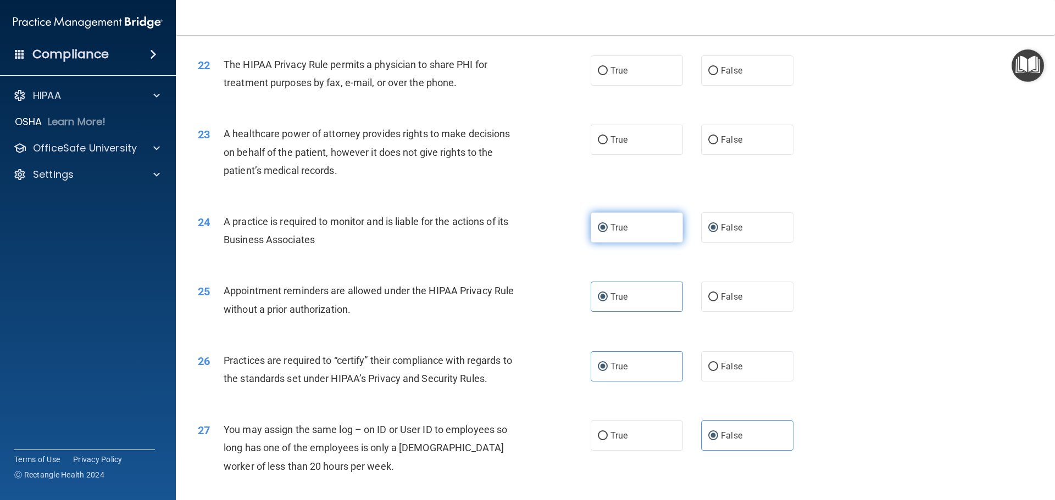
radio input "false"
click at [643, 141] on label "True" at bounding box center [637, 140] width 92 height 30
click at [608, 141] on input "True" at bounding box center [603, 140] width 10 height 8
radio input "true"
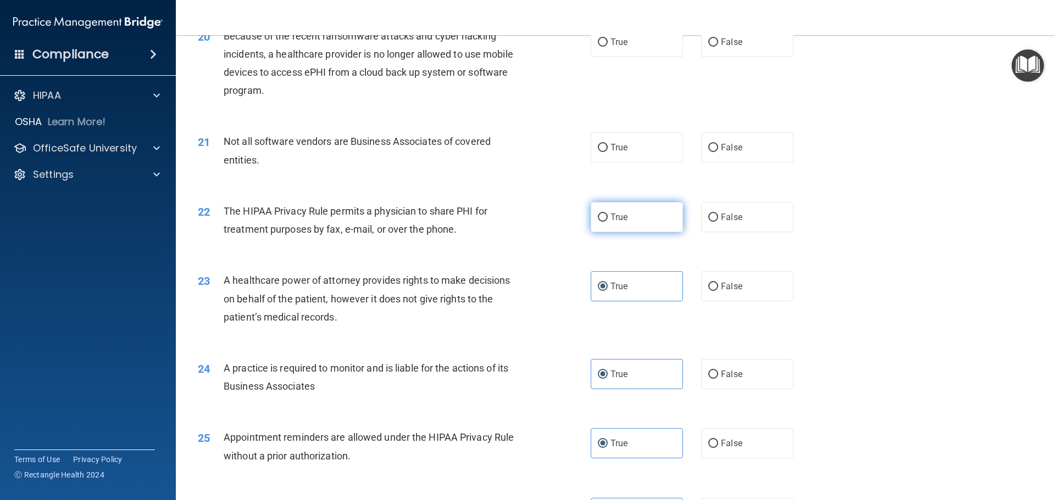
click at [628, 220] on label "True" at bounding box center [637, 217] width 92 height 30
click at [608, 220] on input "True" at bounding box center [603, 218] width 10 height 8
radio input "true"
click at [701, 147] on label "False" at bounding box center [747, 147] width 92 height 30
click at [708, 147] on input "False" at bounding box center [713, 148] width 10 height 8
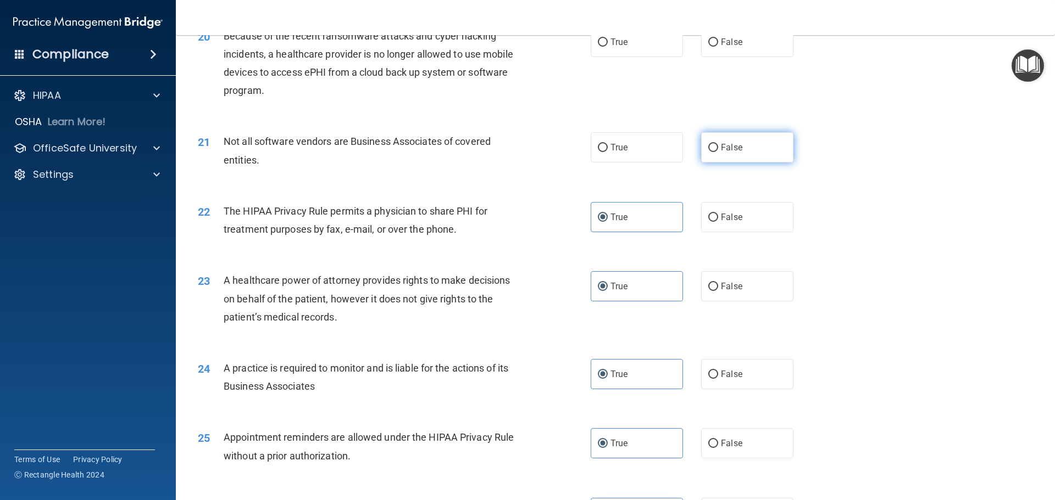
radio input "true"
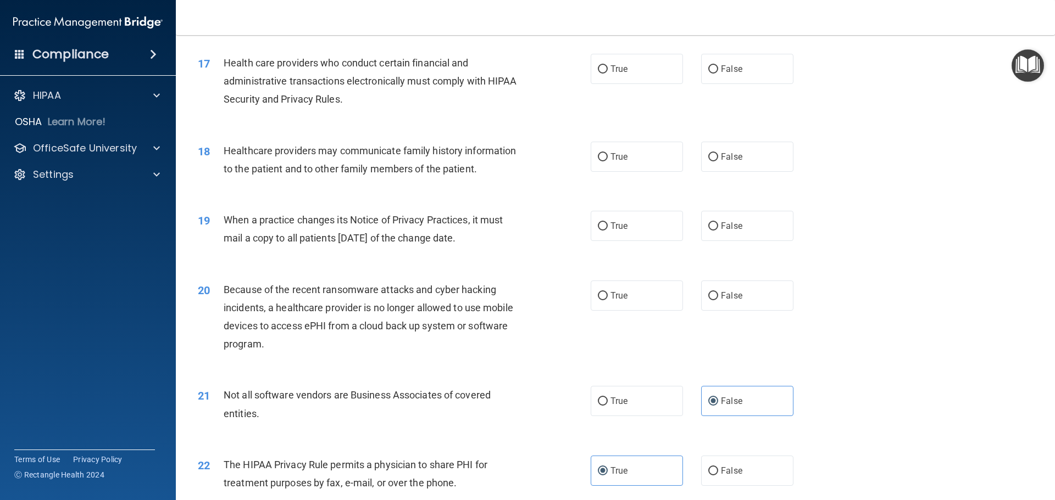
scroll to position [1324, 0]
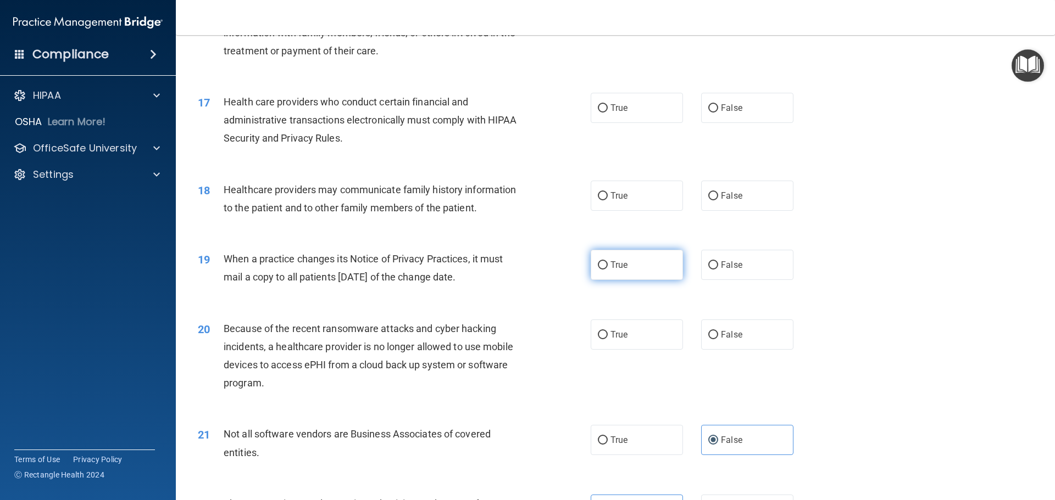
click at [598, 263] on input "True" at bounding box center [603, 265] width 10 height 8
radio input "true"
click at [619, 338] on span "True" at bounding box center [618, 335] width 17 height 10
click at [608, 338] on input "True" at bounding box center [603, 335] width 10 height 8
radio input "true"
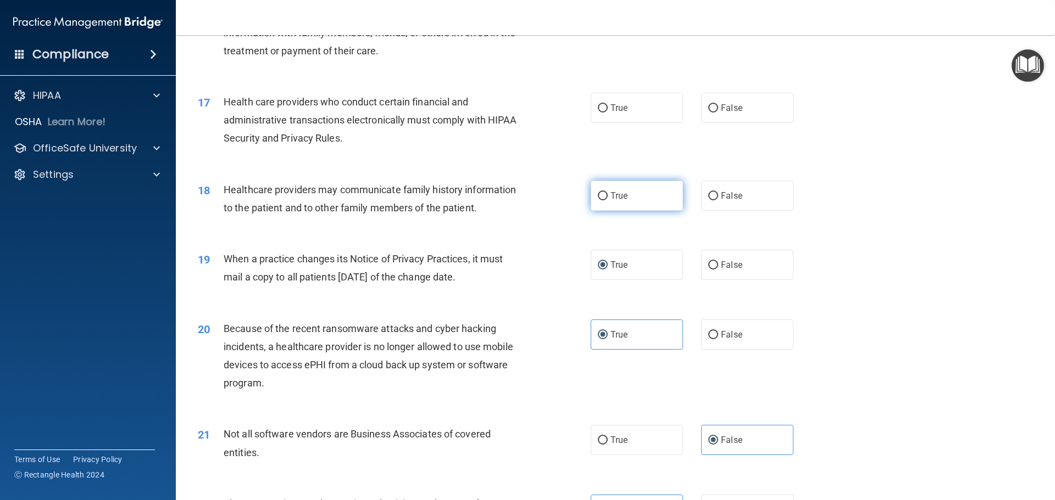
click at [622, 194] on span "True" at bounding box center [618, 196] width 17 height 10
click at [608, 194] on input "True" at bounding box center [603, 196] width 10 height 8
radio input "true"
click at [756, 196] on label "False" at bounding box center [747, 196] width 92 height 30
click at [718, 196] on input "False" at bounding box center [713, 196] width 10 height 8
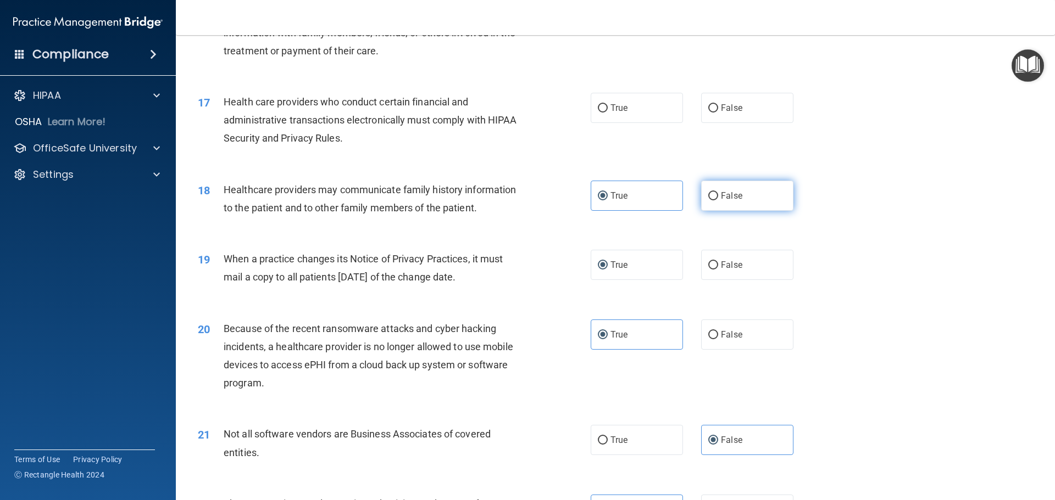
radio input "true"
radio input "false"
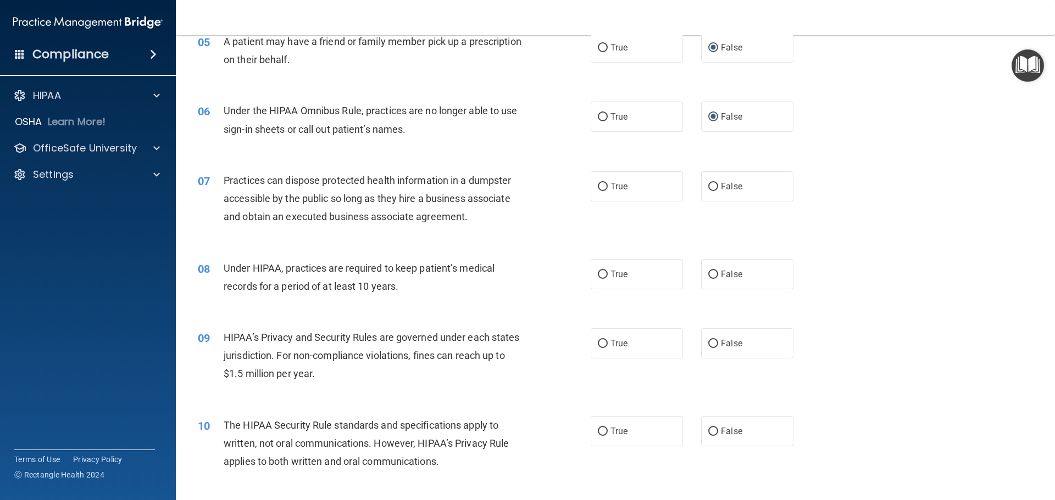
scroll to position [446, 0]
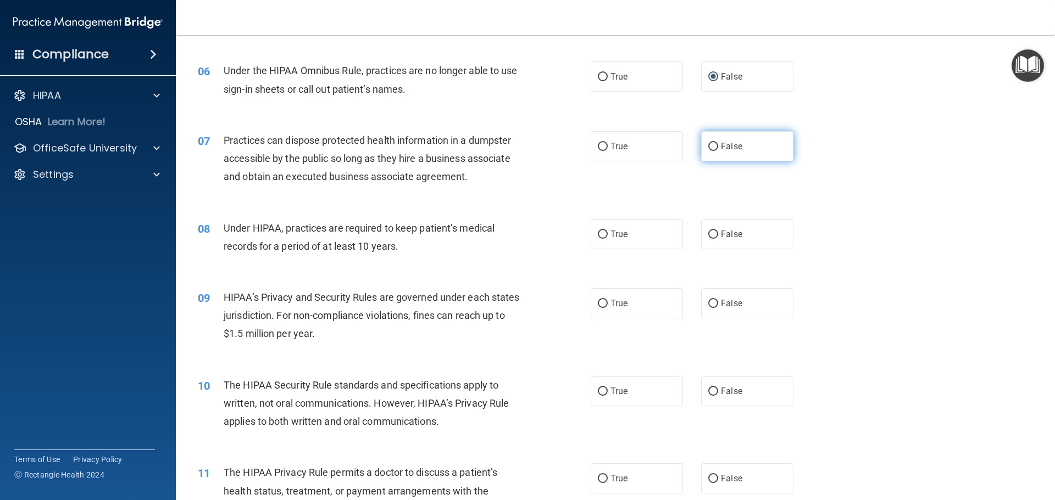
click at [736, 150] on span "False" at bounding box center [731, 146] width 21 height 10
click at [718, 150] on input "False" at bounding box center [713, 147] width 10 height 8
radio input "true"
click at [708, 236] on input "False" at bounding box center [713, 235] width 10 height 8
radio input "true"
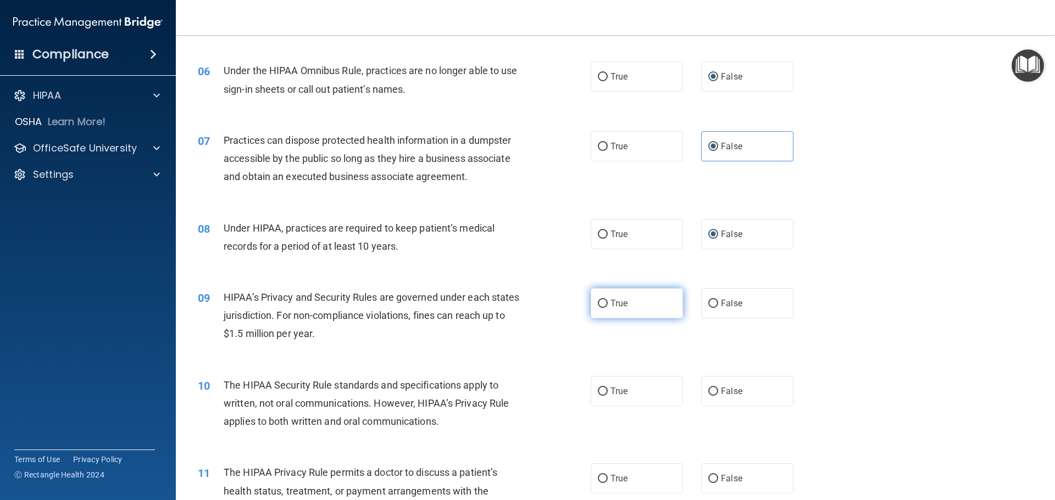
click at [660, 305] on label "True" at bounding box center [637, 303] width 92 height 30
click at [608, 305] on input "True" at bounding box center [603, 304] width 10 height 8
radio input "true"
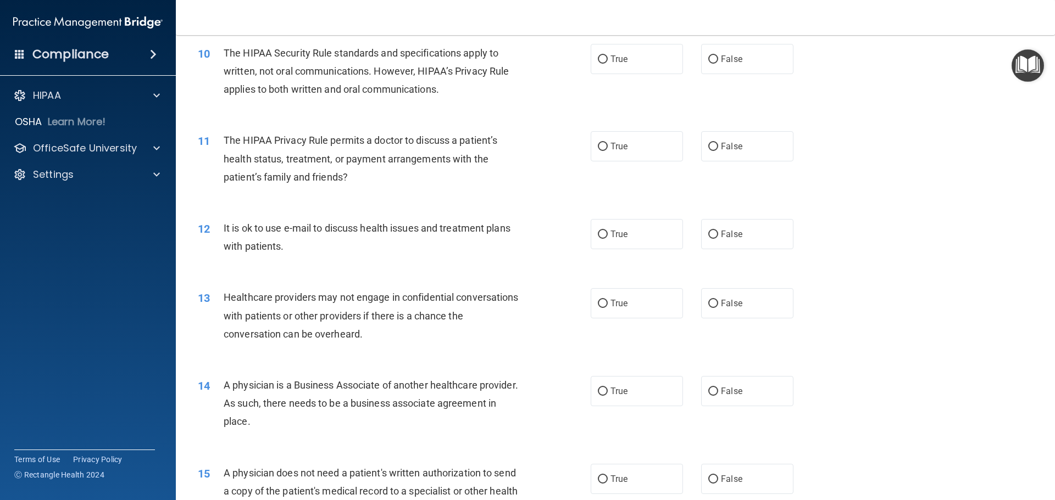
scroll to position [738, 0]
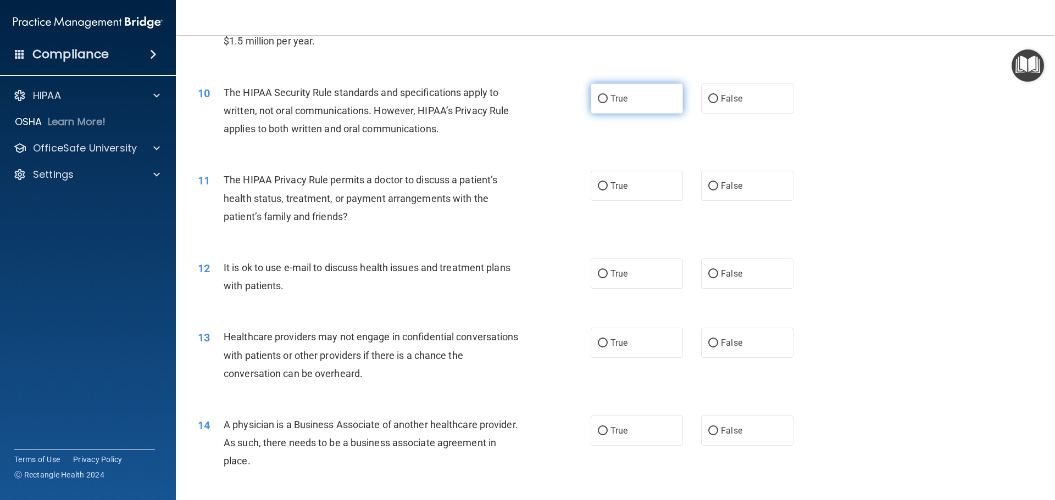
click at [620, 96] on span "True" at bounding box center [618, 98] width 17 height 10
click at [608, 96] on input "True" at bounding box center [603, 99] width 10 height 8
radio input "true"
click at [714, 190] on label "False" at bounding box center [747, 186] width 92 height 30
click at [714, 190] on input "False" at bounding box center [713, 186] width 10 height 8
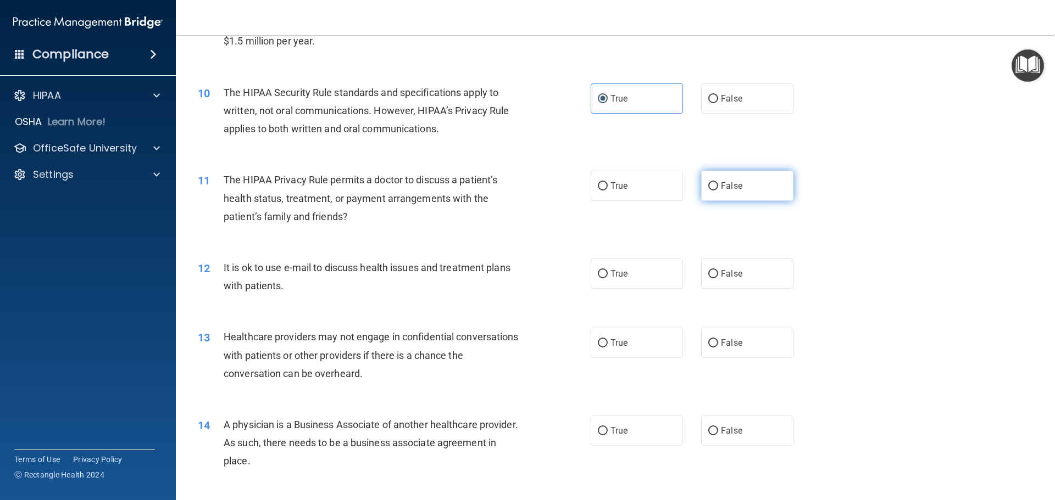
radio input "true"
click at [621, 276] on span "True" at bounding box center [618, 274] width 17 height 10
click at [608, 276] on input "True" at bounding box center [603, 274] width 10 height 8
radio input "true"
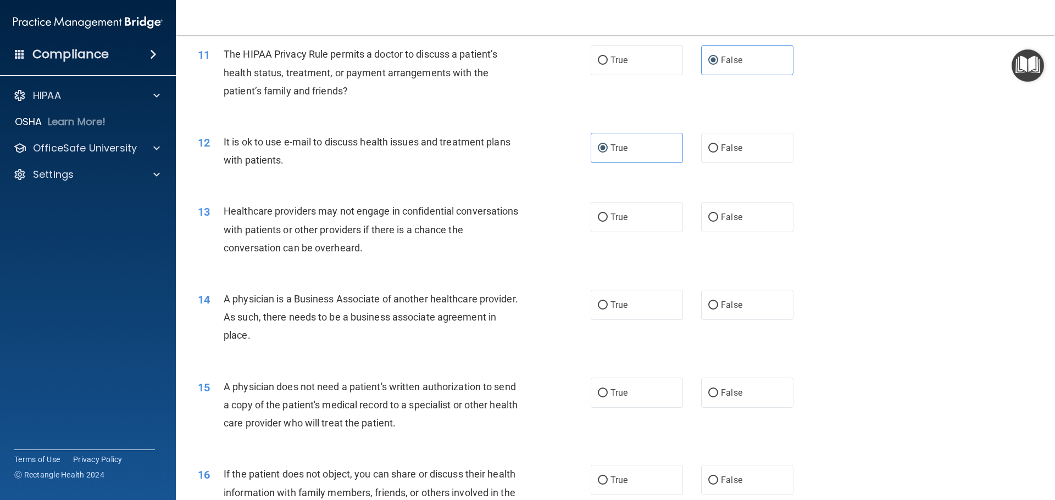
scroll to position [885, 0]
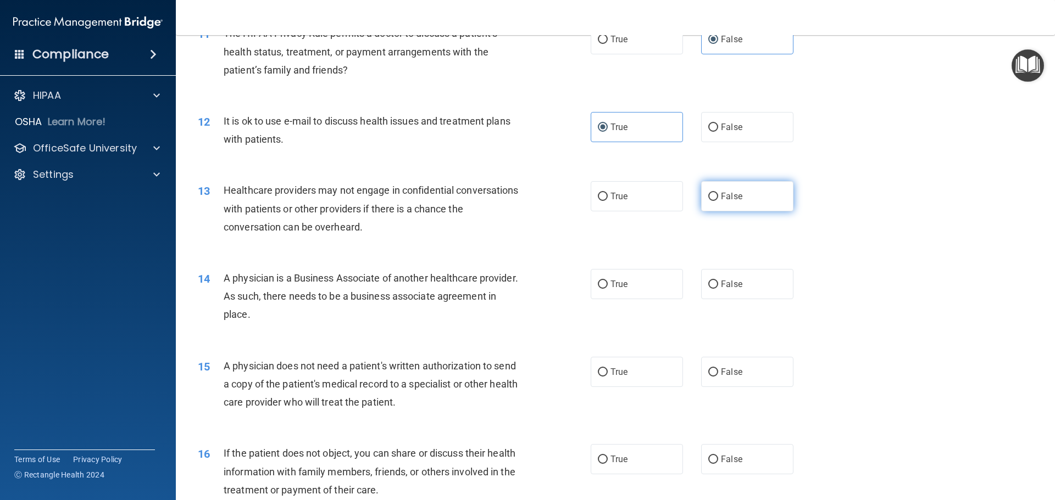
click at [721, 198] on span "False" at bounding box center [731, 196] width 21 height 10
click at [718, 198] on input "False" at bounding box center [713, 197] width 10 height 8
radio input "true"
click at [769, 286] on label "False" at bounding box center [747, 284] width 92 height 30
click at [718, 286] on input "False" at bounding box center [713, 285] width 10 height 8
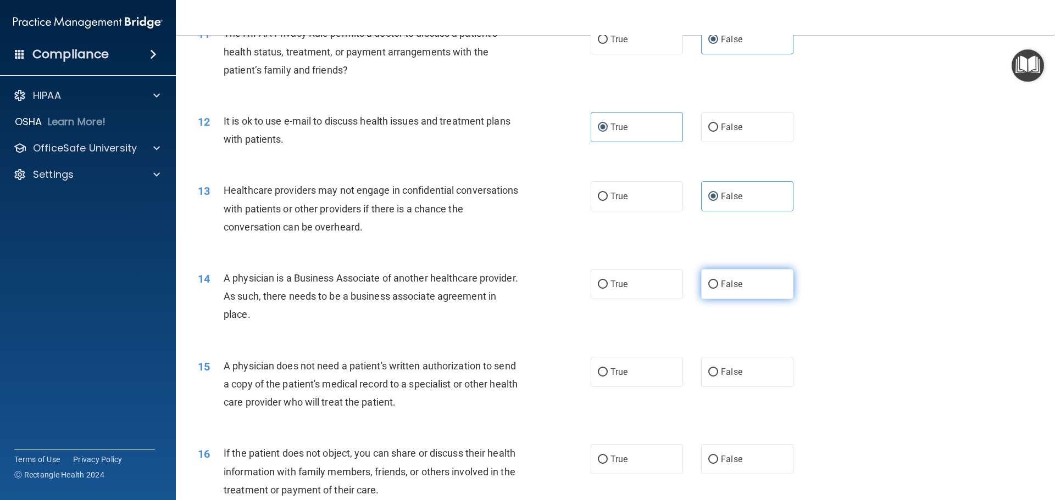
radio input "true"
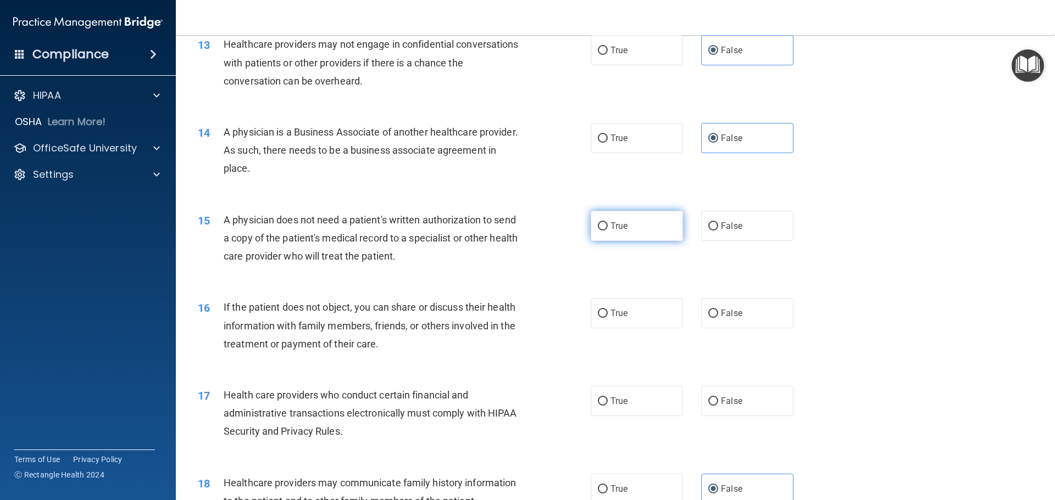
click at [600, 228] on input "True" at bounding box center [603, 226] width 10 height 8
radio input "true"
click at [631, 308] on label "True" at bounding box center [637, 313] width 92 height 30
click at [608, 310] on input "True" at bounding box center [603, 314] width 10 height 8
radio input "true"
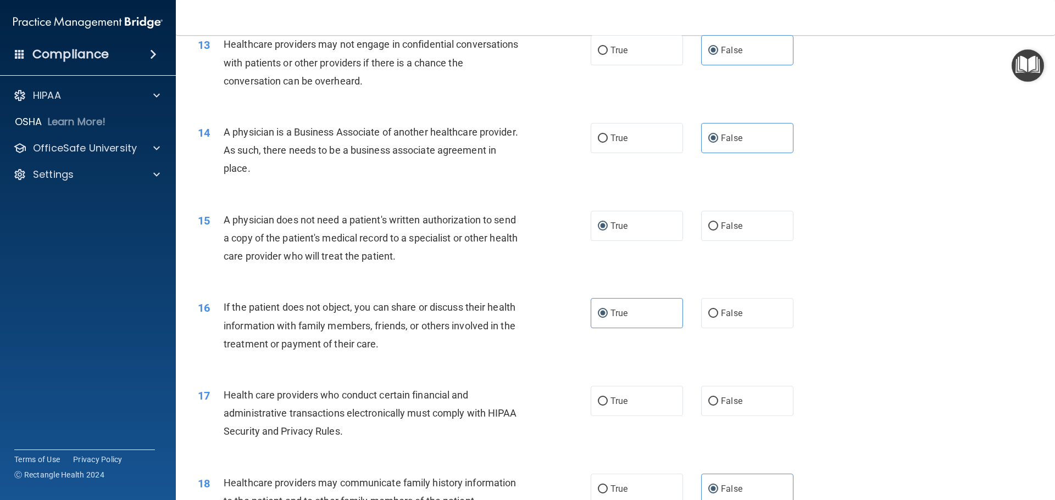
scroll to position [1178, 0]
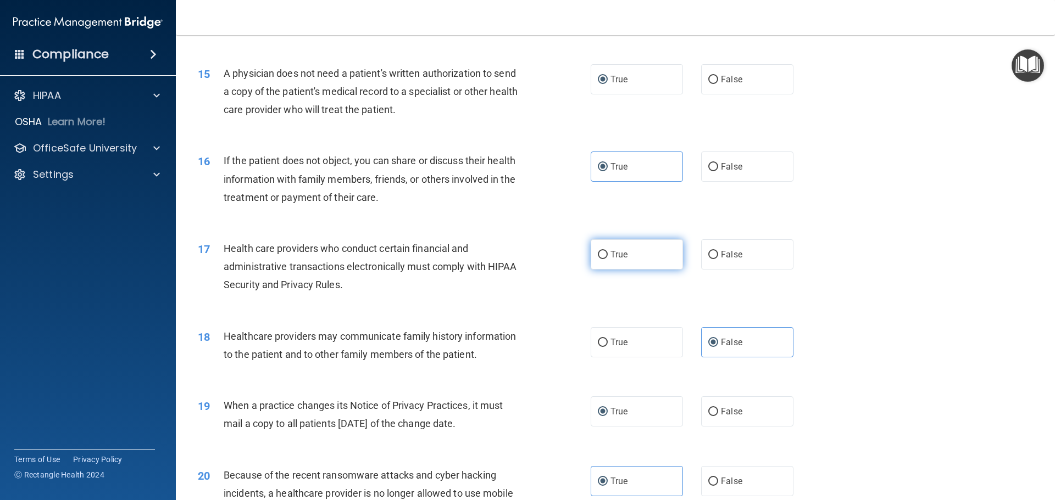
click at [635, 255] on label "True" at bounding box center [637, 255] width 92 height 30
click at [608, 255] on input "True" at bounding box center [603, 255] width 10 height 8
radio input "true"
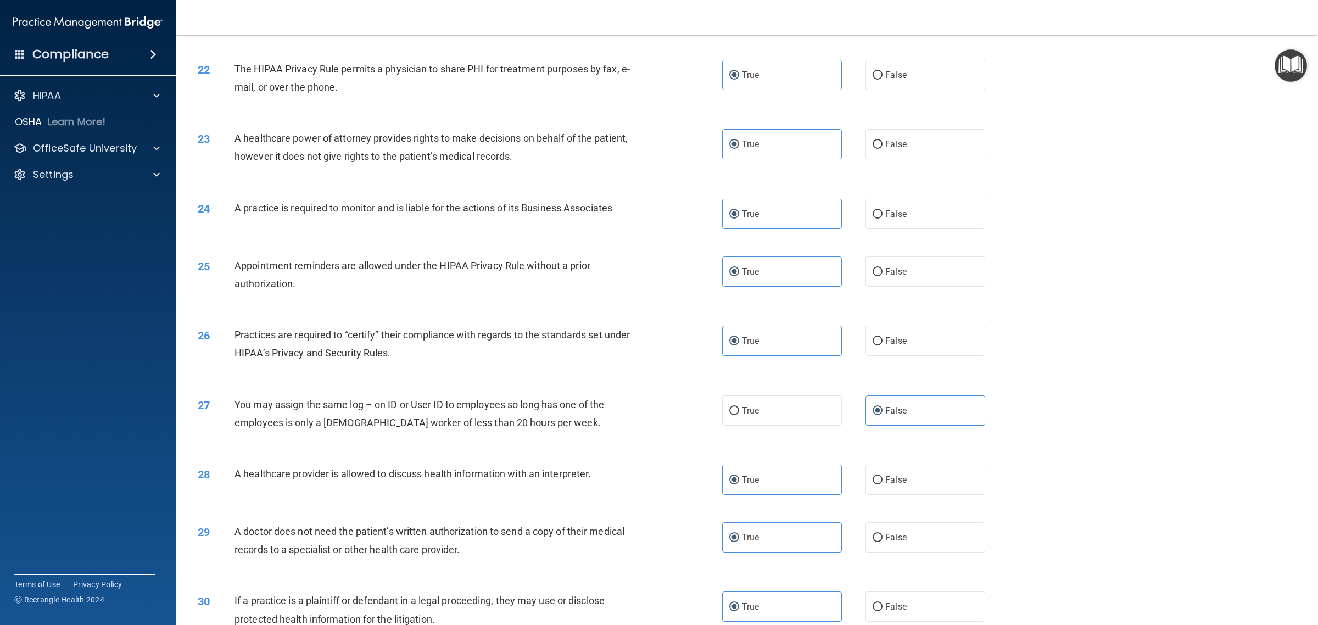
scroll to position [1691, 0]
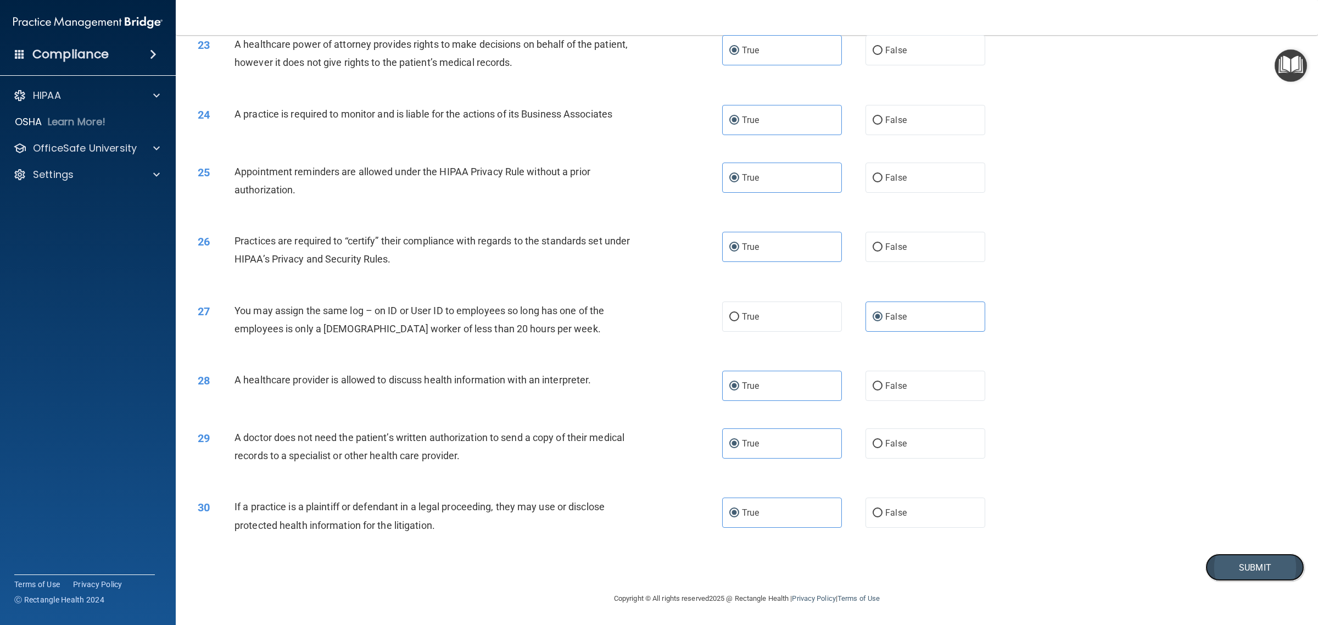
click at [1054, 500] on button "Submit" at bounding box center [1255, 568] width 99 height 28
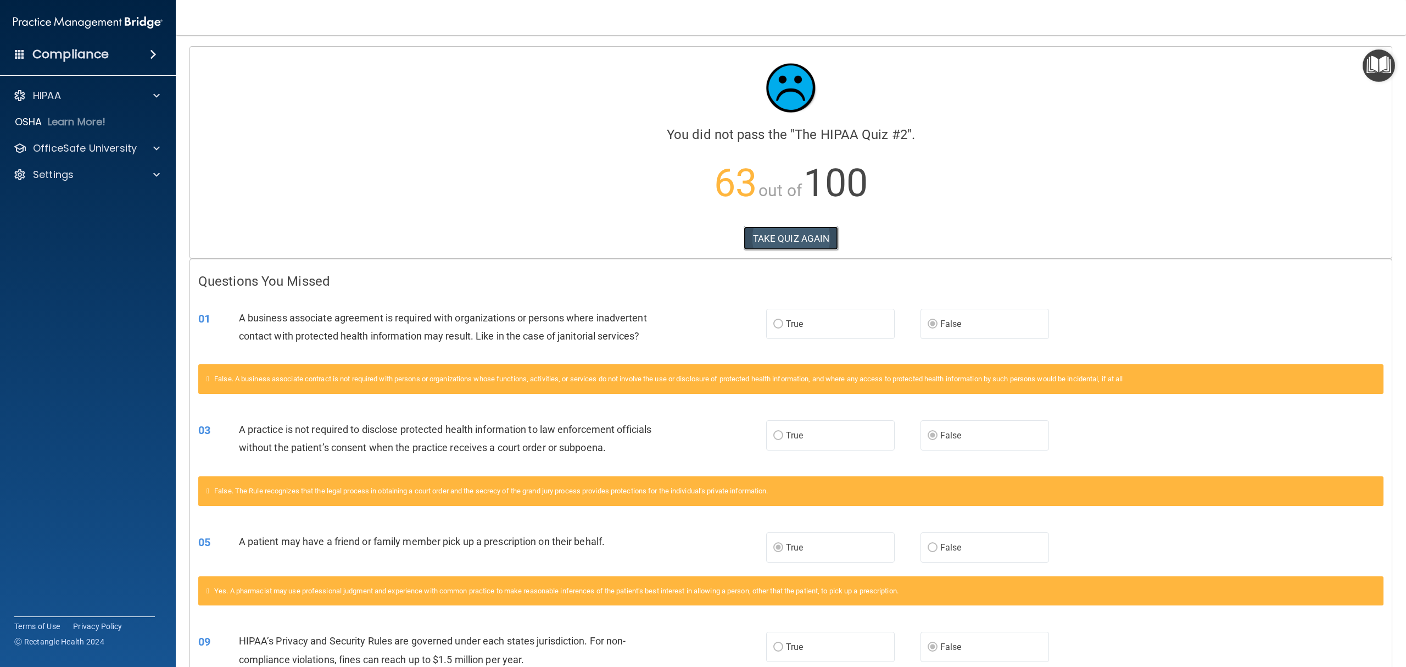
click at [784, 234] on button "TAKE QUIZ AGAIN" at bounding box center [791, 238] width 95 height 24
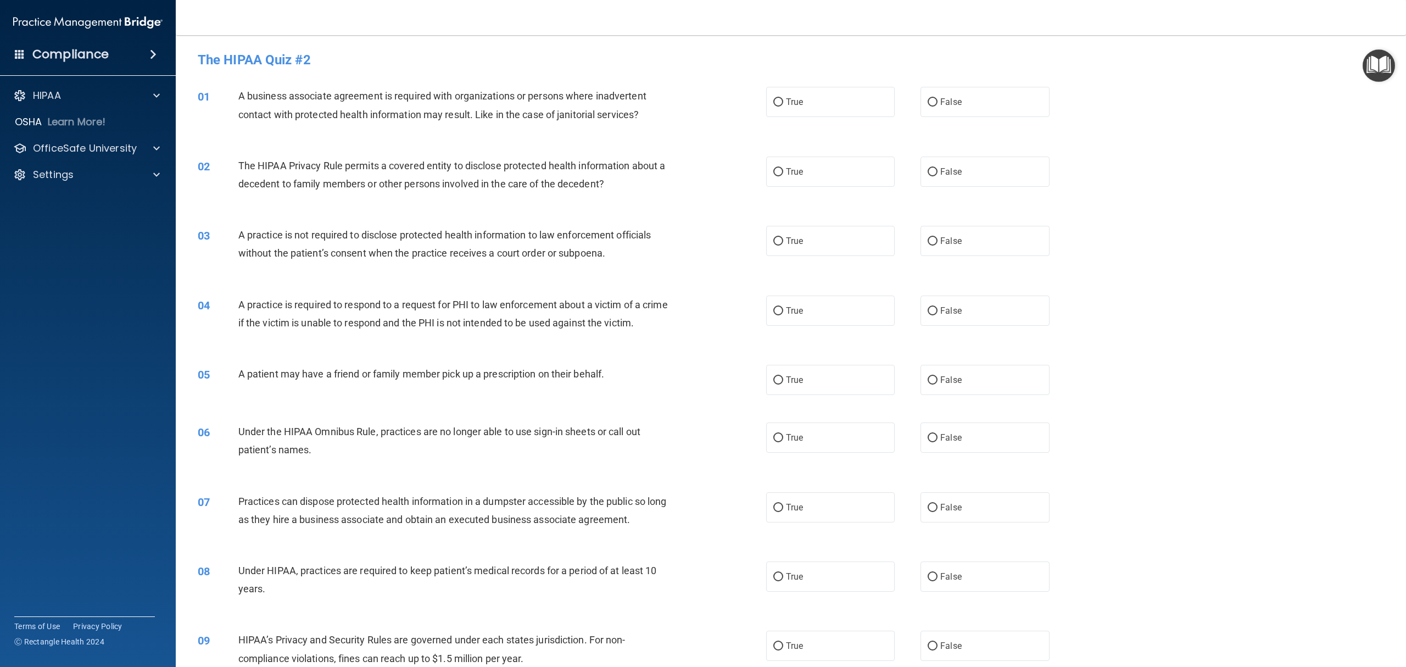
click at [1054, 282] on div "04 A practice is required to respond to a request for PHI to law enforcement ab…" at bounding box center [791, 316] width 1203 height 69
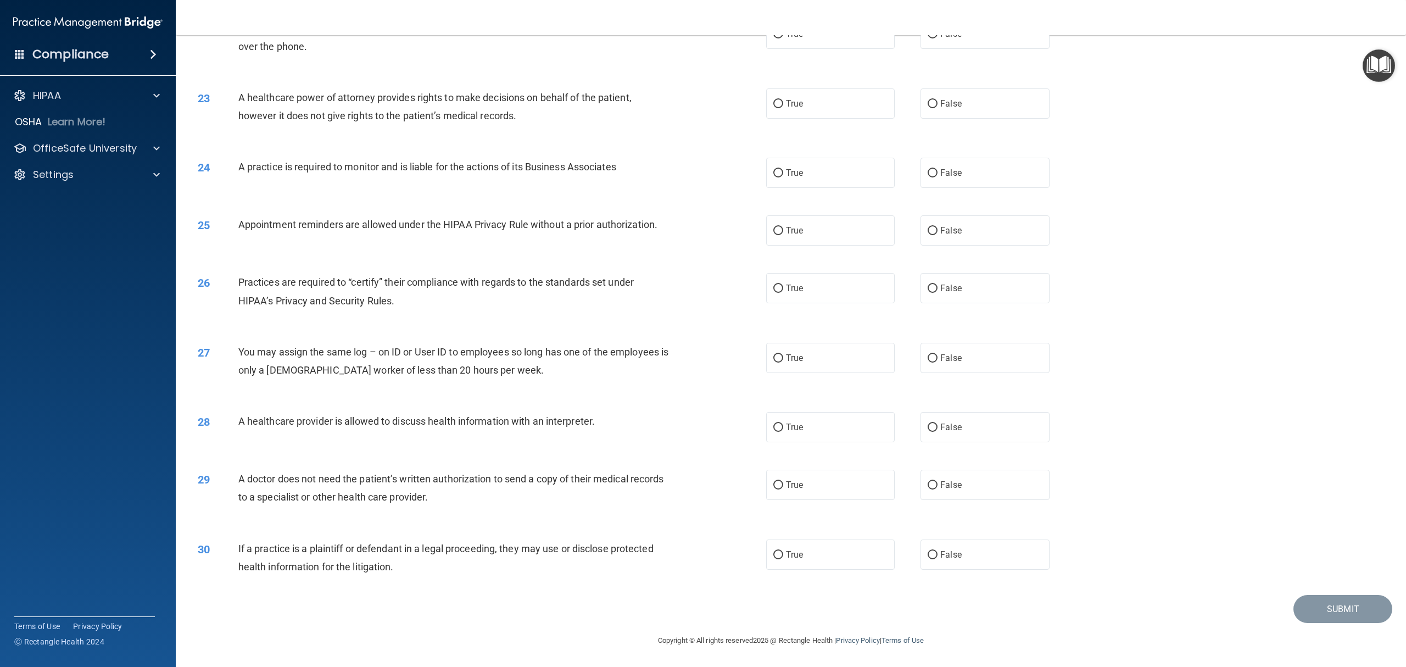
scroll to position [1350, 0]
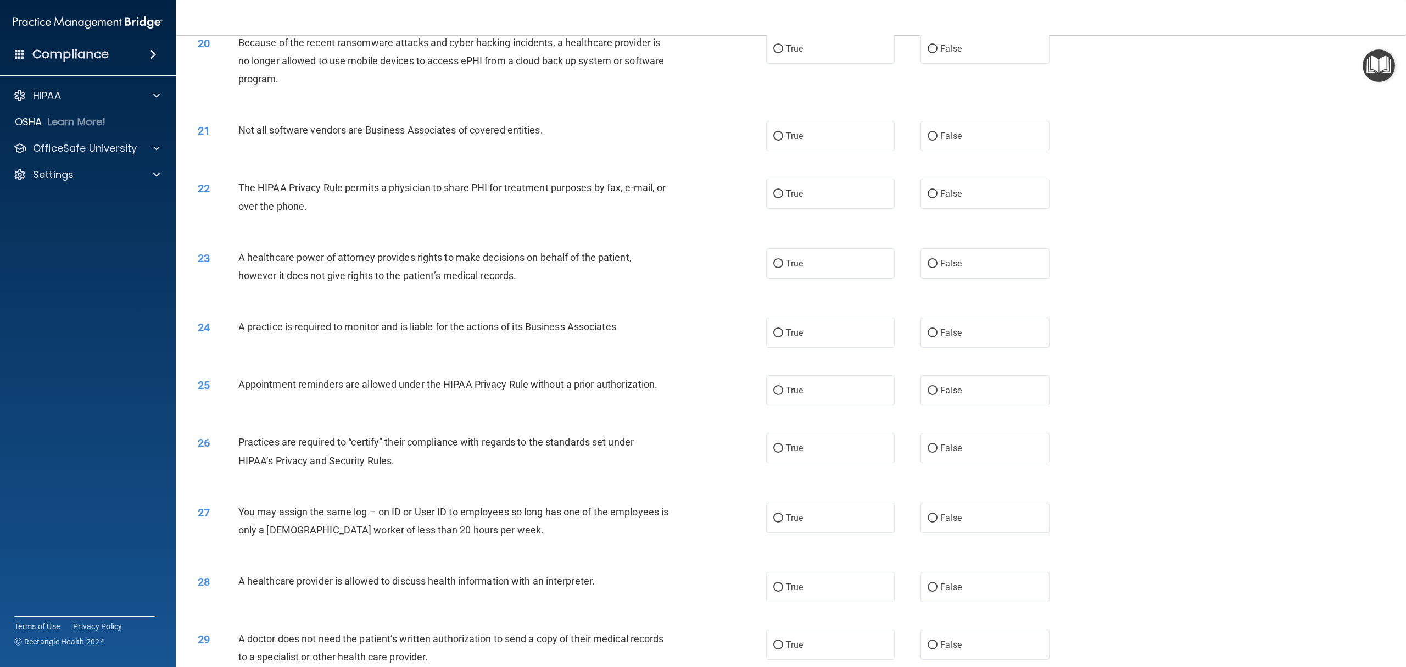
drag, startPoint x: 1265, startPoint y: 253, endPoint x: 1190, endPoint y: 244, distance: 75.2
click at [1054, 234] on div "22 The HIPAA Privacy Rule permits a physician to share PHI for treatment purpos…" at bounding box center [791, 199] width 1203 height 69
click at [986, 64] on label "False" at bounding box center [985, 49] width 129 height 30
click at [938, 53] on input "False" at bounding box center [933, 49] width 10 height 8
radio input "true"
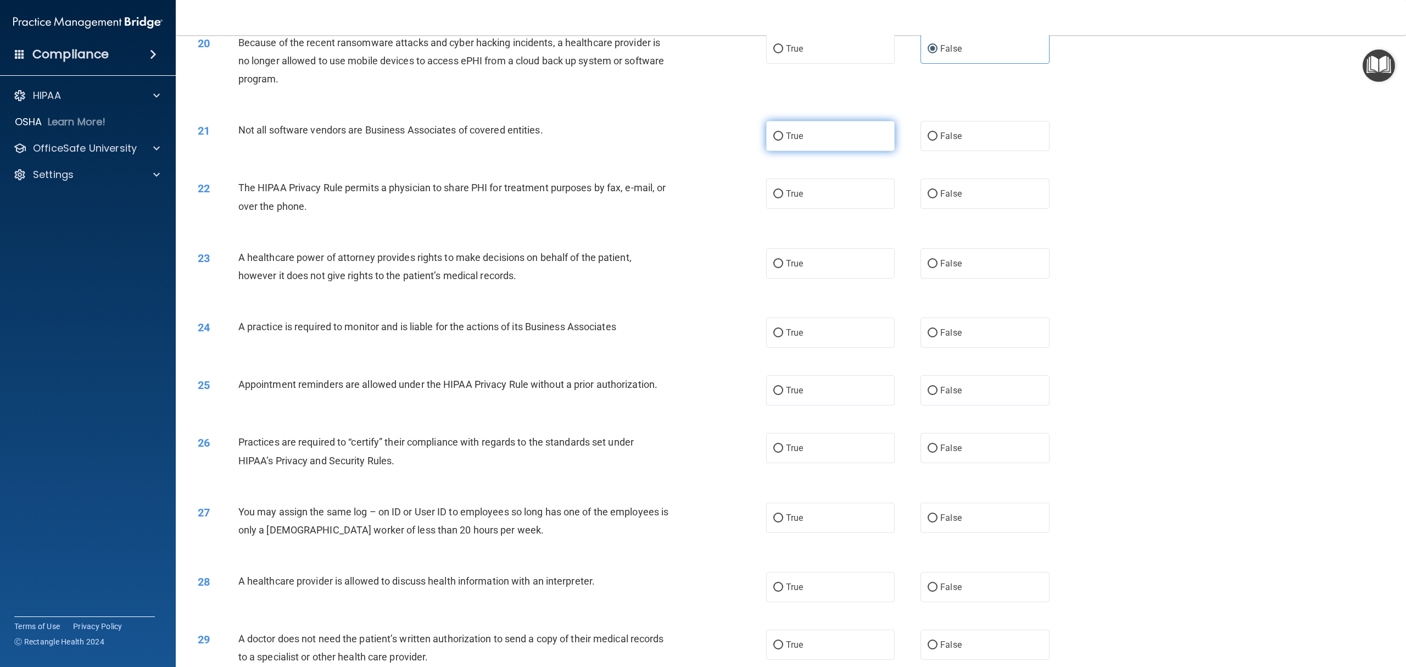
click at [817, 151] on label "True" at bounding box center [830, 136] width 129 height 30
click at [783, 141] on input "True" at bounding box center [778, 136] width 10 height 8
radio input "true"
click at [947, 269] on span "False" at bounding box center [950, 263] width 21 height 10
click at [938, 268] on input "False" at bounding box center [933, 264] width 10 height 8
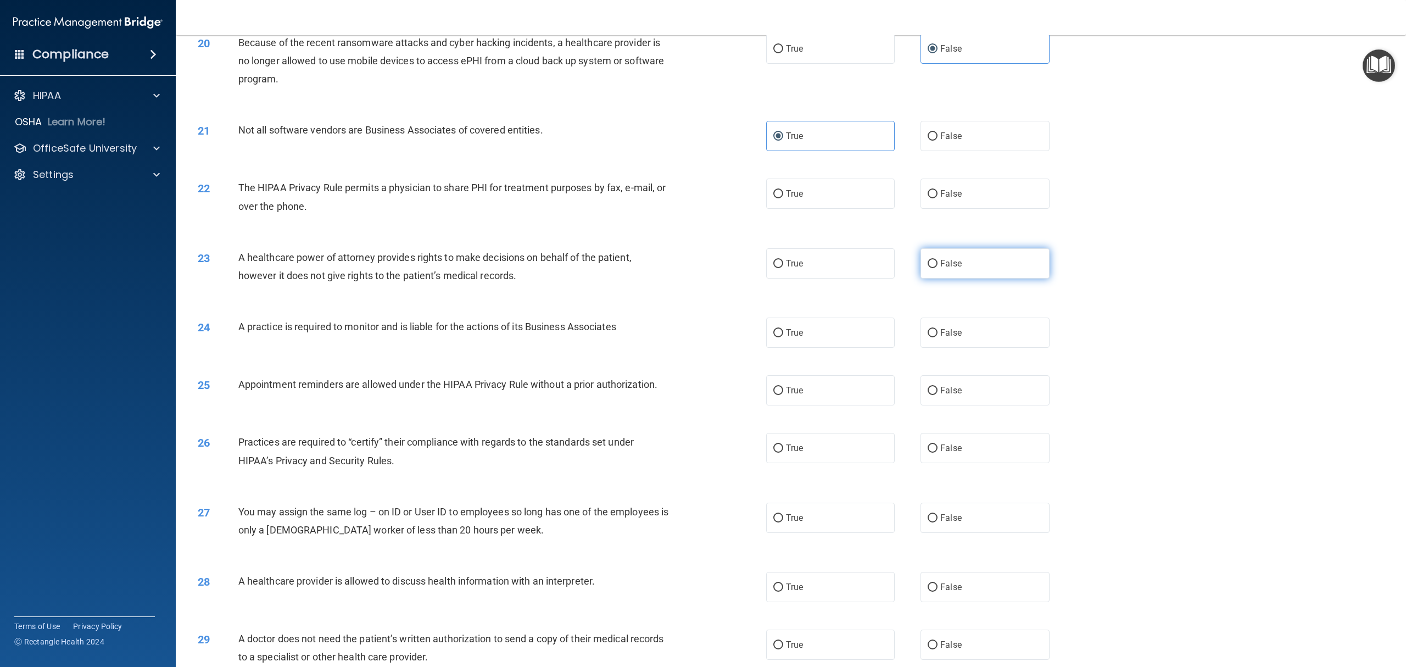
radio input "true"
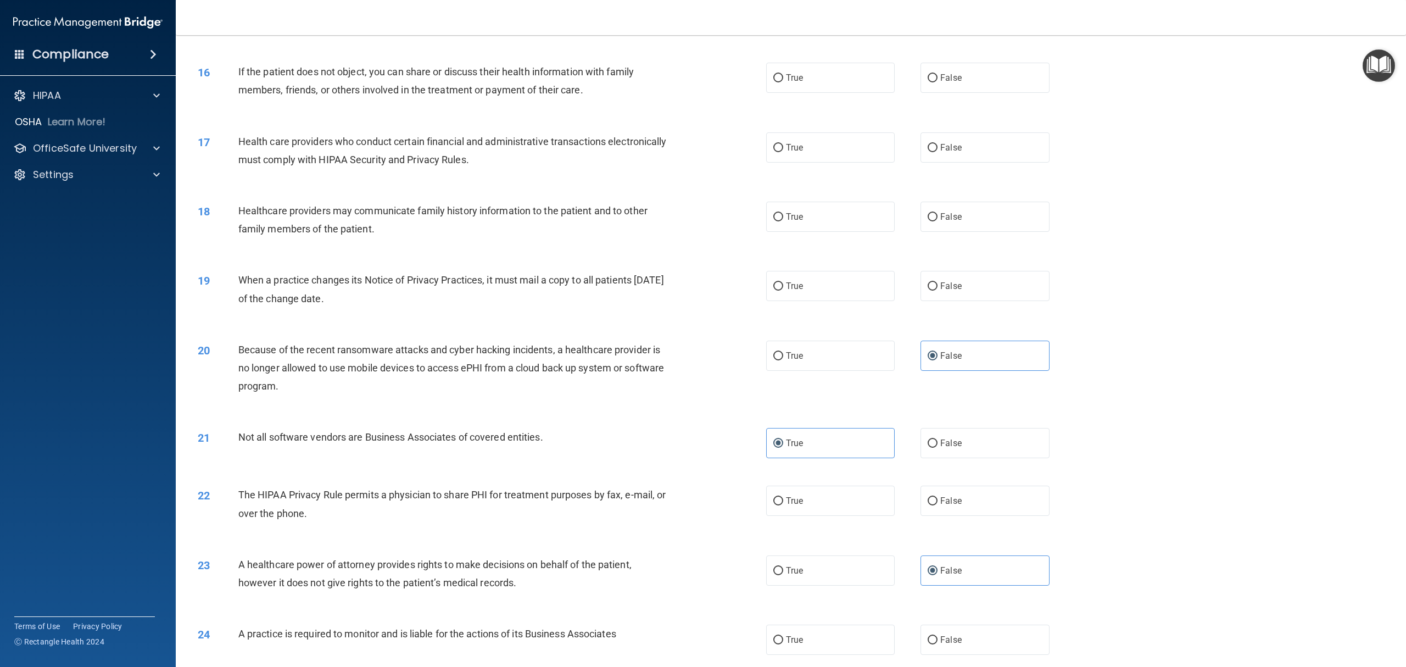
scroll to position [1545, 0]
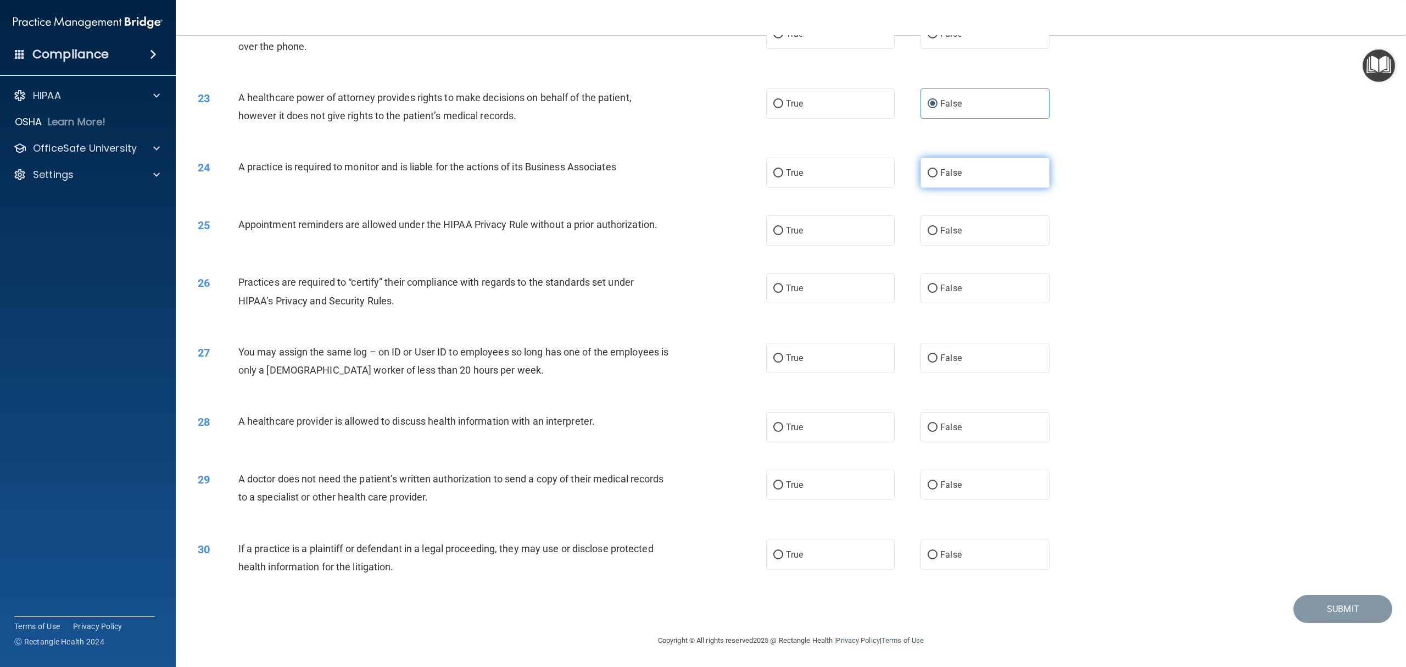
click at [929, 170] on input "False" at bounding box center [933, 173] width 10 height 8
radio input "true"
click at [940, 287] on span "False" at bounding box center [950, 288] width 21 height 10
click at [934, 287] on input "False" at bounding box center [933, 289] width 10 height 8
radio input "true"
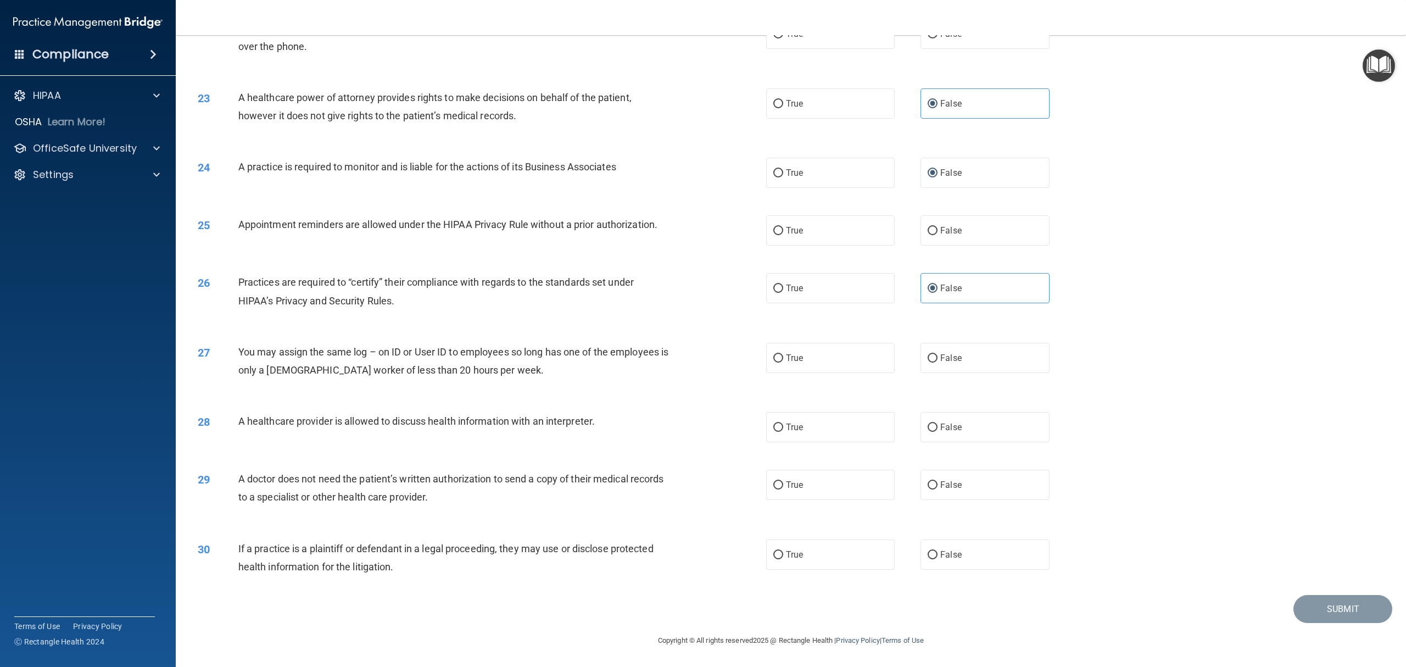
drag, startPoint x: 1295, startPoint y: 254, endPoint x: 1288, endPoint y: 255, distance: 7.8
click at [1054, 254] on div "25 Appointment reminders are allowed under the HIPAA Privacy Rule without a pri…" at bounding box center [791, 231] width 1203 height 58
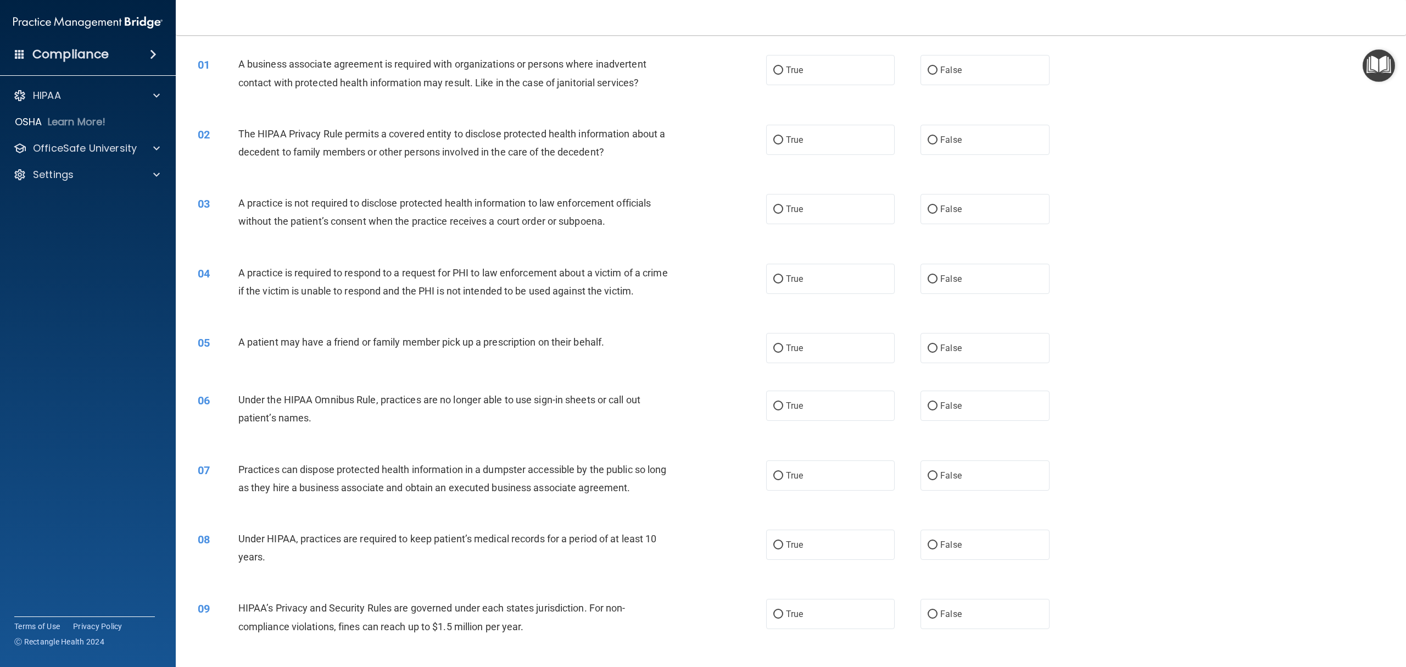
scroll to position [0, 0]
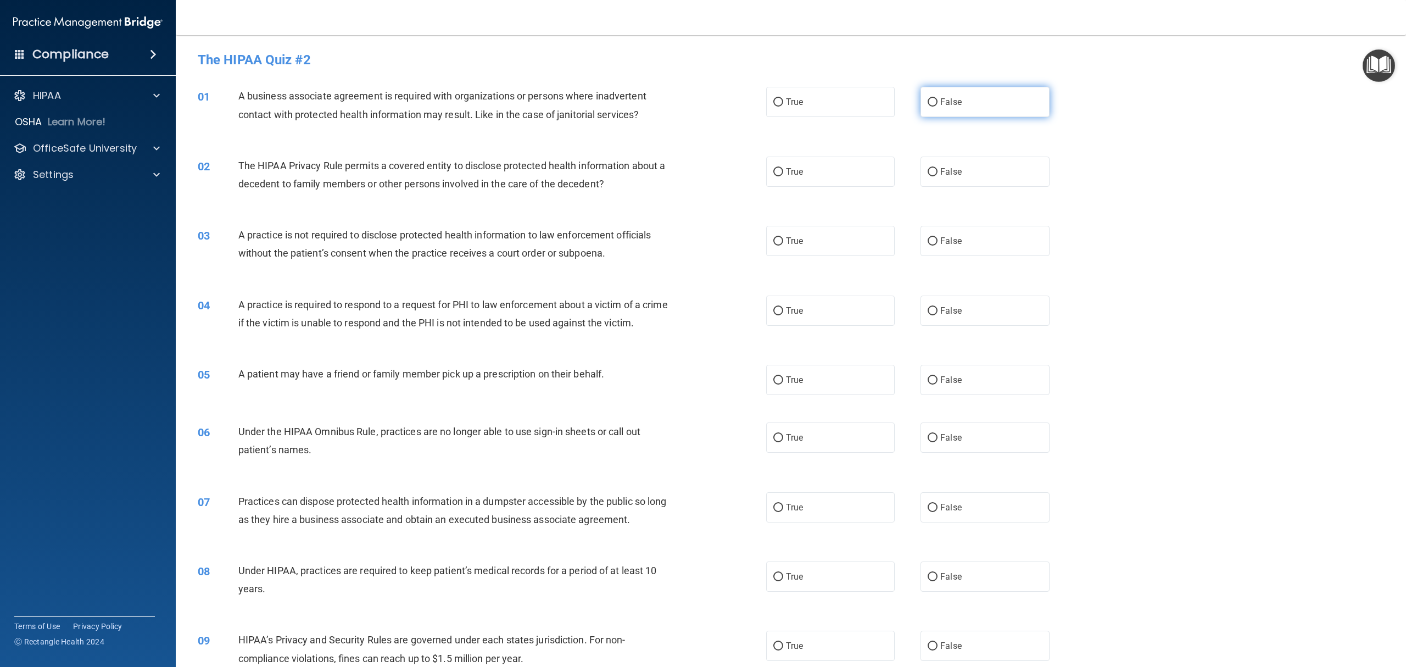
click at [940, 99] on span "False" at bounding box center [950, 102] width 21 height 10
click at [936, 99] on input "False" at bounding box center [933, 102] width 10 height 8
radio input "true"
drag, startPoint x: 922, startPoint y: 247, endPoint x: 905, endPoint y: 281, distance: 38.3
click at [922, 247] on label "False" at bounding box center [985, 241] width 129 height 30
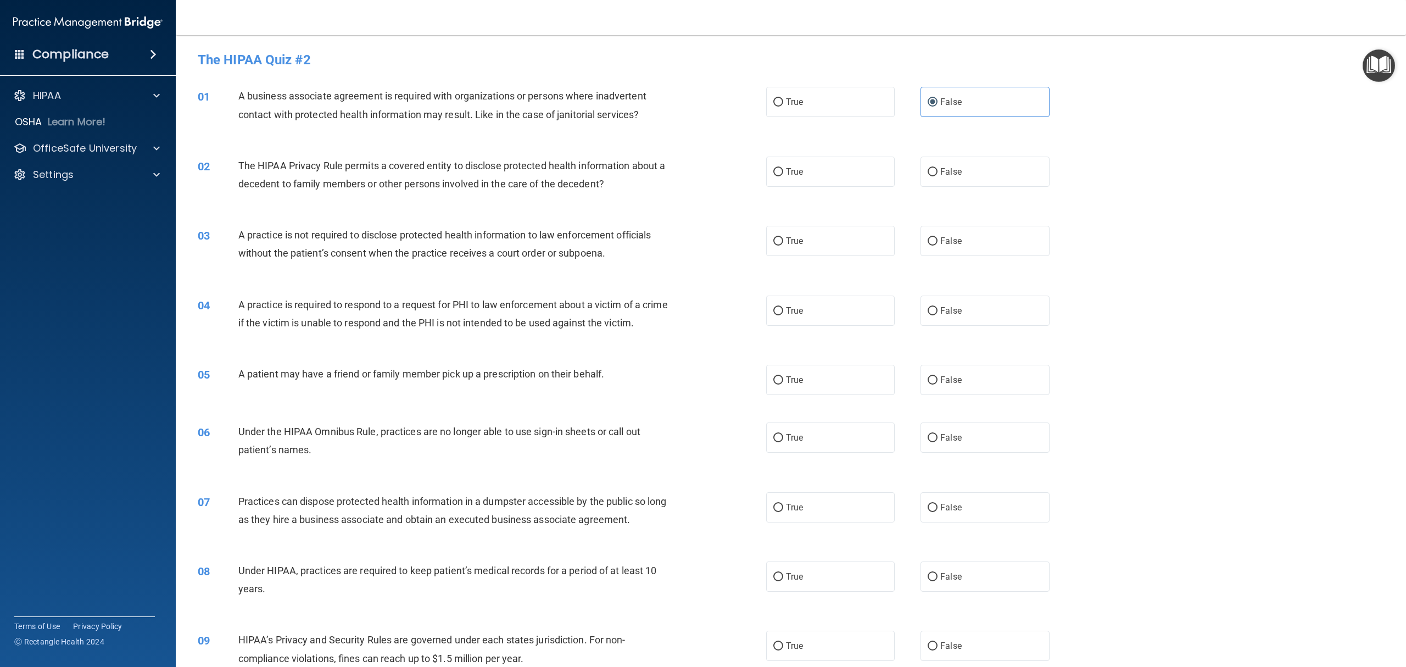
click at [928, 246] on input "False" at bounding box center [933, 241] width 10 height 8
radio input "true"
click at [1054, 255] on div "03 A practice is not required to disclose protected health information to law e…" at bounding box center [791, 246] width 1203 height 69
click at [780, 395] on label "True" at bounding box center [830, 380] width 129 height 30
click at [780, 385] on input "True" at bounding box center [778, 380] width 10 height 8
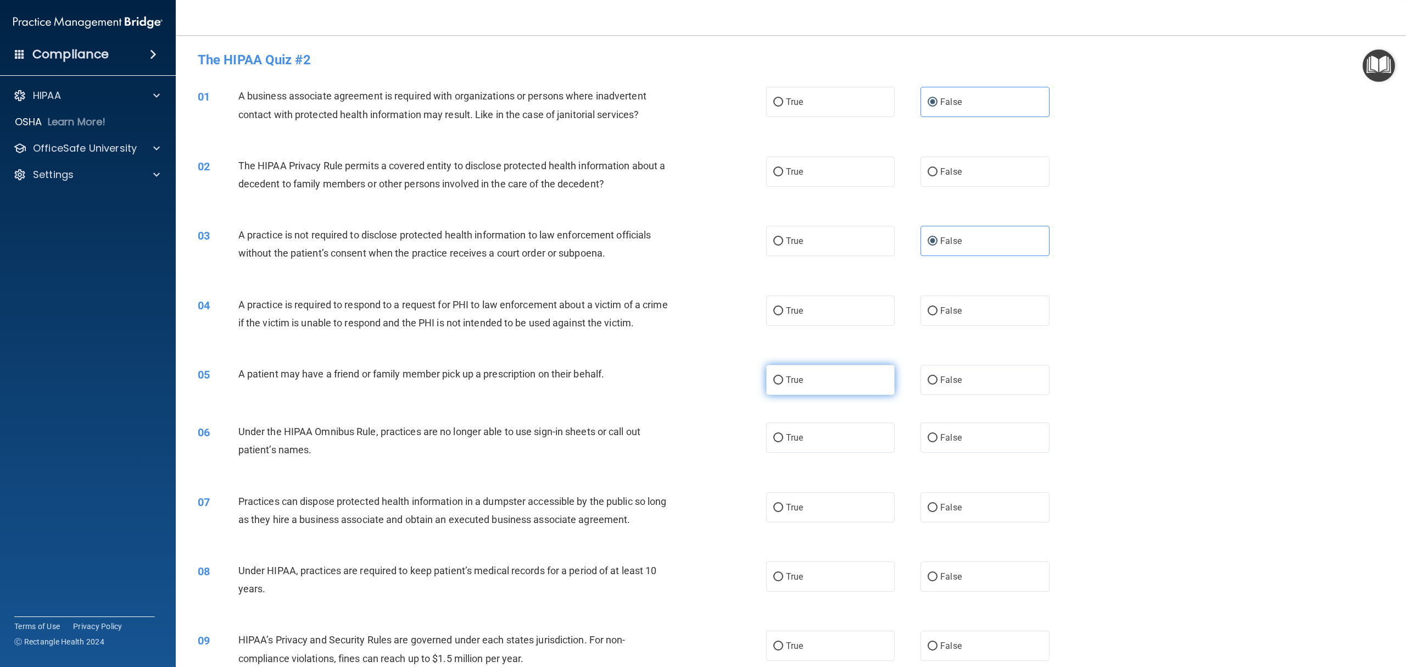
radio input "true"
drag, startPoint x: 1277, startPoint y: 409, endPoint x: 1262, endPoint y: 409, distance: 14.8
click at [1054, 409] on div "05 A patient may have a friend or family member pick up a prescription on their…" at bounding box center [791, 380] width 1203 height 58
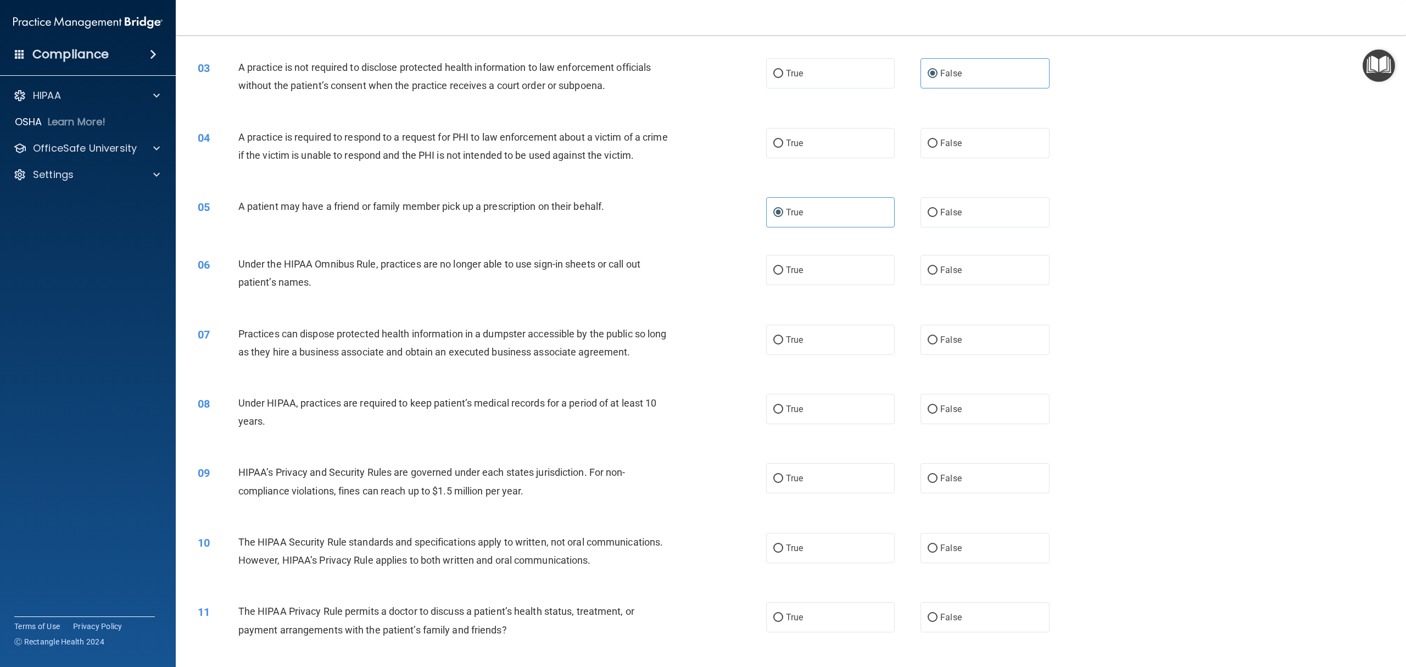
scroll to position [196, 0]
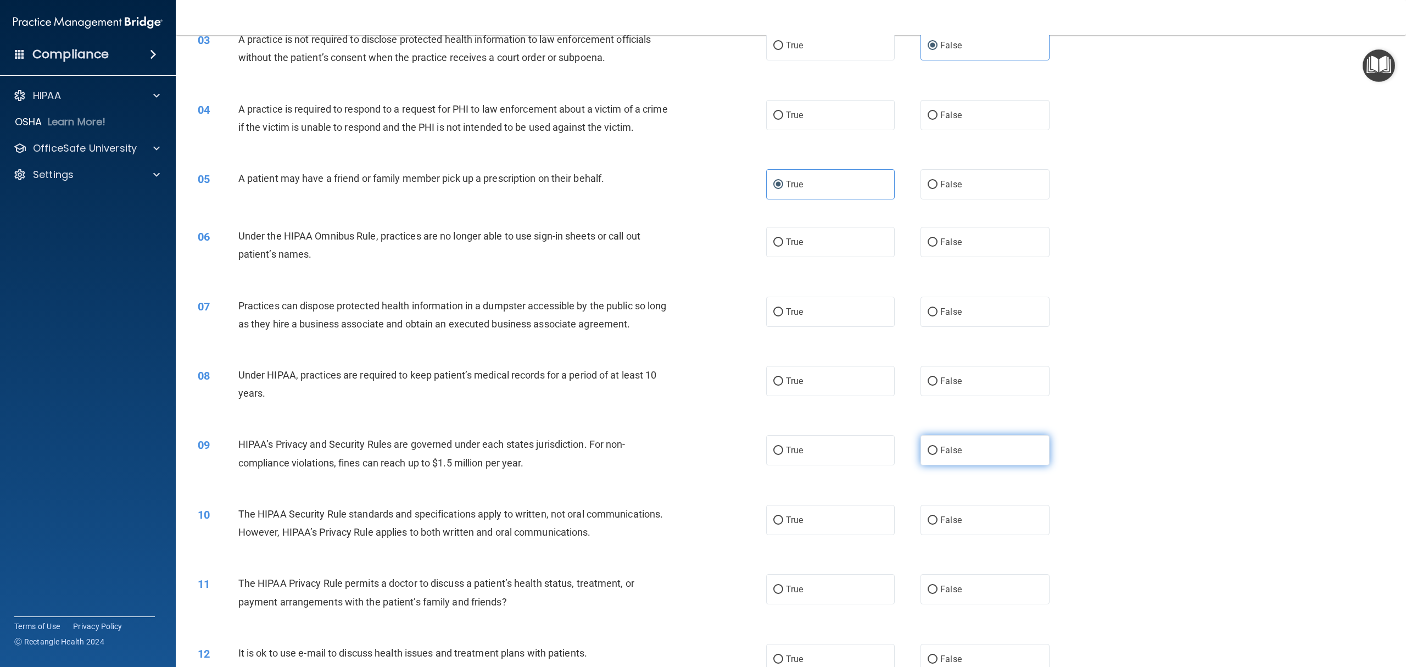
click at [975, 465] on label "False" at bounding box center [985, 450] width 129 height 30
click at [938, 455] on input "False" at bounding box center [933, 451] width 10 height 8
radio input "true"
click at [809, 500] on label "True" at bounding box center [830, 589] width 129 height 30
click at [783, 500] on input "True" at bounding box center [778, 590] width 10 height 8
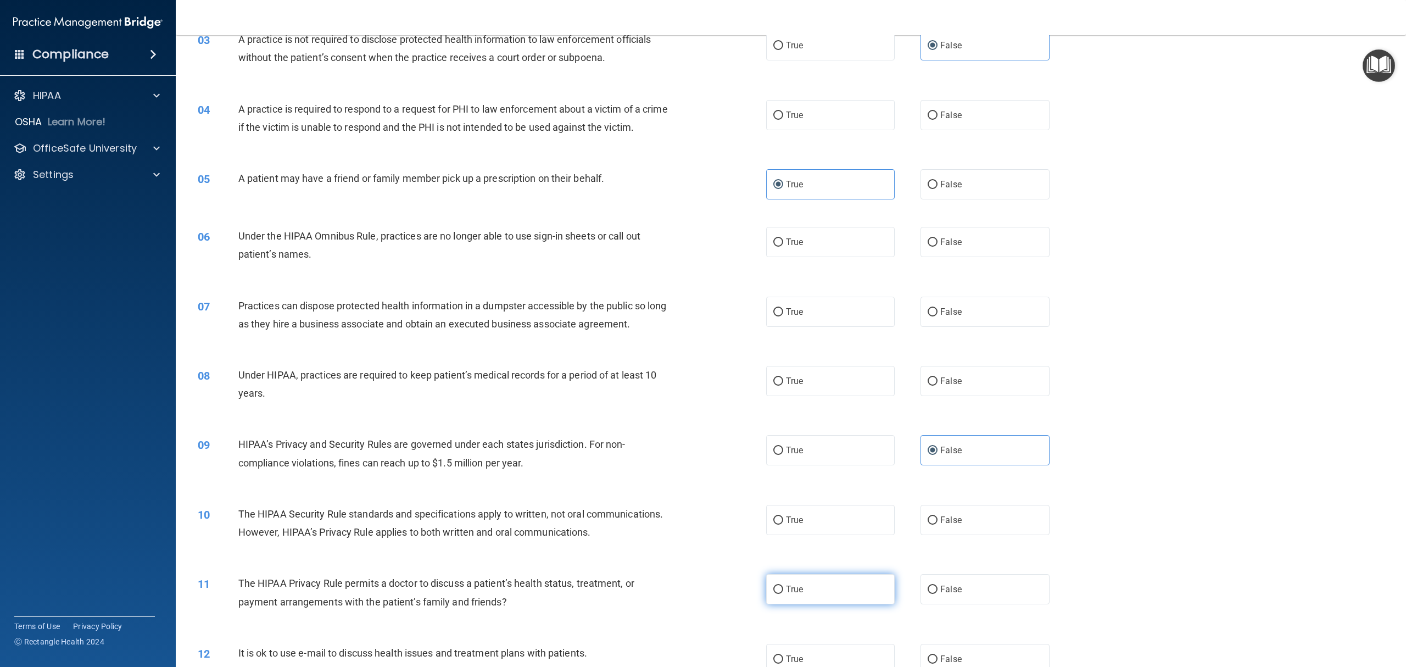
radio input "true"
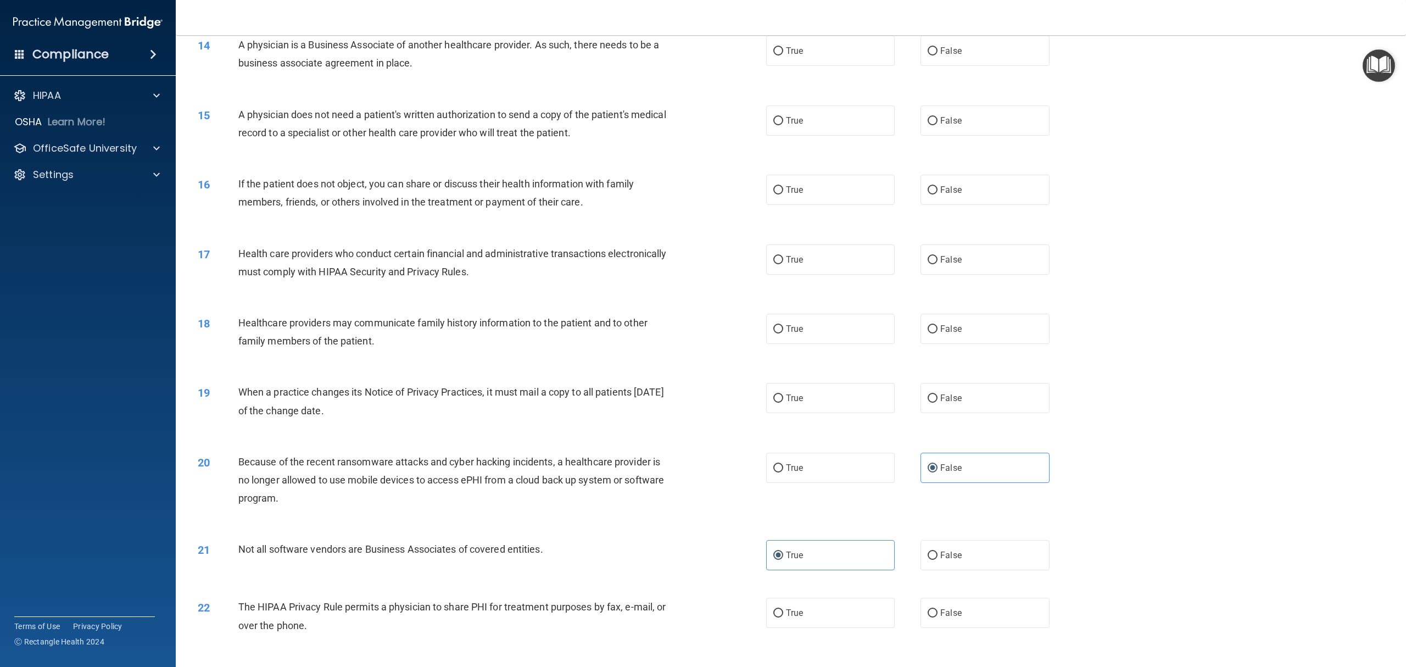
scroll to position [976, 0]
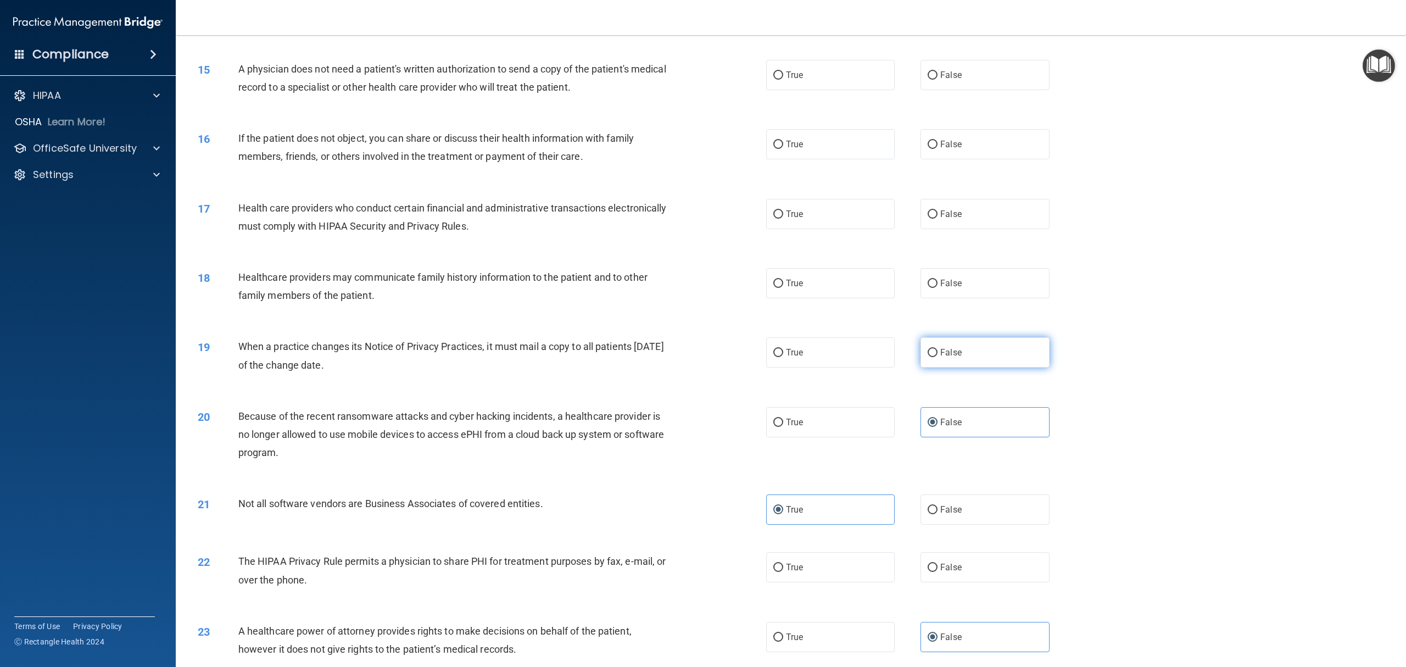
click at [949, 358] on span "False" at bounding box center [950, 352] width 21 height 10
click at [938, 357] on input "False" at bounding box center [933, 353] width 10 height 8
radio input "true"
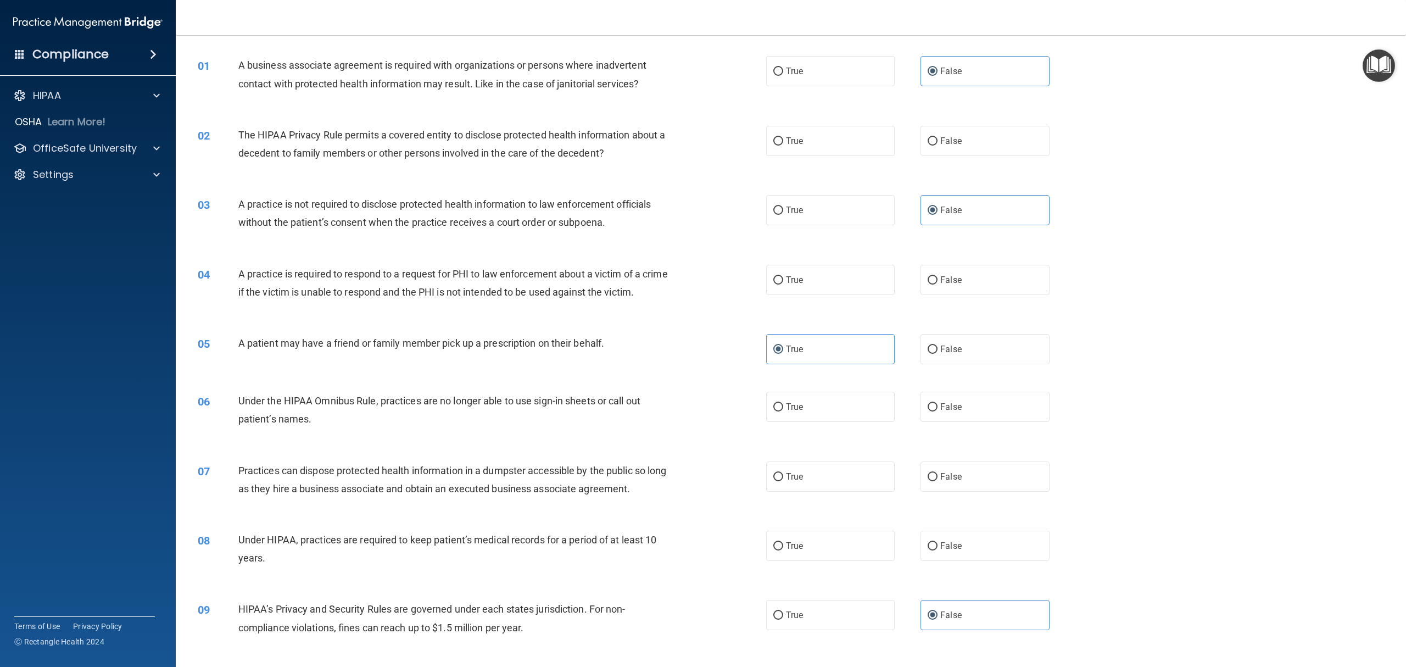
scroll to position [0, 0]
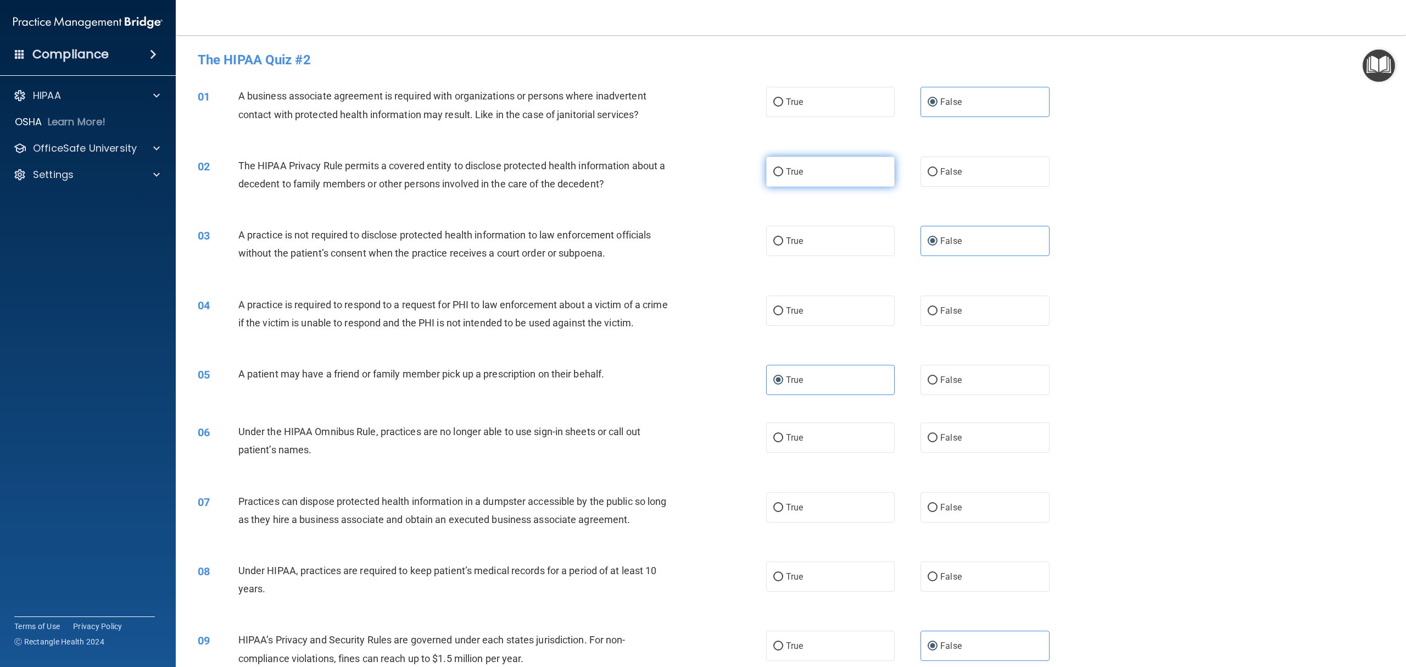
click at [773, 170] on input "True" at bounding box center [778, 172] width 10 height 8
radio input "true"
click at [776, 310] on input "True" at bounding box center [778, 311] width 10 height 8
radio input "true"
click at [926, 453] on label "False" at bounding box center [985, 437] width 129 height 30
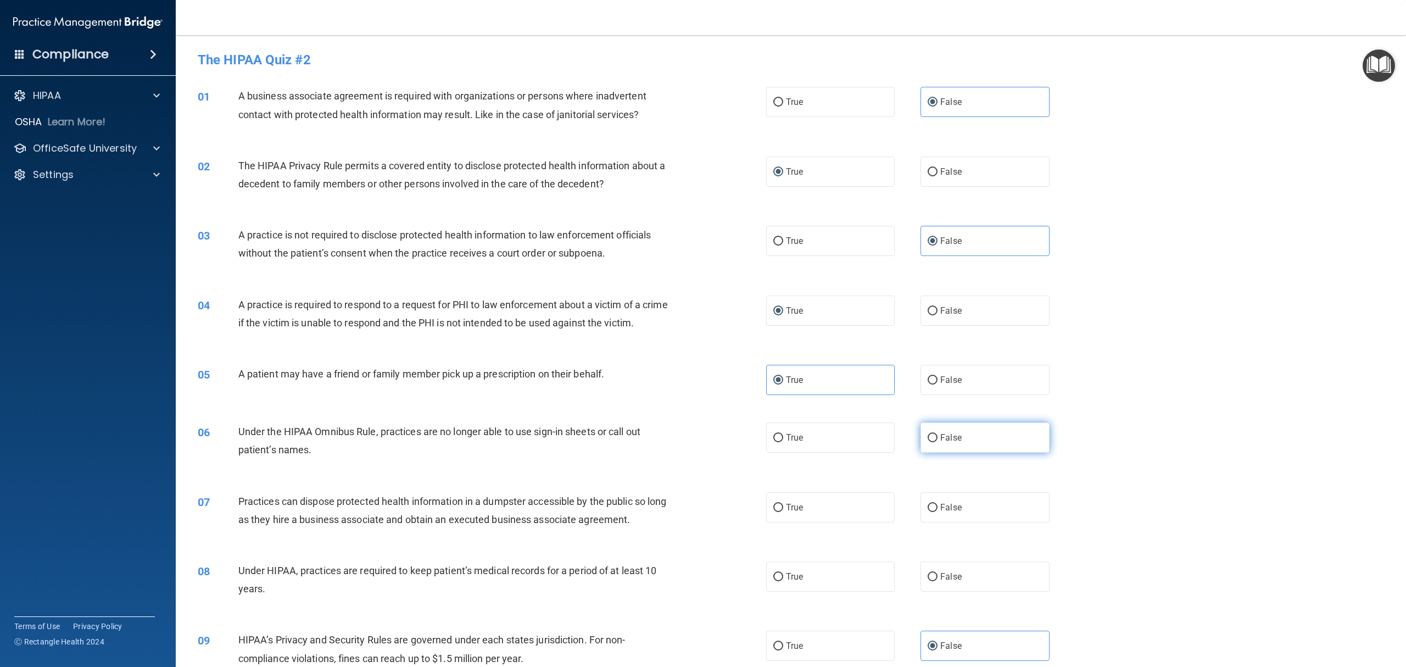
click at [928, 442] on input "False" at bounding box center [933, 438] width 10 height 8
radio input "true"
click at [931, 500] on input "False" at bounding box center [933, 508] width 10 height 8
radio input "true"
click at [928, 500] on input "False" at bounding box center [933, 577] width 10 height 8
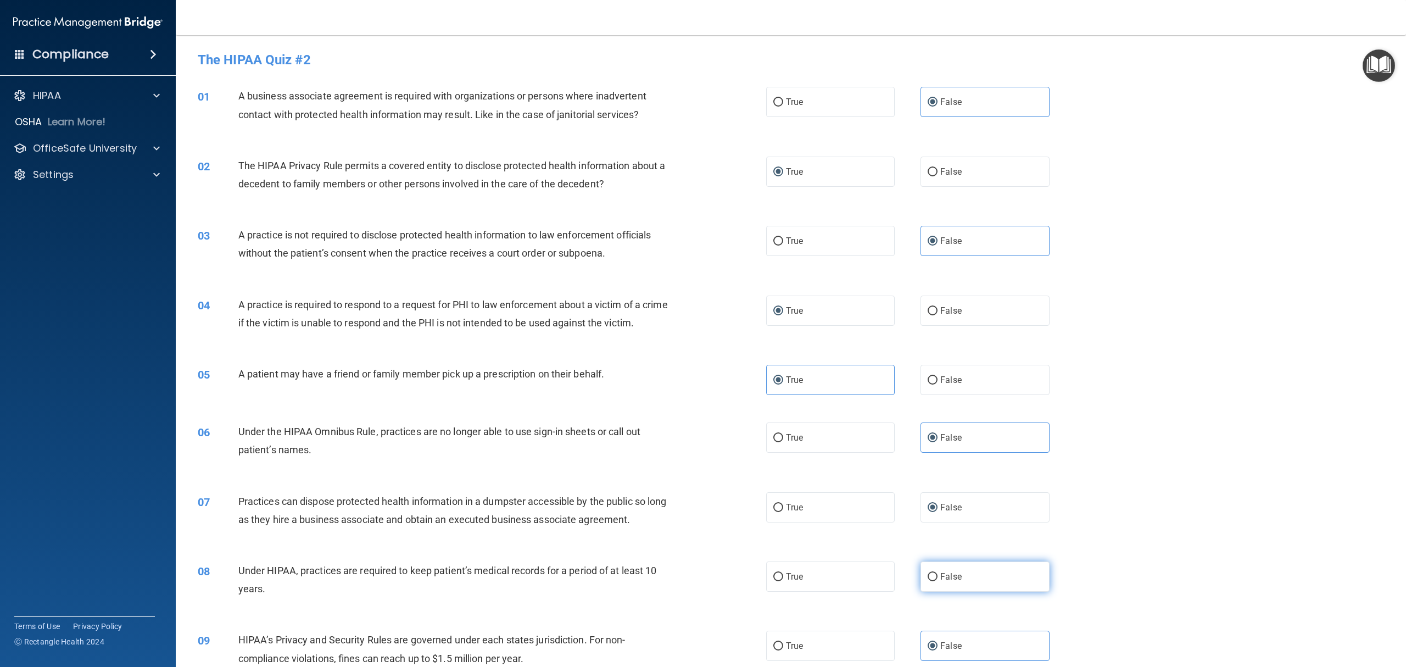
radio input "true"
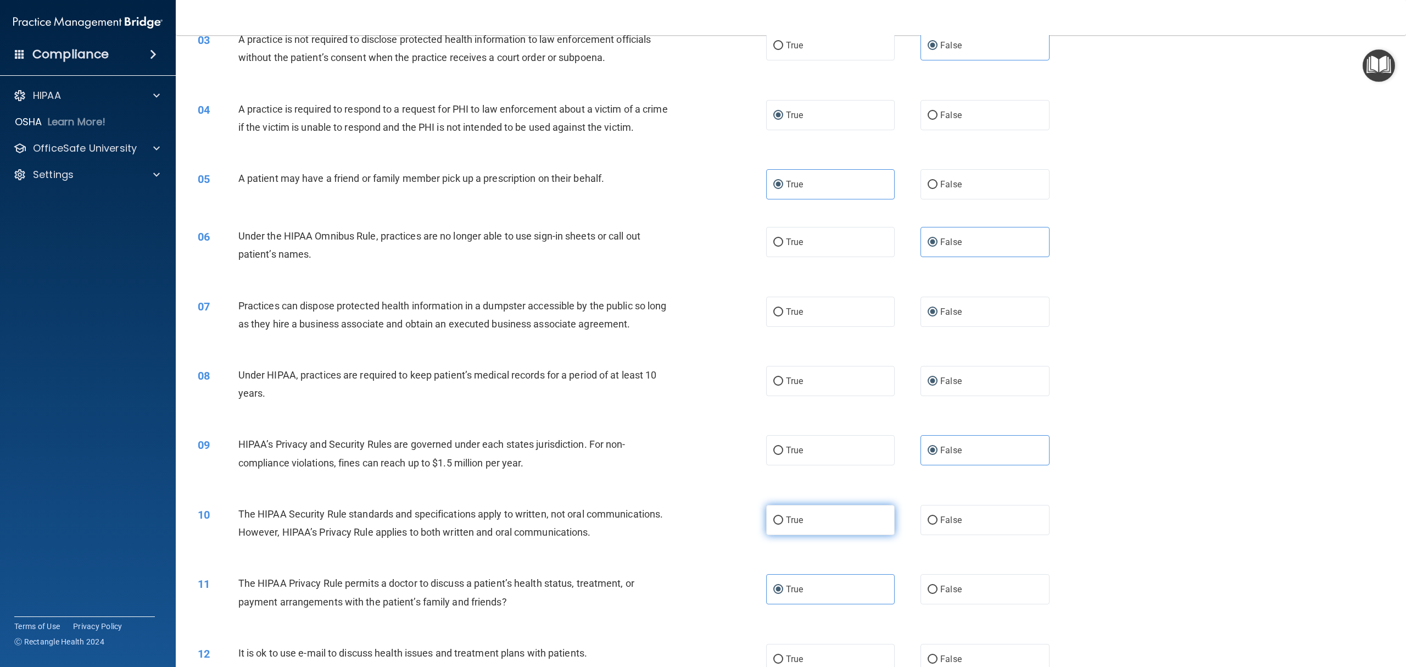
click at [773, 500] on input "True" at bounding box center [778, 520] width 10 height 8
radio input "true"
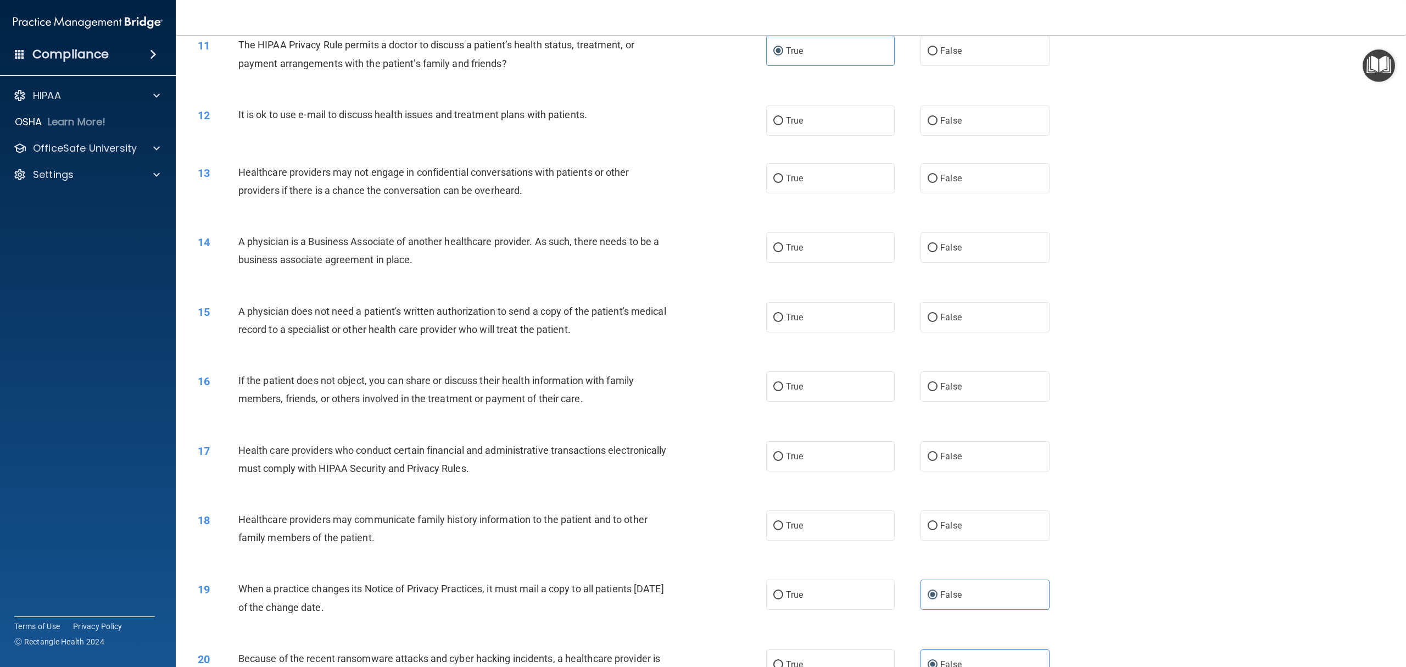
scroll to position [781, 0]
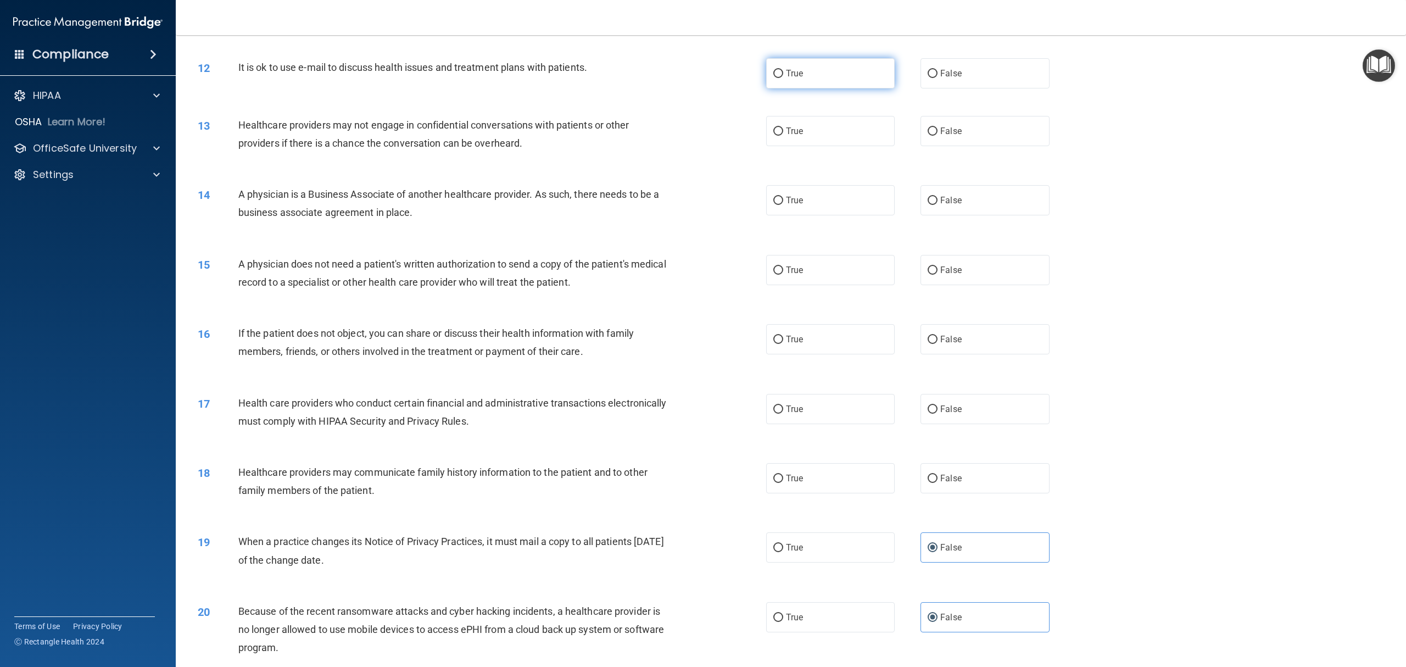
click at [778, 78] on input "True" at bounding box center [778, 74] width 10 height 8
radio input "true"
click at [940, 136] on span "False" at bounding box center [950, 131] width 21 height 10
click at [937, 136] on input "False" at bounding box center [933, 131] width 10 height 8
radio input "true"
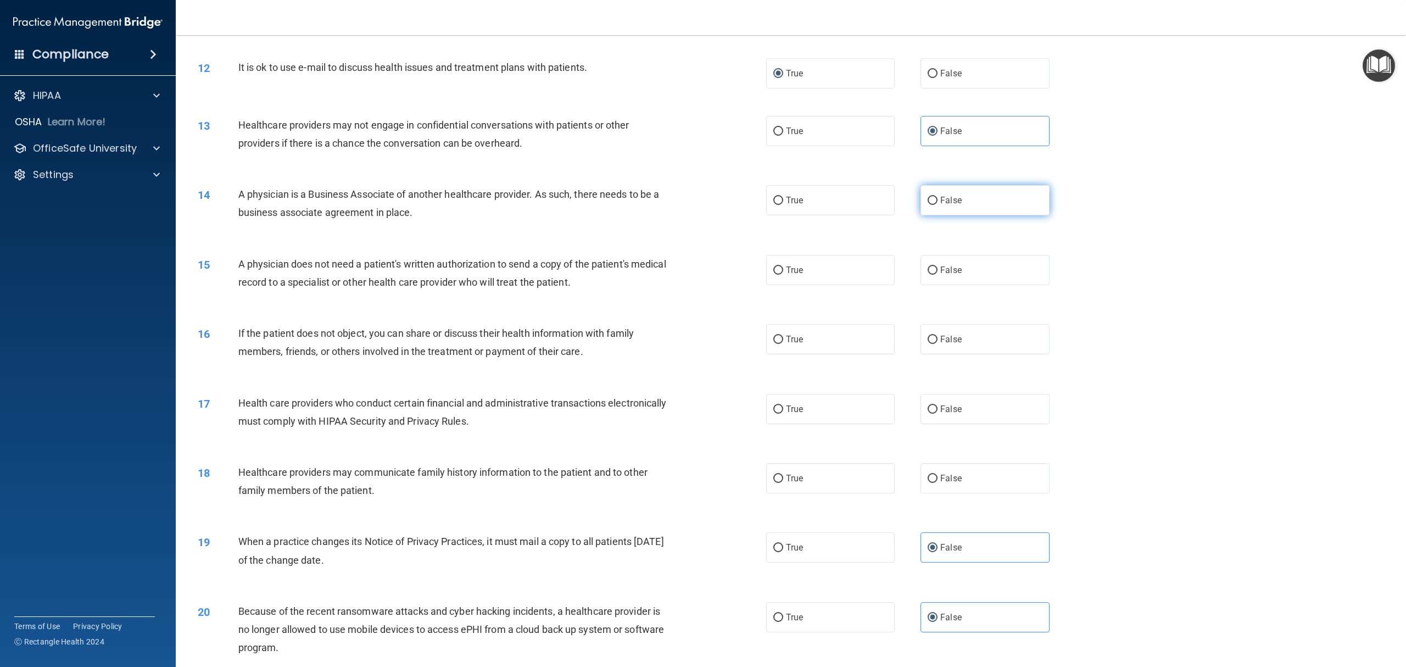
click at [926, 215] on label "False" at bounding box center [985, 200] width 129 height 30
click at [928, 205] on input "False" at bounding box center [933, 201] width 10 height 8
radio input "true"
click at [786, 275] on span "True" at bounding box center [794, 270] width 17 height 10
click at [783, 275] on input "True" at bounding box center [778, 270] width 10 height 8
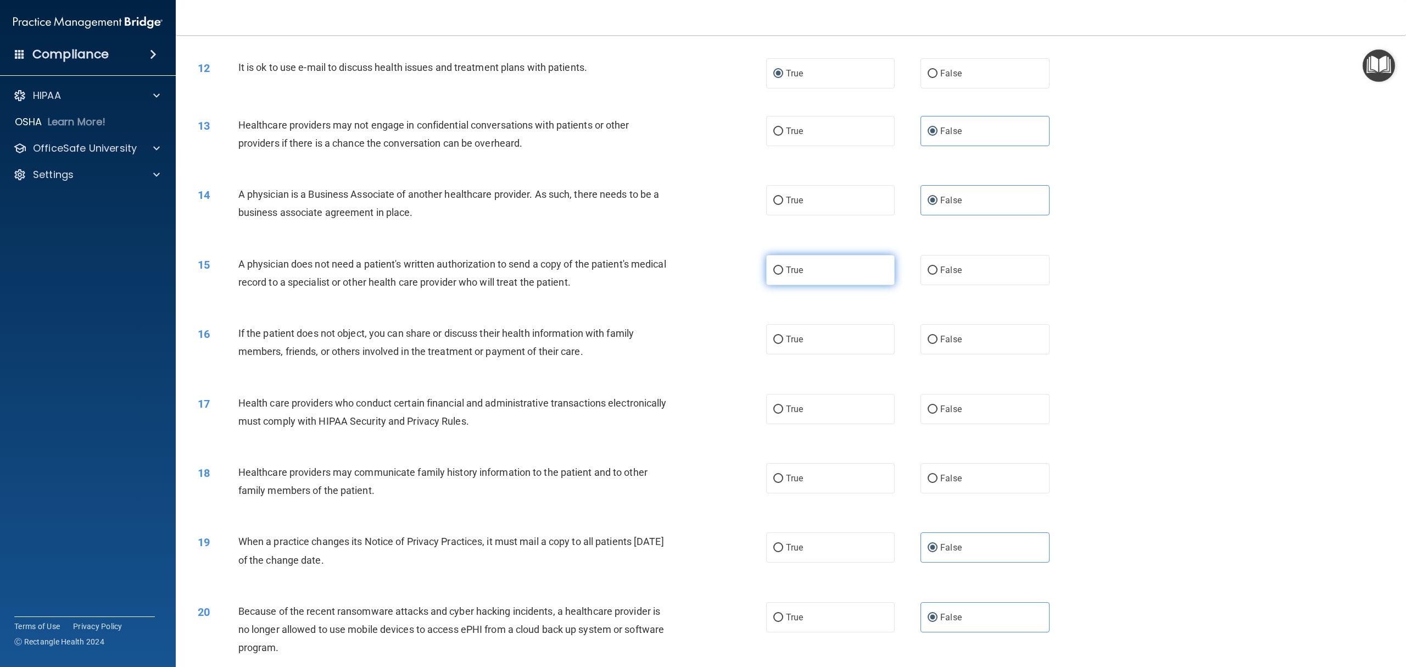
radio input "true"
click at [804, 354] on label "True" at bounding box center [830, 339] width 129 height 30
click at [783, 344] on input "True" at bounding box center [778, 340] width 10 height 8
radio input "true"
click at [789, 414] on span "True" at bounding box center [794, 409] width 17 height 10
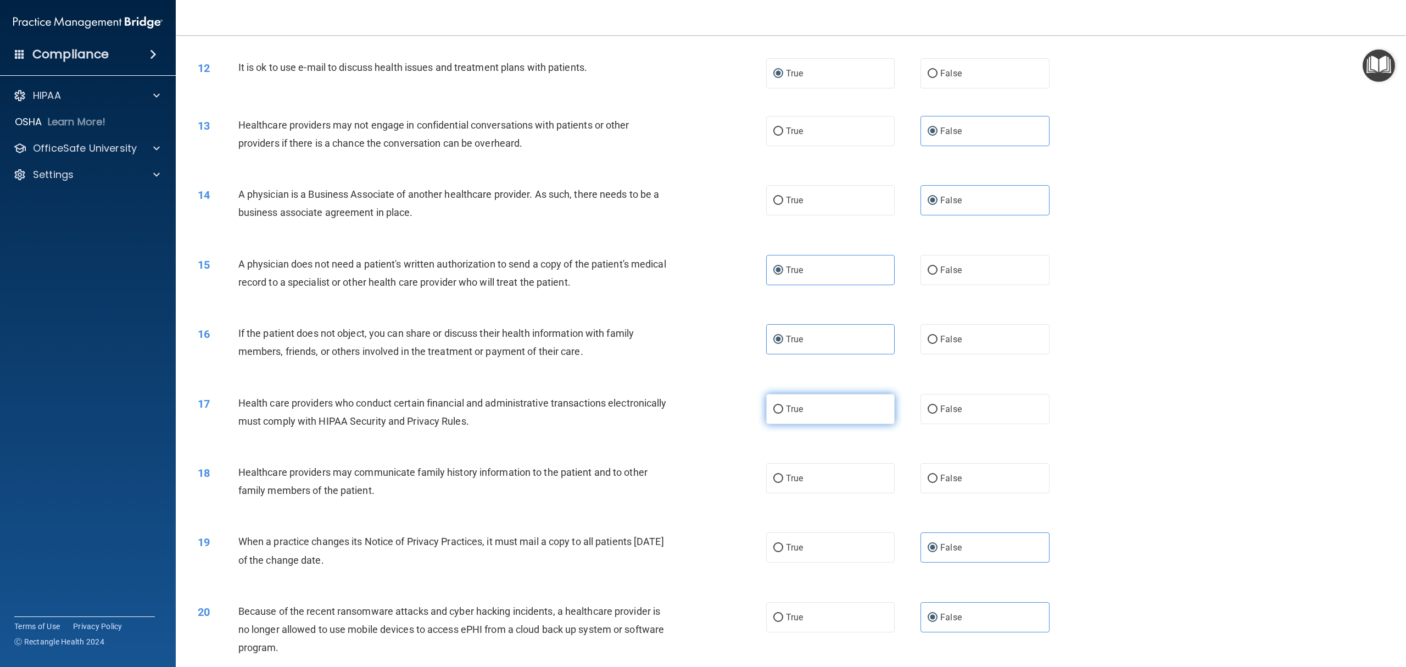
click at [783, 414] on input "True" at bounding box center [778, 409] width 10 height 8
radio input "true"
click at [932, 493] on label "False" at bounding box center [985, 478] width 129 height 30
click at [932, 483] on input "False" at bounding box center [933, 479] width 10 height 8
radio input "true"
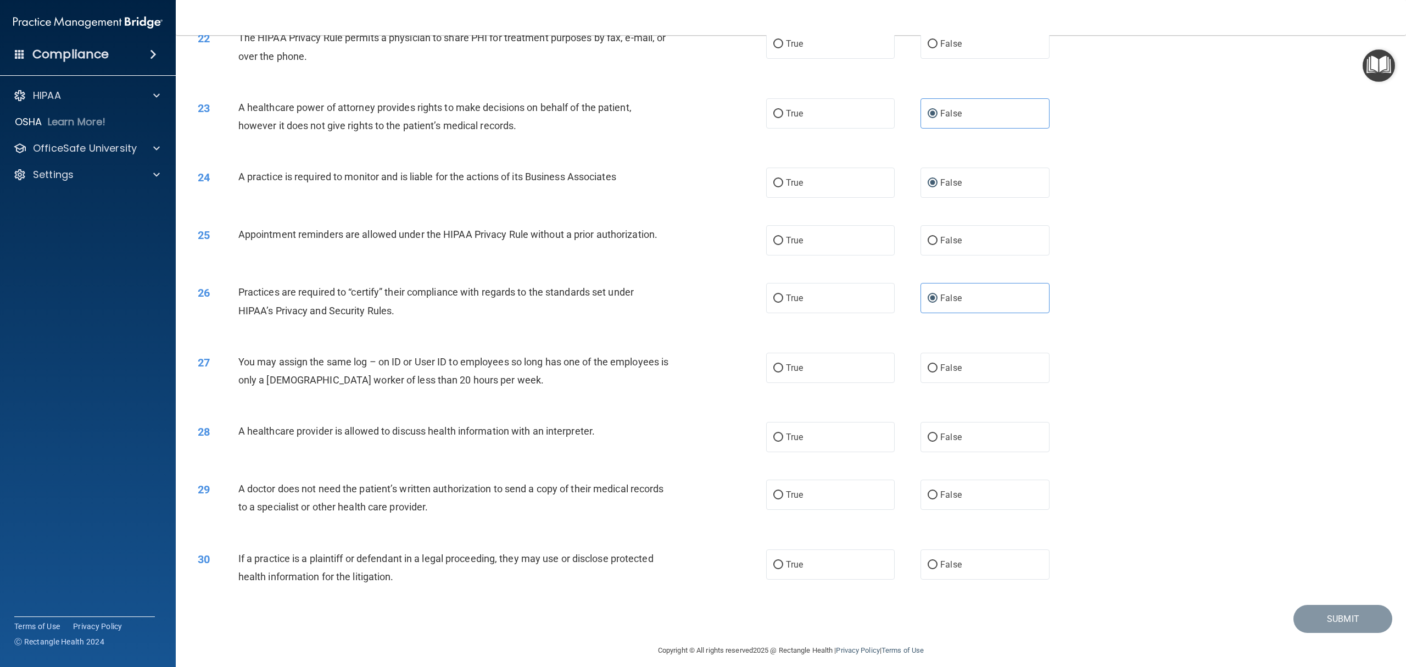
scroll to position [1545, 0]
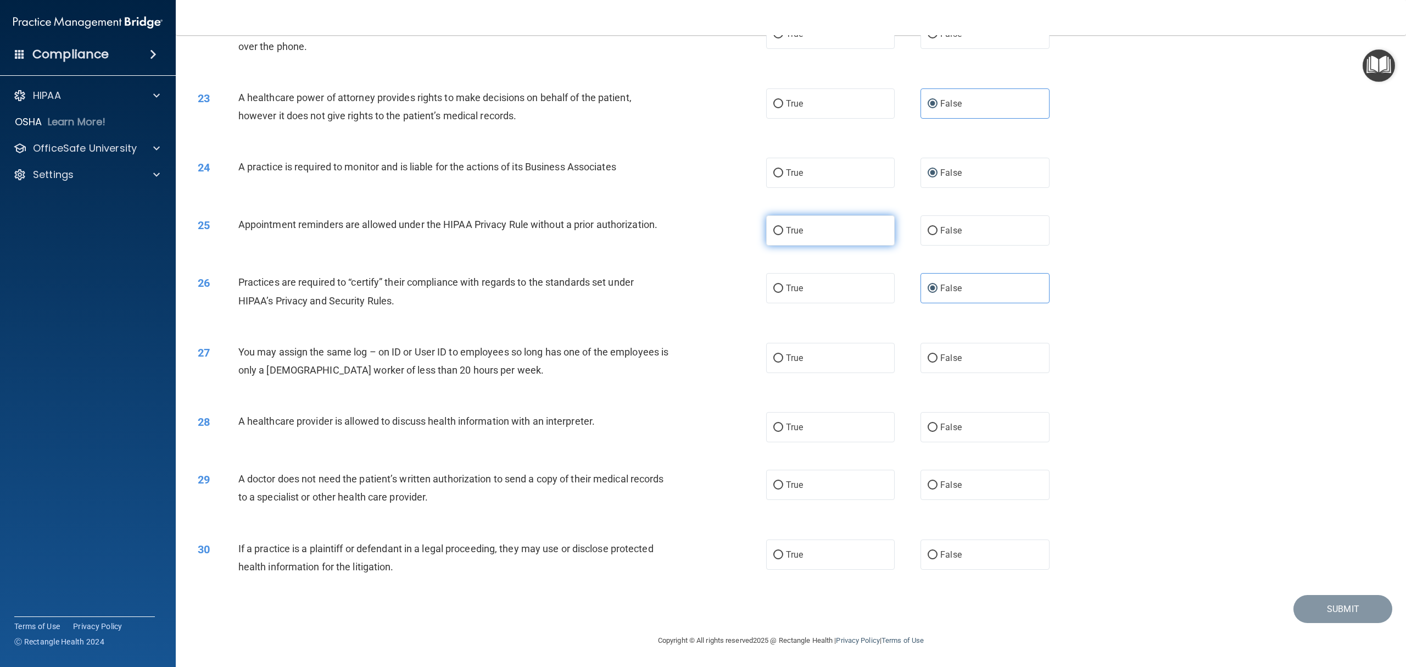
click at [786, 229] on span "True" at bounding box center [794, 230] width 17 height 10
click at [783, 229] on input "True" at bounding box center [778, 231] width 10 height 8
radio input "true"
click at [940, 357] on span "False" at bounding box center [950, 358] width 21 height 10
click at [934, 357] on input "False" at bounding box center [933, 358] width 10 height 8
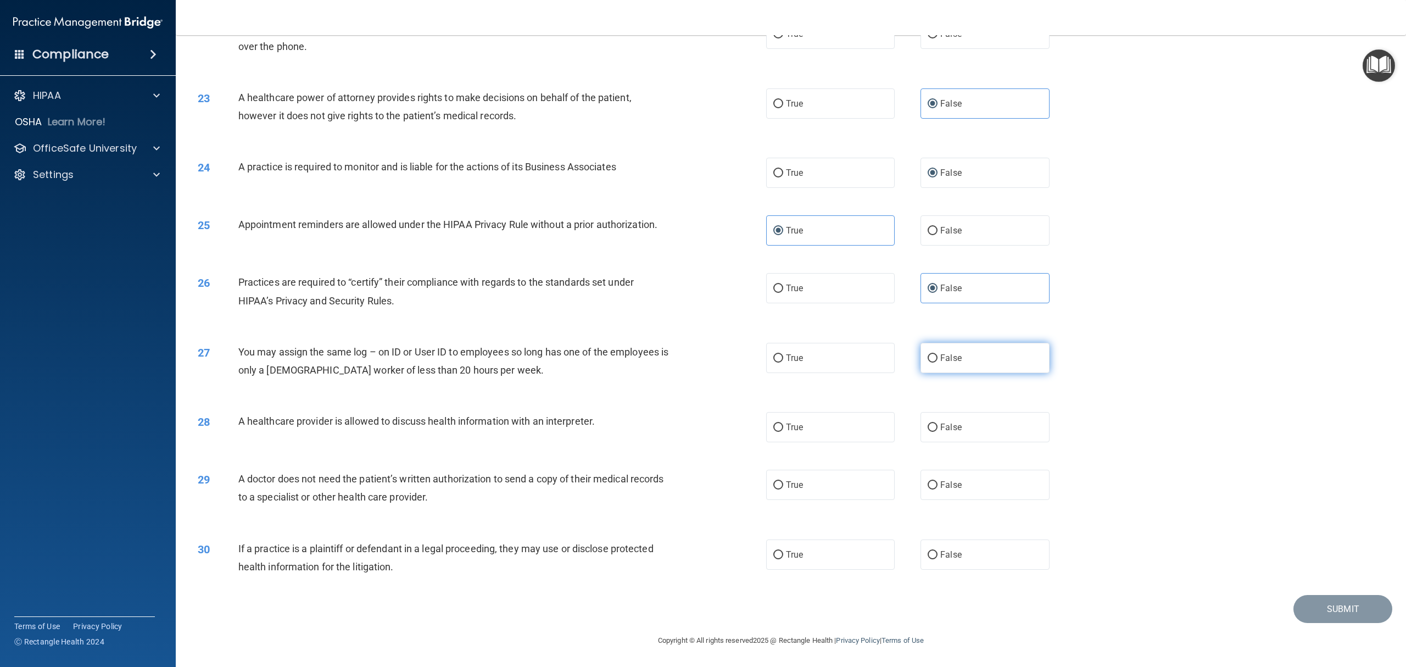
radio input "true"
click at [809, 422] on label "True" at bounding box center [830, 427] width 129 height 30
click at [783, 424] on input "True" at bounding box center [778, 428] width 10 height 8
radio input "true"
click at [795, 481] on span "True" at bounding box center [794, 485] width 17 height 10
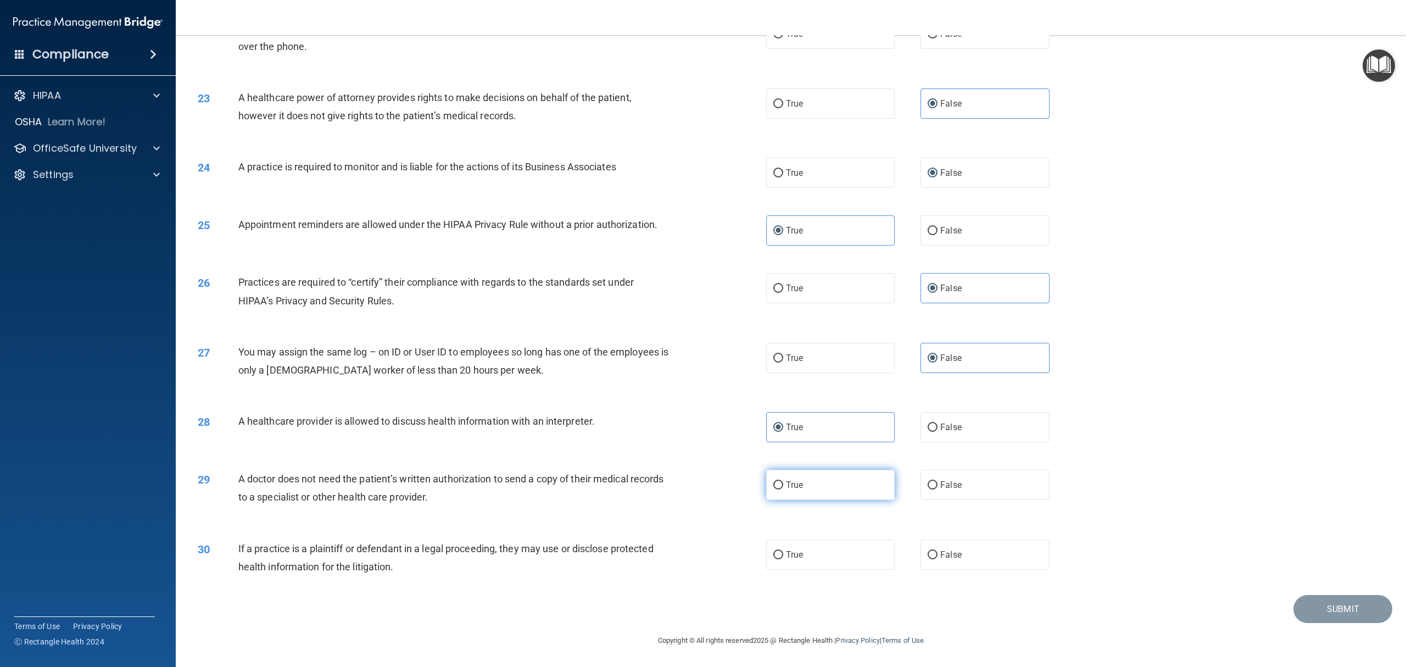
click at [783, 481] on input "True" at bounding box center [778, 485] width 10 height 8
radio input "true"
click at [801, 500] on label "True" at bounding box center [830, 554] width 129 height 30
click at [783, 500] on input "True" at bounding box center [778, 555] width 10 height 8
radio input "true"
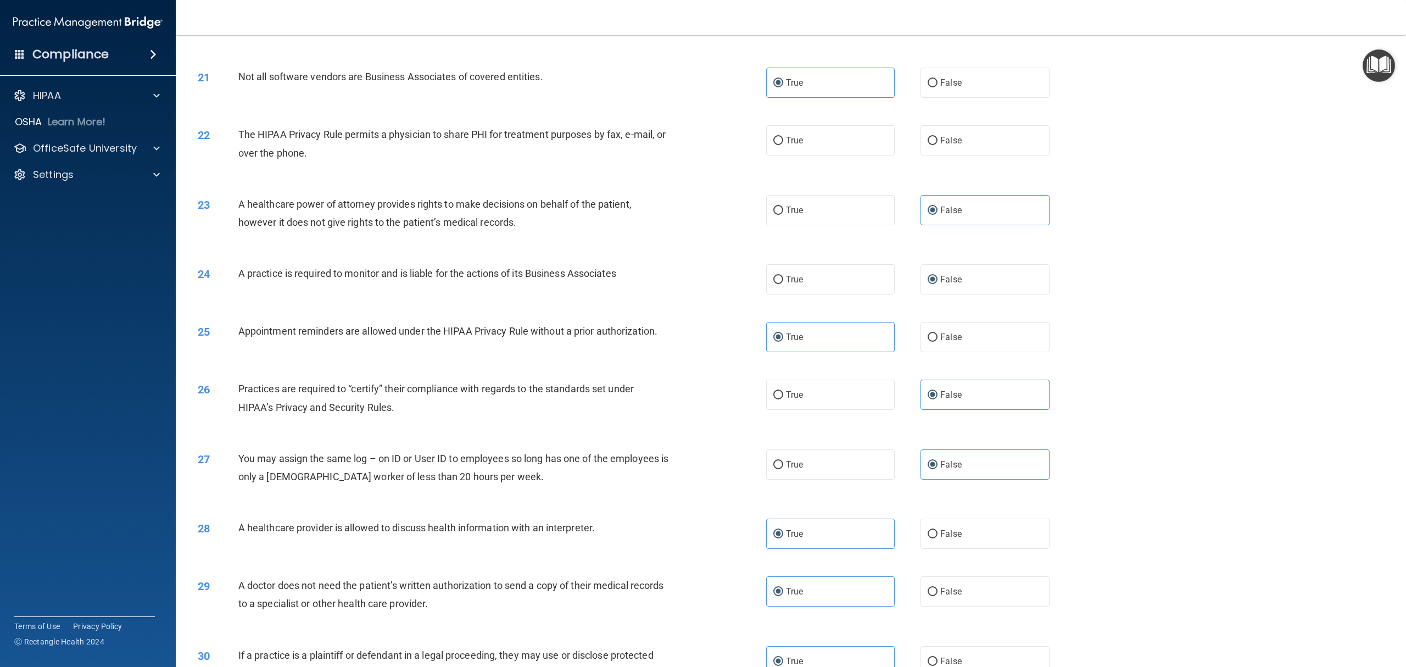
scroll to position [1350, 0]
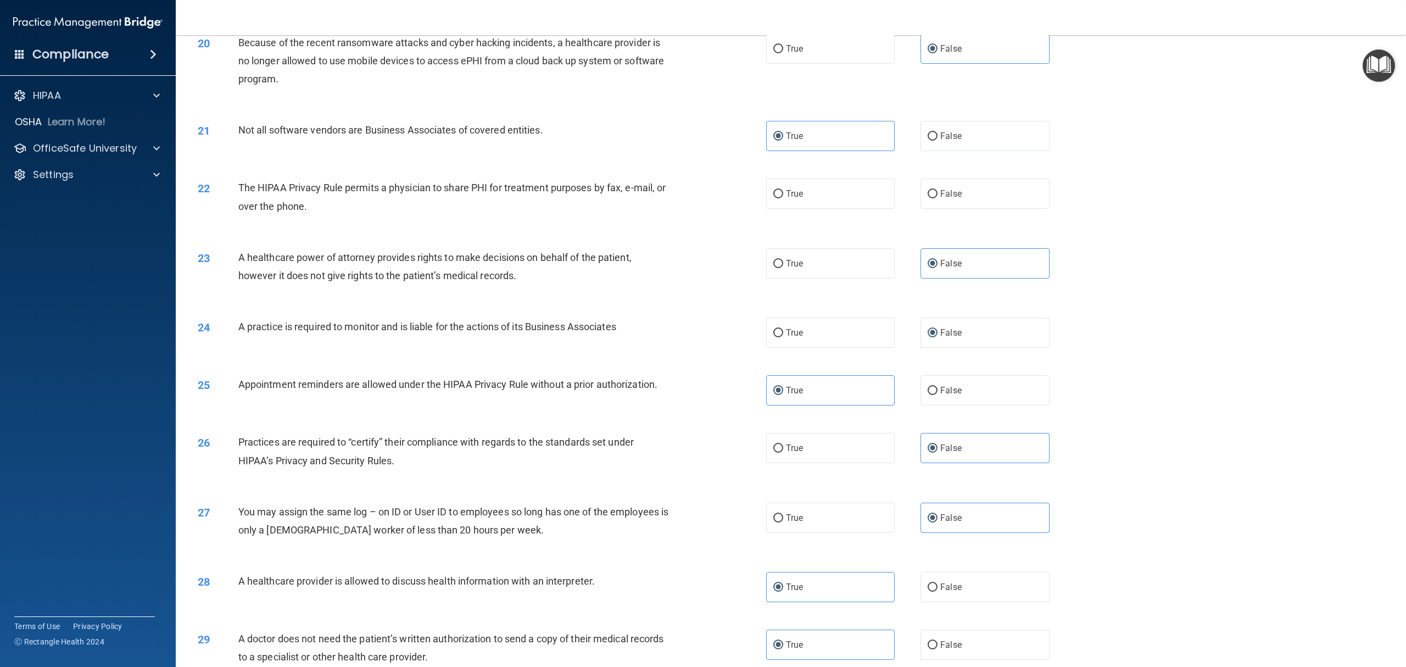
click at [1054, 304] on div "23 A healthcare power of attorney provides rights to make decisions on behalf o…" at bounding box center [791, 269] width 1203 height 69
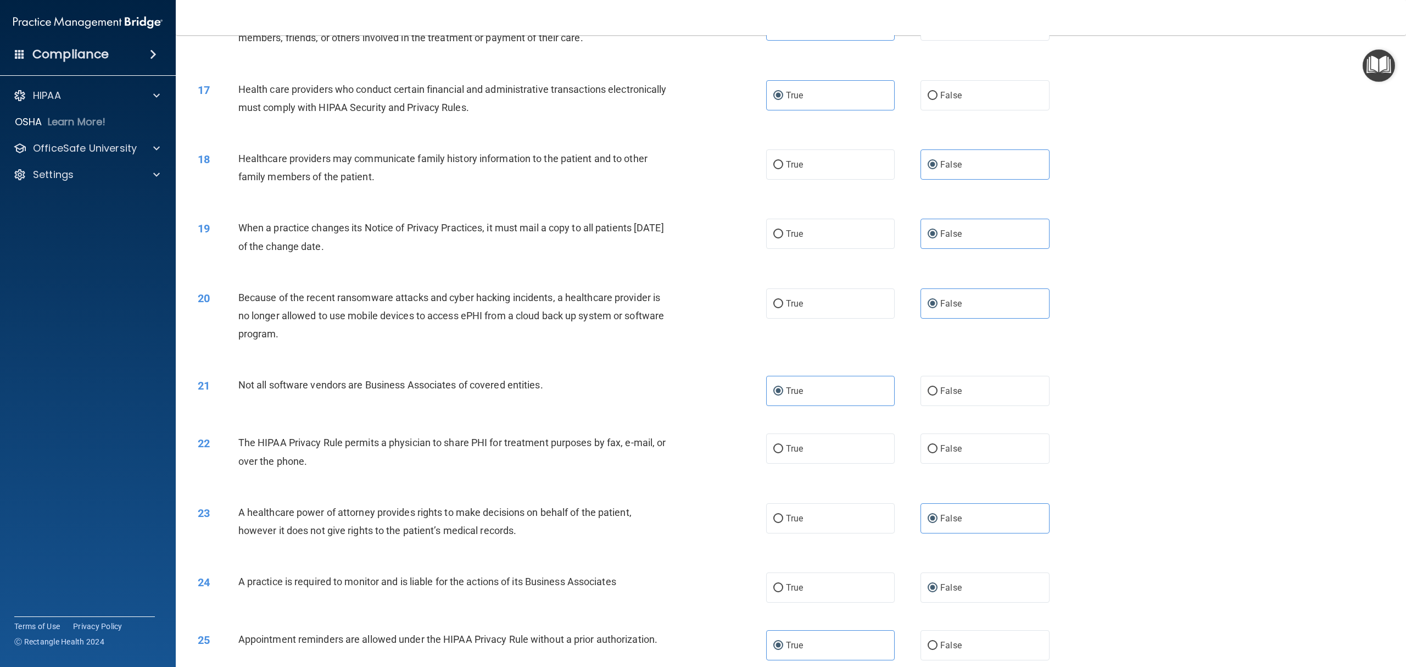
scroll to position [1172, 0]
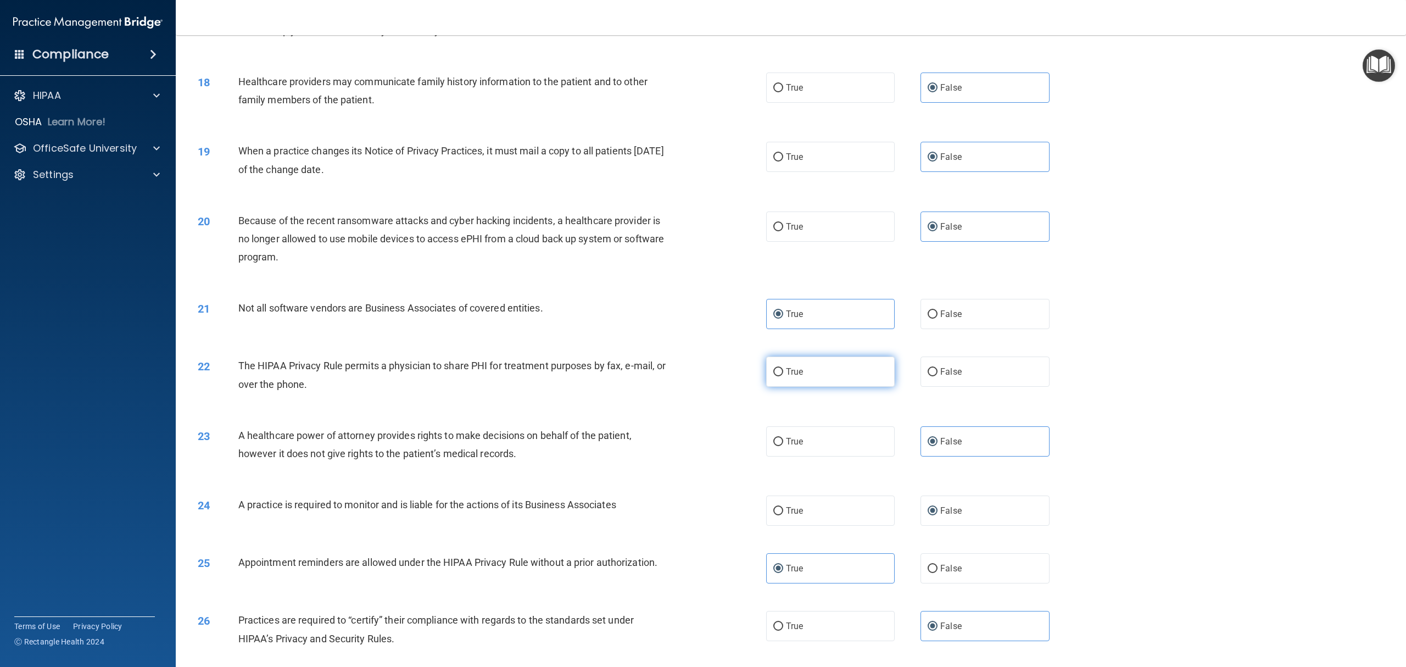
click at [778, 387] on label "True" at bounding box center [830, 372] width 129 height 30
click at [778, 376] on input "True" at bounding box center [778, 372] width 10 height 8
radio input "true"
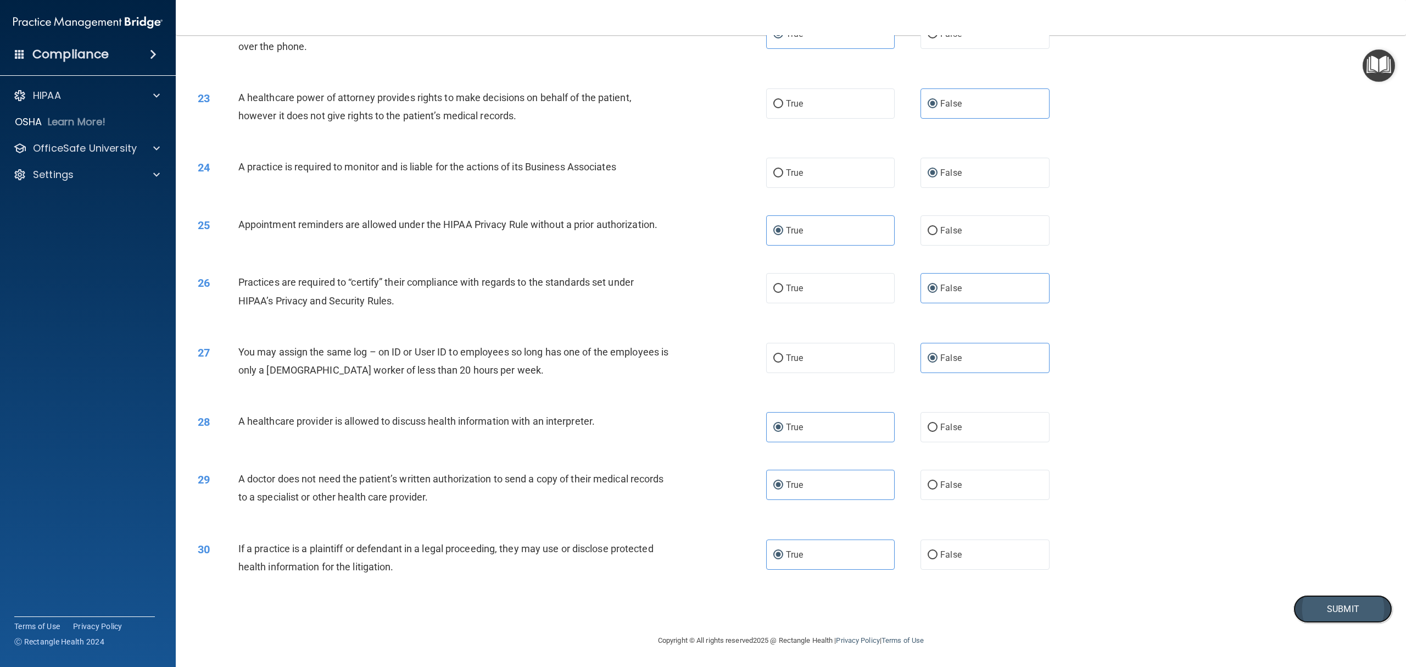
click at [1054, 500] on button "Submit" at bounding box center [1343, 609] width 99 height 28
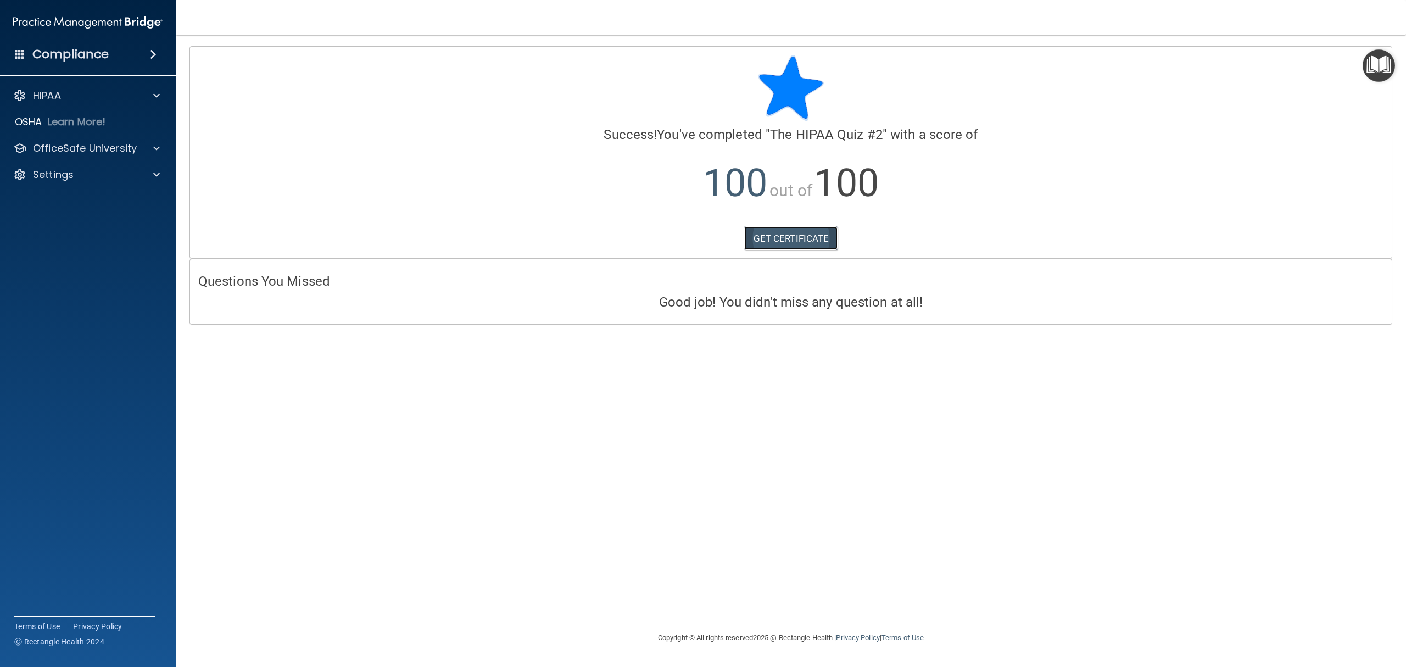
click at [772, 236] on link "GET CERTIFICATE" at bounding box center [791, 238] width 94 height 24
click at [119, 146] on p "OfficeSafe University" at bounding box center [85, 148] width 104 height 13
click at [98, 176] on p "HIPAA Training" at bounding box center [52, 174] width 91 height 11
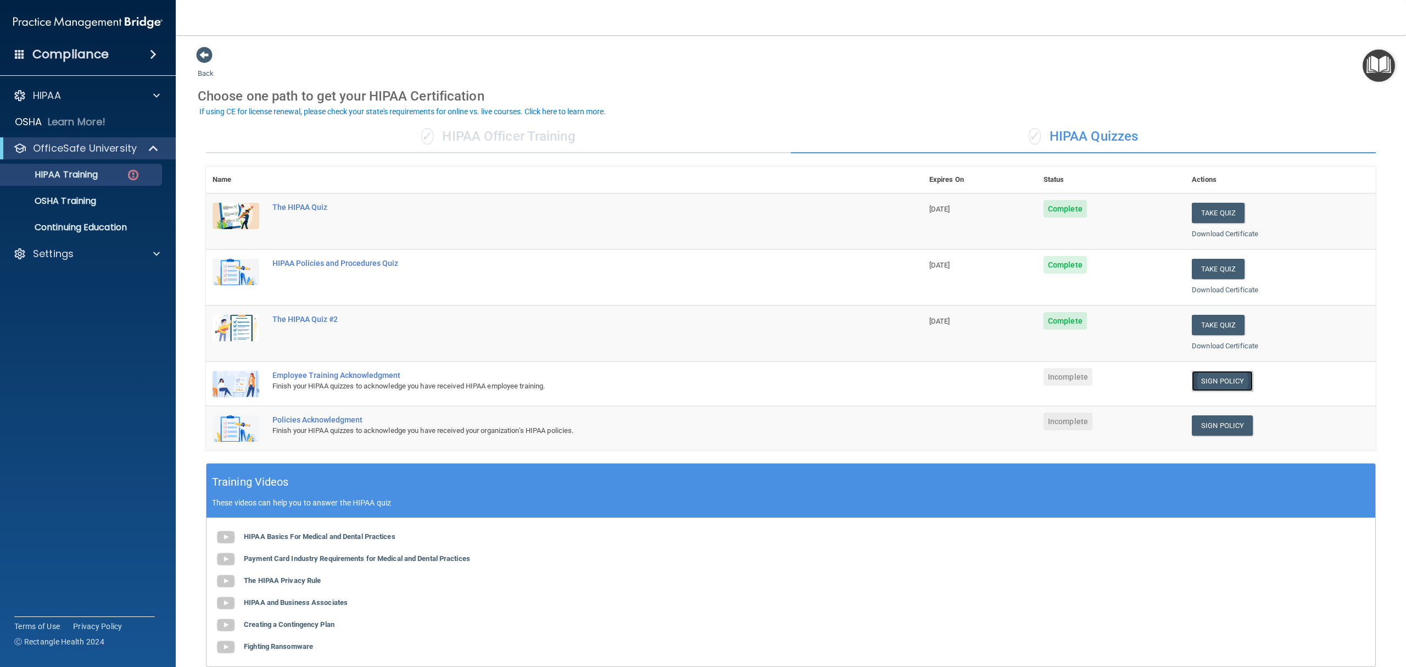
click at [1054, 380] on link "Sign Policy" at bounding box center [1222, 381] width 61 height 20
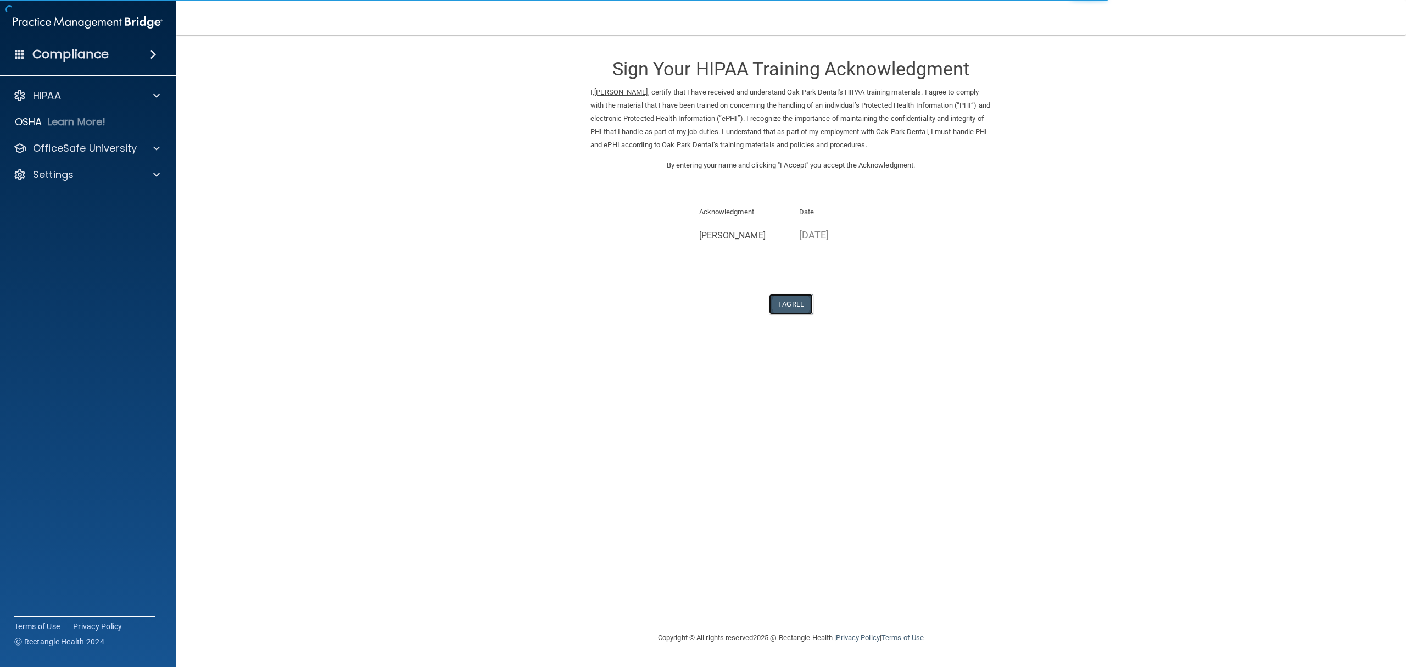
click at [793, 302] on button "I Agree" at bounding box center [791, 304] width 44 height 20
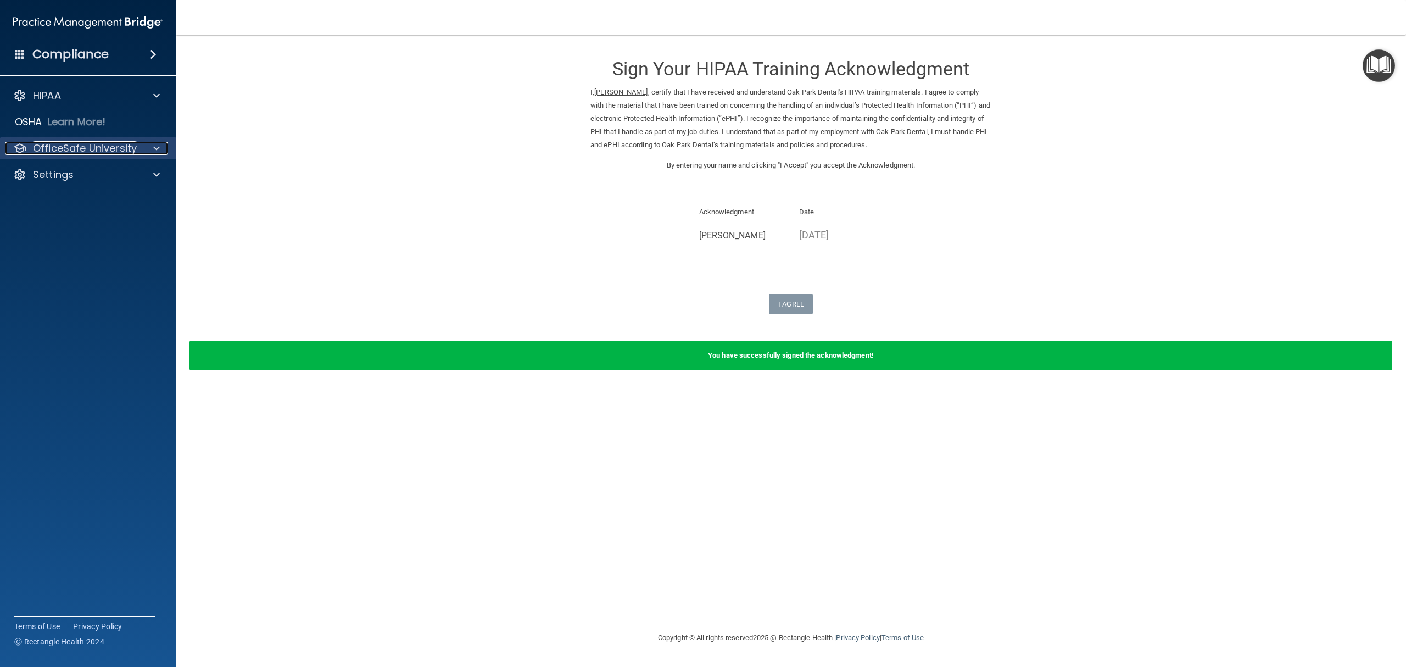
click at [85, 150] on p "OfficeSafe University" at bounding box center [85, 148] width 104 height 13
click at [106, 181] on link "HIPAA Training" at bounding box center [75, 175] width 173 height 22
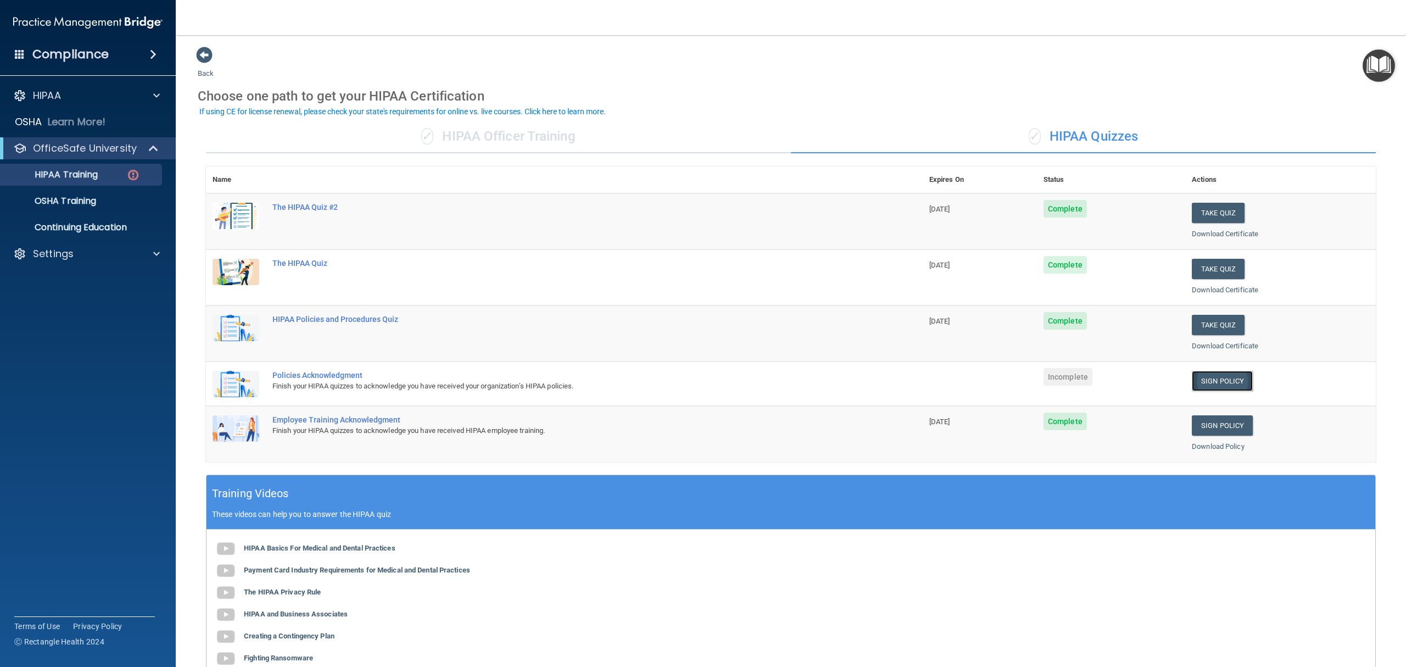
click at [1206, 383] on link "Sign Policy" at bounding box center [1222, 381] width 61 height 20
click at [100, 253] on div "Settings" at bounding box center [73, 253] width 136 height 13
click at [88, 306] on p "Sign Out" at bounding box center [82, 306] width 150 height 11
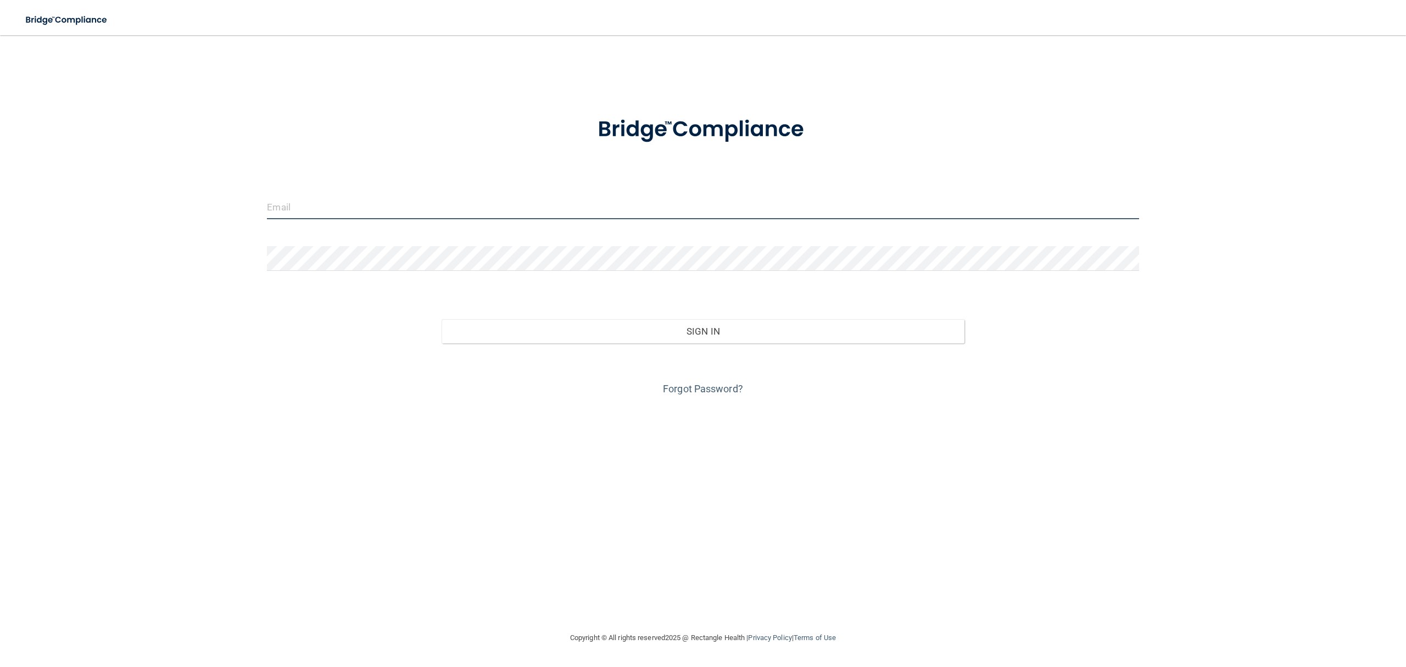
type input "[EMAIL_ADDRESS][DOMAIN_NAME]"
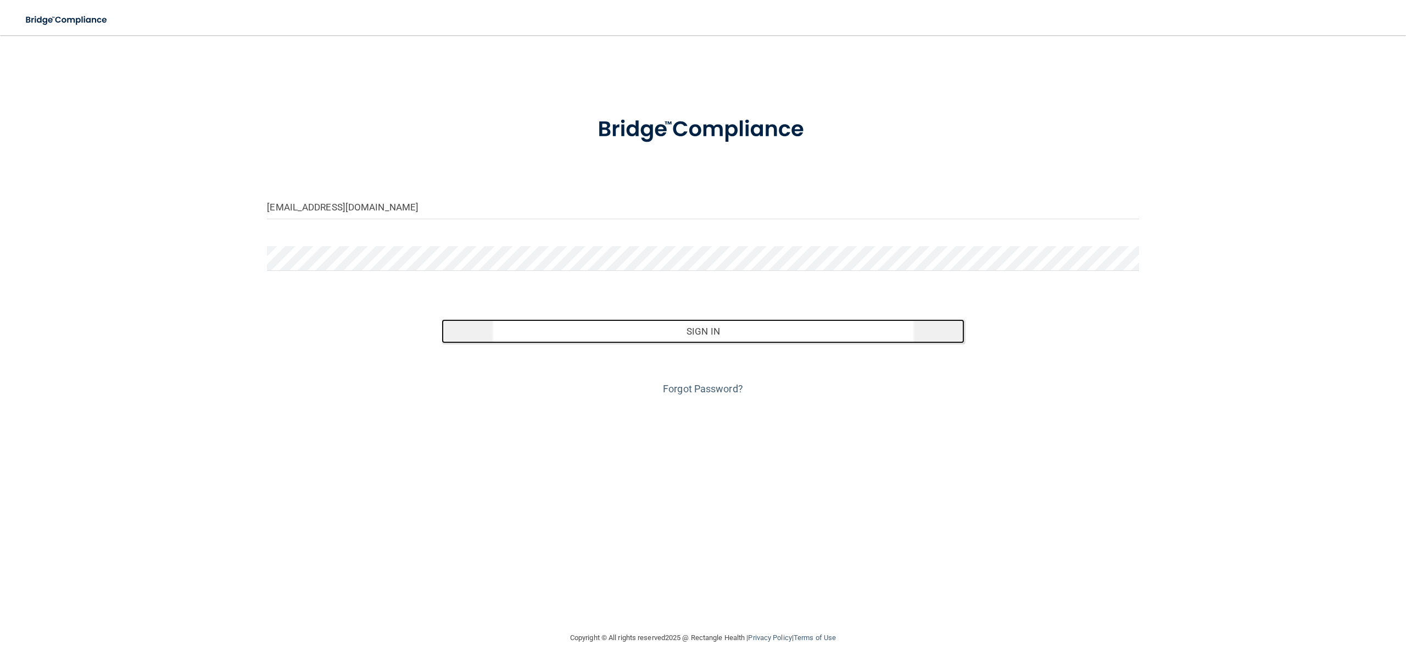
click at [653, 335] on button "Sign In" at bounding box center [703, 331] width 523 height 24
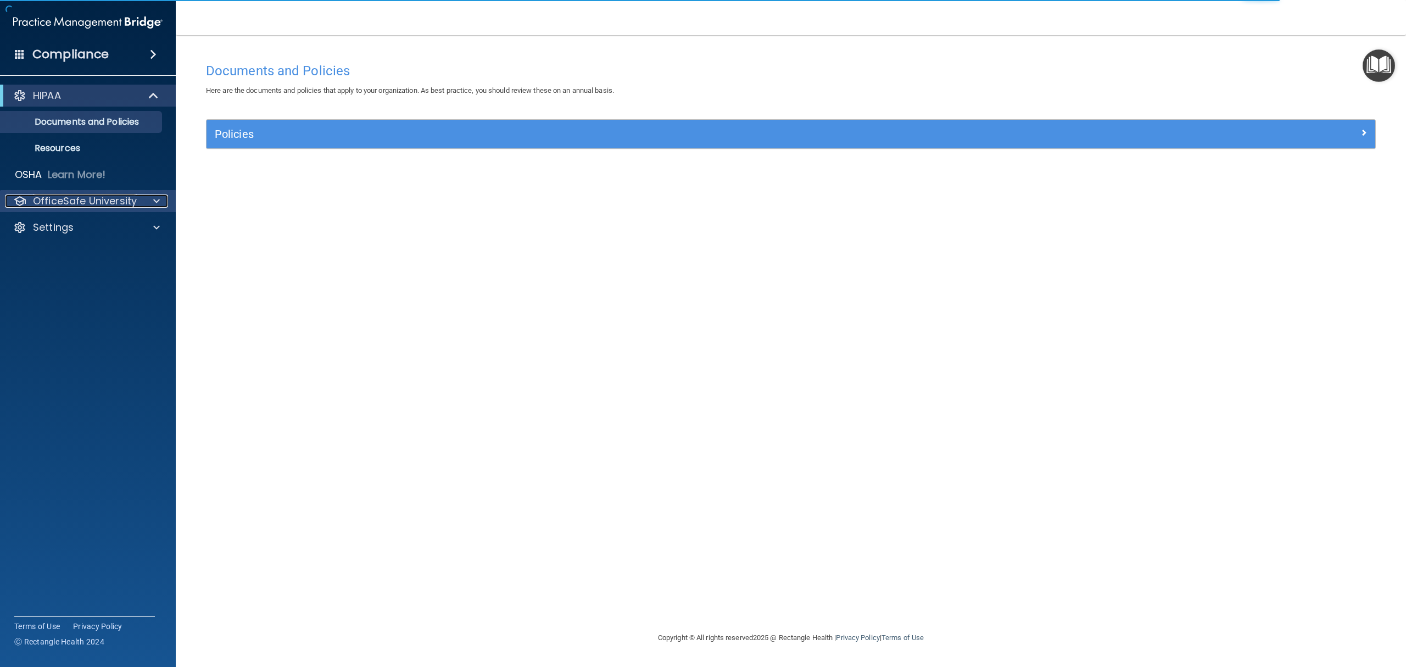
click at [159, 202] on span at bounding box center [156, 200] width 7 height 13
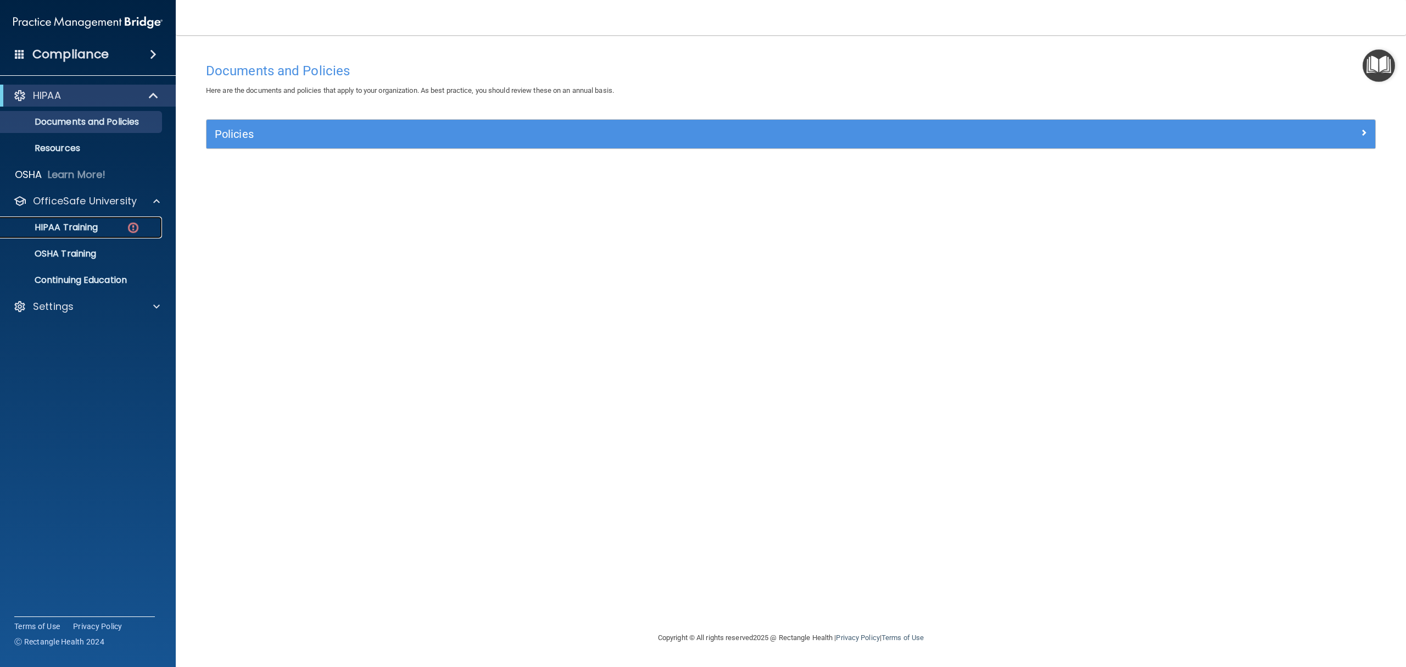
click at [142, 227] on div "HIPAA Training" at bounding box center [82, 227] width 150 height 11
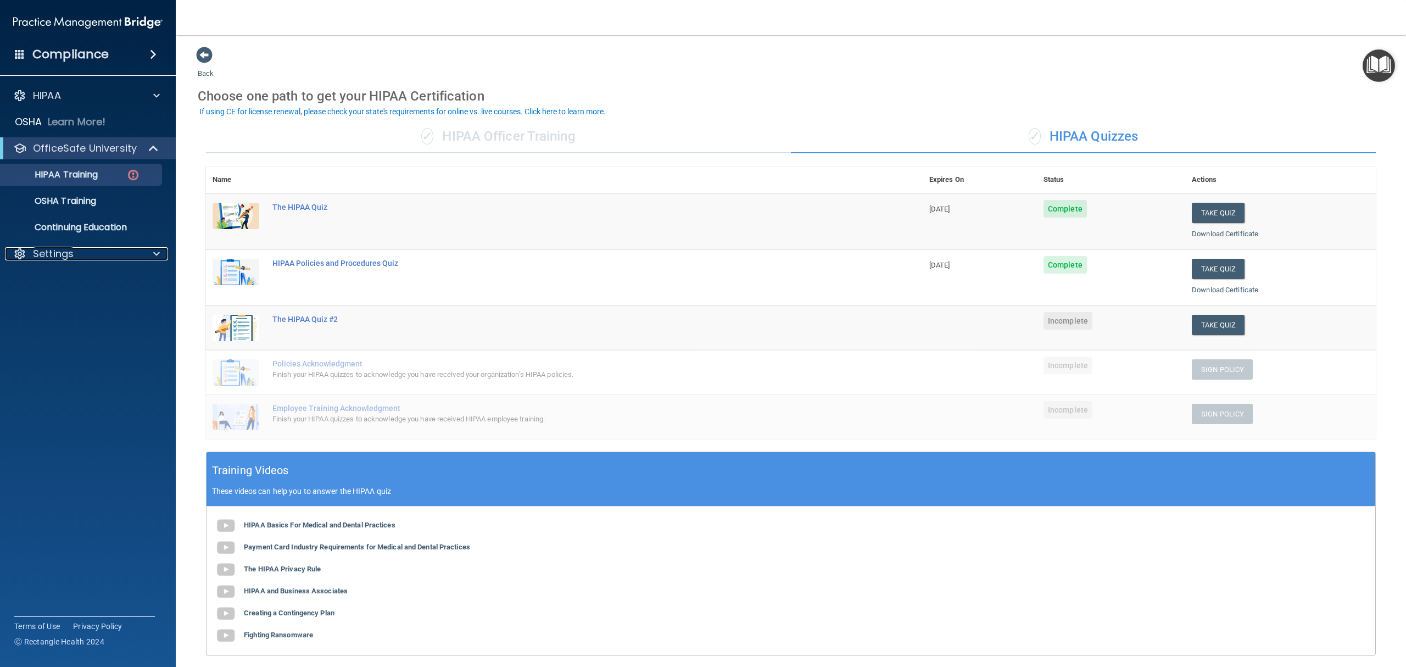
drag, startPoint x: 96, startPoint y: 253, endPoint x: 88, endPoint y: 270, distance: 19.2
click at [96, 253] on div "Settings" at bounding box center [73, 253] width 136 height 13
click at [76, 311] on p "Sign Out" at bounding box center [82, 306] width 150 height 11
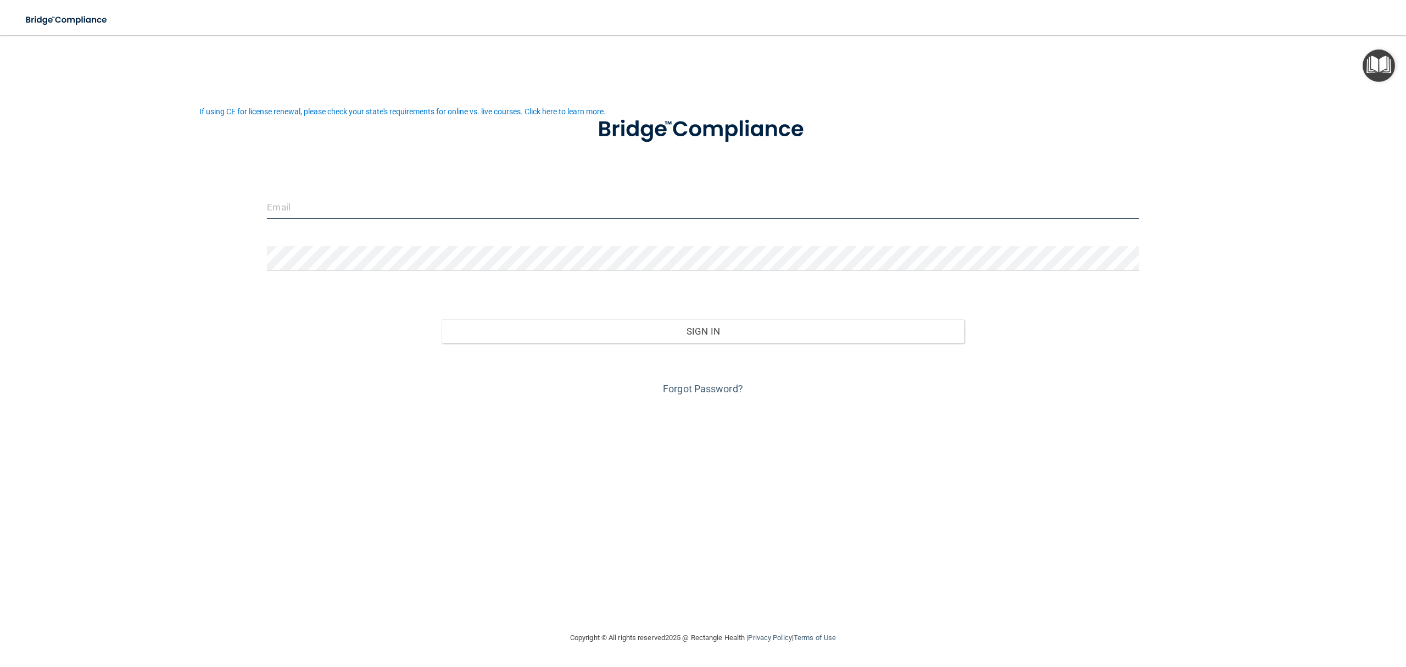
type input "[EMAIL_ADDRESS][DOMAIN_NAME]"
click at [984, 505] on div "[EMAIL_ADDRESS][DOMAIN_NAME] Invalid email/password. You don't have permission …" at bounding box center [703, 333] width 1362 height 574
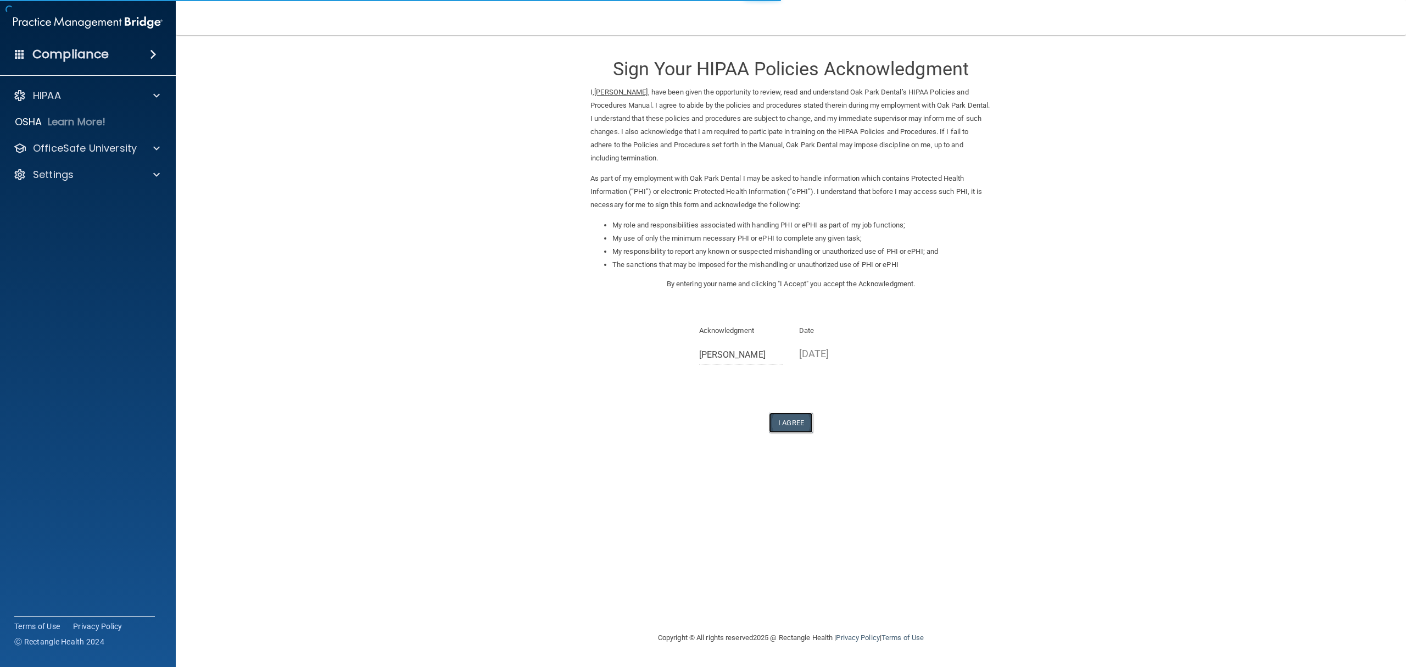
click at [798, 423] on button "I Agree" at bounding box center [791, 423] width 44 height 20
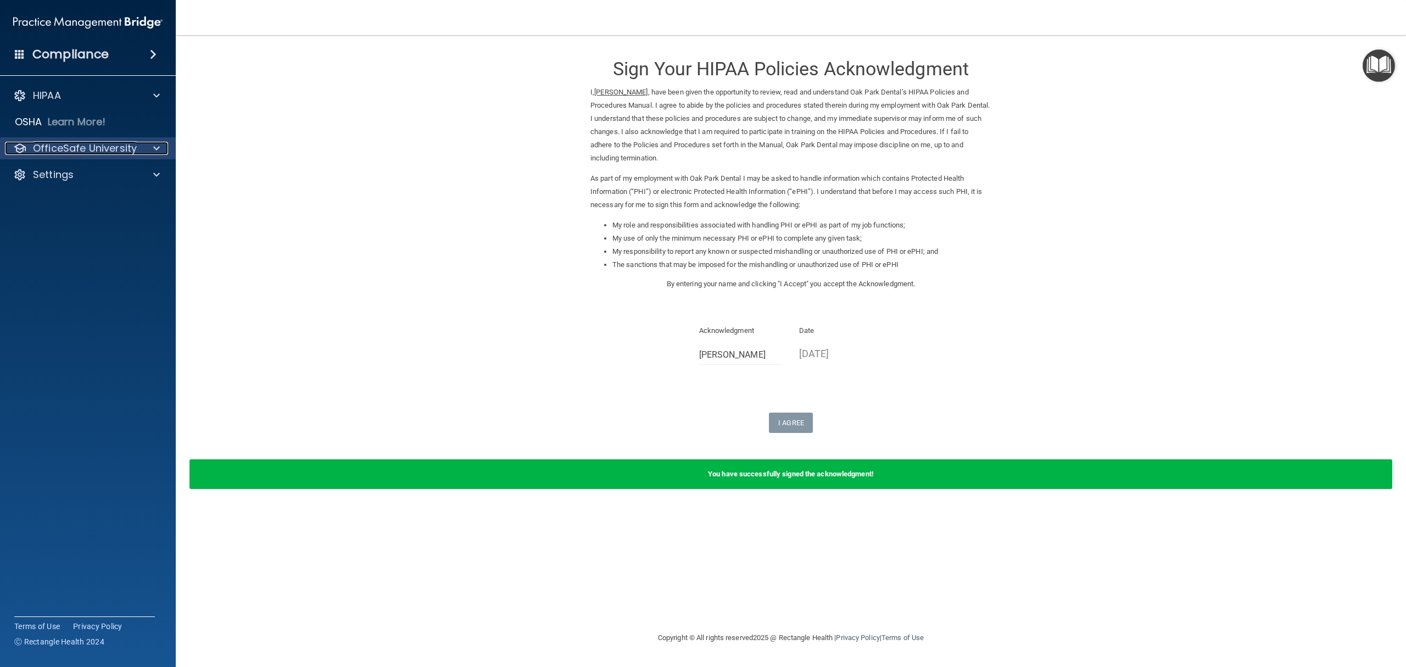
click at [92, 151] on p "OfficeSafe University" at bounding box center [85, 148] width 104 height 13
click at [70, 175] on p "HIPAA Training" at bounding box center [52, 174] width 91 height 11
